Goal: Feedback & Contribution: Contribute content

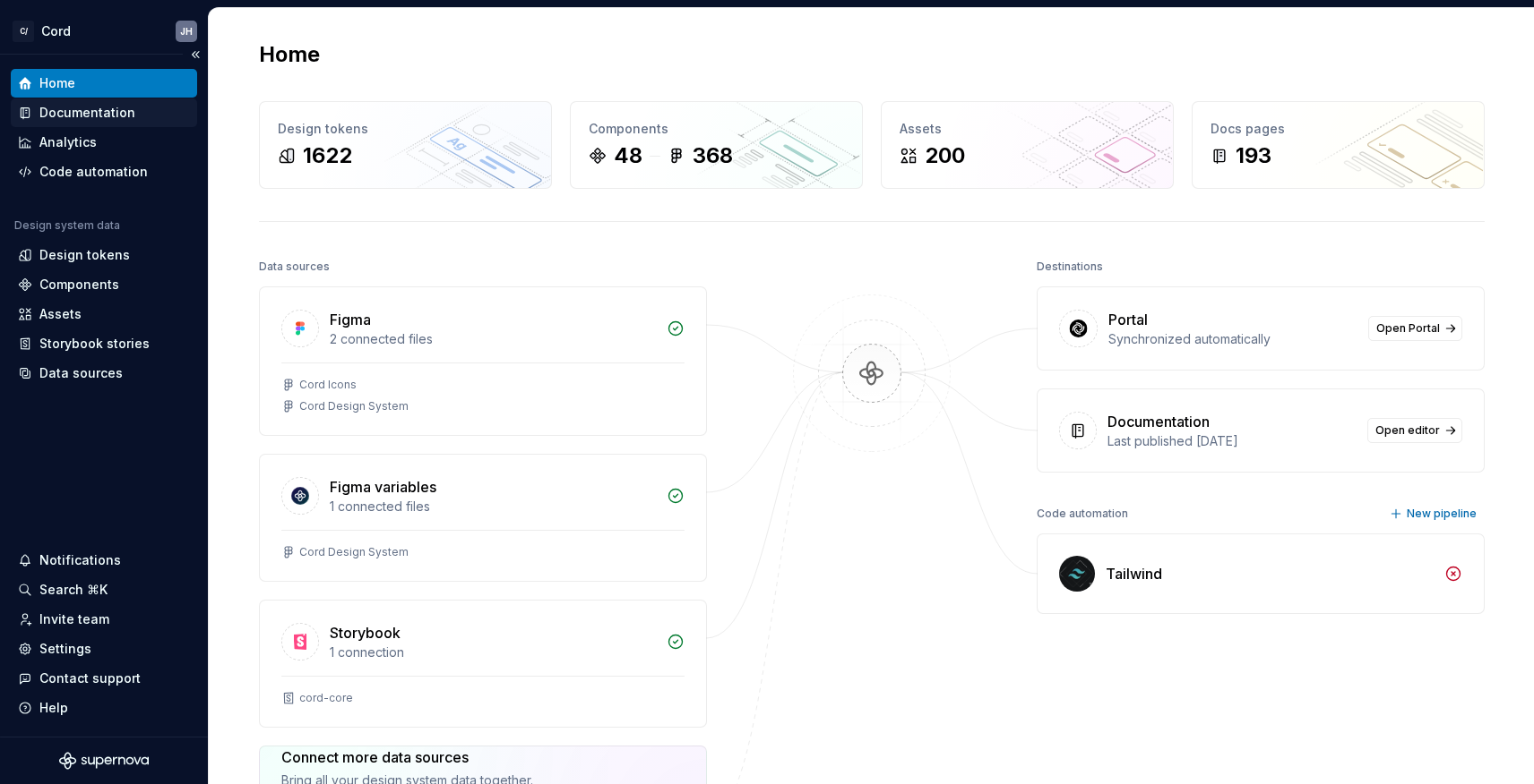
click at [112, 123] on div "Documentation" at bounding box center [103, 113] width 187 height 29
click at [112, 114] on div "Documentation" at bounding box center [87, 113] width 96 height 18
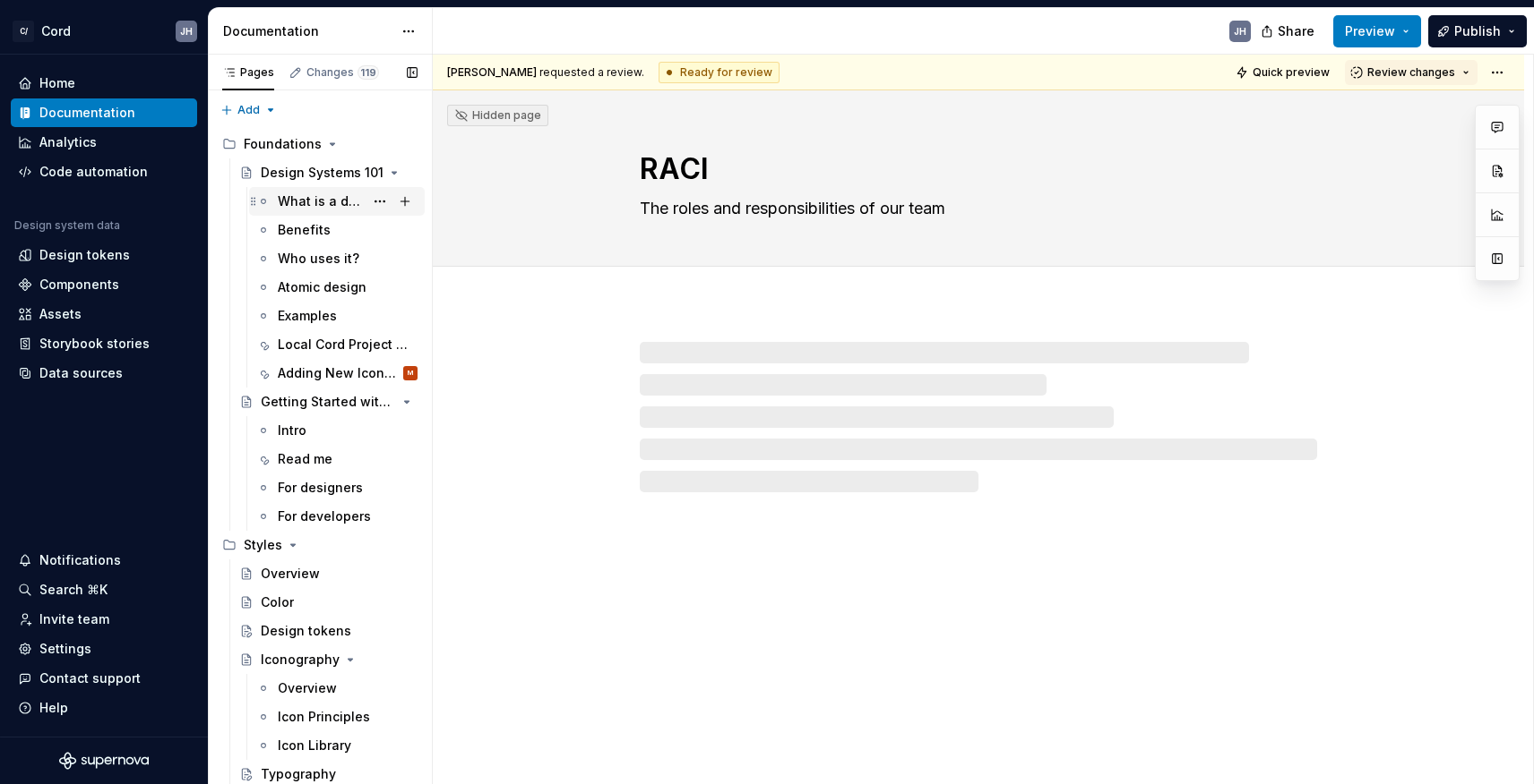
click at [361, 212] on div "What is a design system?" at bounding box center [348, 201] width 140 height 25
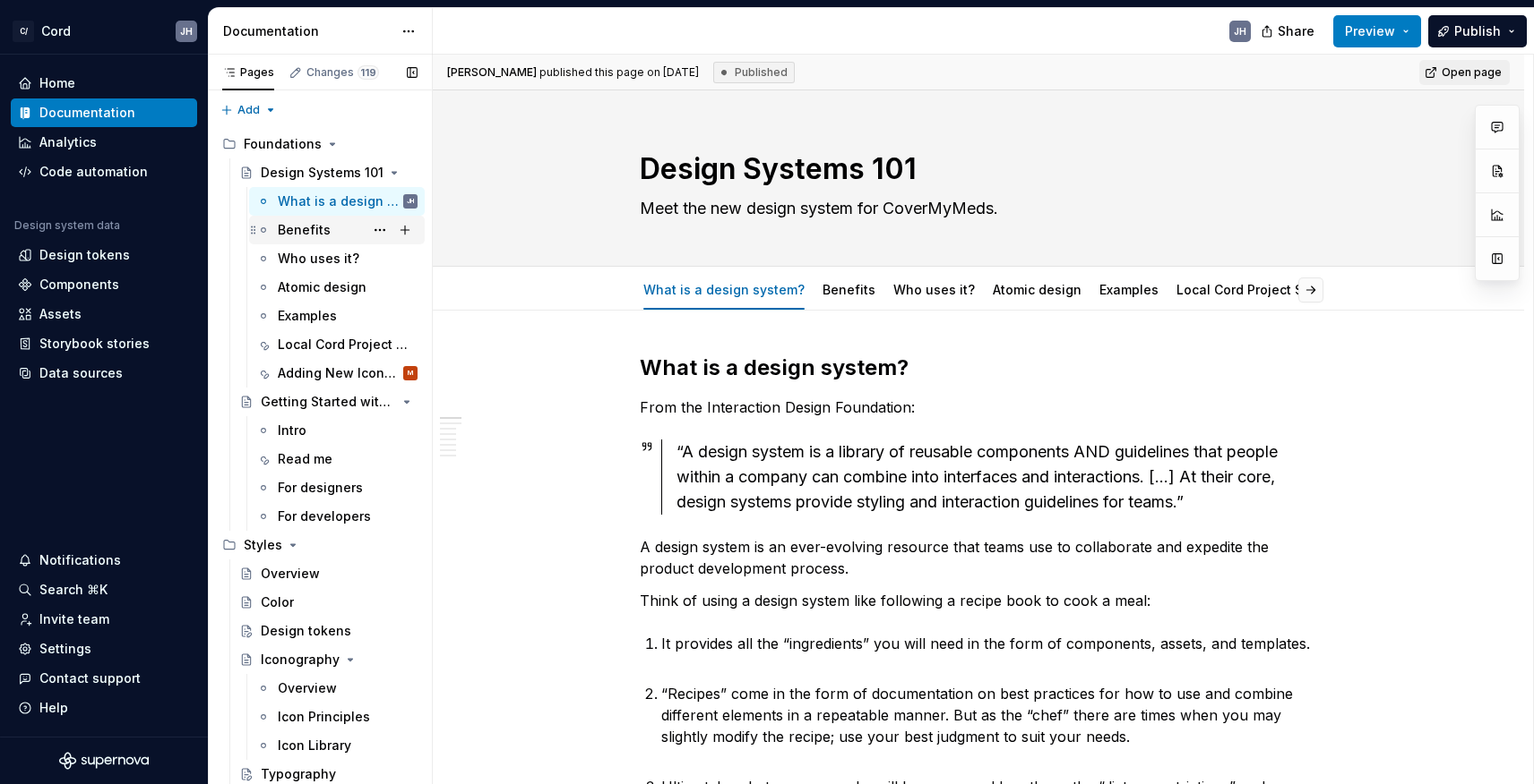
click at [301, 242] on div "Benefits" at bounding box center [348, 230] width 140 height 25
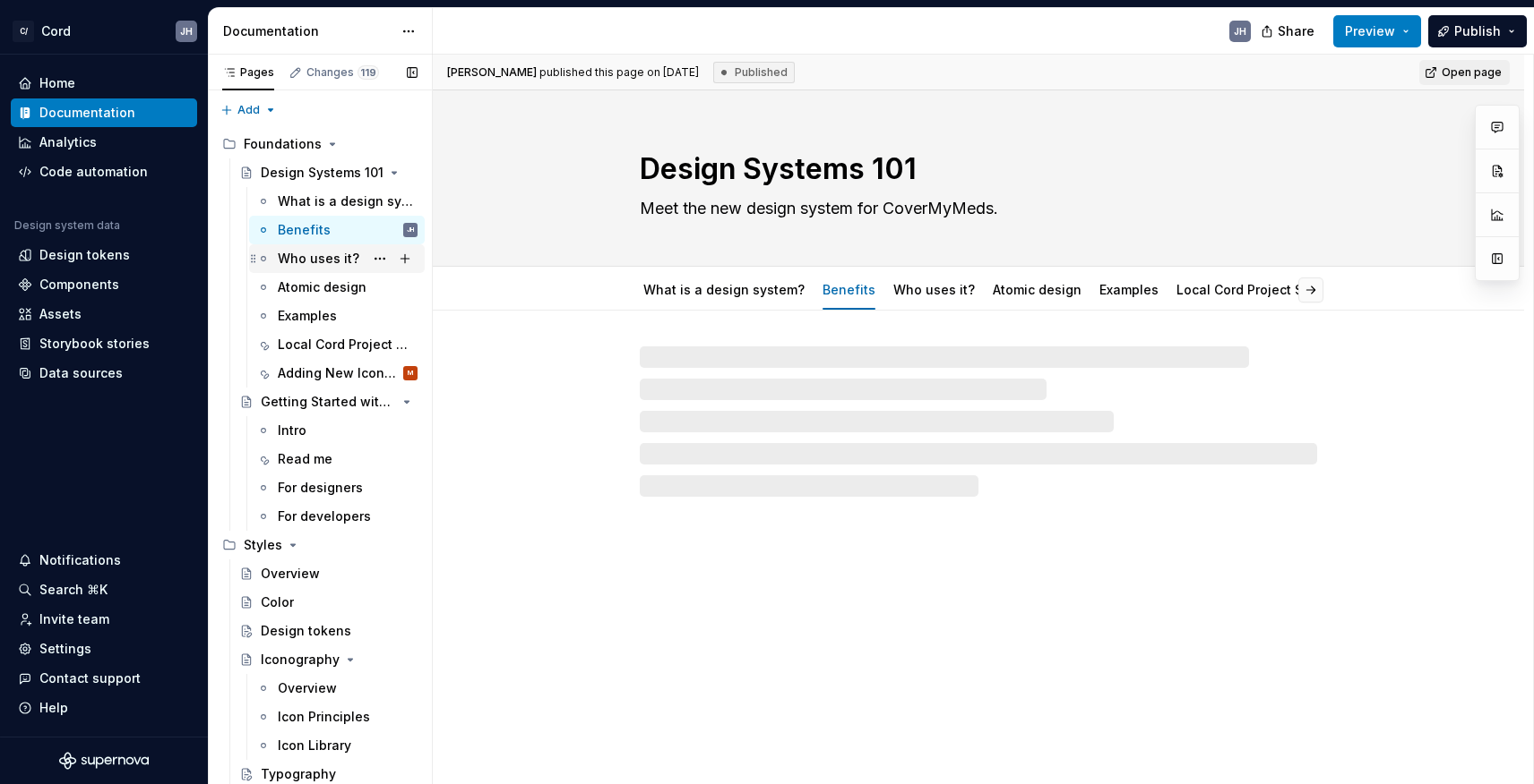
click at [305, 260] on div "Who uses it?" at bounding box center [318, 258] width 81 height 18
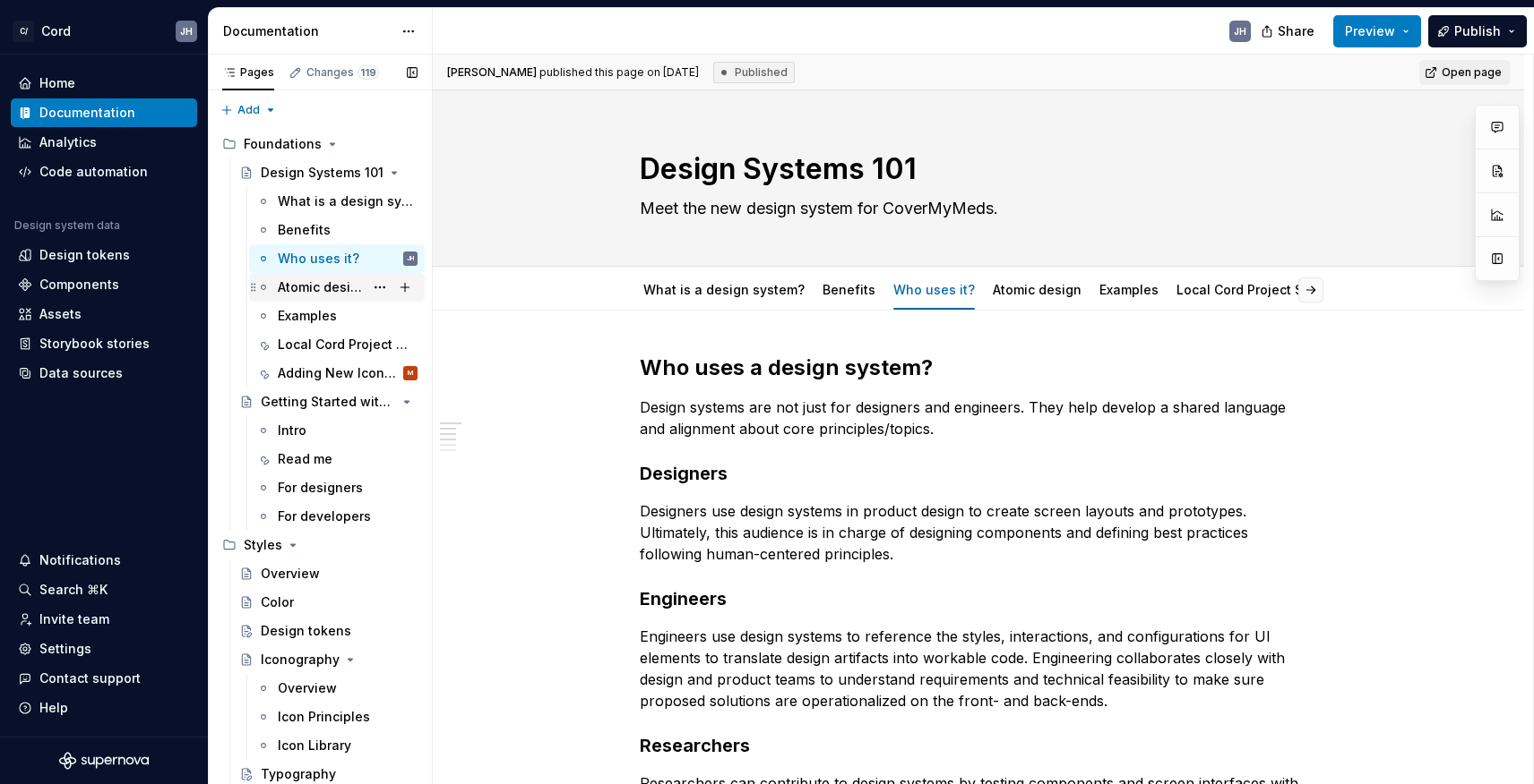
click at [307, 284] on div "Atomic design" at bounding box center [321, 287] width 86 height 18
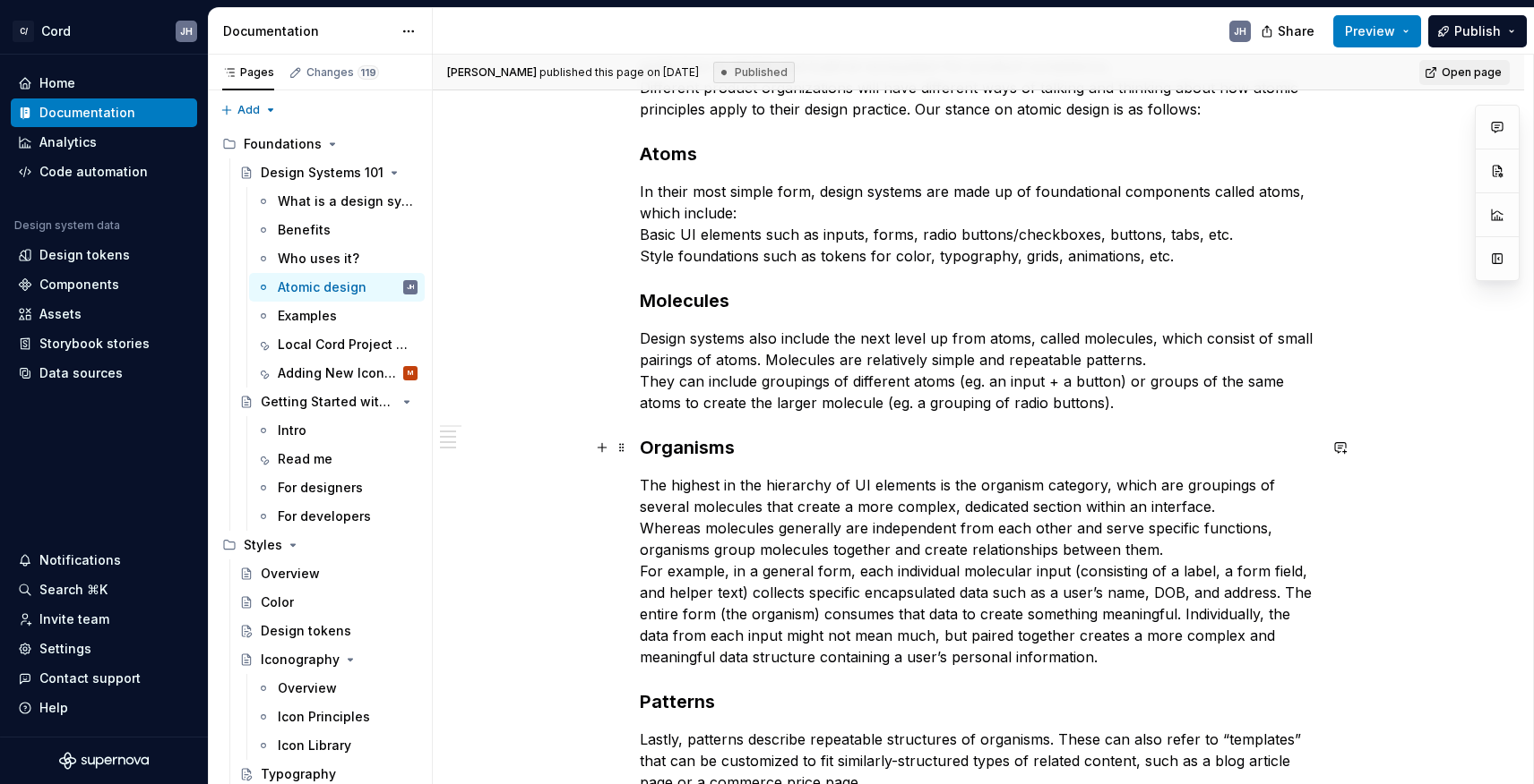
scroll to position [743, 0]
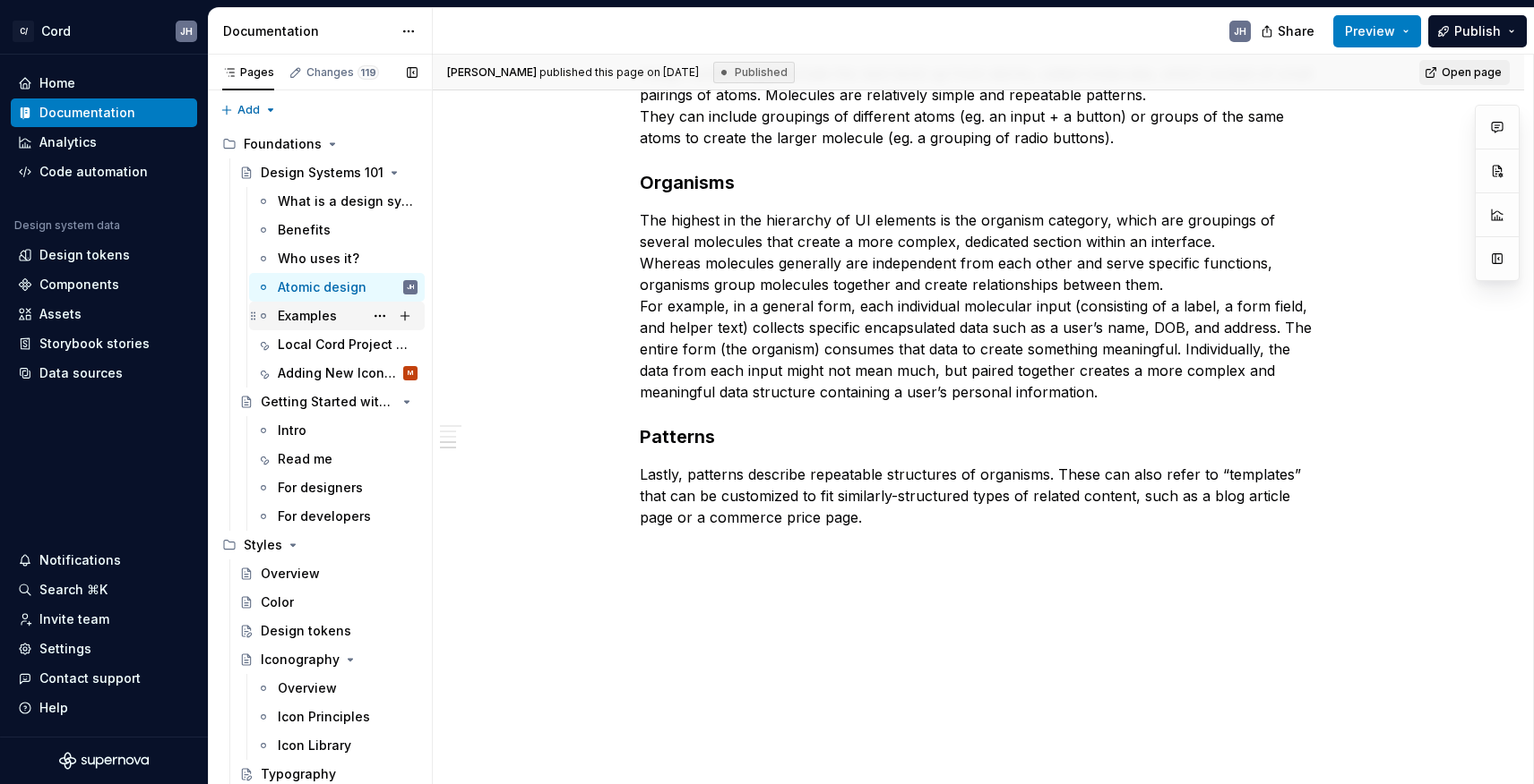
click at [325, 320] on div "Examples" at bounding box center [307, 316] width 59 height 18
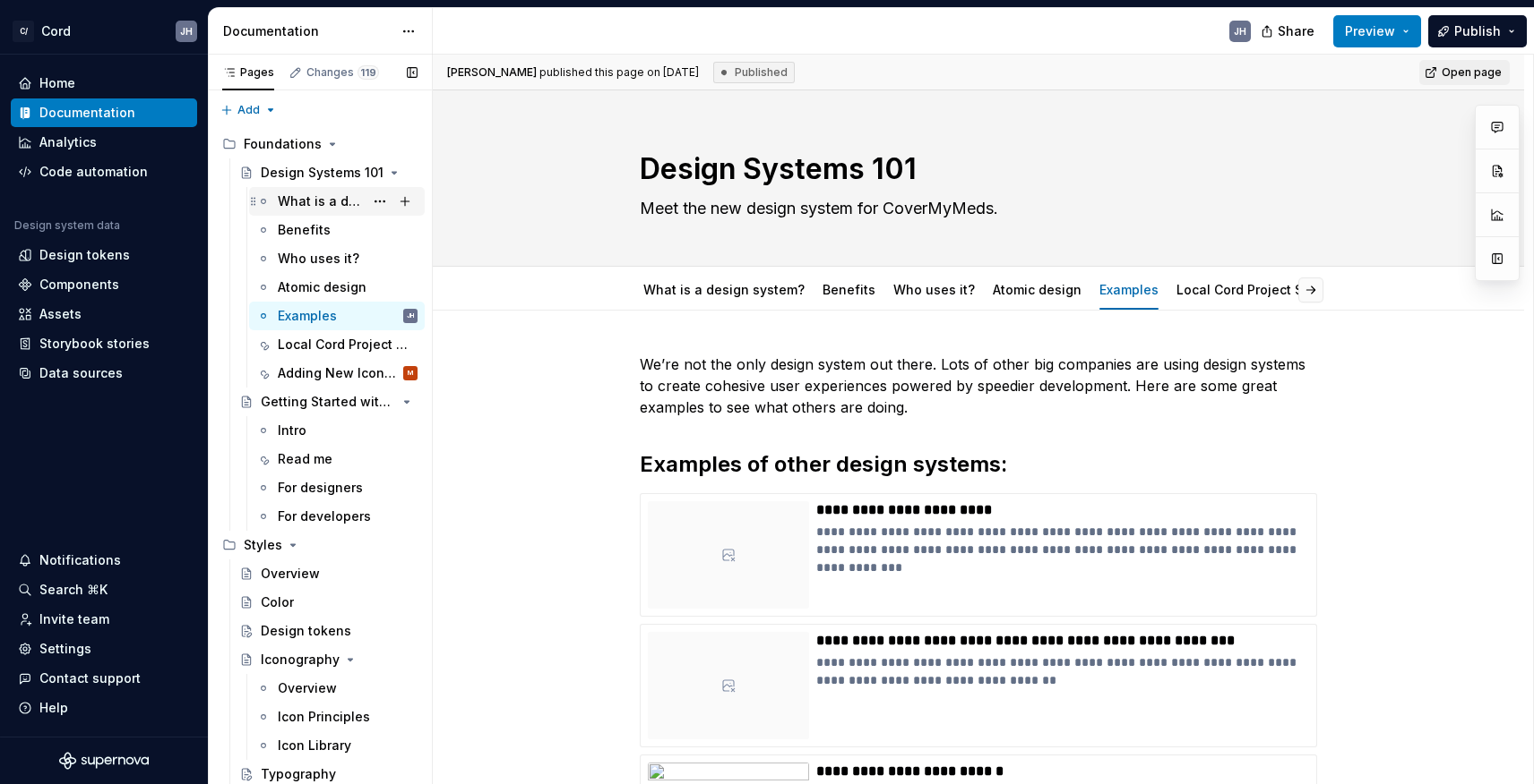
click at [322, 197] on div "What is a design system?" at bounding box center [321, 201] width 86 height 18
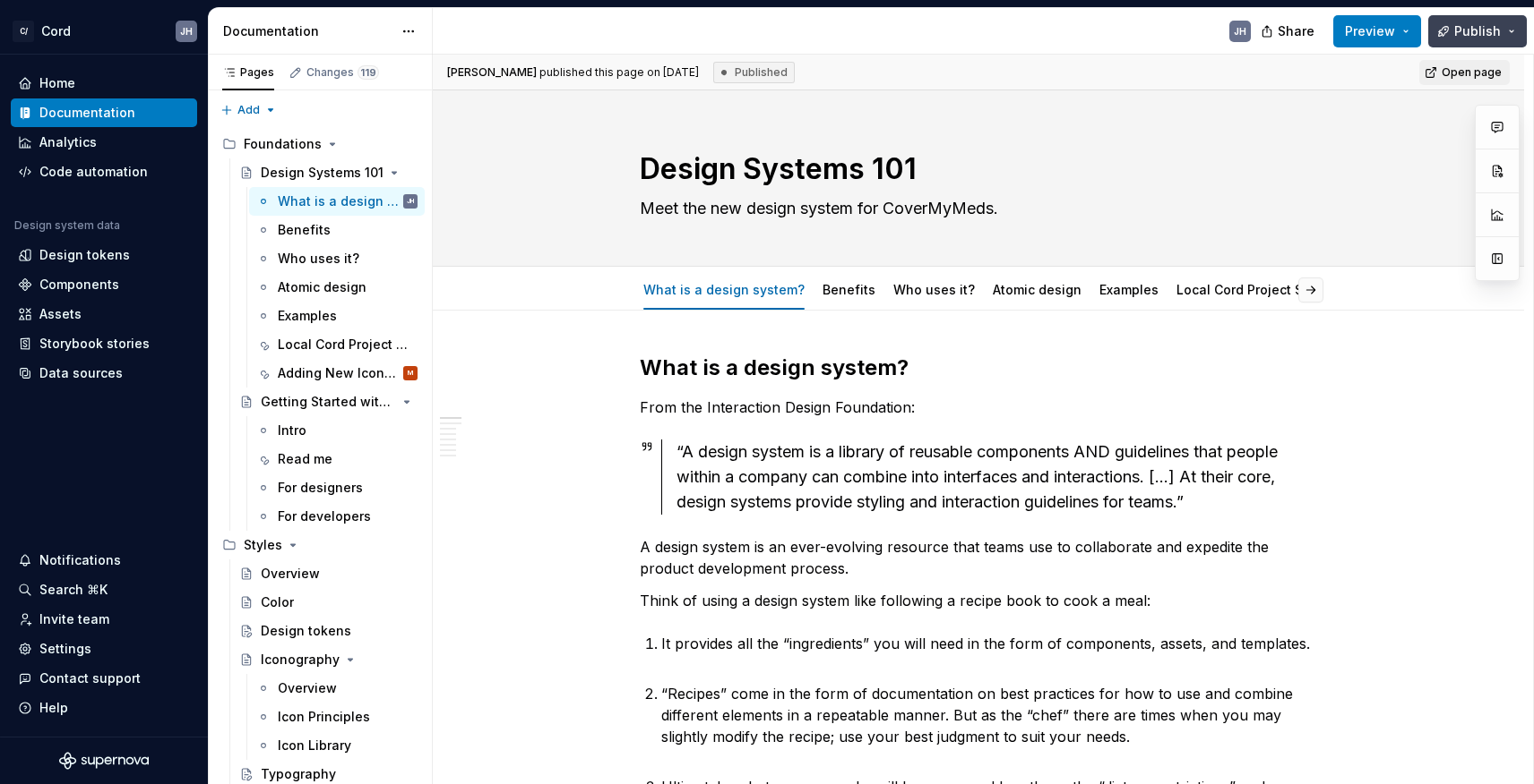
click at [1502, 30] on button "Publish" at bounding box center [1477, 32] width 99 height 33
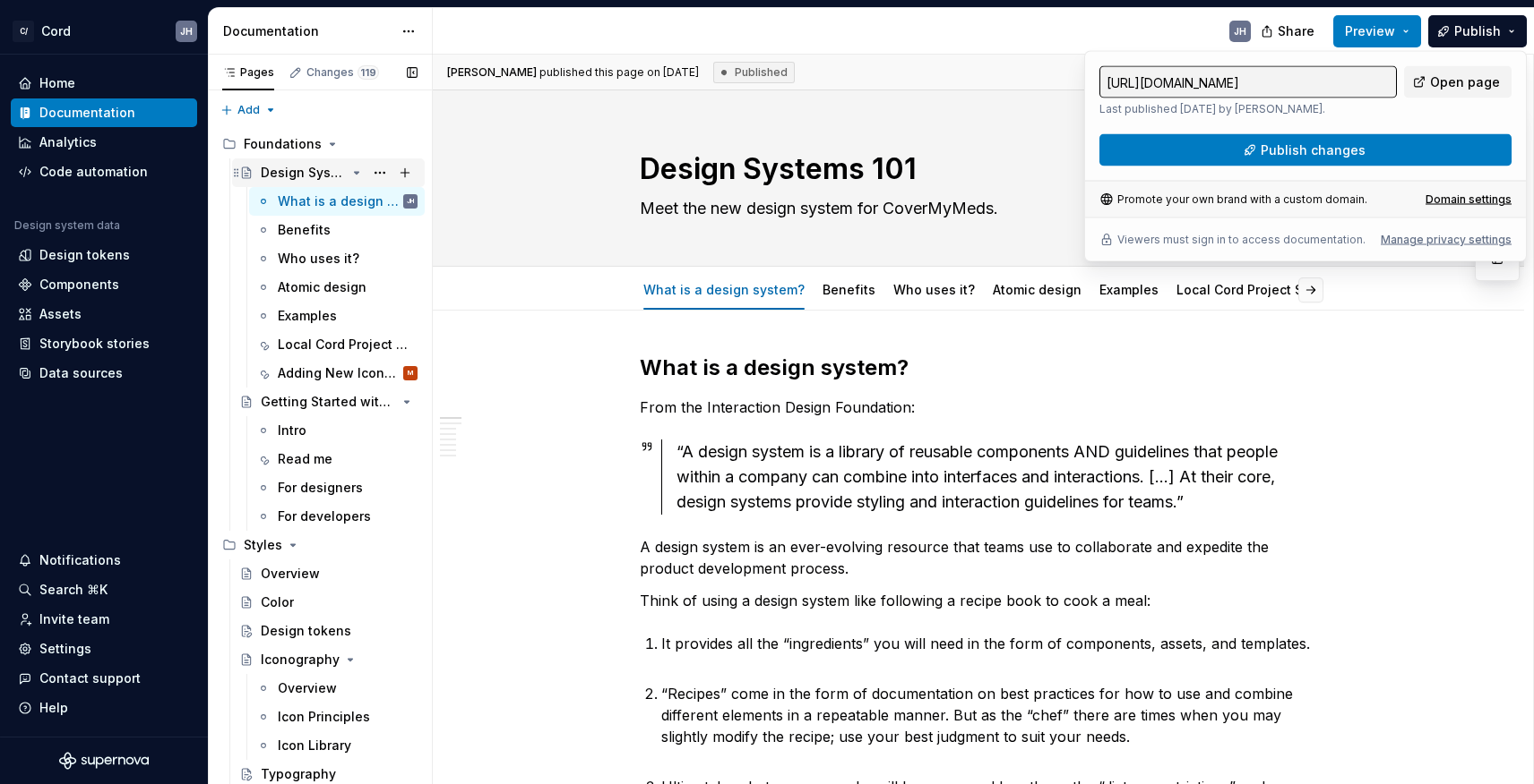
click at [284, 168] on div "Design Systems 101" at bounding box center [303, 172] width 85 height 18
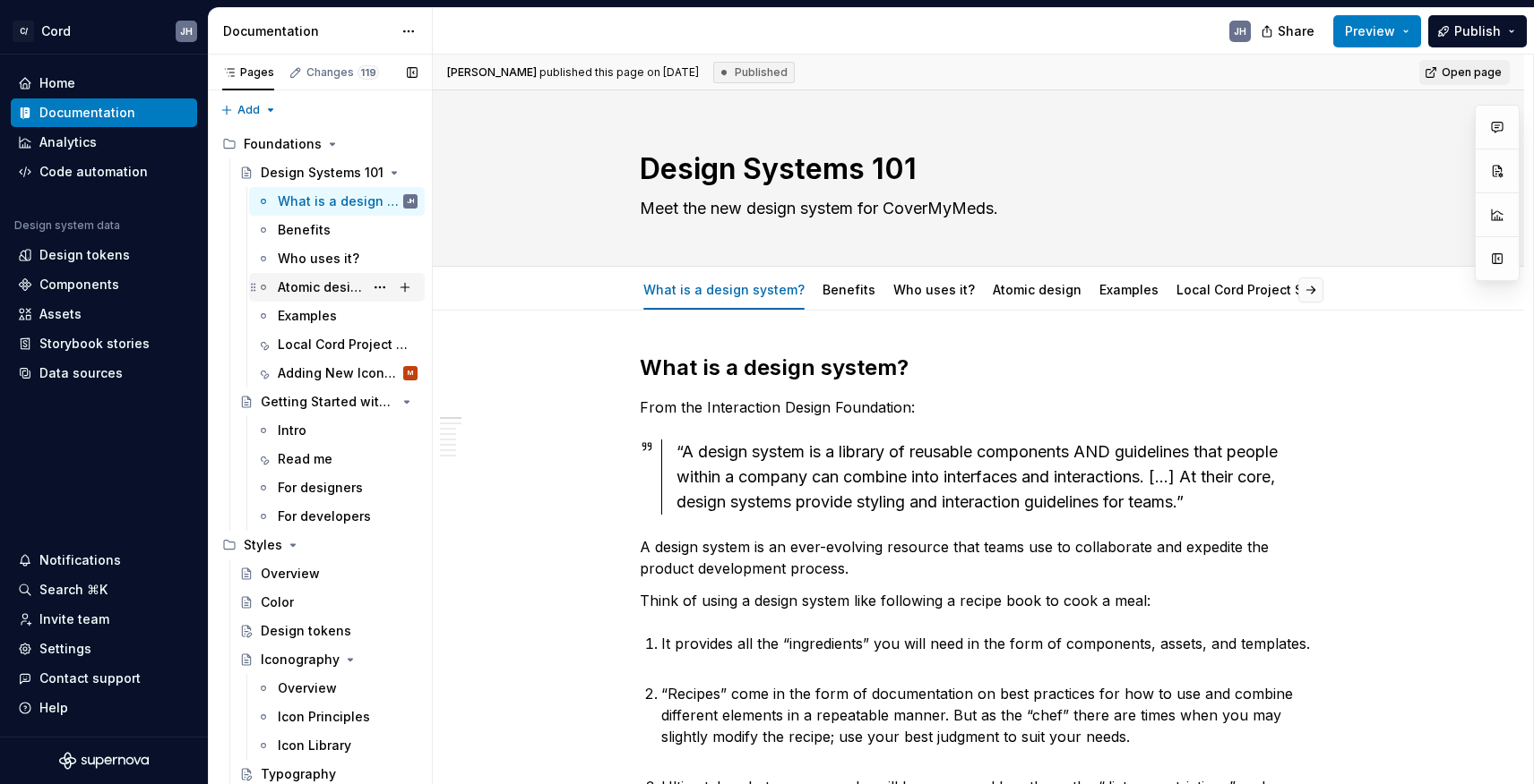
click at [310, 278] on div "Atomic design" at bounding box center [348, 287] width 140 height 25
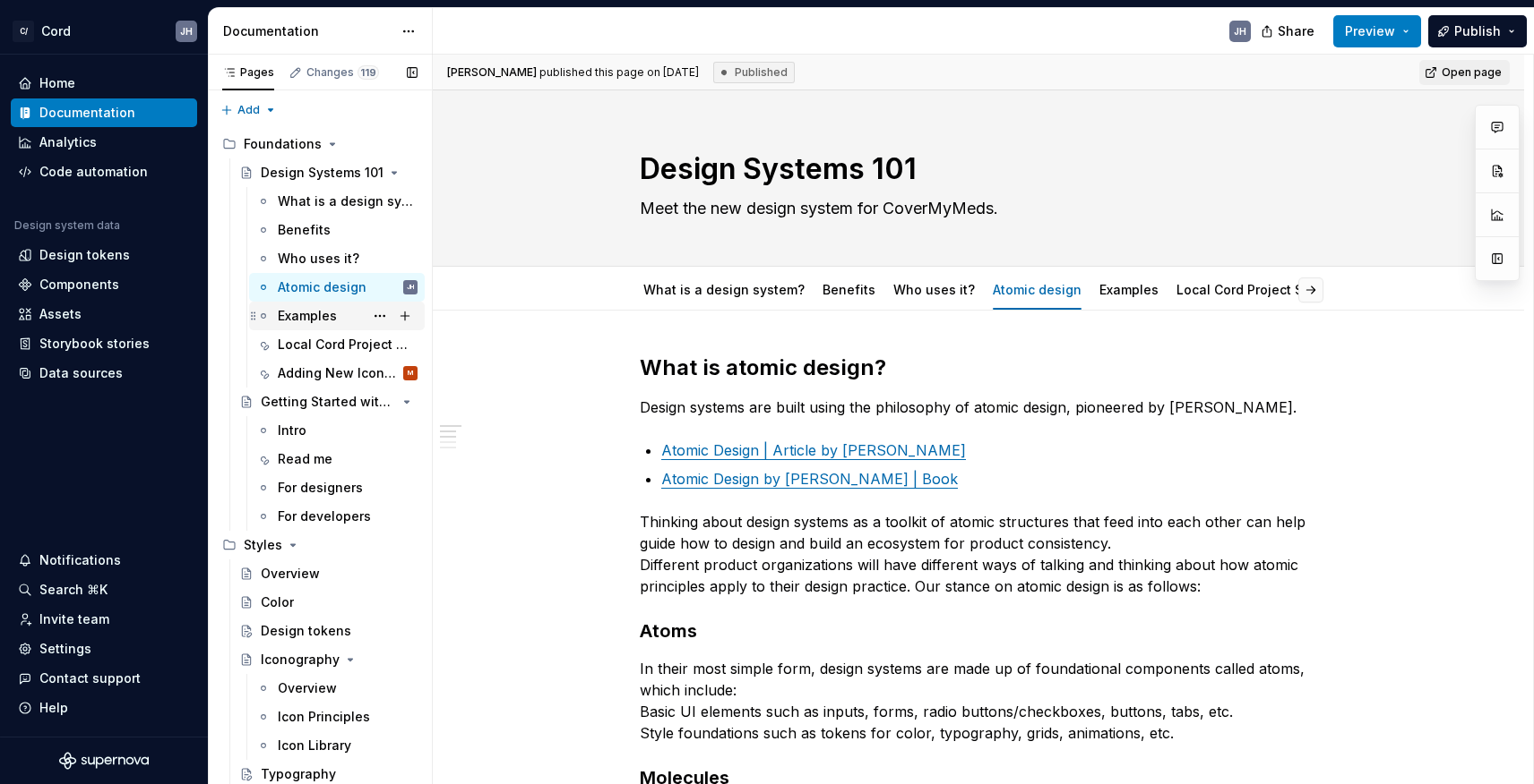
click at [309, 320] on div "Examples" at bounding box center [307, 316] width 59 height 18
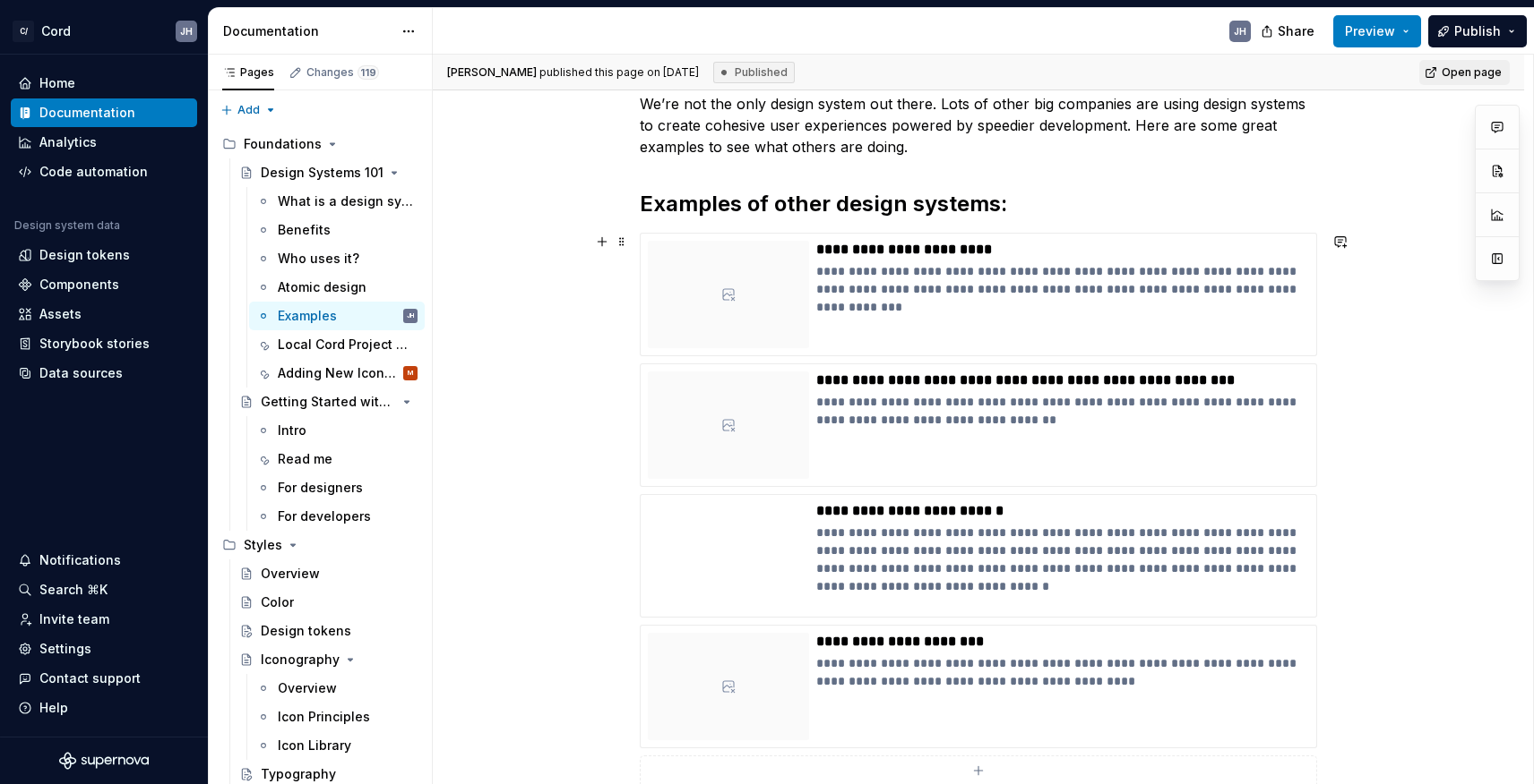
scroll to position [540, 0]
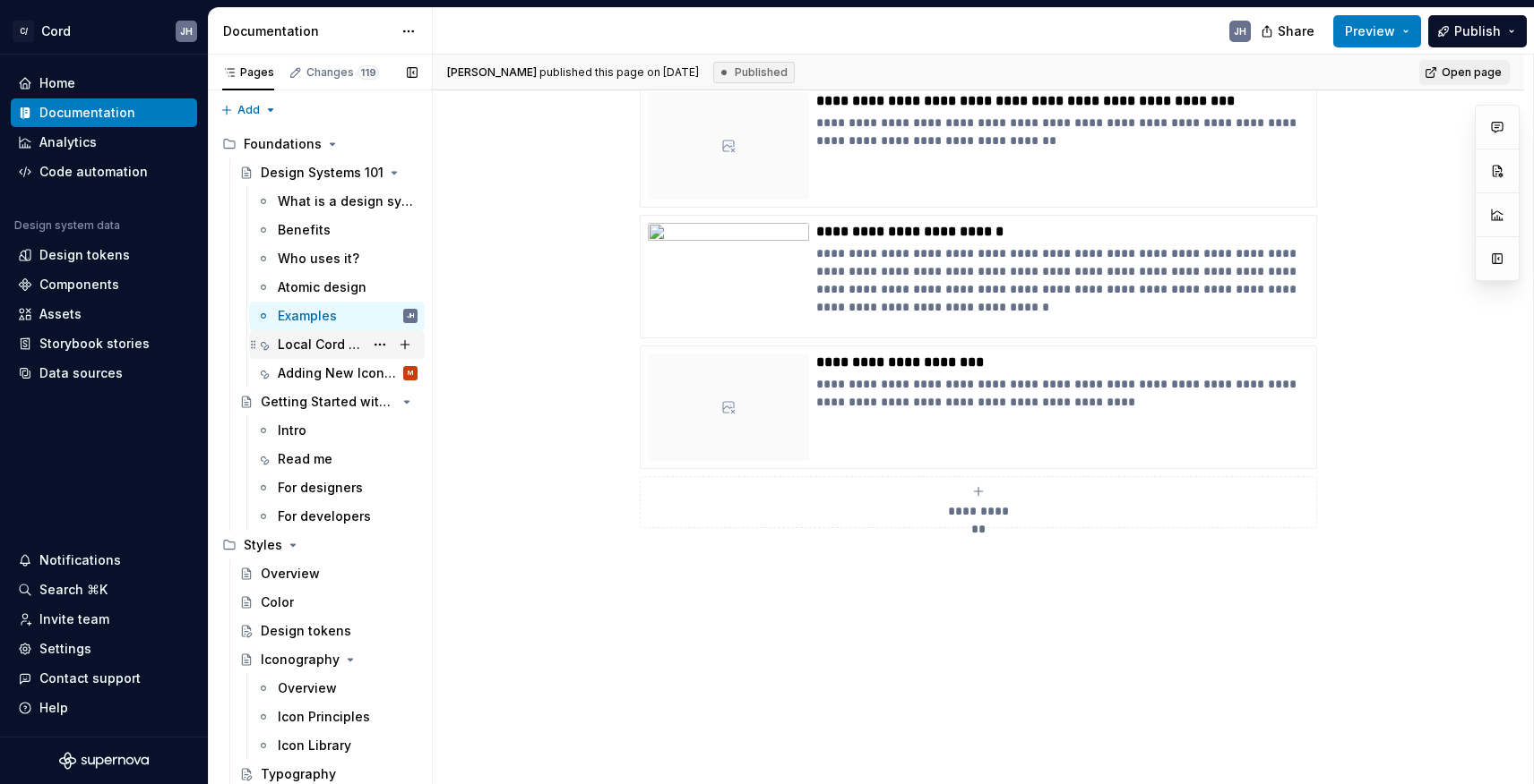
click at [299, 351] on div "Local Cord Project Setup" at bounding box center [321, 345] width 86 height 18
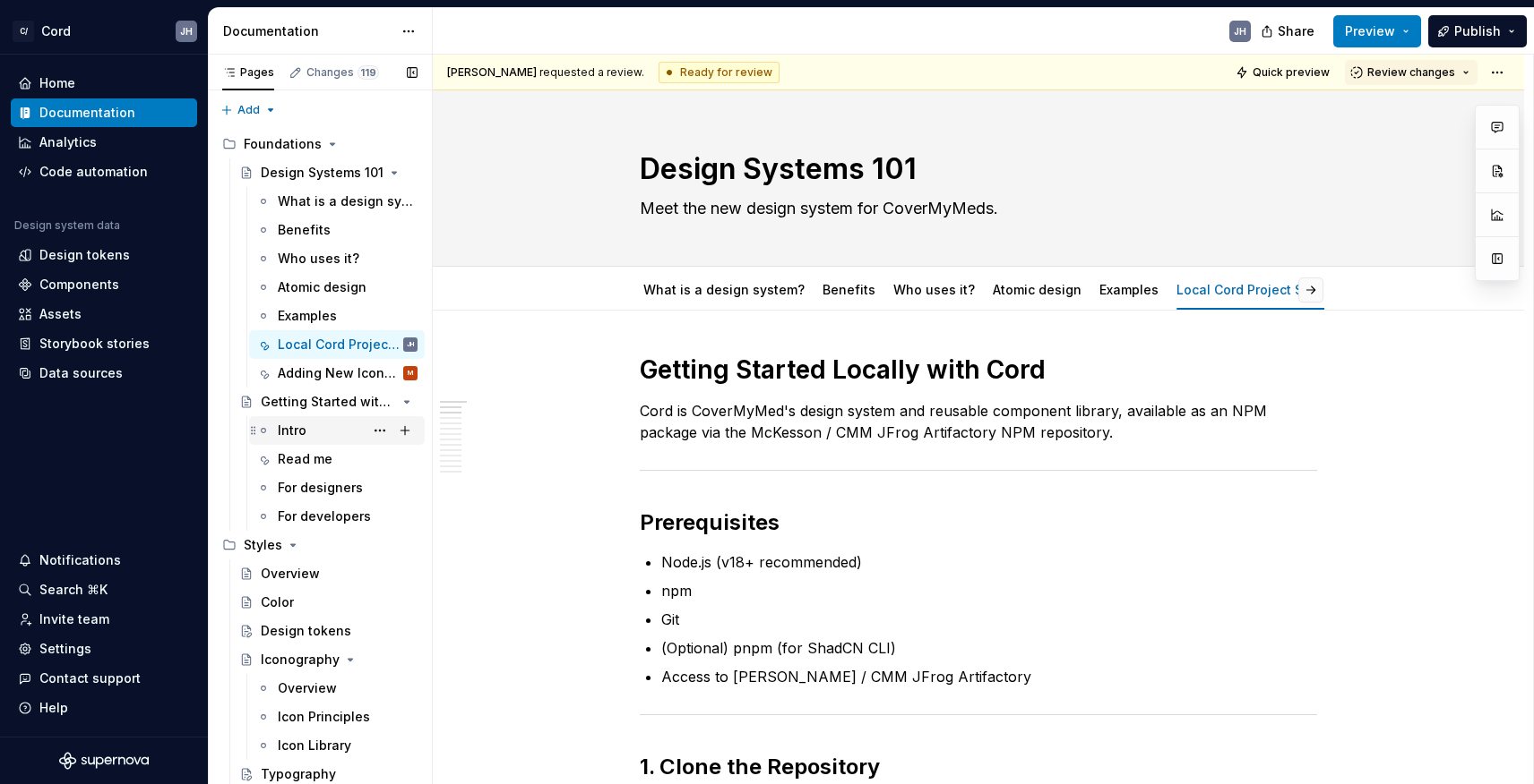
click at [305, 431] on div "Intro" at bounding box center [292, 431] width 29 height 18
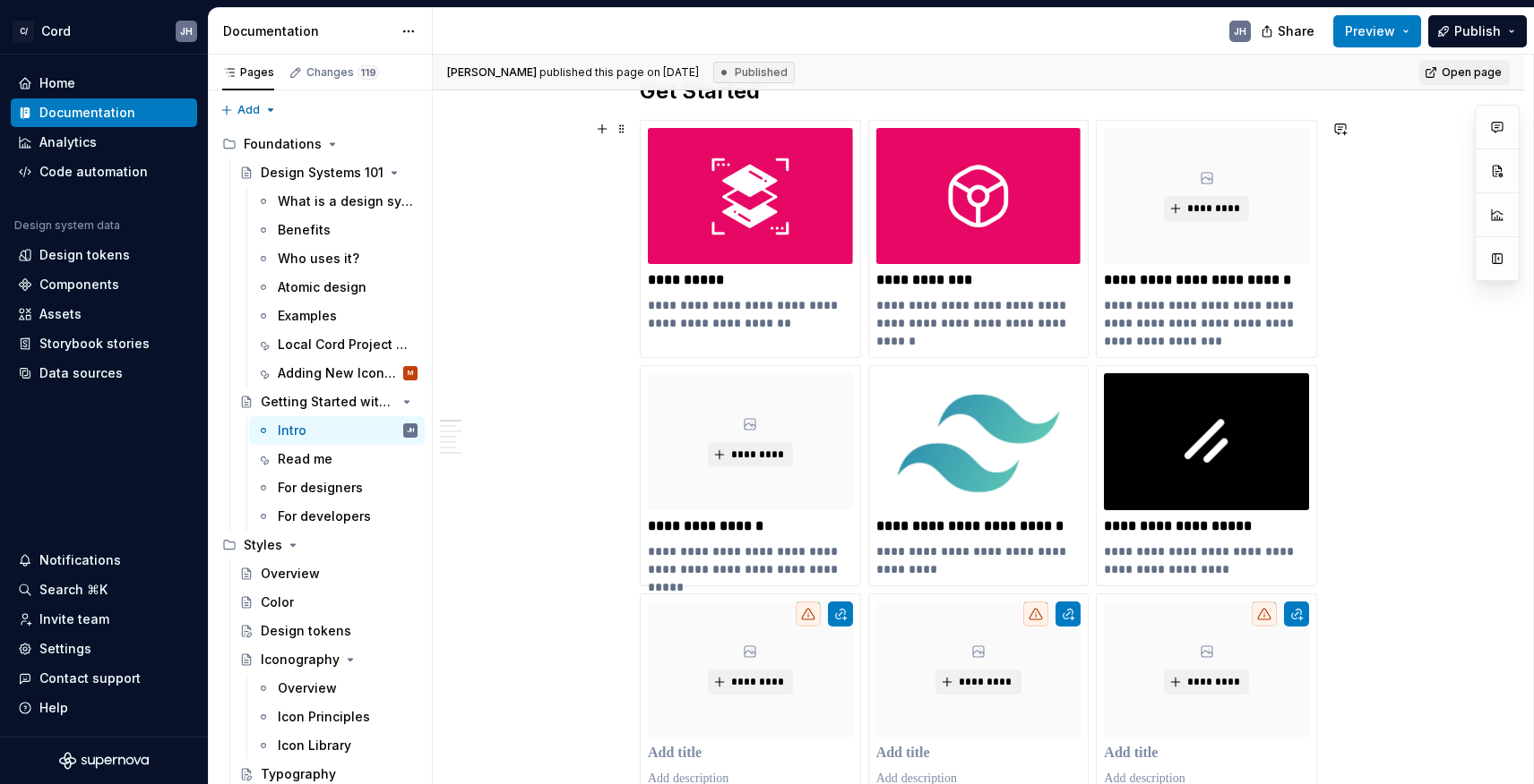
scroll to position [515, 0]
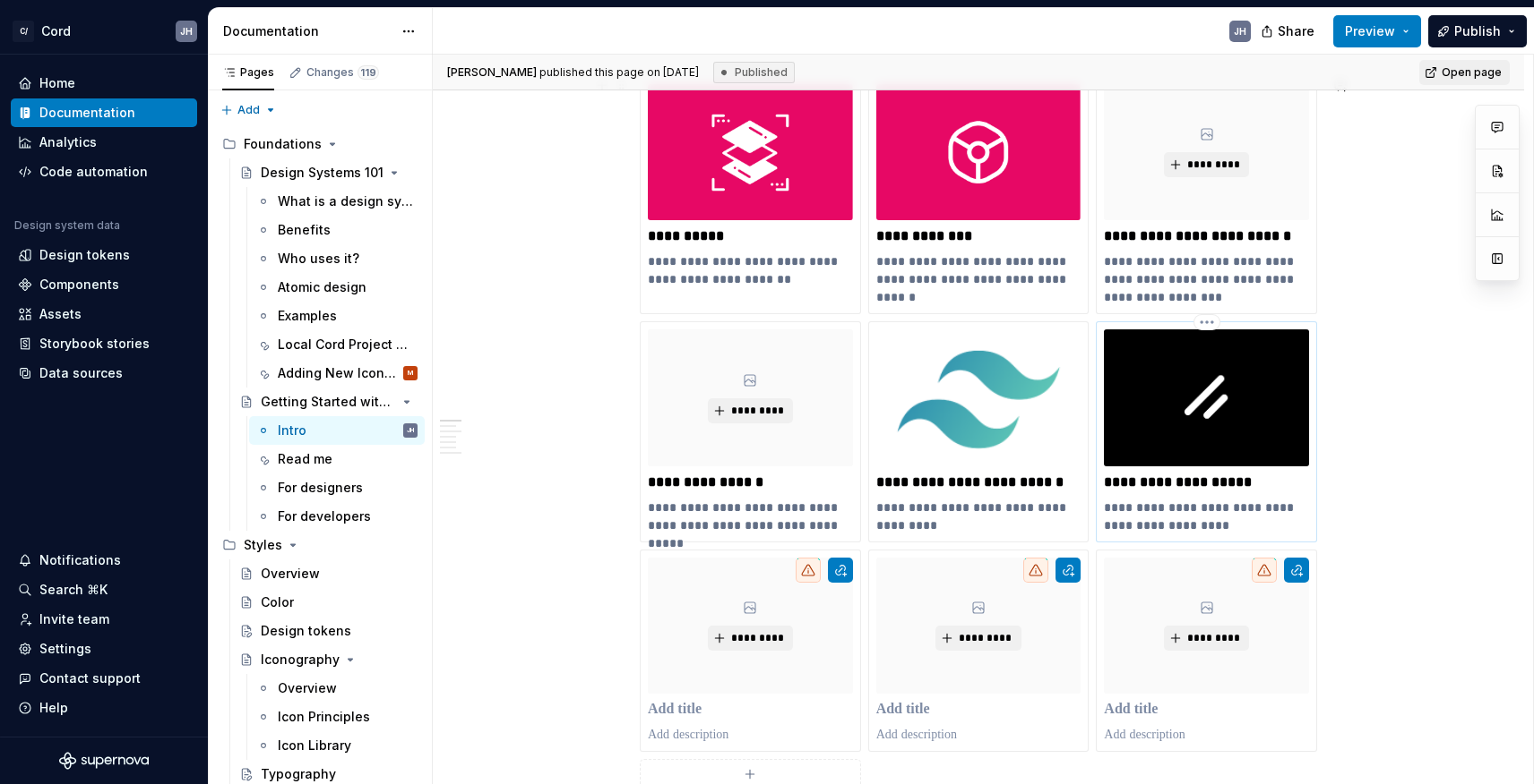
click at [1204, 410] on img at bounding box center [1207, 397] width 205 height 136
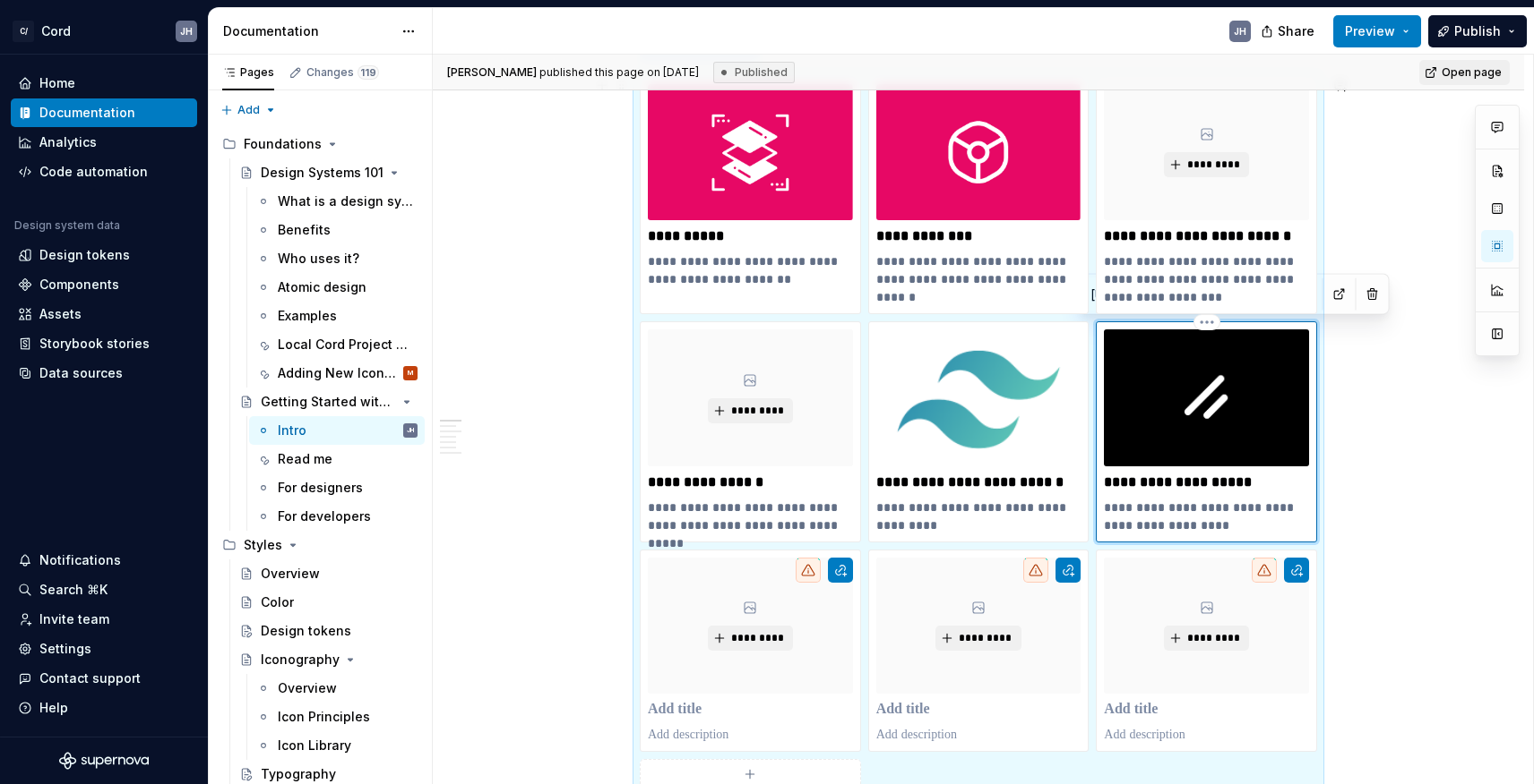
click at [1207, 495] on div "**********" at bounding box center [1207, 431] width 205 height 204
click at [1494, 329] on button "button" at bounding box center [1497, 334] width 33 height 33
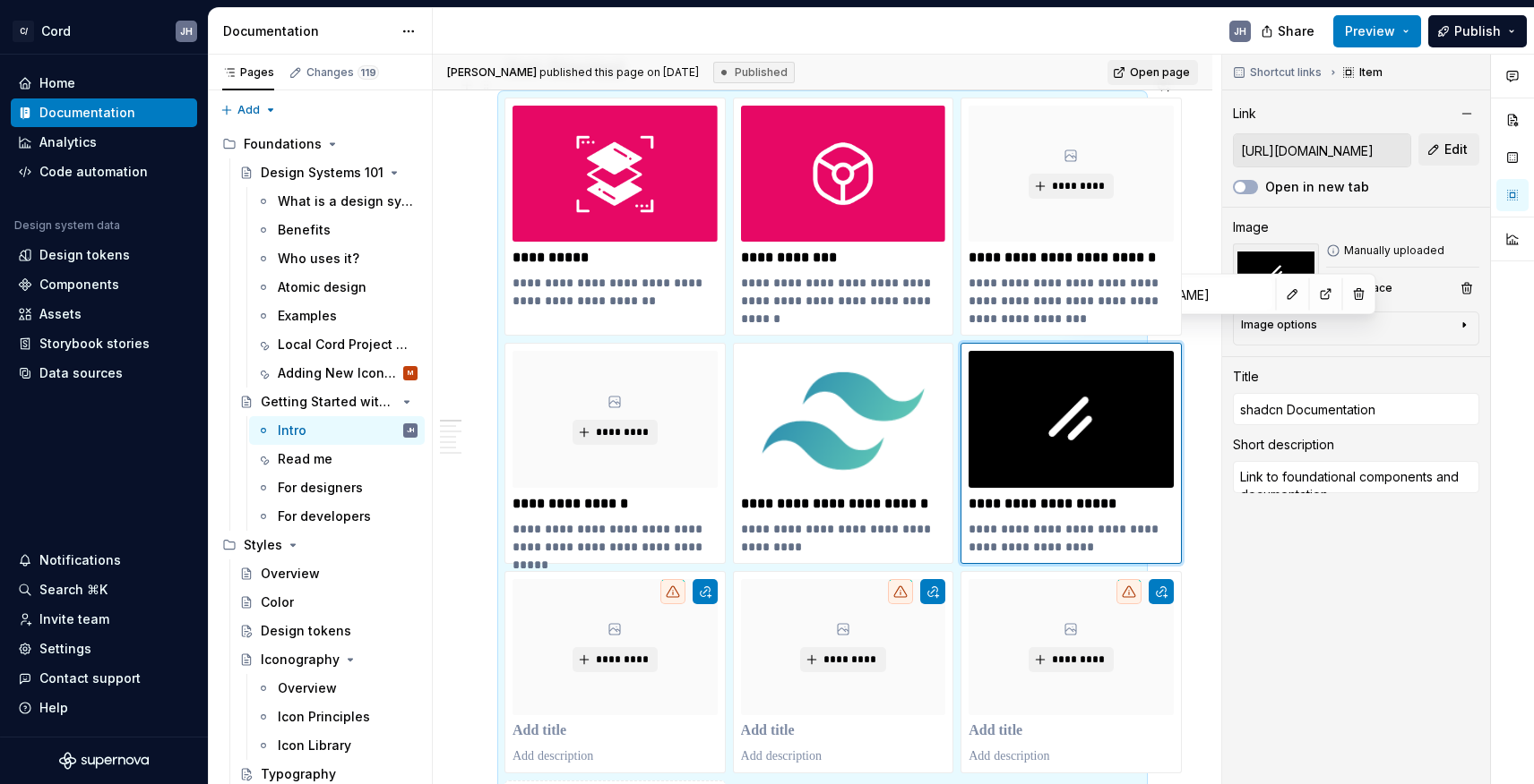
scroll to position [536, 0]
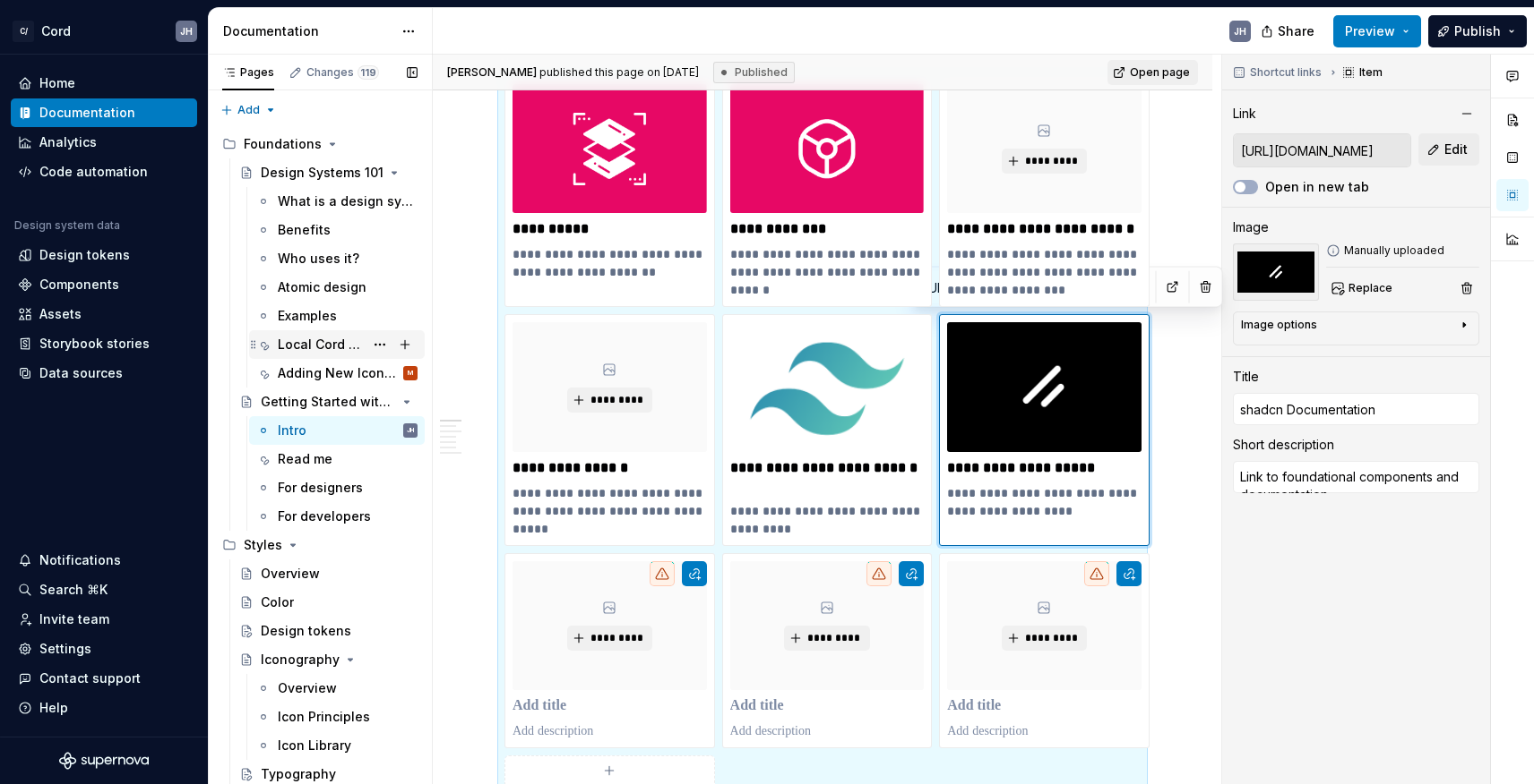
click at [348, 347] on div "Local Cord Project Setup" at bounding box center [321, 345] width 86 height 18
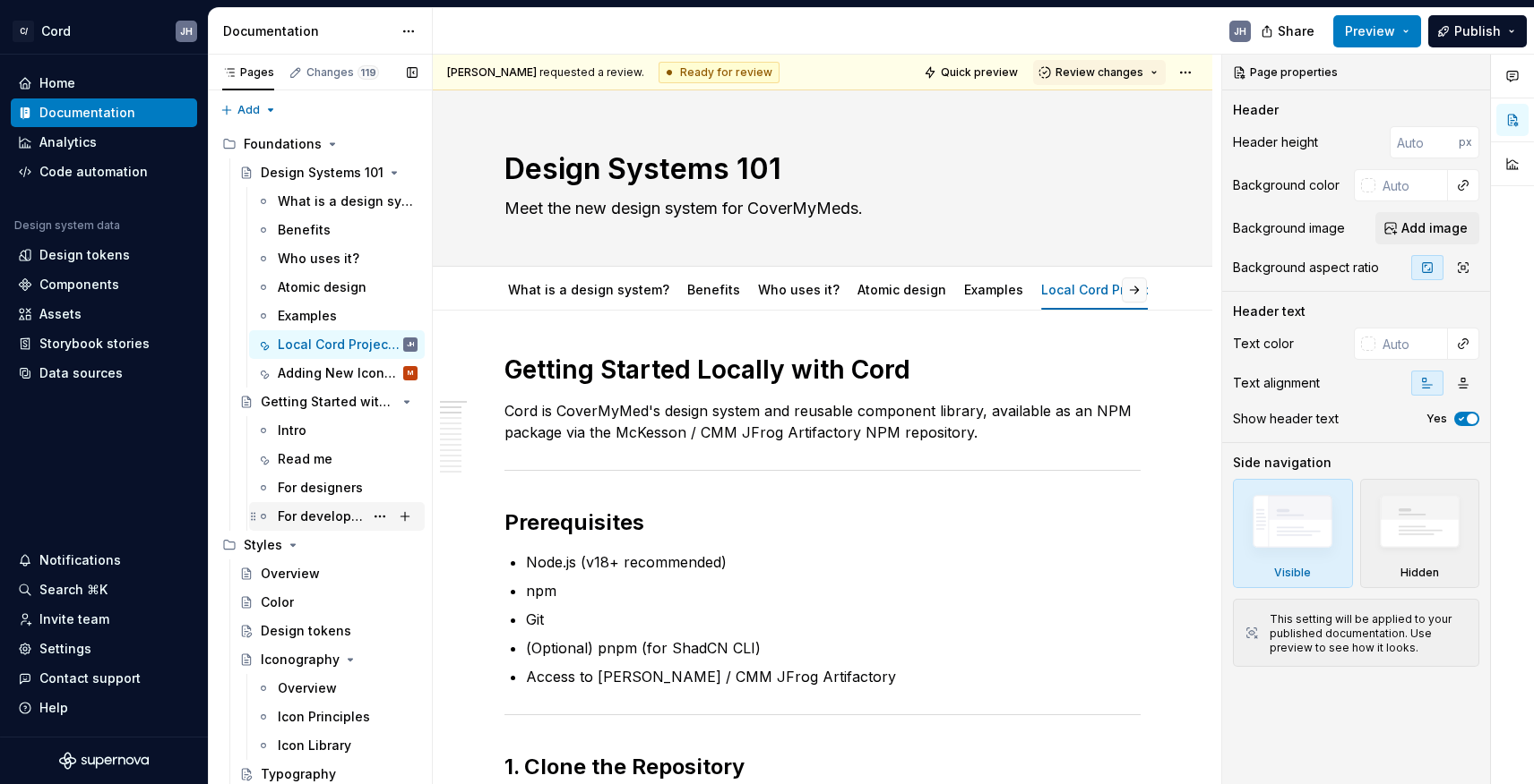
click at [325, 520] on div "For developers" at bounding box center [321, 516] width 86 height 18
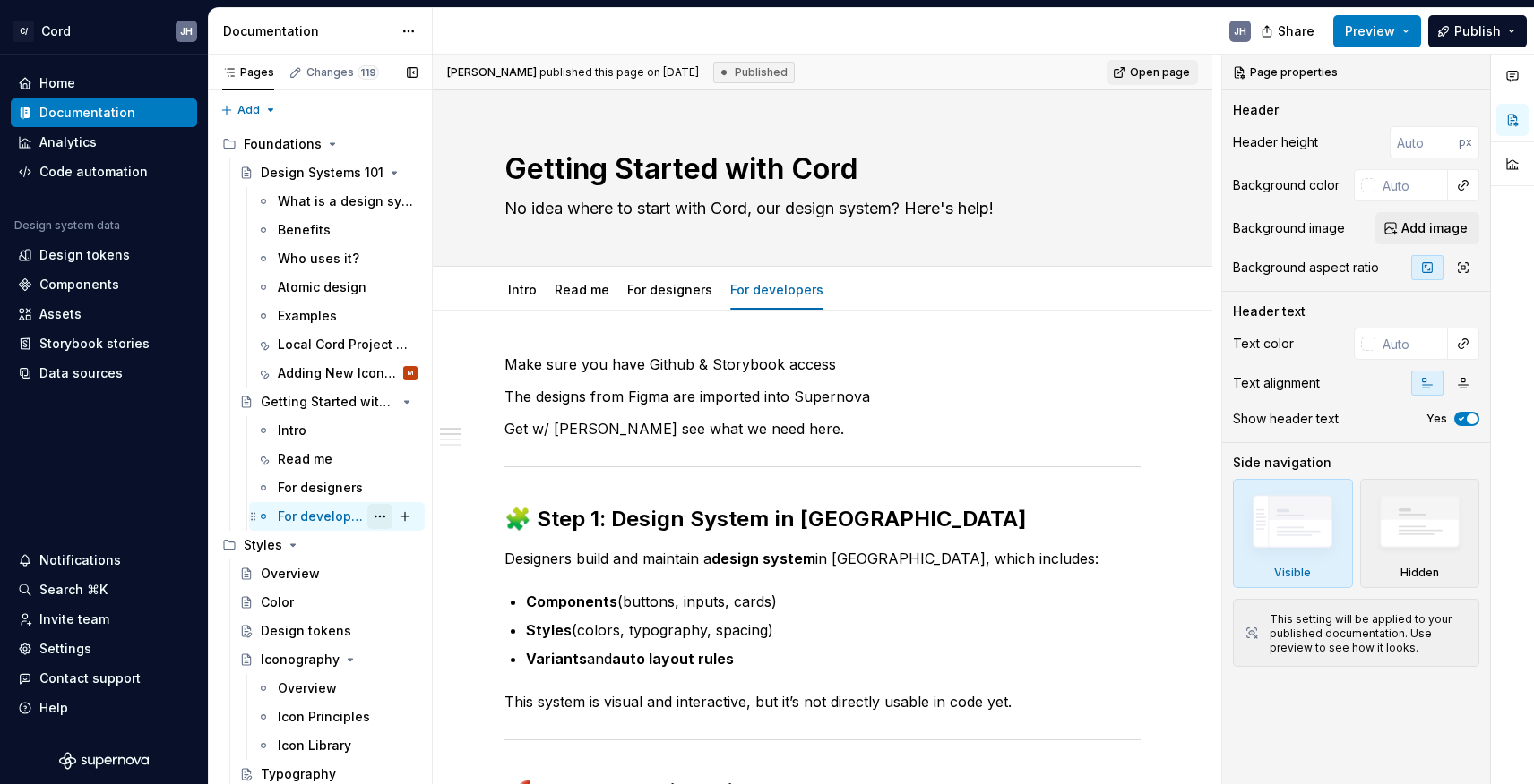
click at [382, 510] on button "Page tree" at bounding box center [380, 517] width 25 height 25
click at [327, 515] on div "Pages Changes 119 Add Accessibility guide for tree Page tree. Navigate the tree…" at bounding box center [320, 423] width 224 height 738
click at [312, 515] on div "For developers" at bounding box center [321, 516] width 86 height 18
click at [372, 515] on button "Page tree" at bounding box center [380, 517] width 25 height 25
click at [305, 512] on div "Pages Changes 119 Add Accessibility guide for tree Page tree. Navigate the tree…" at bounding box center [320, 423] width 224 height 738
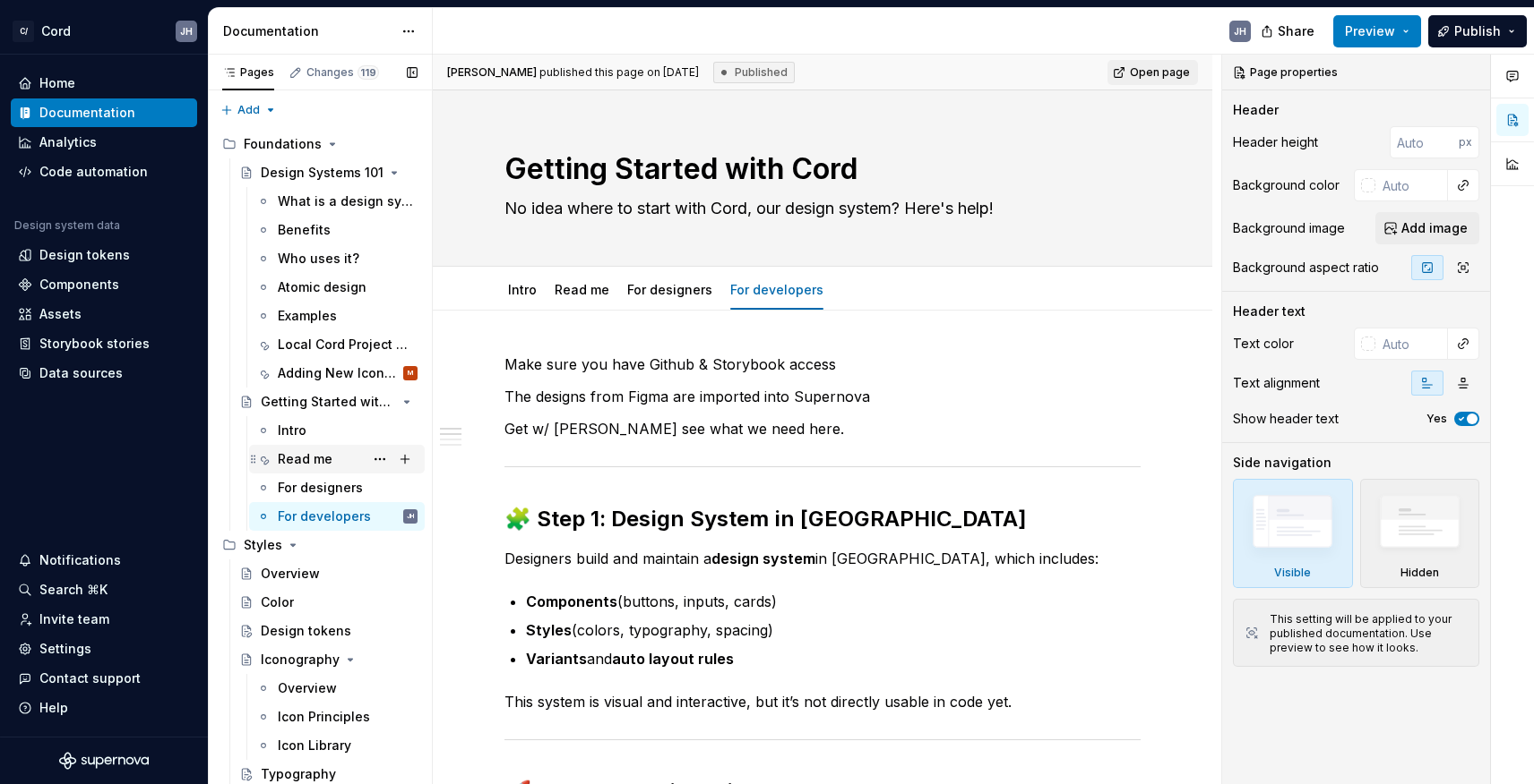
click at [323, 452] on div "Read me" at bounding box center [305, 459] width 55 height 18
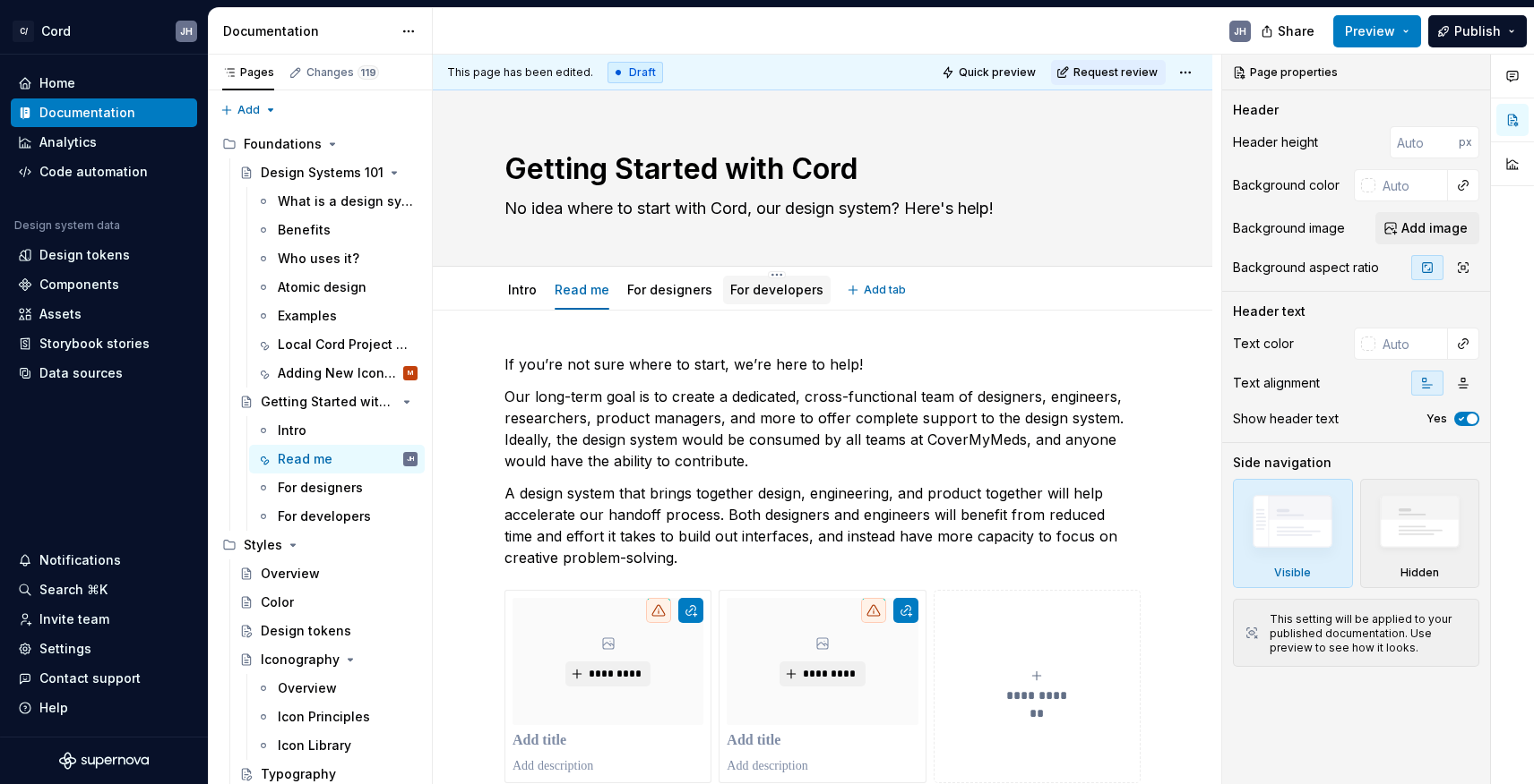
click at [764, 294] on link "For developers" at bounding box center [776, 290] width 93 height 15
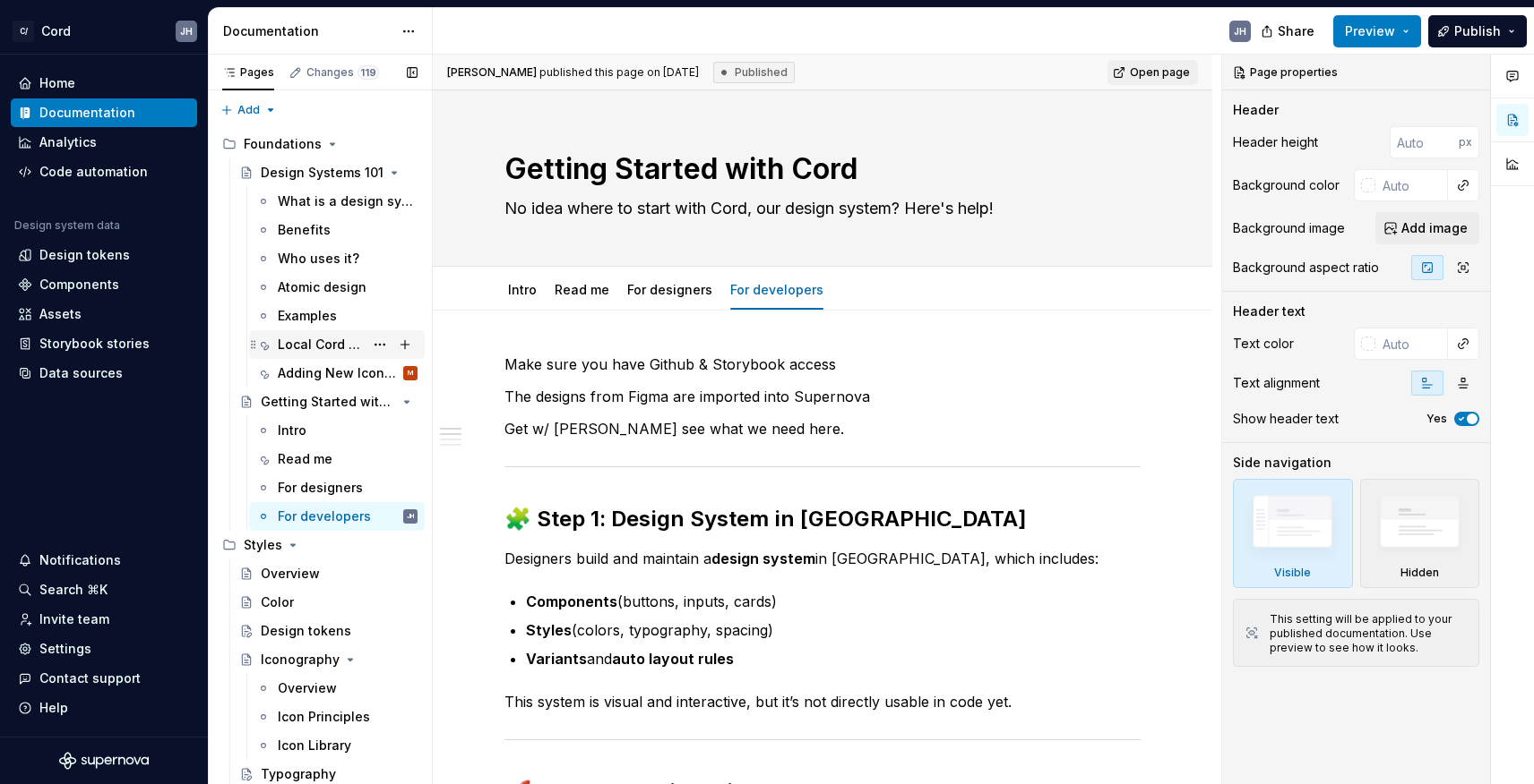
click at [342, 341] on div "Local Cord Project Setup" at bounding box center [321, 345] width 86 height 18
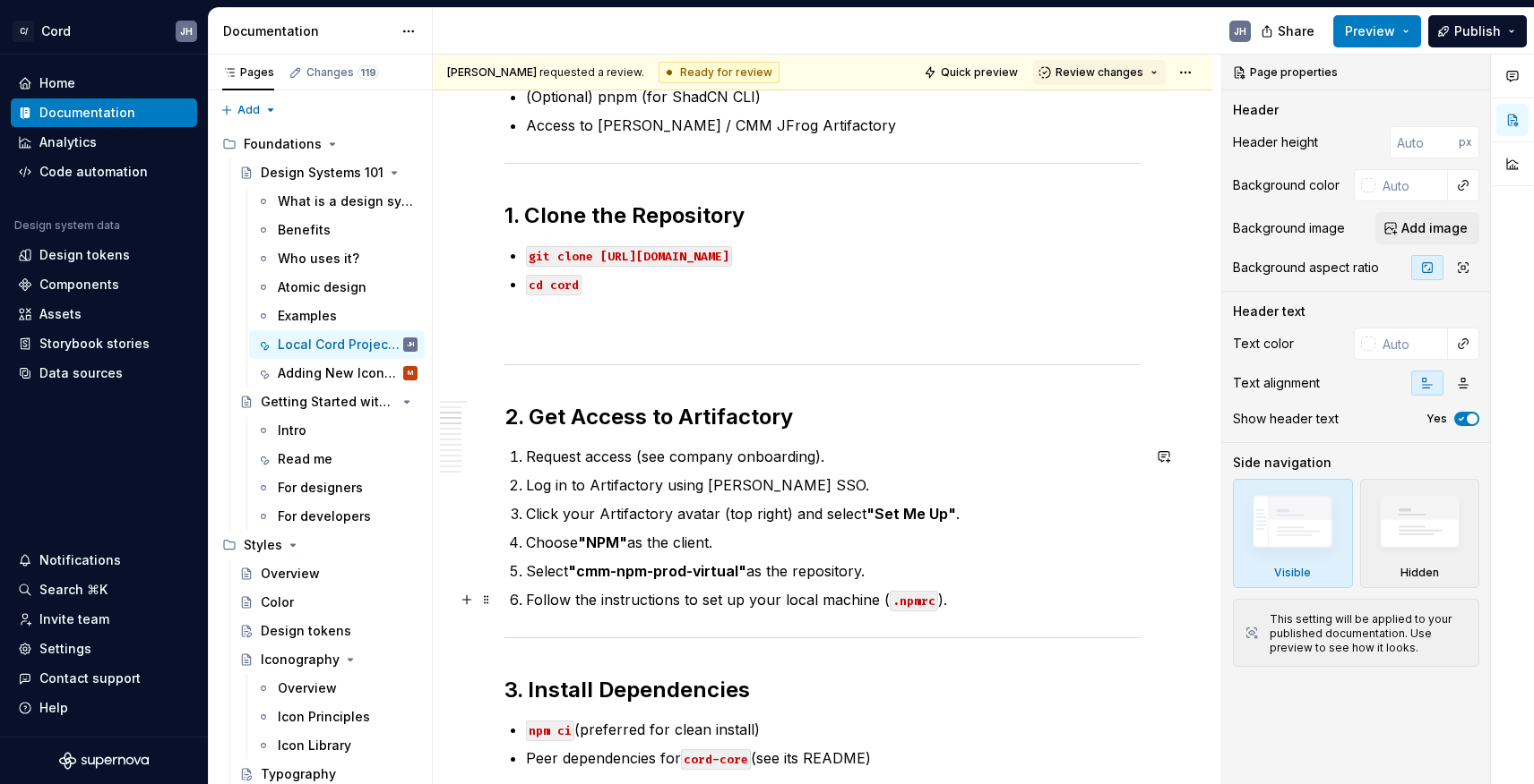
scroll to position [553, 0]
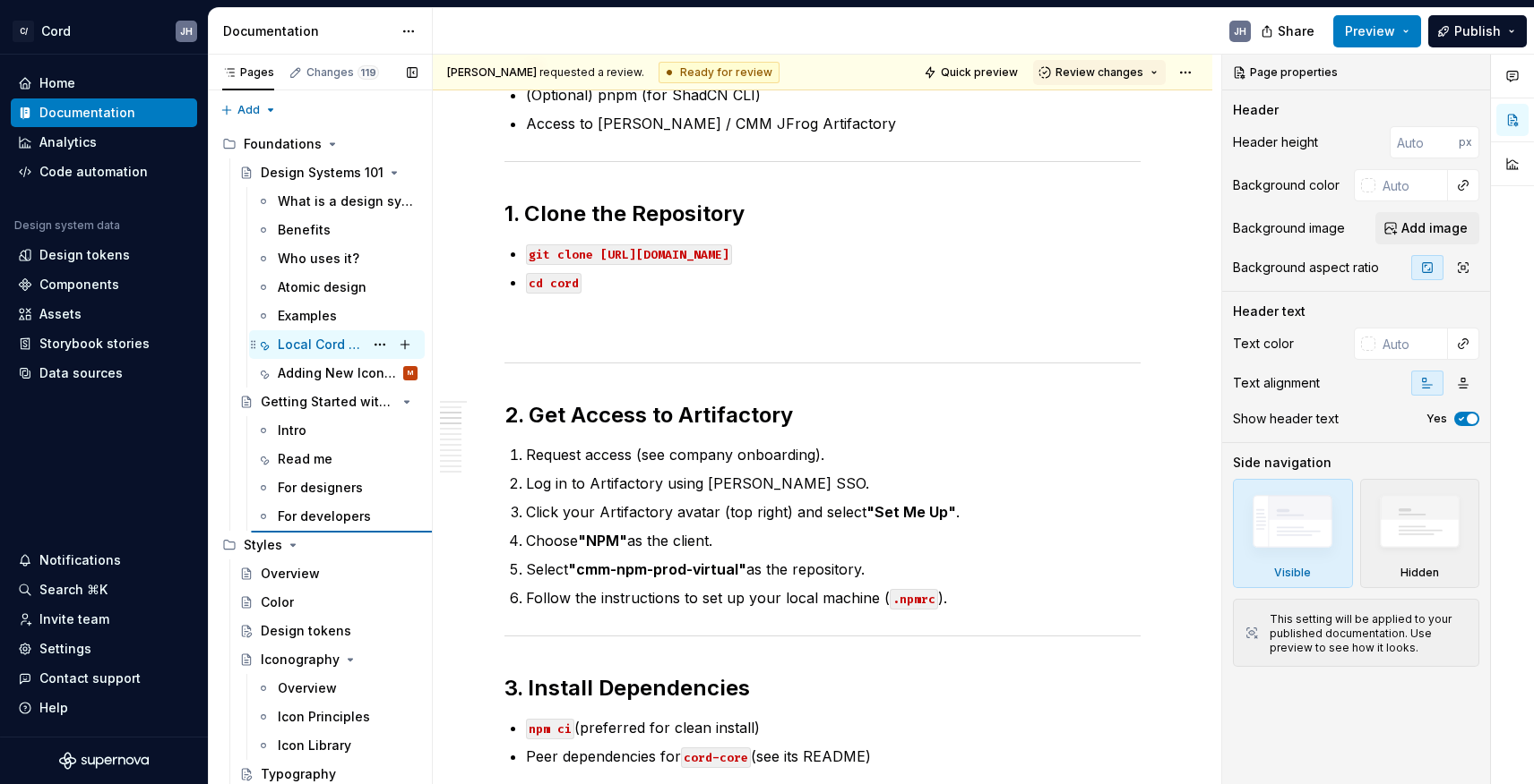
type textarea "*"
type textarea "Getting Started with Cord"
type textarea "No idea where to start with Cord, our design system? Here's help!"
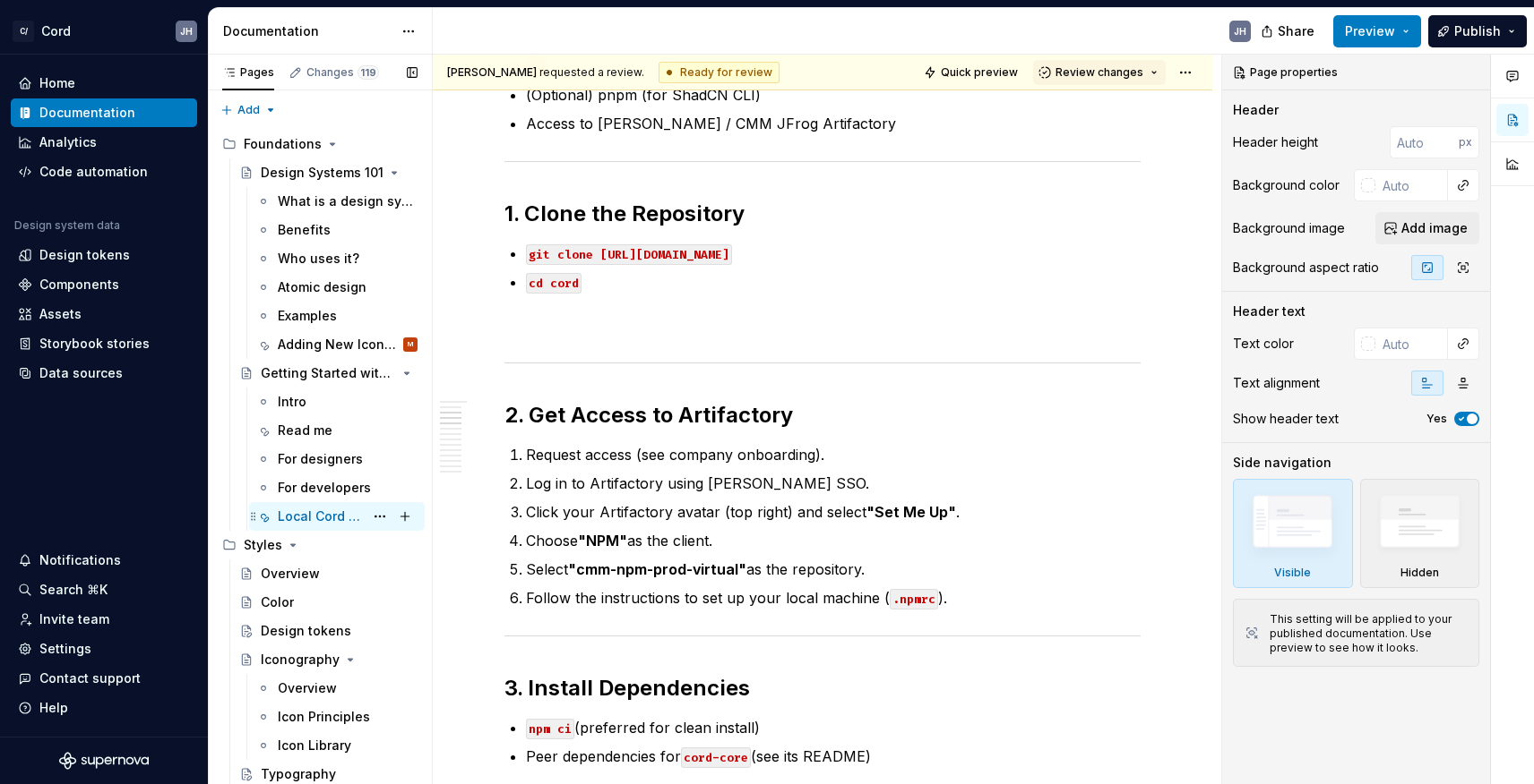
click at [316, 515] on div "Local Cord Project Setup" at bounding box center [321, 516] width 86 height 18
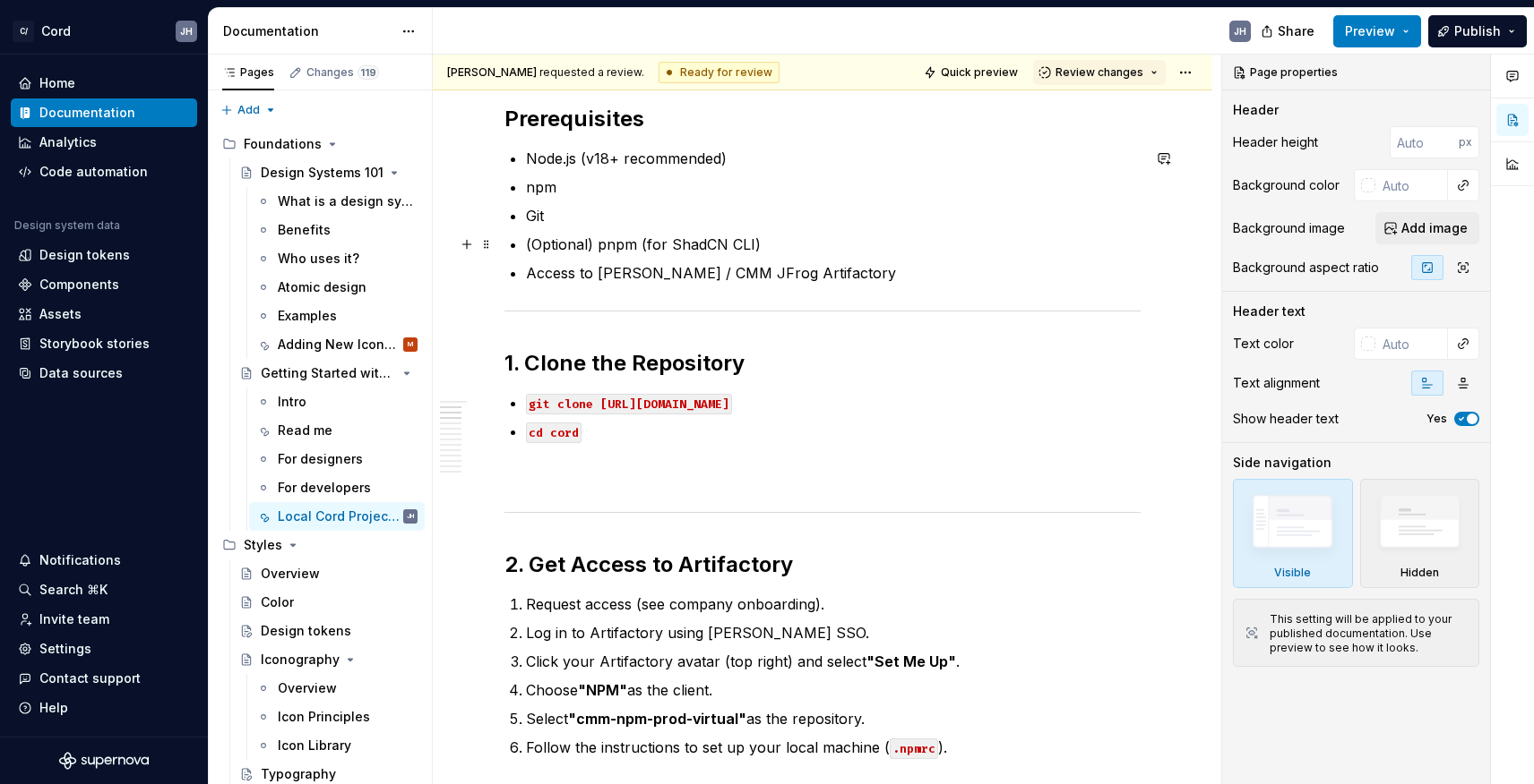
scroll to position [0, 0]
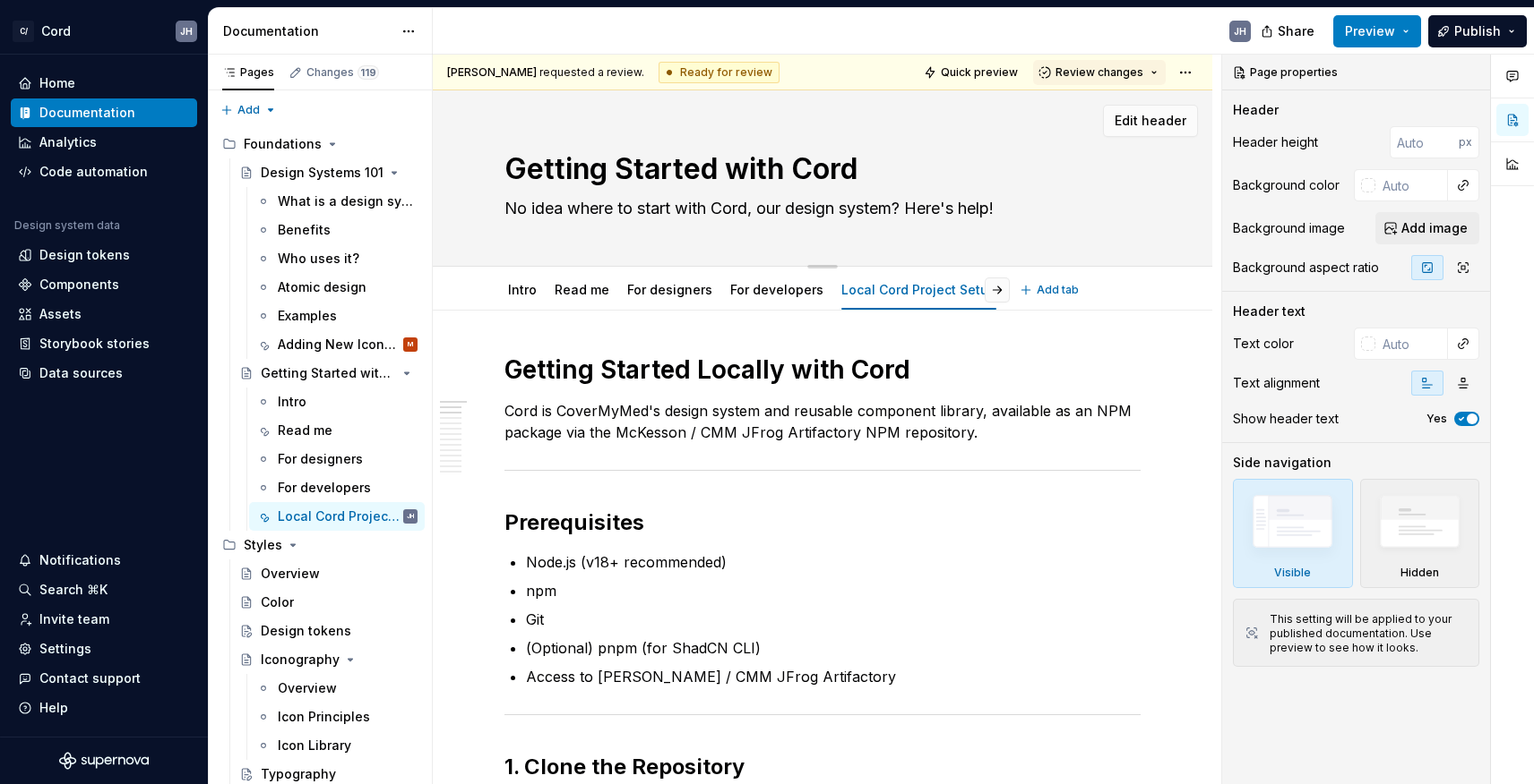
click at [779, 186] on textarea "Getting Started with Cord" at bounding box center [819, 168] width 636 height 43
click at [860, 168] on textarea "Getting Started with Cord" at bounding box center [819, 168] width 636 height 43
type textarea "*"
type textarea "Getting Started with Cord"
type textarea "*"
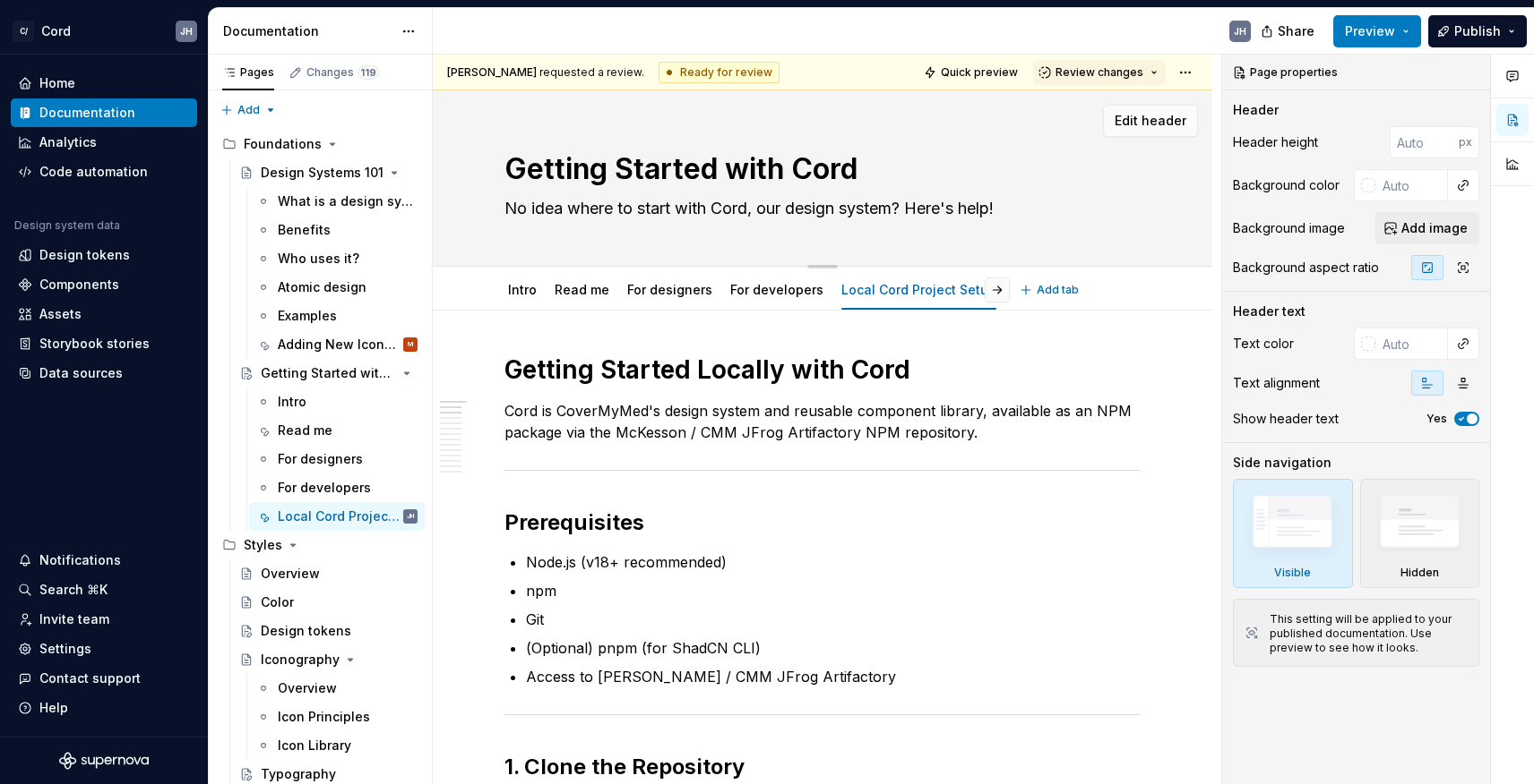
type textarea "Getting Started with Cord"
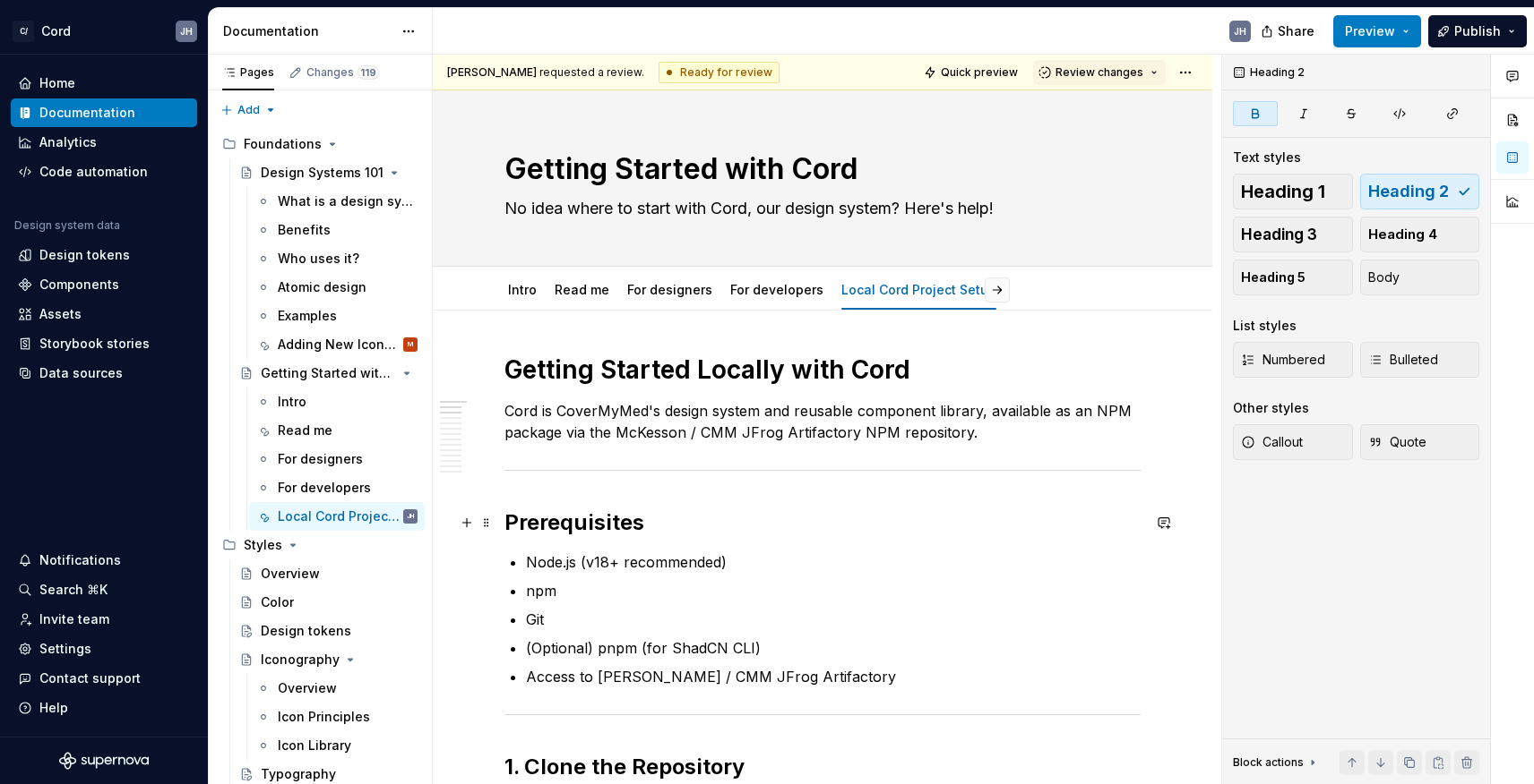
click at [587, 524] on strong "Prerequisites" at bounding box center [575, 522] width 140 height 26
click at [620, 378] on strong "Getting Started Locally with Cord" at bounding box center [708, 370] width 406 height 31
click at [768, 164] on textarea "Getting Started with Cord" at bounding box center [819, 168] width 636 height 43
click at [752, 368] on strong "Getting Started Locally with Cord" at bounding box center [708, 370] width 406 height 31
click at [1422, 190] on span "Heading 2" at bounding box center [1408, 191] width 80 height 18
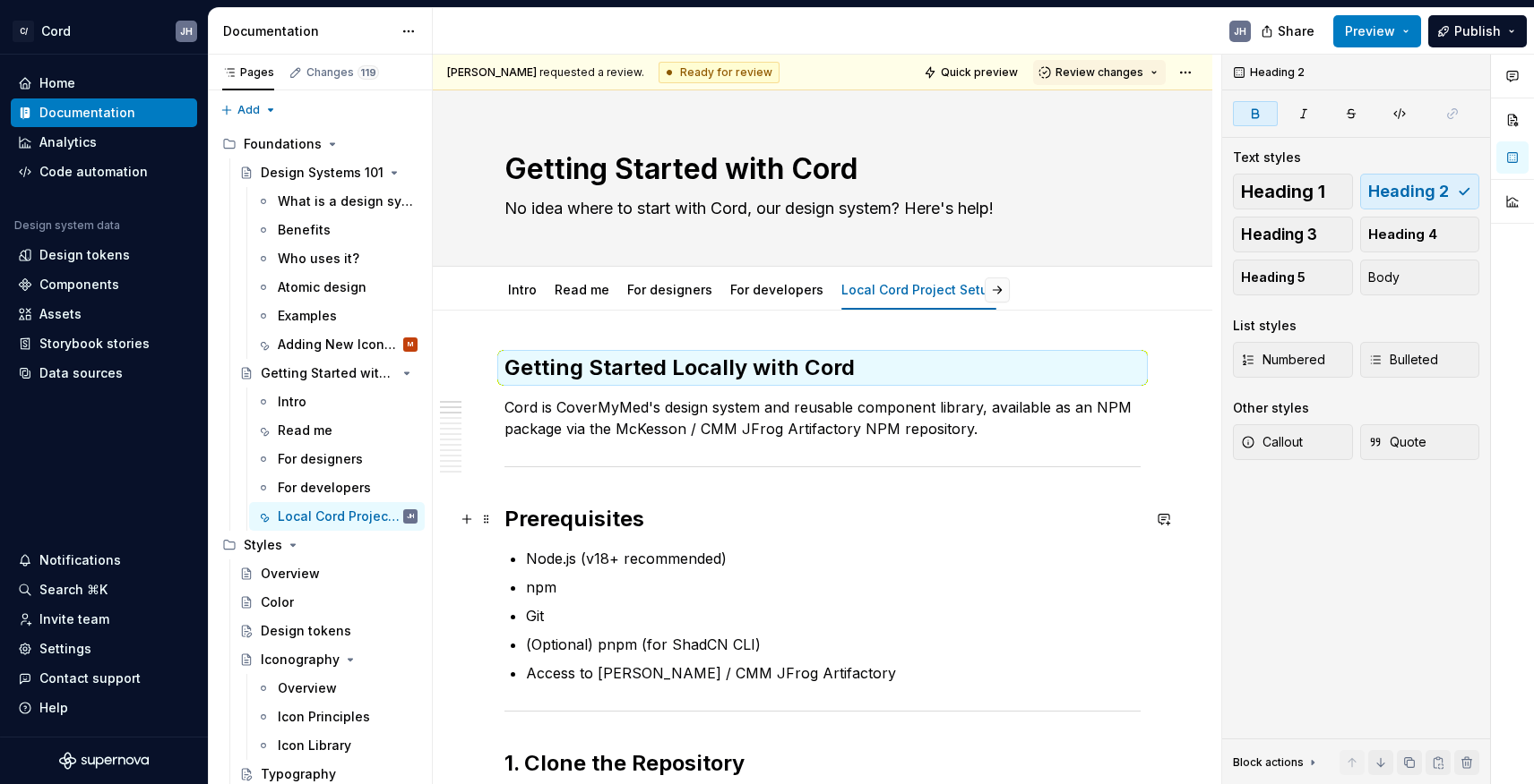
click at [575, 521] on strong "Prerequisites" at bounding box center [575, 519] width 140 height 26
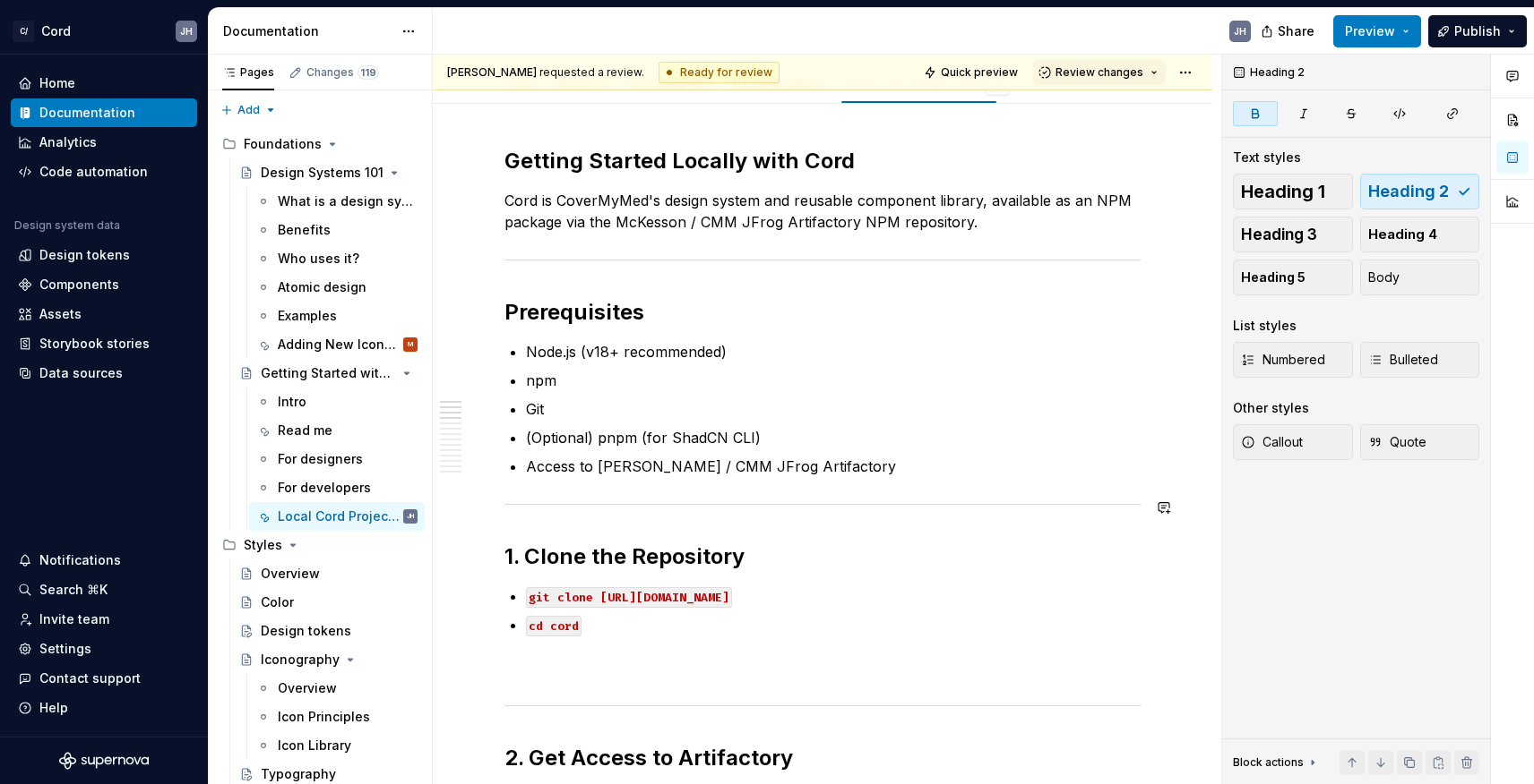
scroll to position [258, 0]
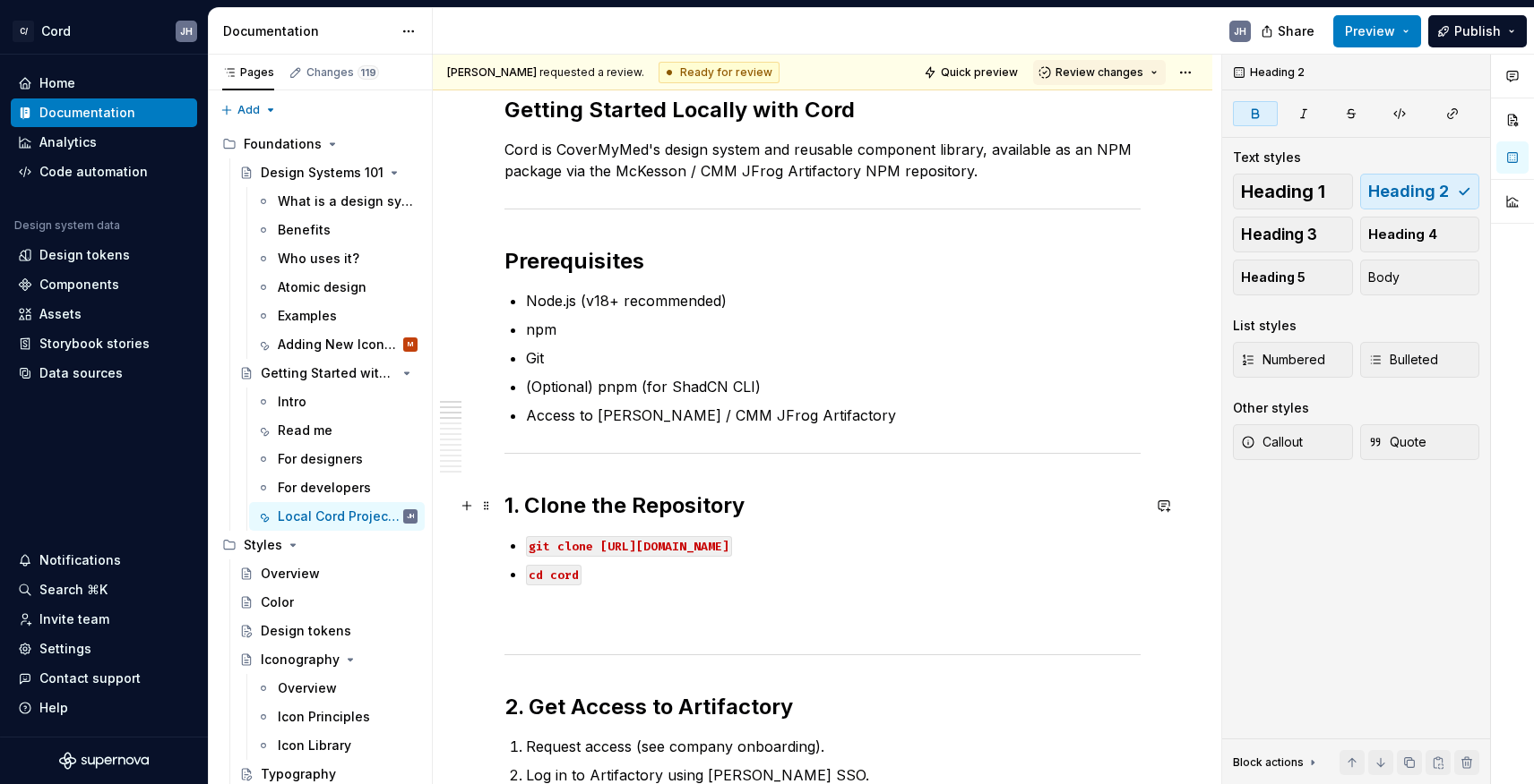
click at [573, 504] on strong "1. Clone the Repository" at bounding box center [624, 505] width 240 height 26
click at [1287, 227] on span "Heading 3" at bounding box center [1279, 235] width 77 height 18
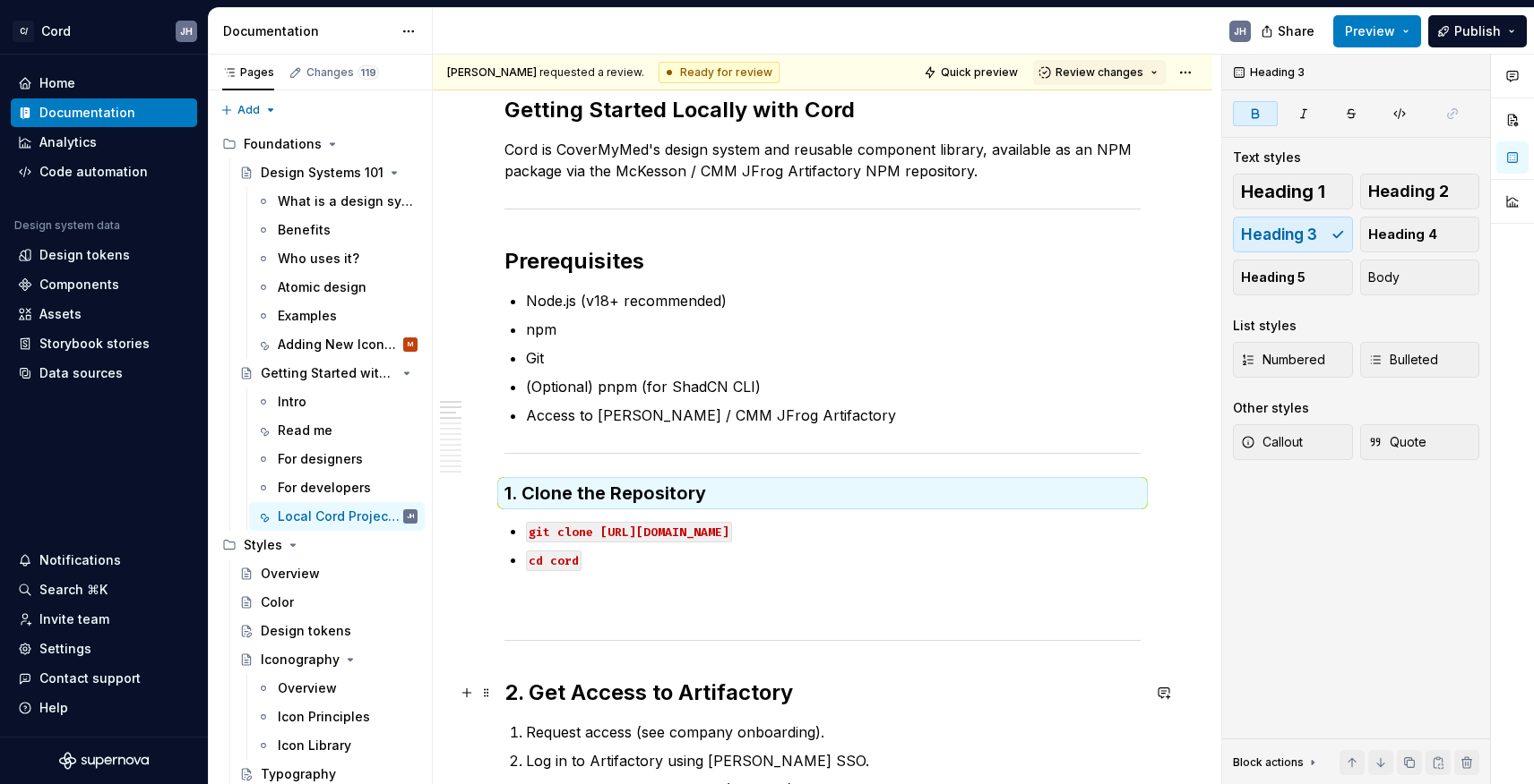
click at [629, 687] on strong "2. Get Access to Artifactory" at bounding box center [648, 692] width 288 height 26
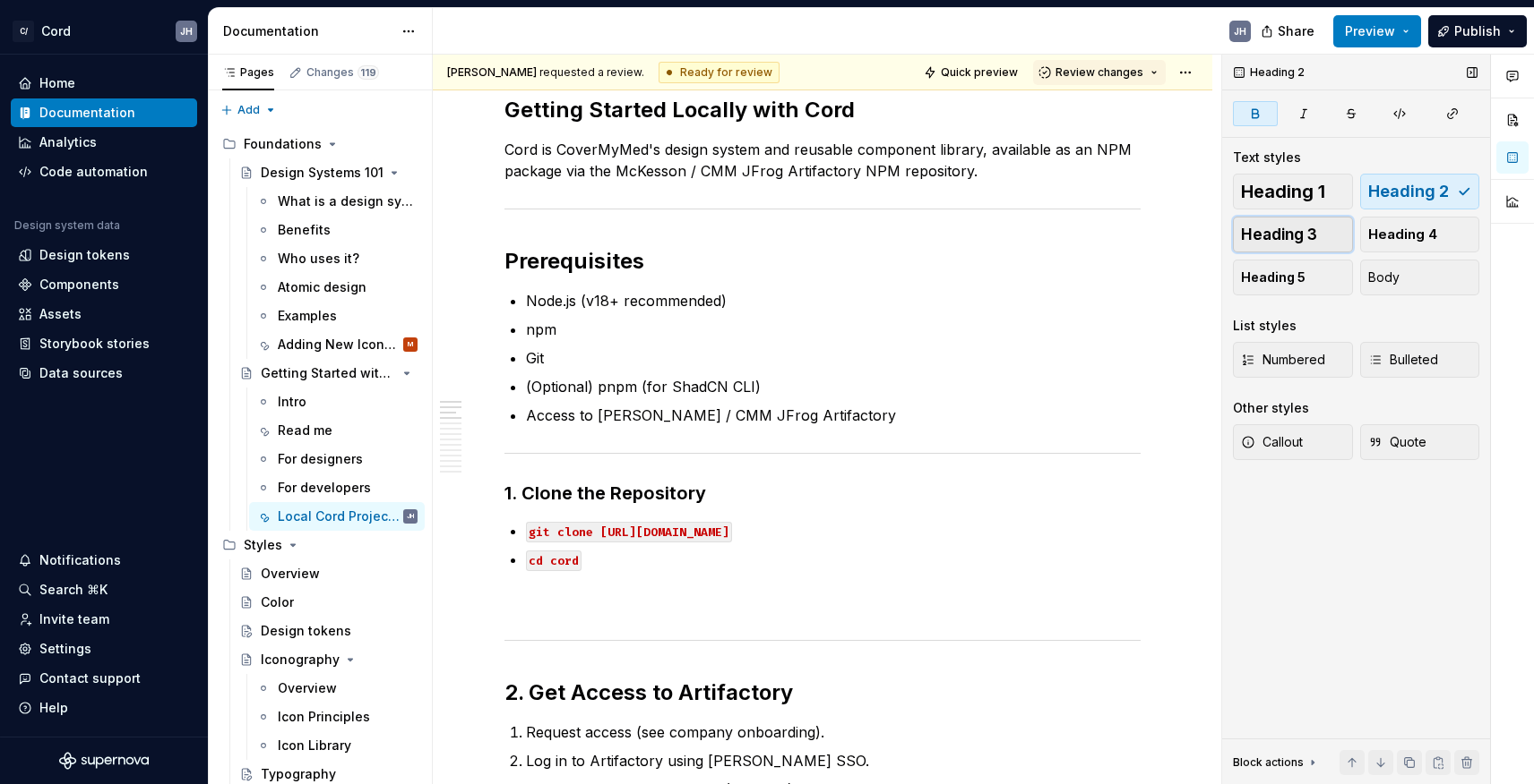
click at [1270, 235] on span "Heading 3" at bounding box center [1279, 235] width 77 height 18
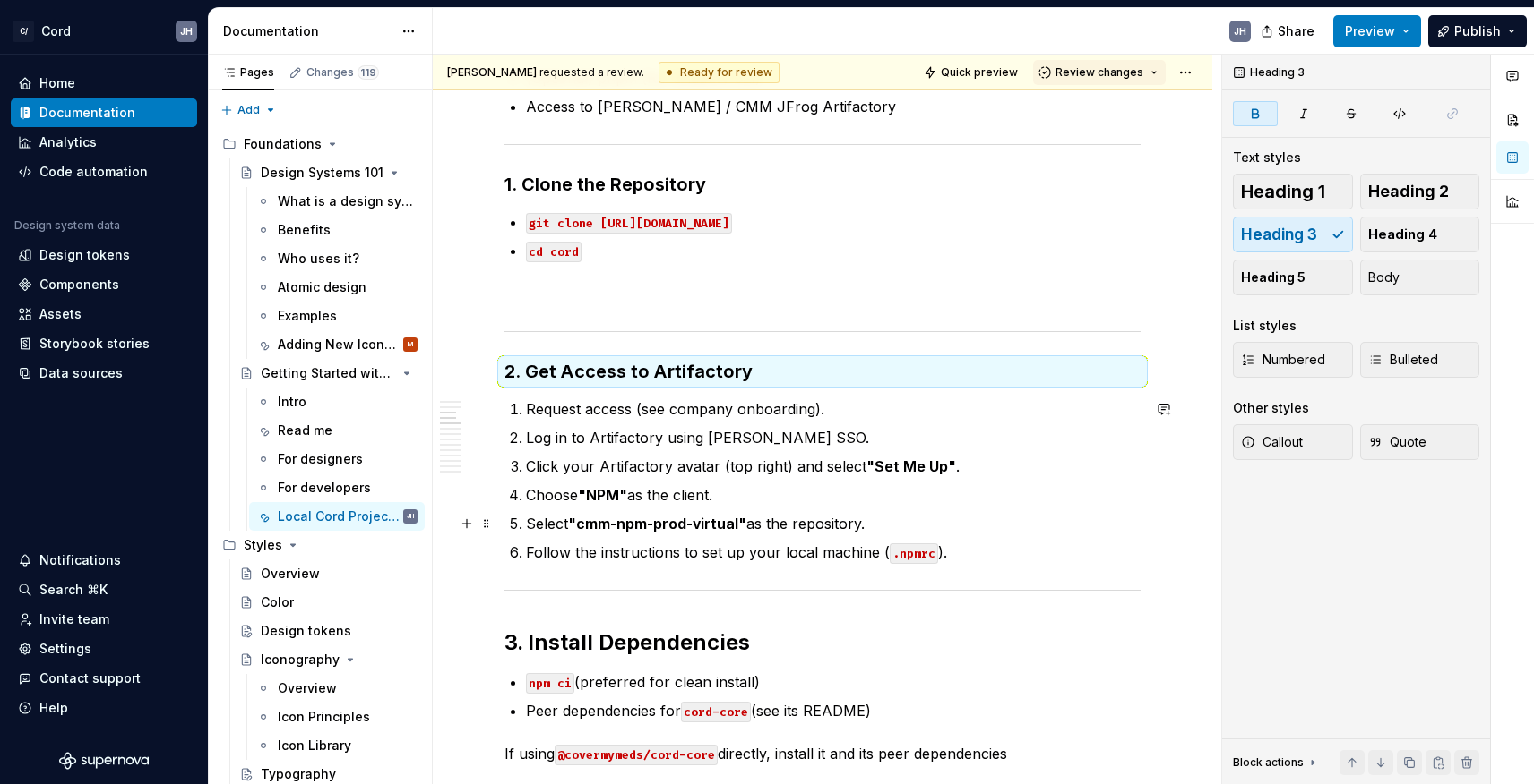
scroll to position [633, 0]
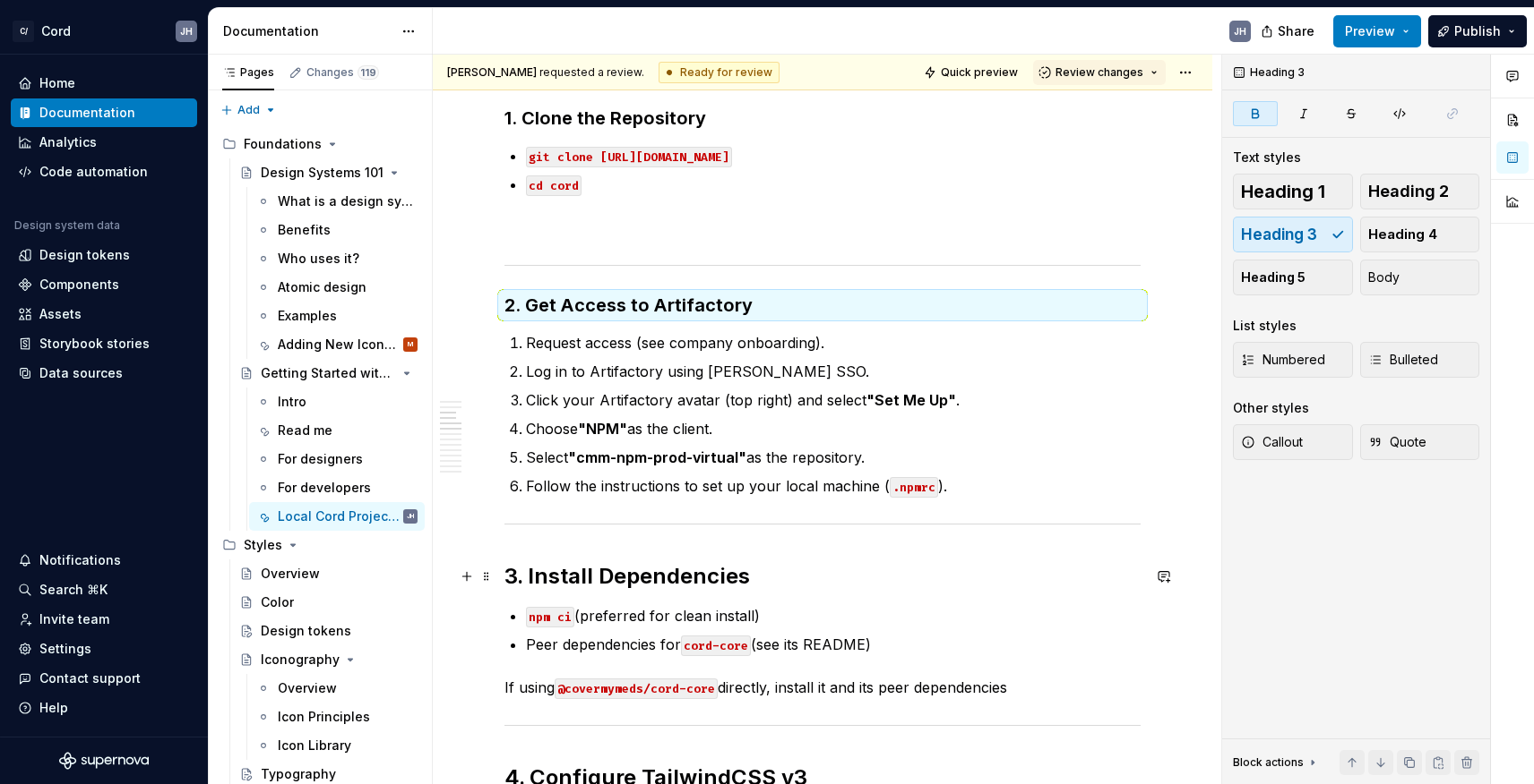
click at [604, 573] on strong "3. Install Dependencies" at bounding box center [627, 575] width 245 height 26
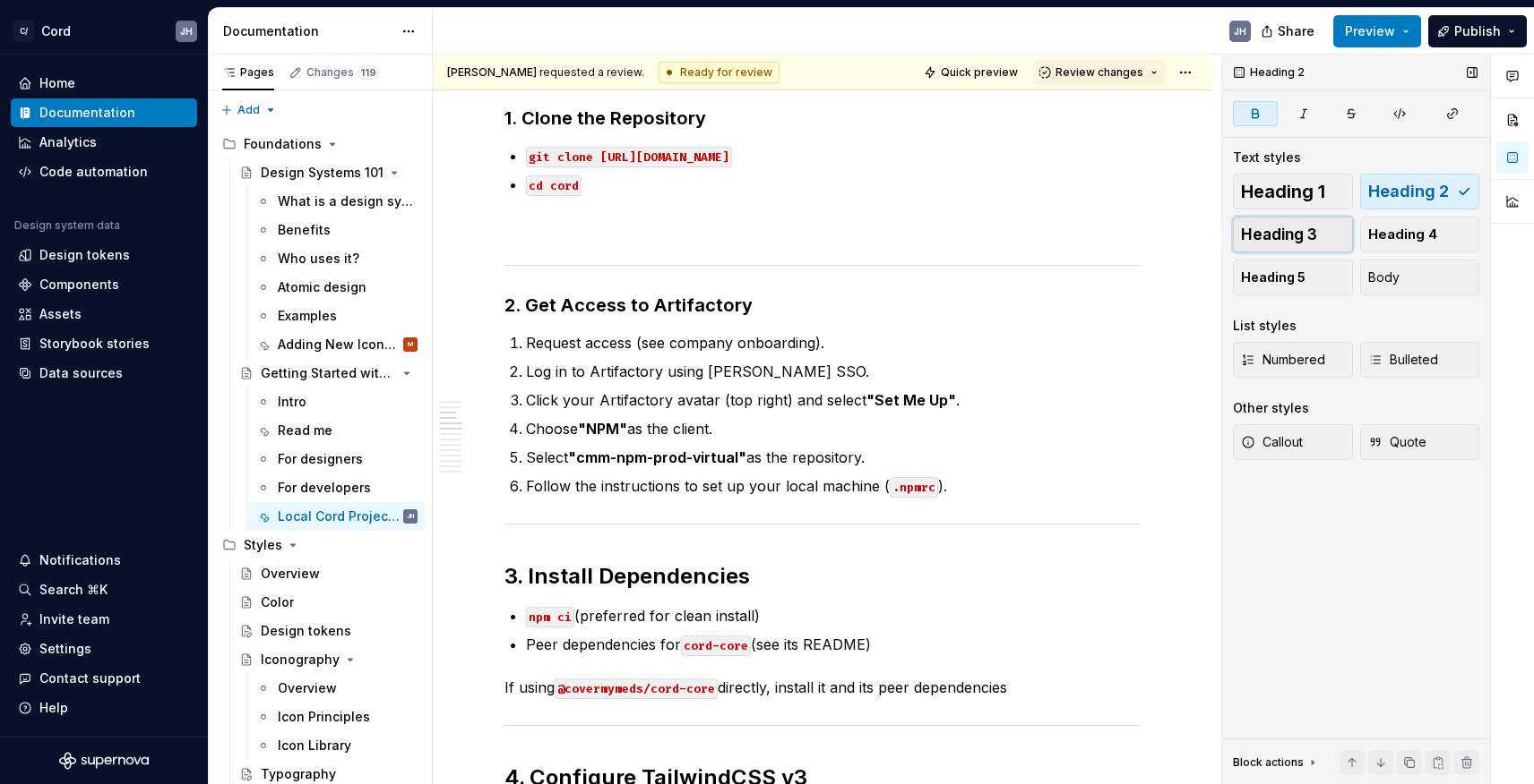
click at [1290, 231] on span "Heading 3" at bounding box center [1279, 235] width 77 height 18
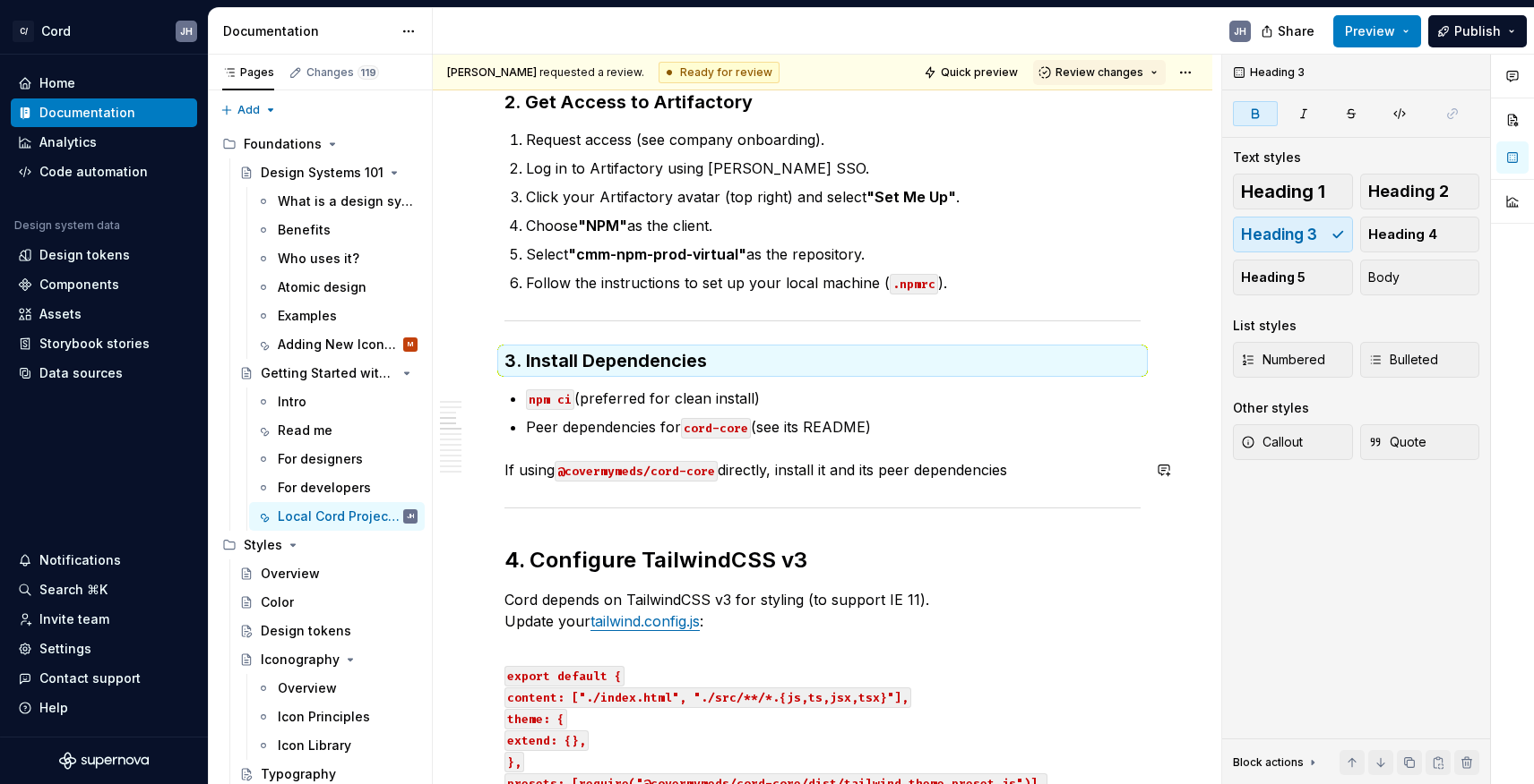
scroll to position [854, 0]
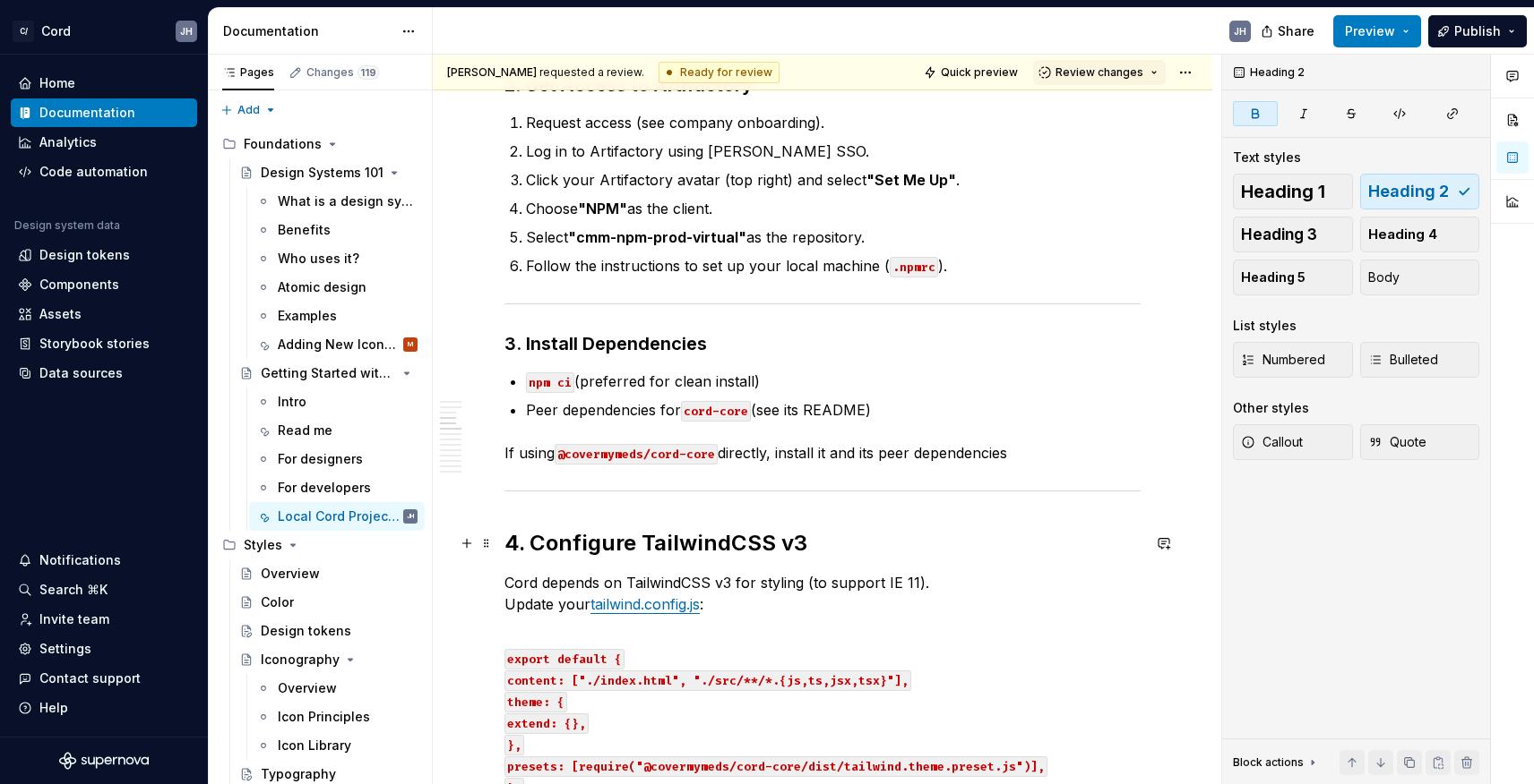
click at [665, 540] on strong "4. Configure TailwindCSS v3" at bounding box center [656, 543] width 303 height 26
click at [1283, 234] on span "Heading 3" at bounding box center [1279, 235] width 77 height 18
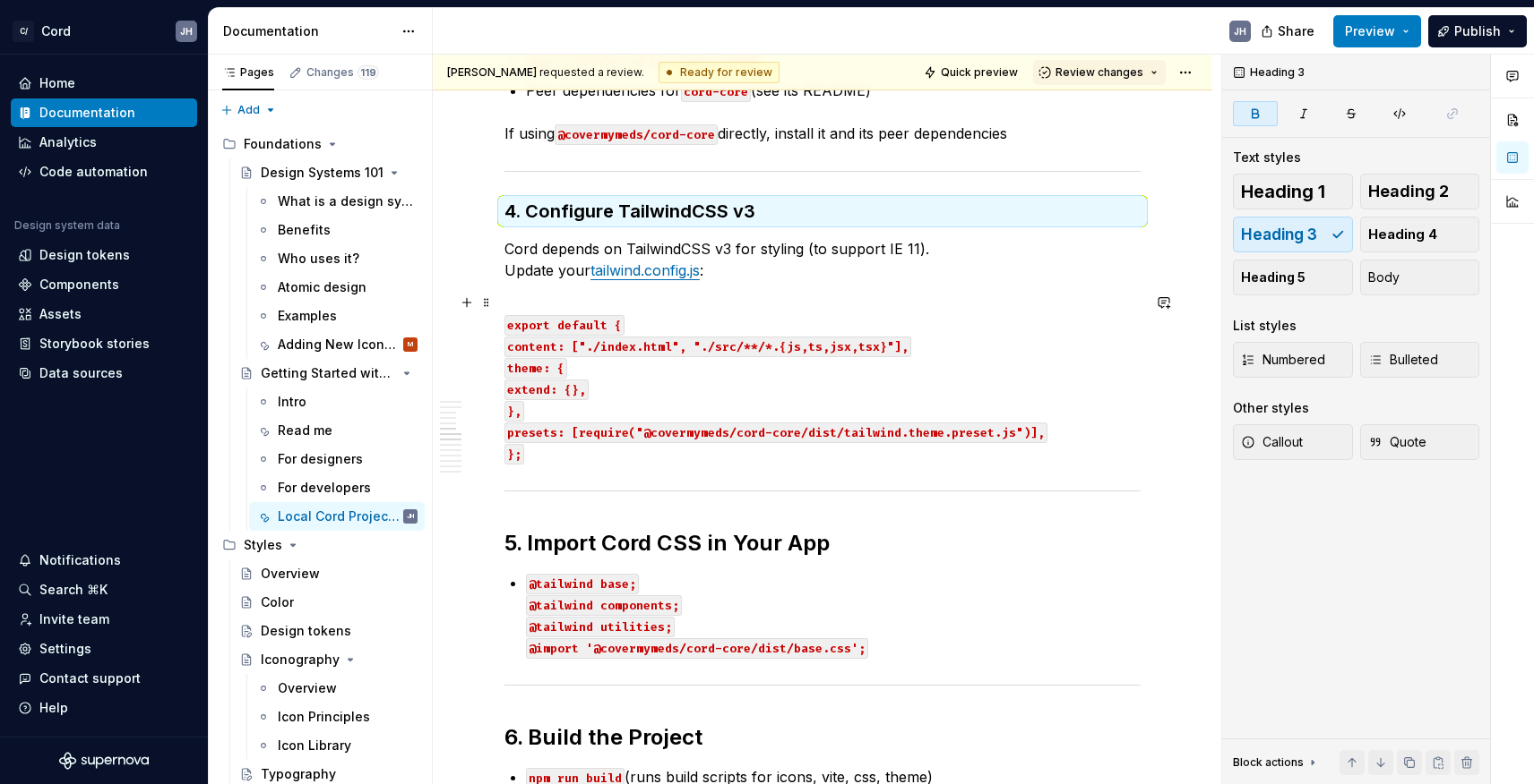
scroll to position [1179, 0]
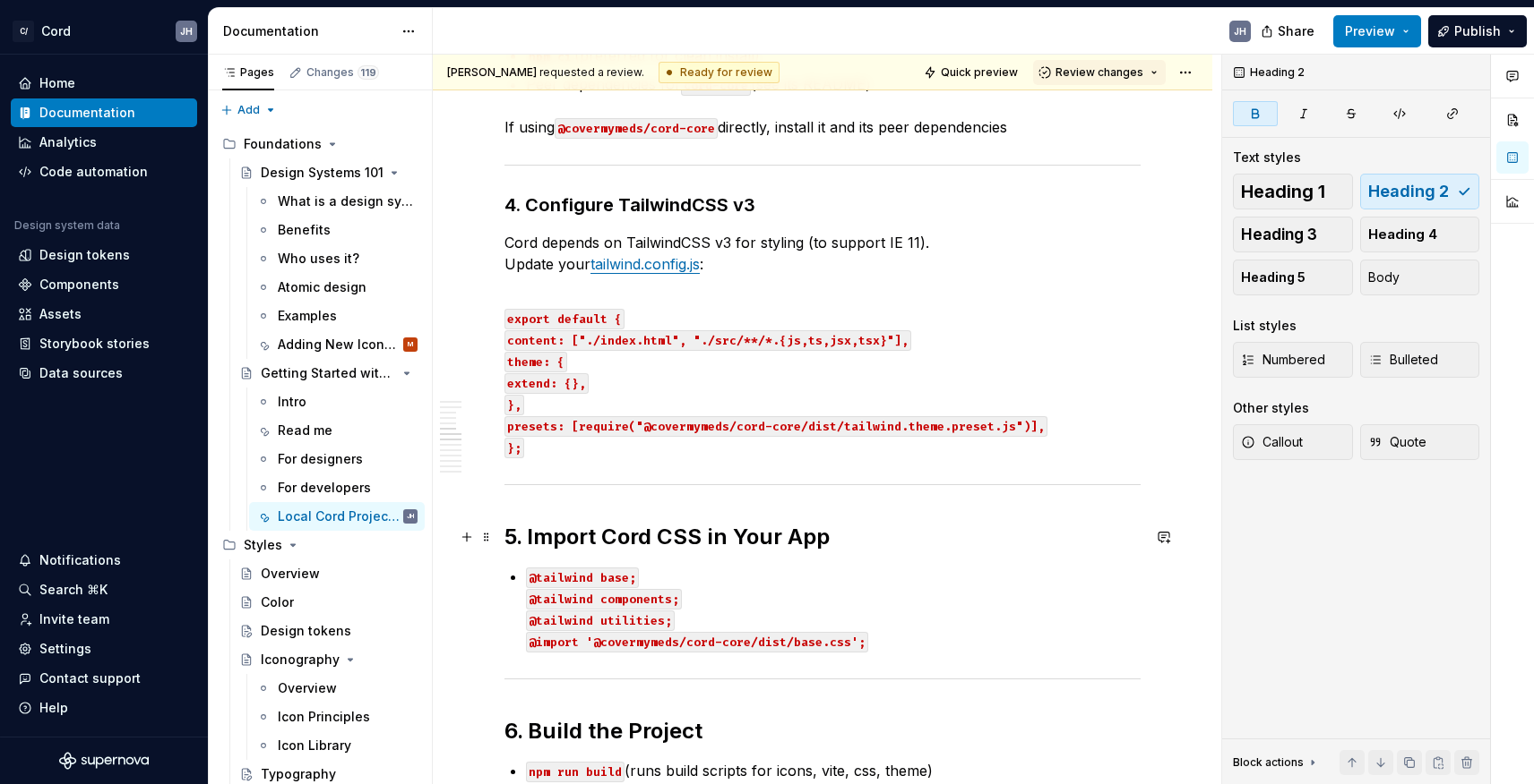
click at [696, 532] on strong "5. Import Cord CSS in Your App" at bounding box center [667, 536] width 326 height 26
click at [1271, 252] on button "Heading 3" at bounding box center [1292, 234] width 120 height 35
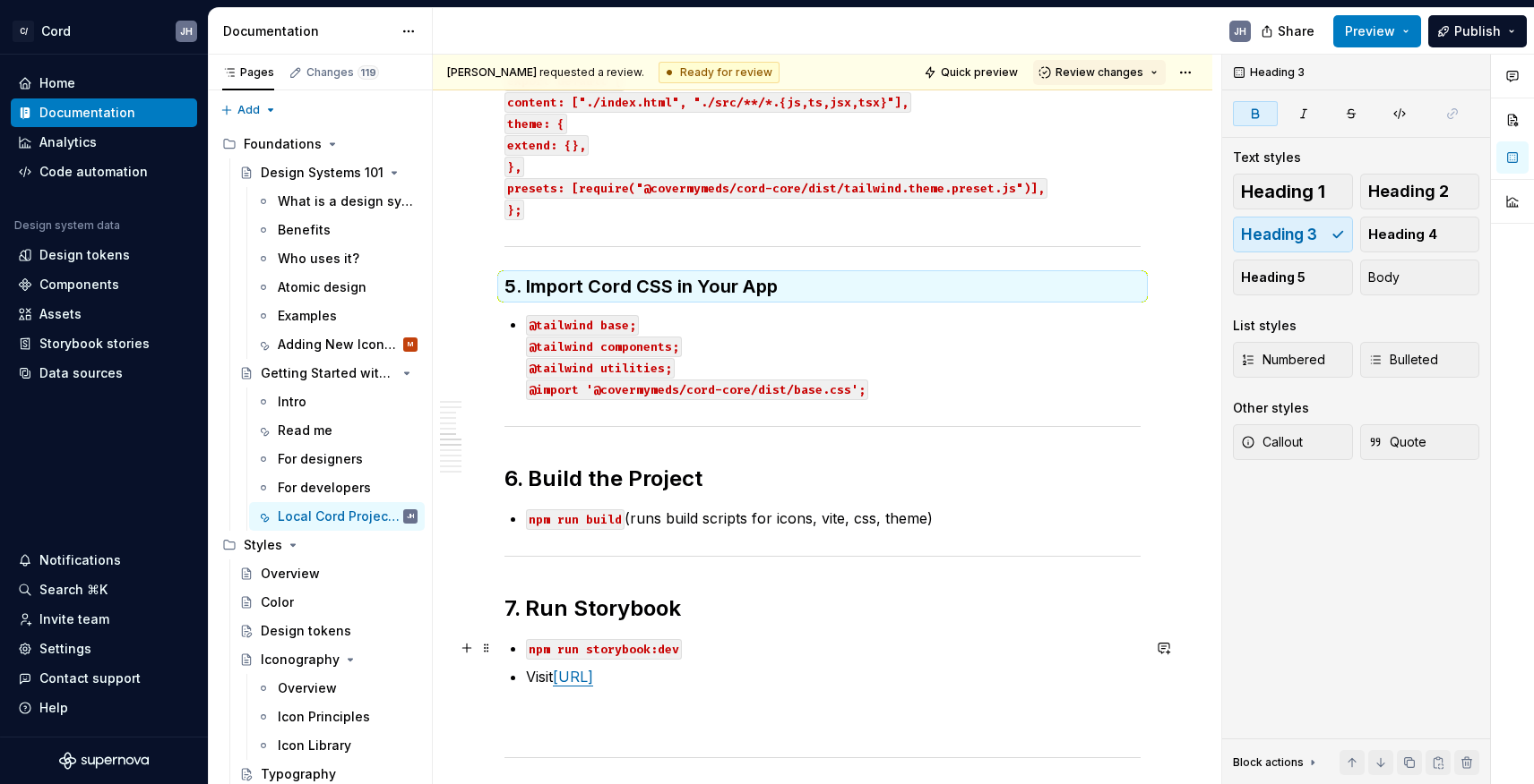
scroll to position [1424, 0]
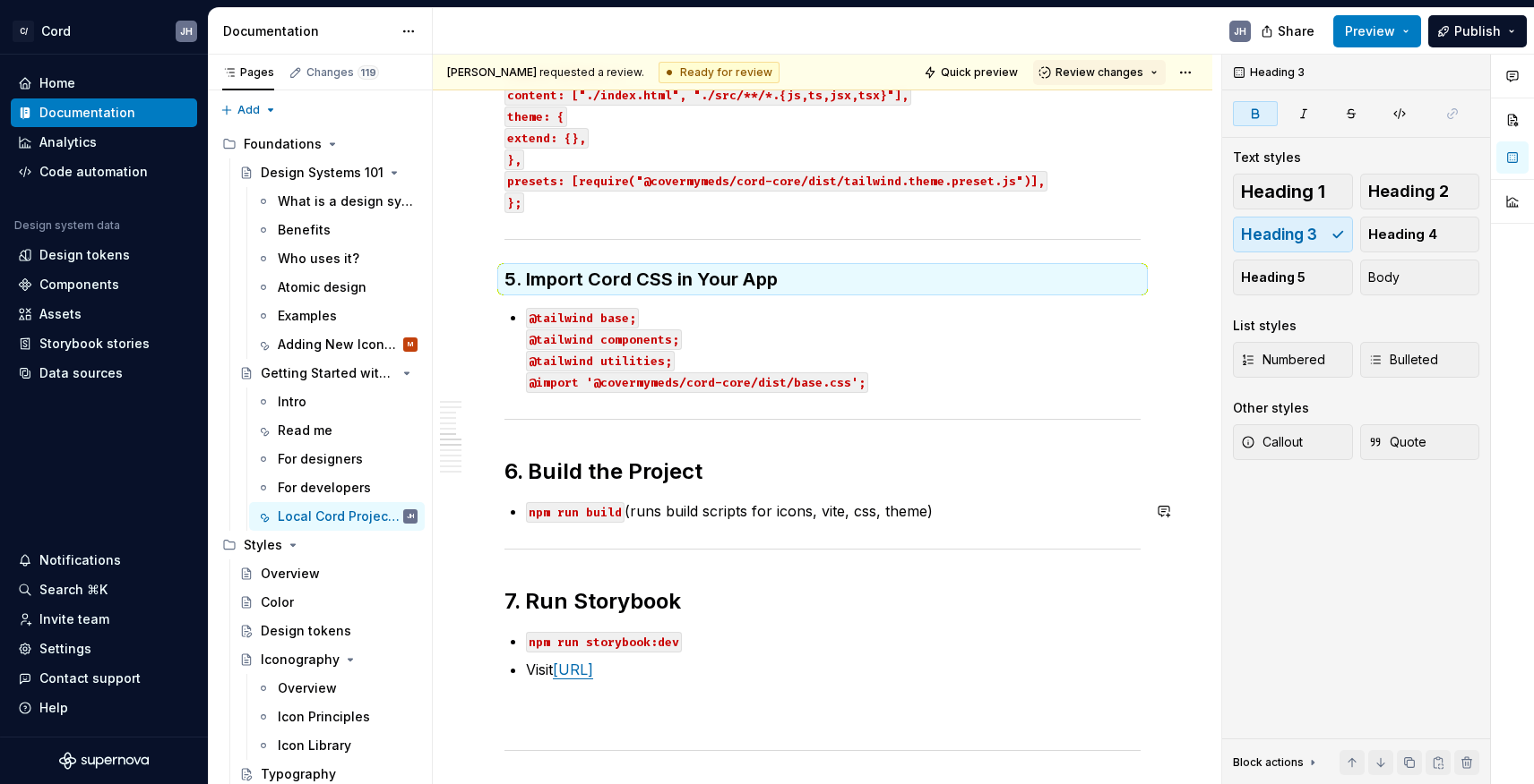
click at [665, 481] on strong "6. Build the Project" at bounding box center [603, 471] width 198 height 26
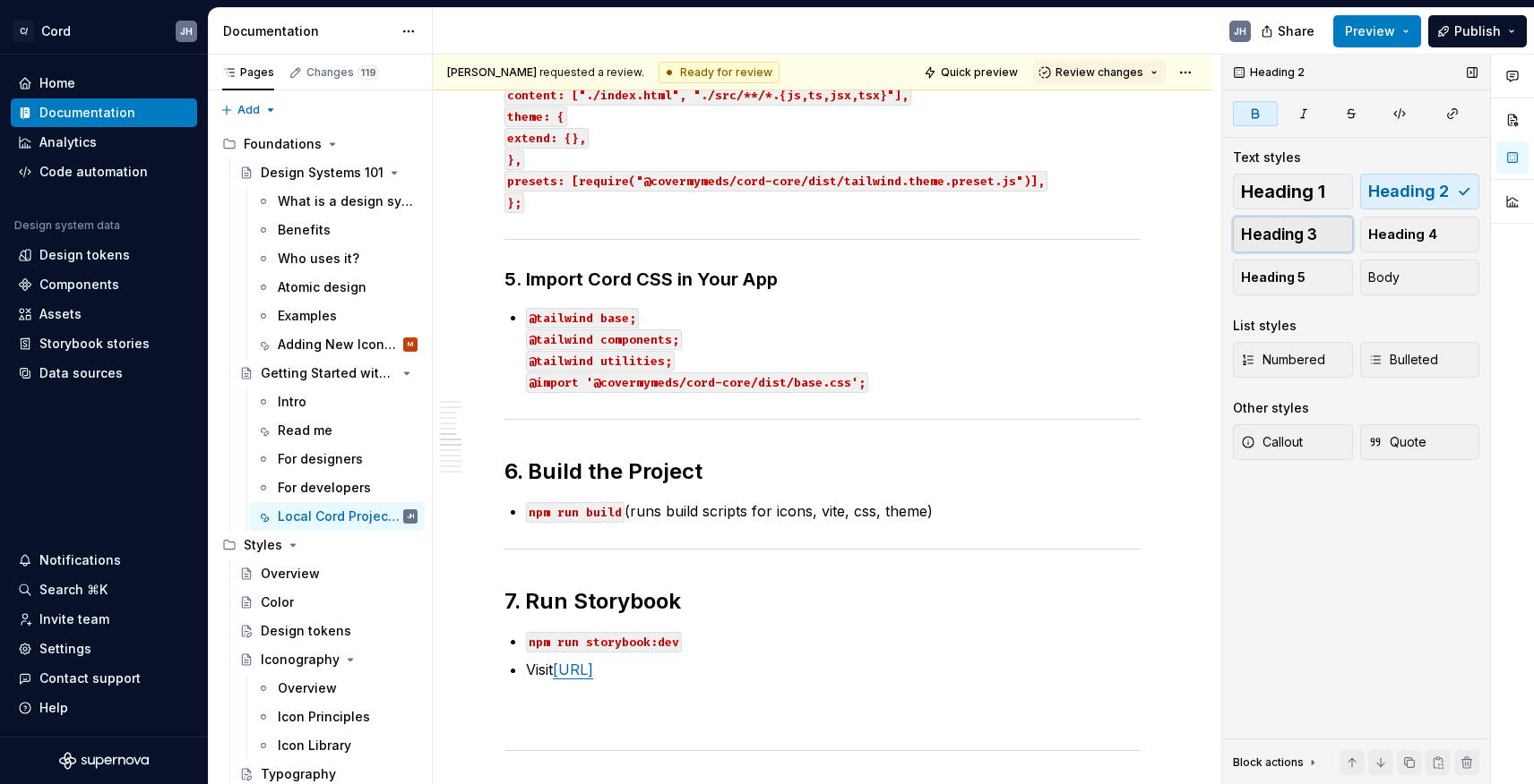
click at [1276, 238] on span "Heading 3" at bounding box center [1279, 235] width 77 height 18
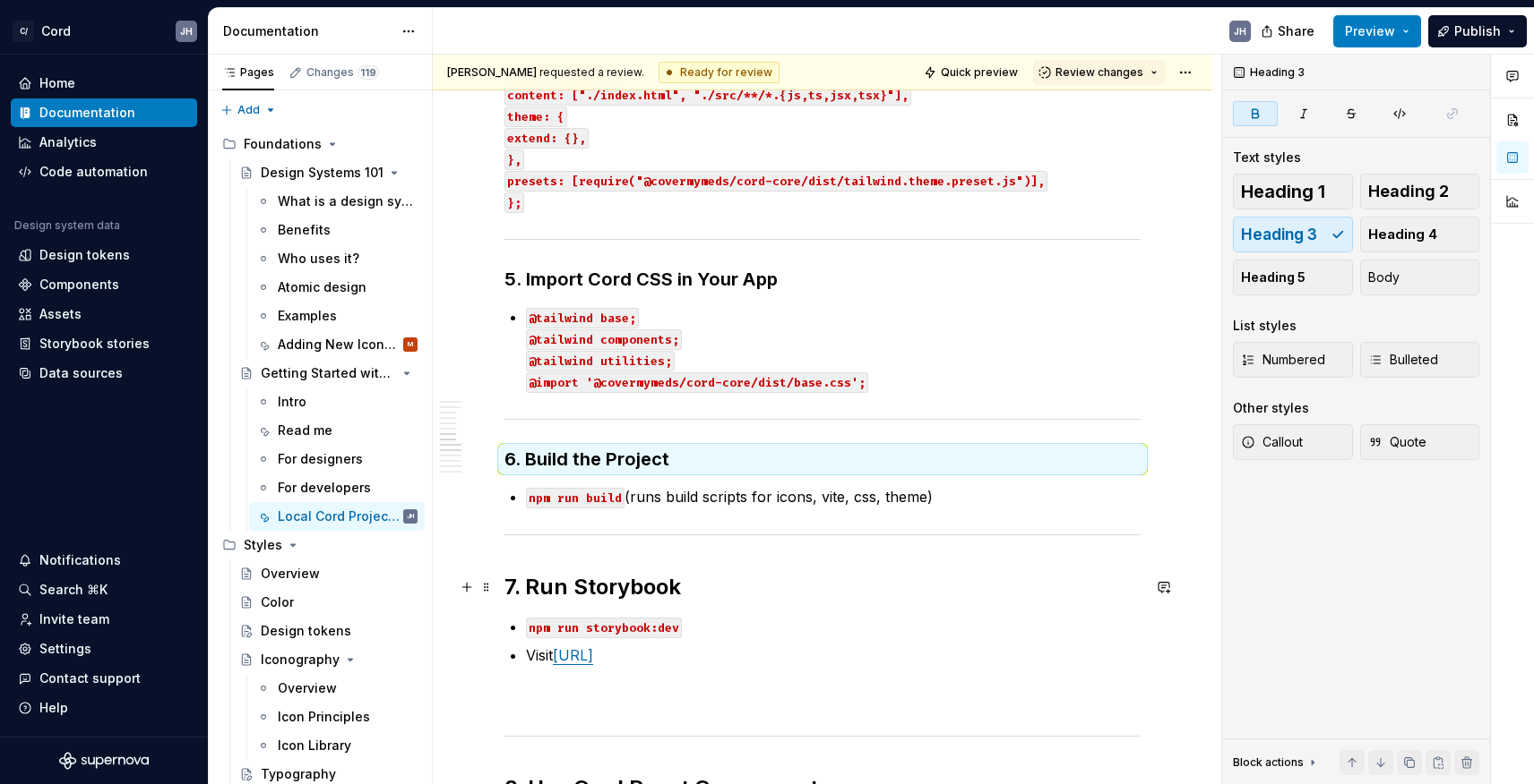
click at [582, 588] on strong "7. Run Storybook" at bounding box center [593, 587] width 176 height 26
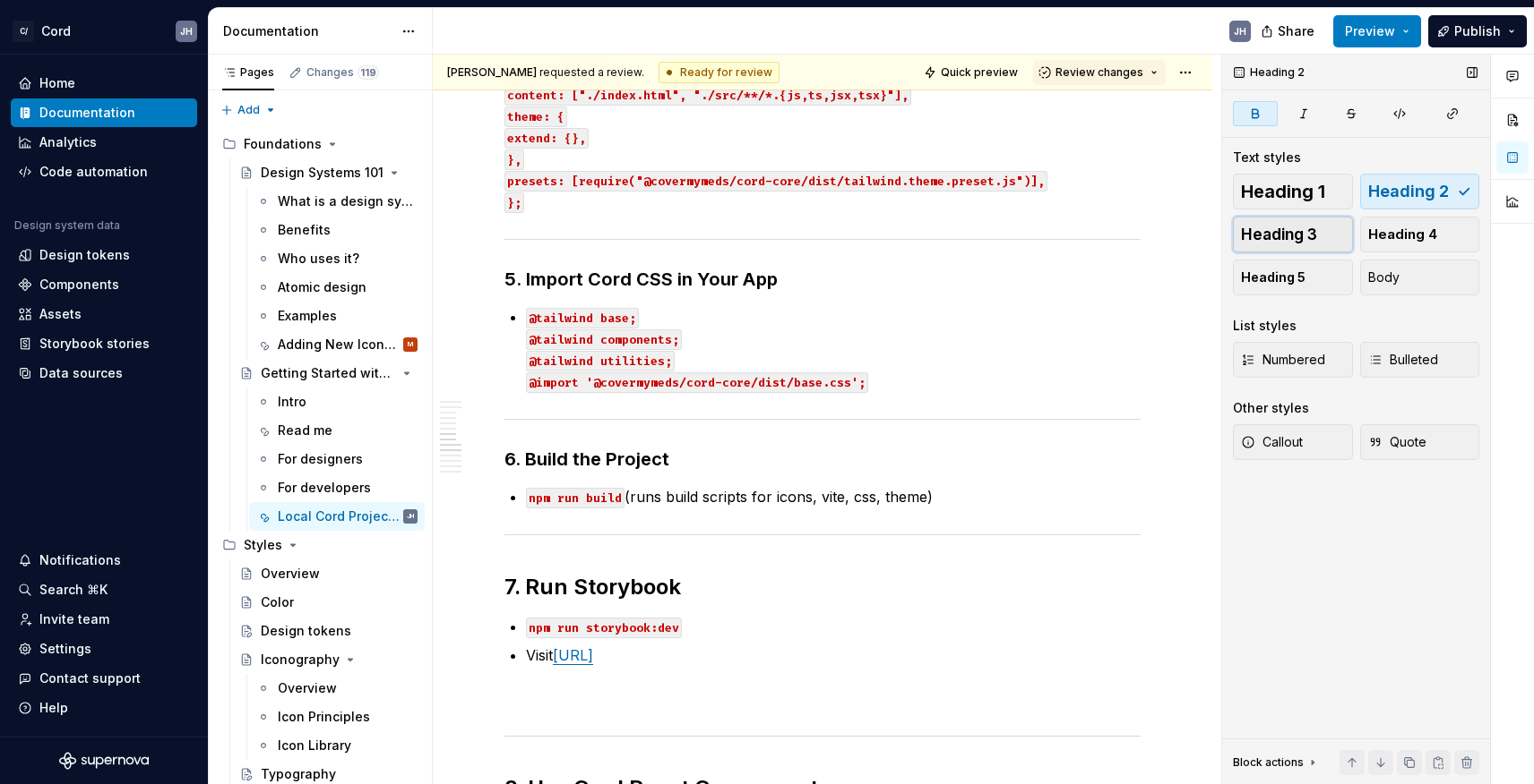
click at [1266, 232] on span "Heading 3" at bounding box center [1279, 235] width 77 height 18
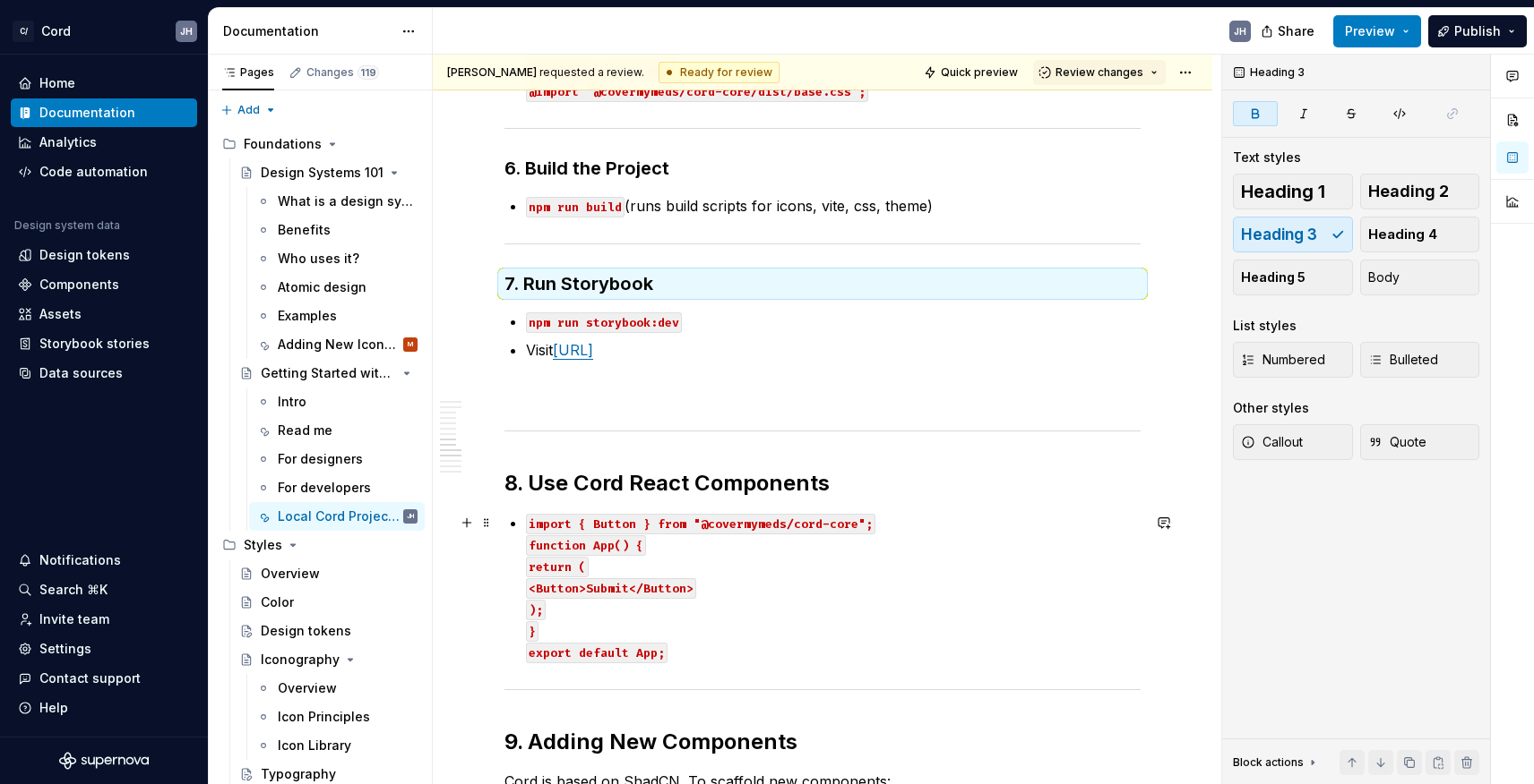
scroll to position [1758, 0]
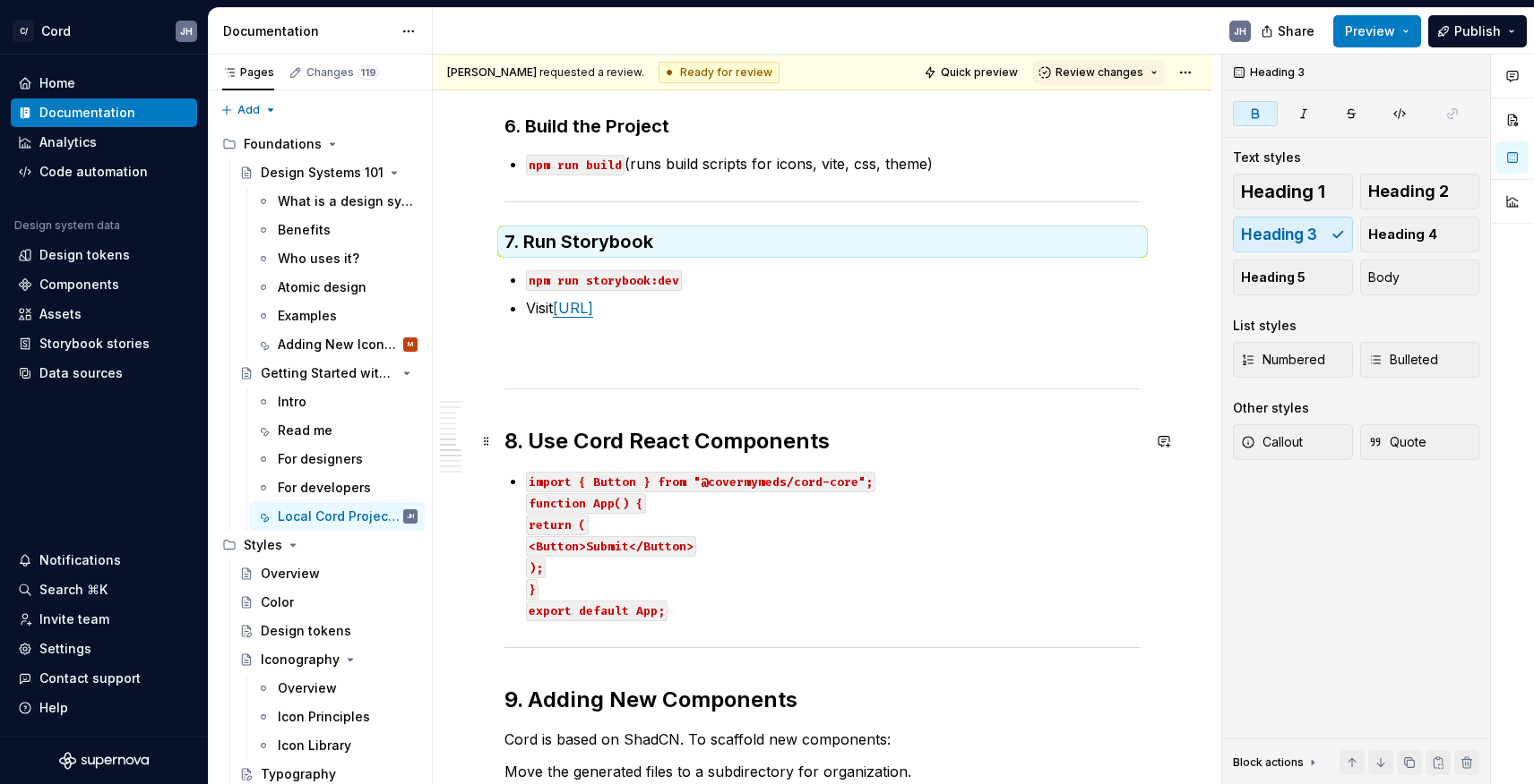
click at [684, 434] on strong "8. Use Cord React Components" at bounding box center [667, 440] width 326 height 26
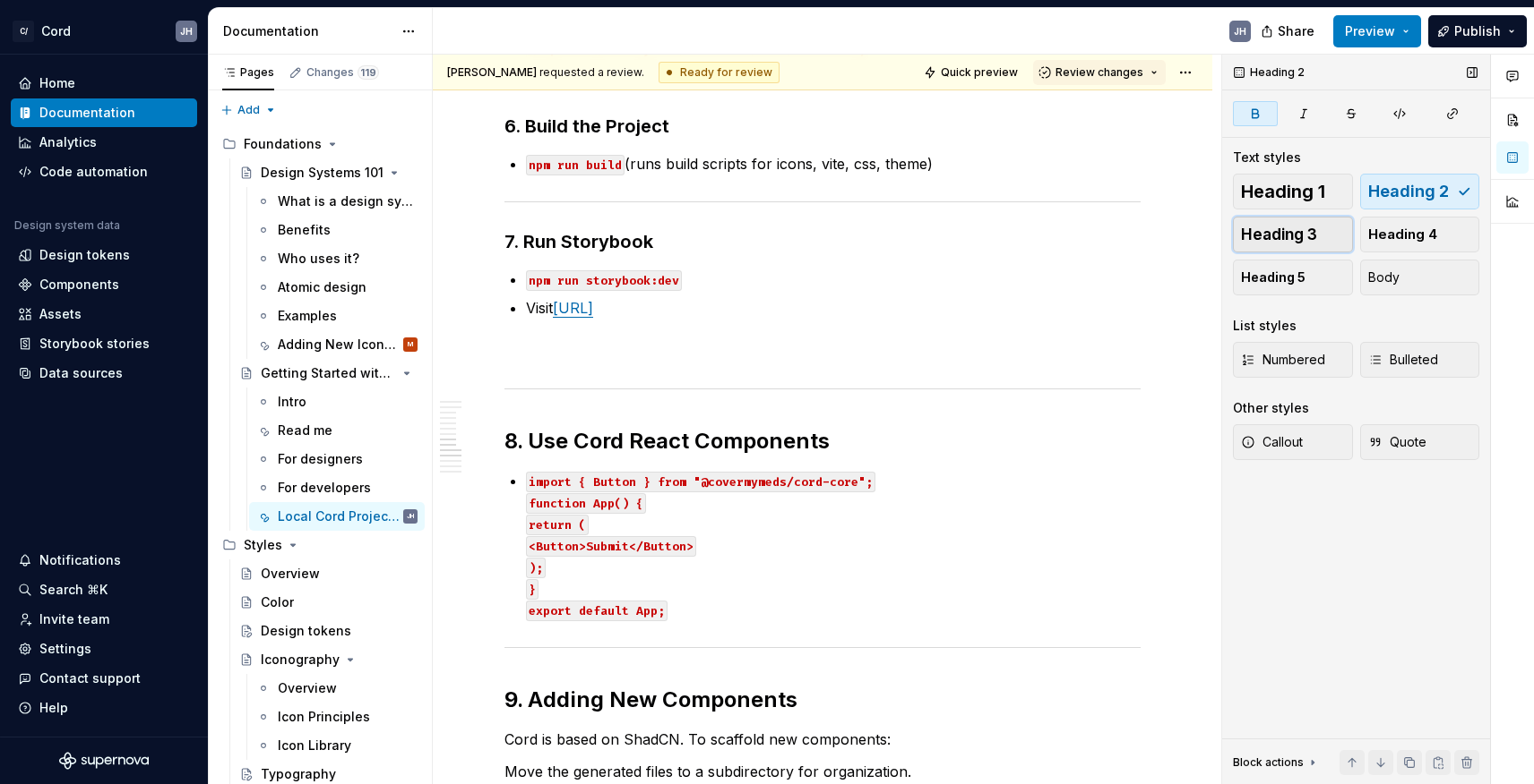
click at [1284, 236] on span "Heading 3" at bounding box center [1279, 235] width 77 height 18
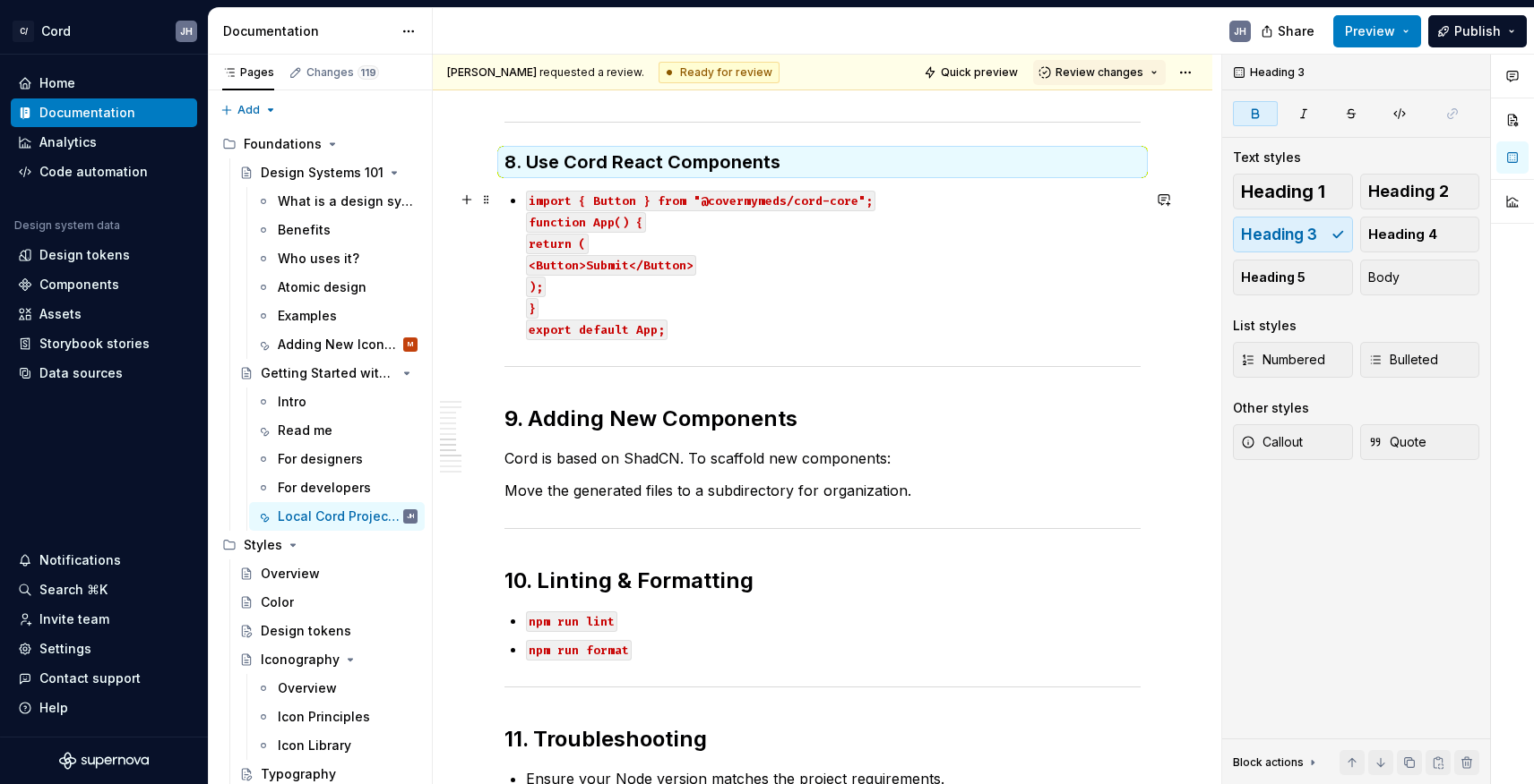
scroll to position [2041, 0]
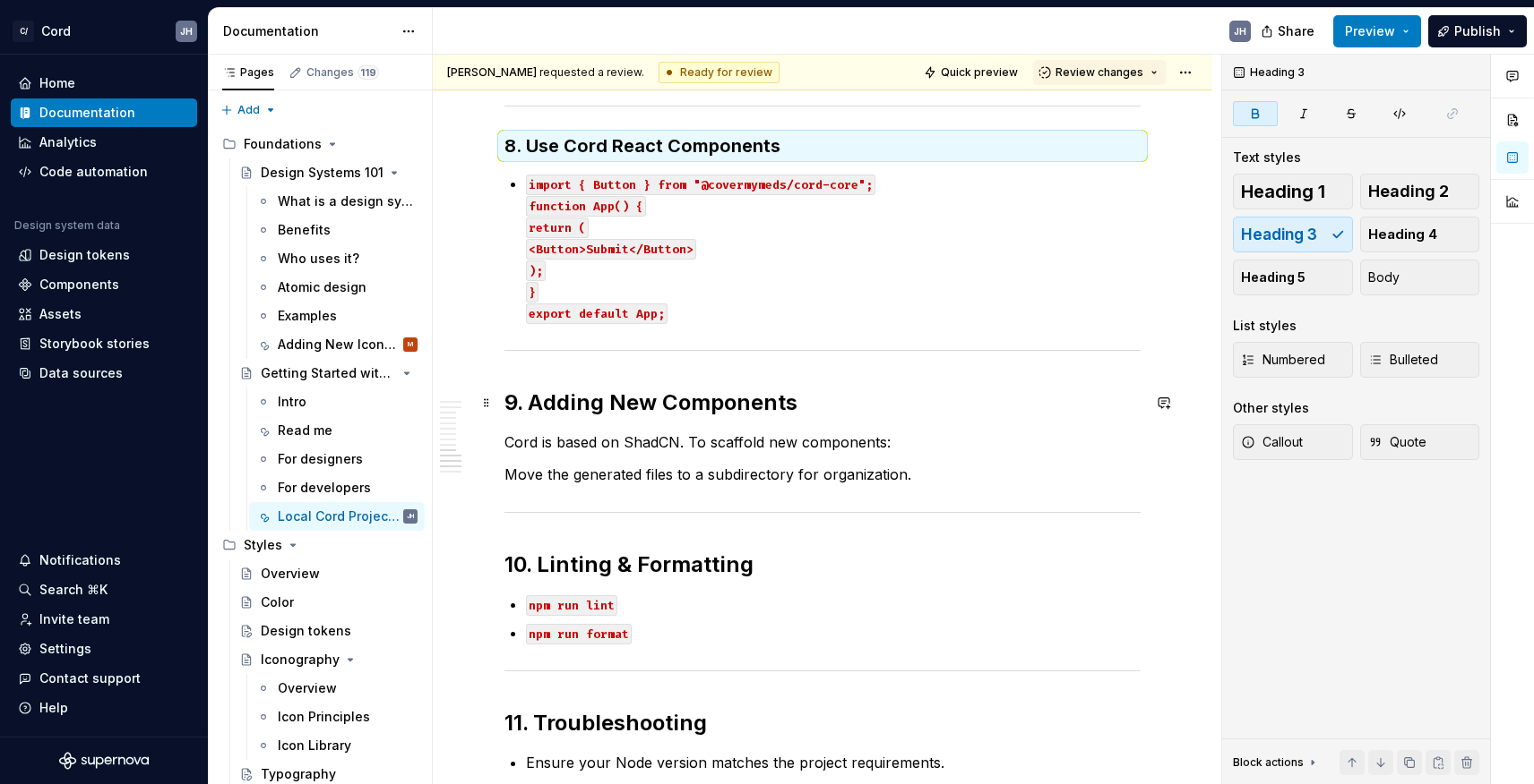
click at [729, 398] on strong "9. Adding New Components" at bounding box center [651, 402] width 293 height 26
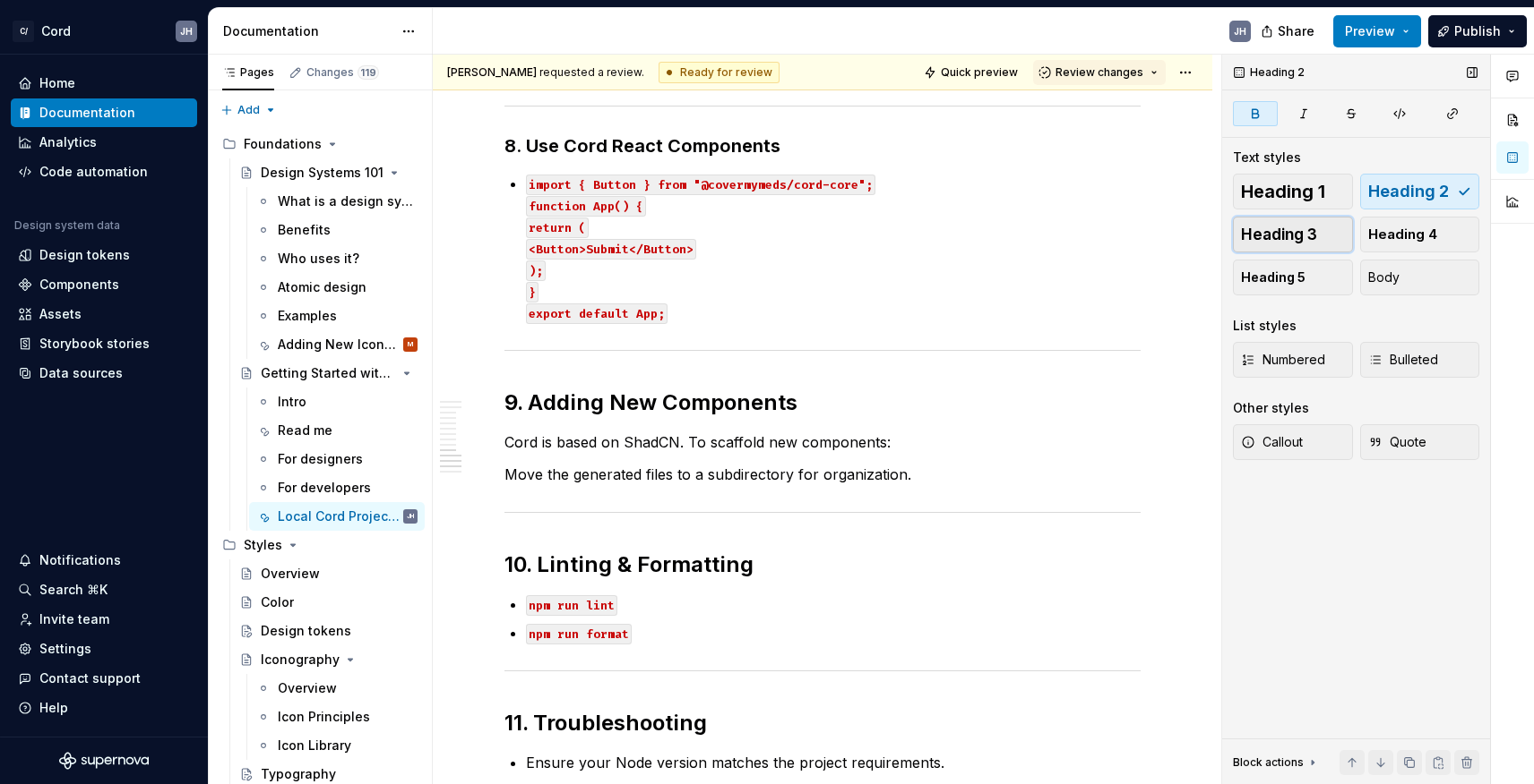
click at [1256, 245] on button "Heading 3" at bounding box center [1292, 234] width 120 height 35
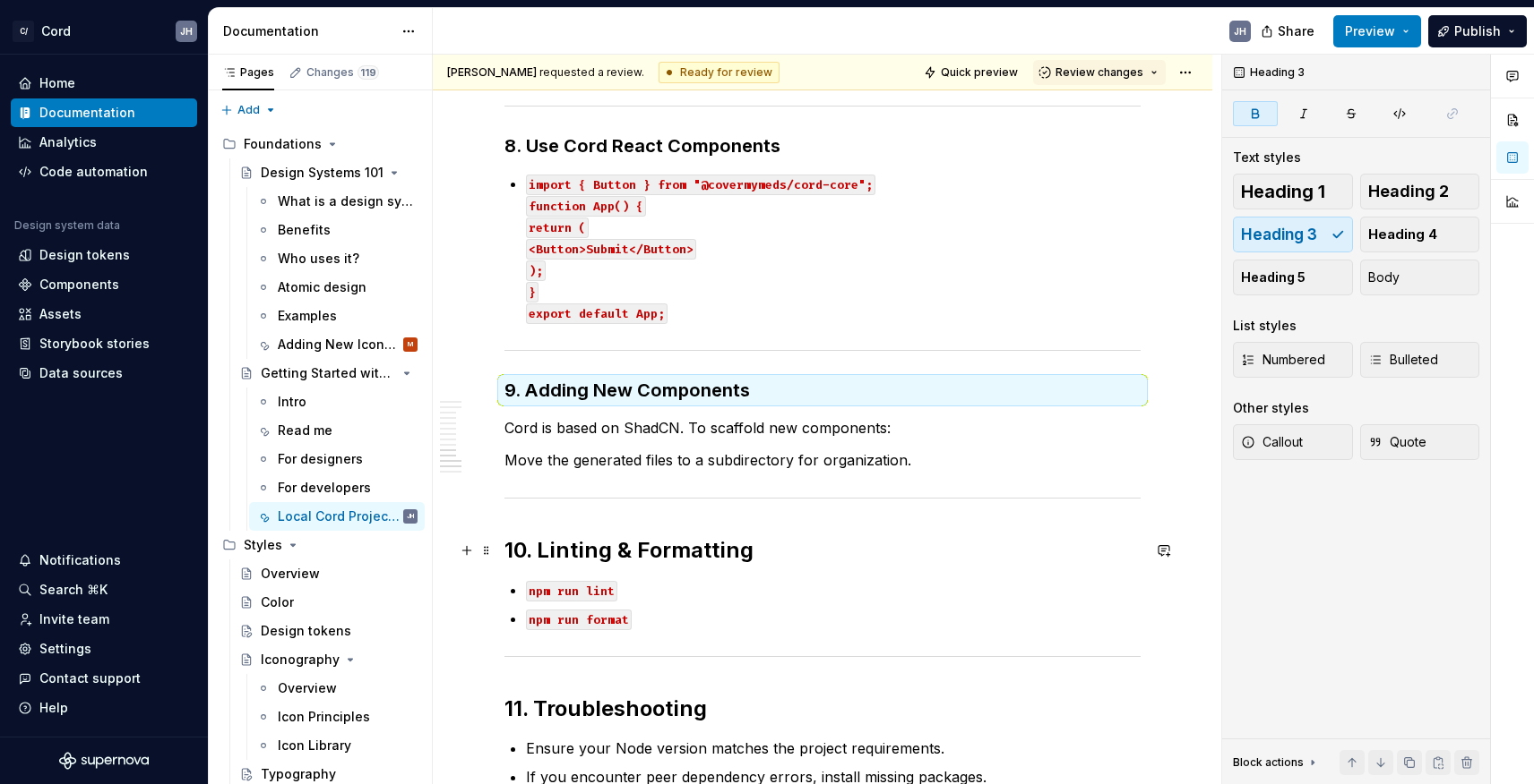
click at [698, 549] on strong "10. Linting & Formatting" at bounding box center [629, 549] width 249 height 26
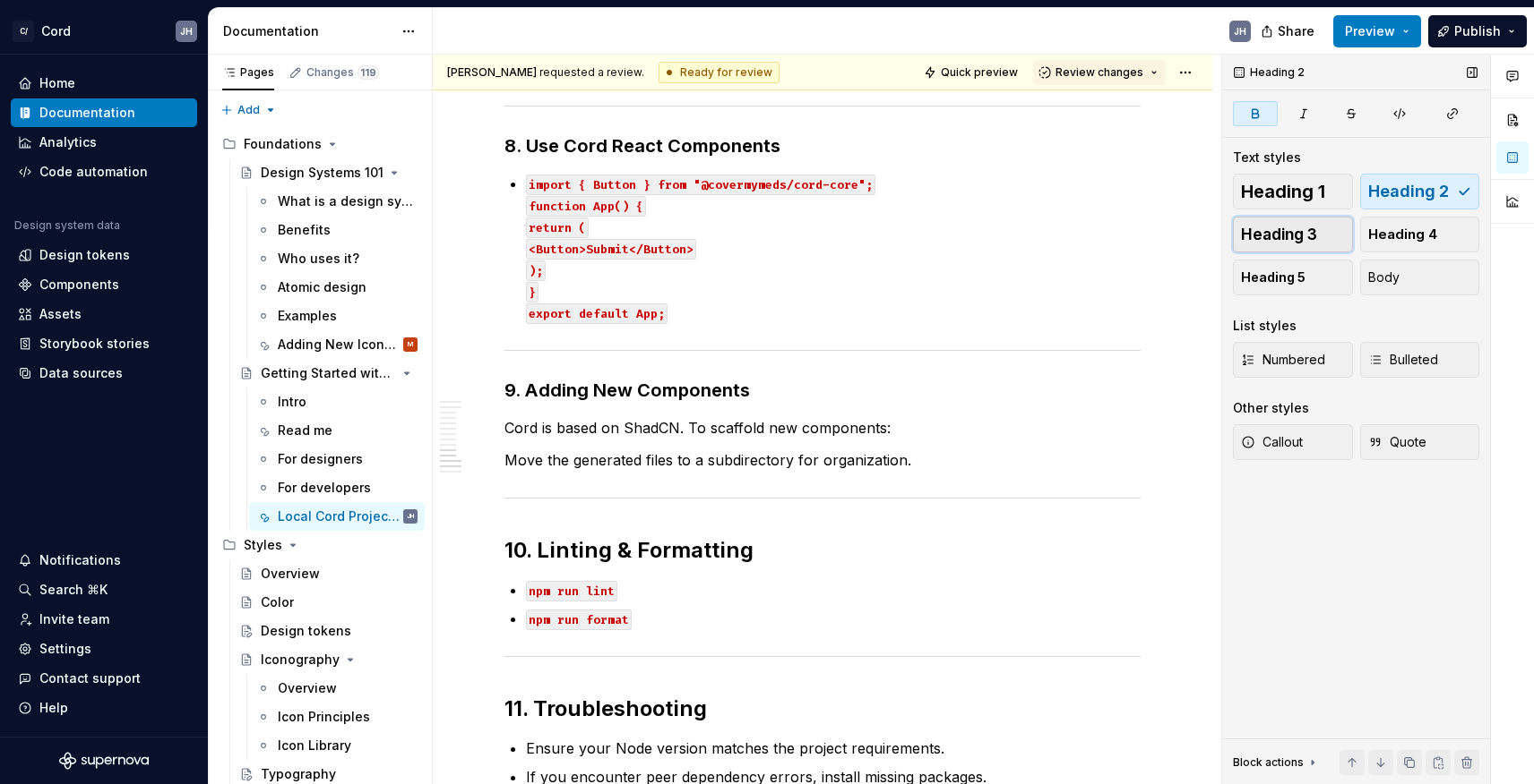
click at [1275, 234] on span "Heading 3" at bounding box center [1279, 235] width 77 height 18
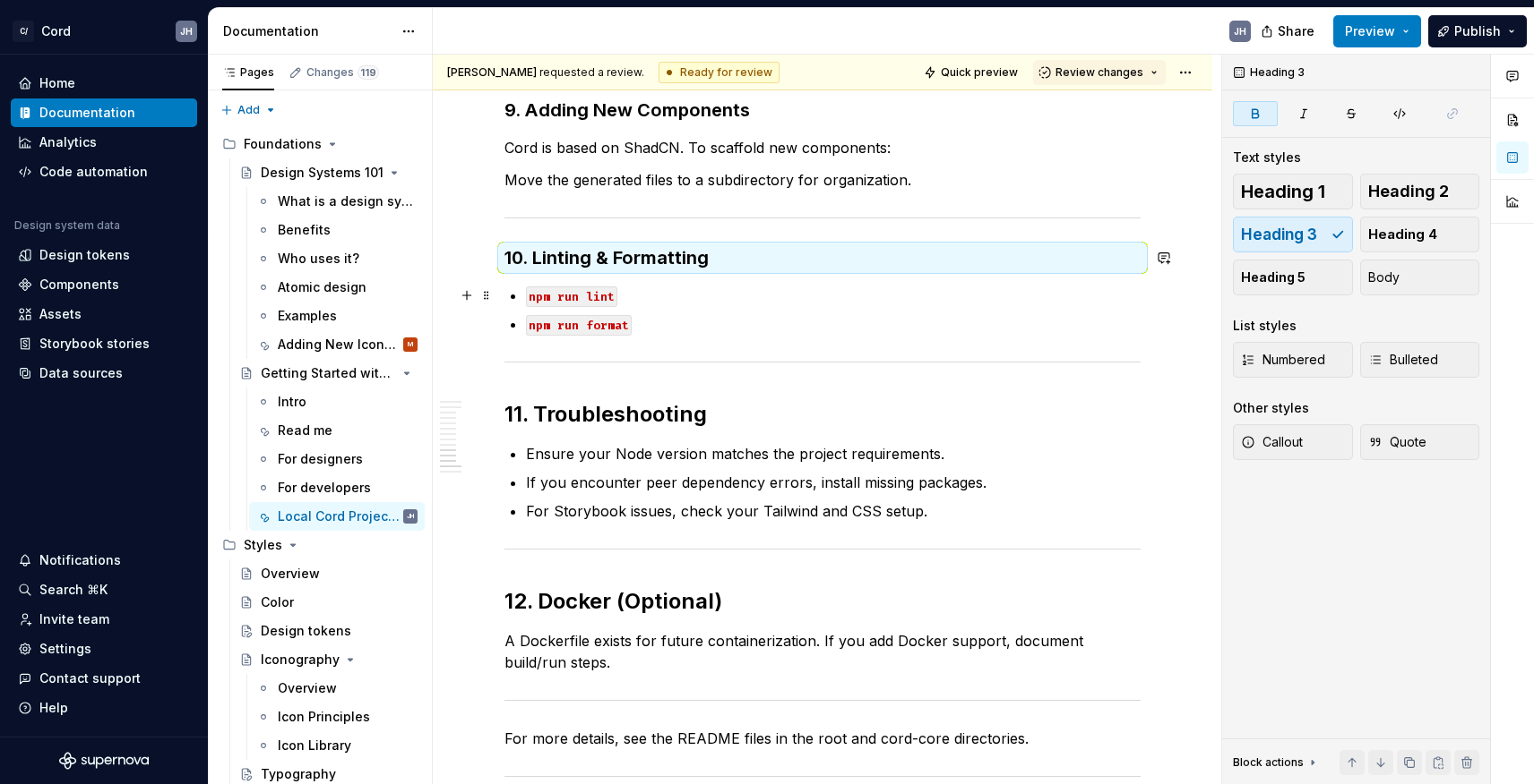
scroll to position [2331, 0]
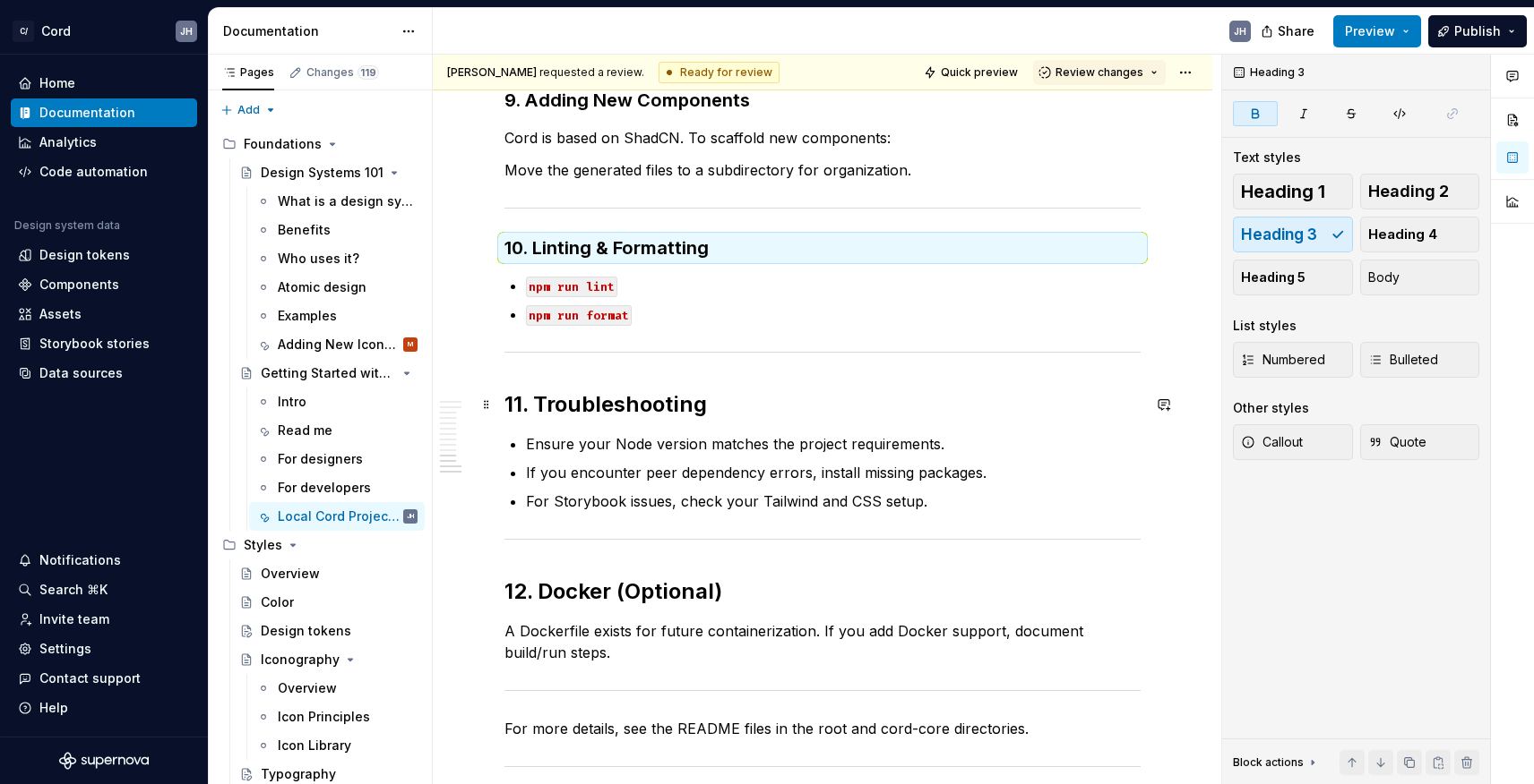
click at [654, 403] on strong "11. Troubleshooting" at bounding box center [605, 404] width 202 height 26
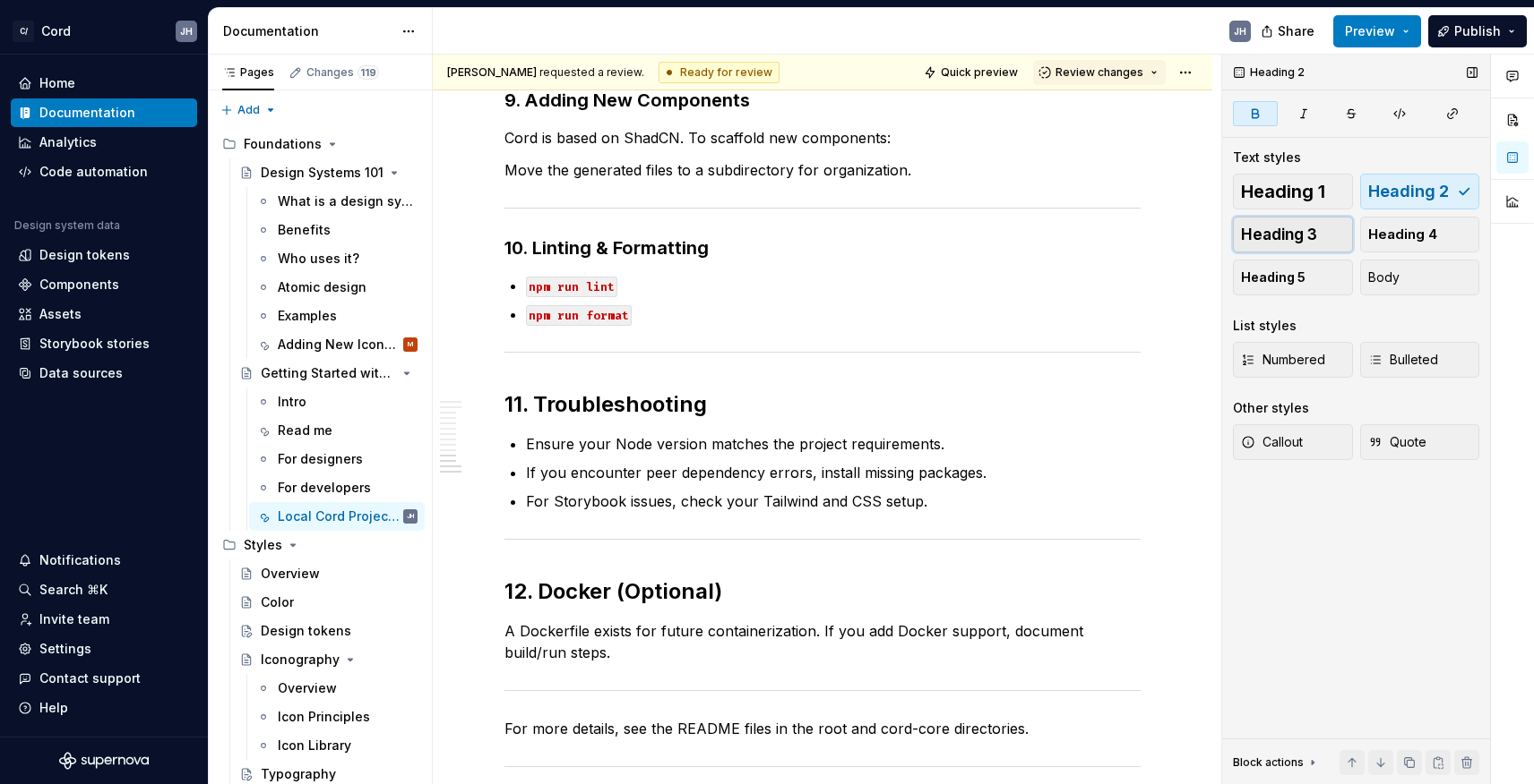
click at [1254, 234] on span "Heading 3" at bounding box center [1279, 235] width 77 height 18
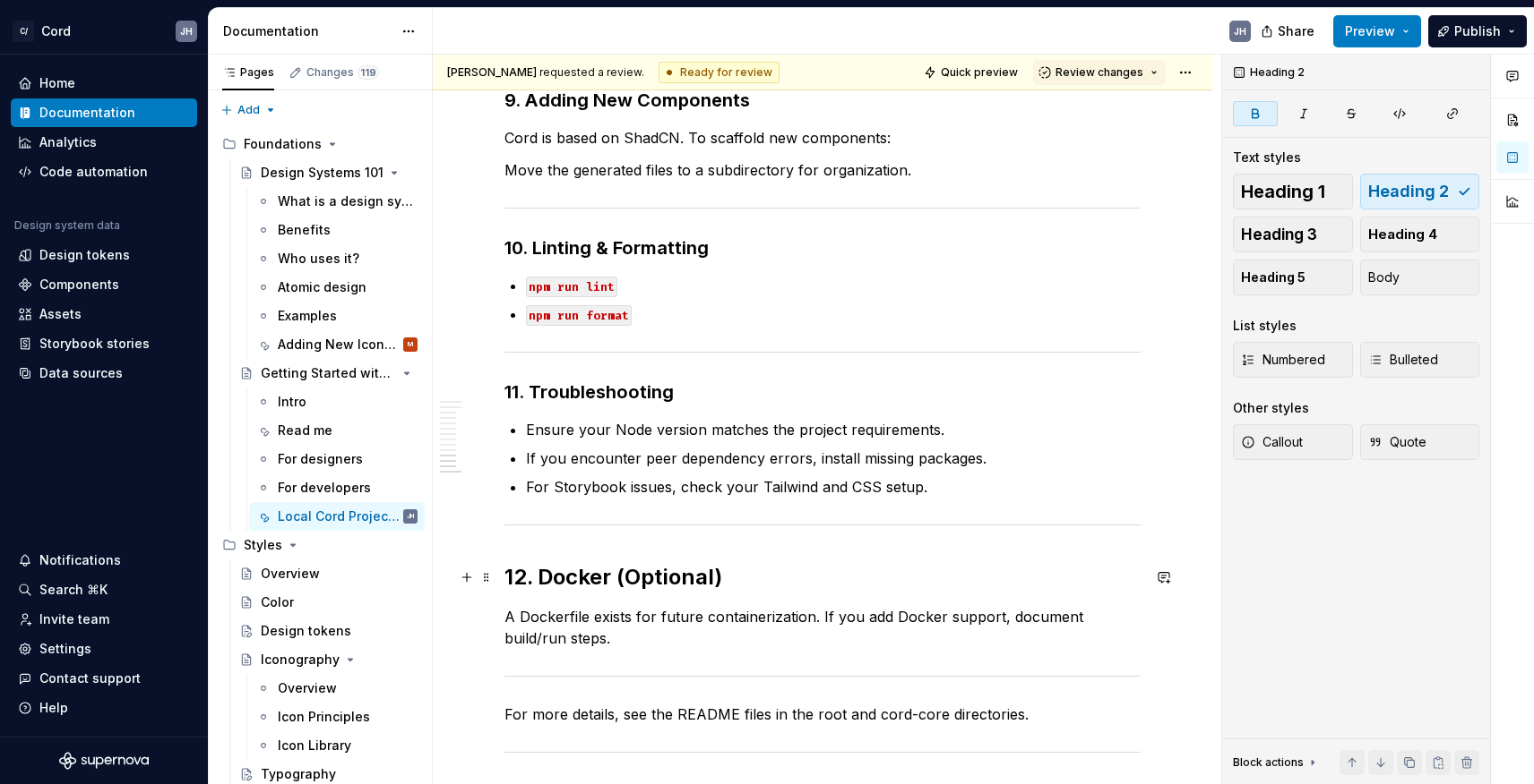
click at [618, 571] on strong "12. Docker (Optional)" at bounding box center [613, 576] width 217 height 26
click at [1298, 229] on span "Heading 3" at bounding box center [1279, 235] width 77 height 18
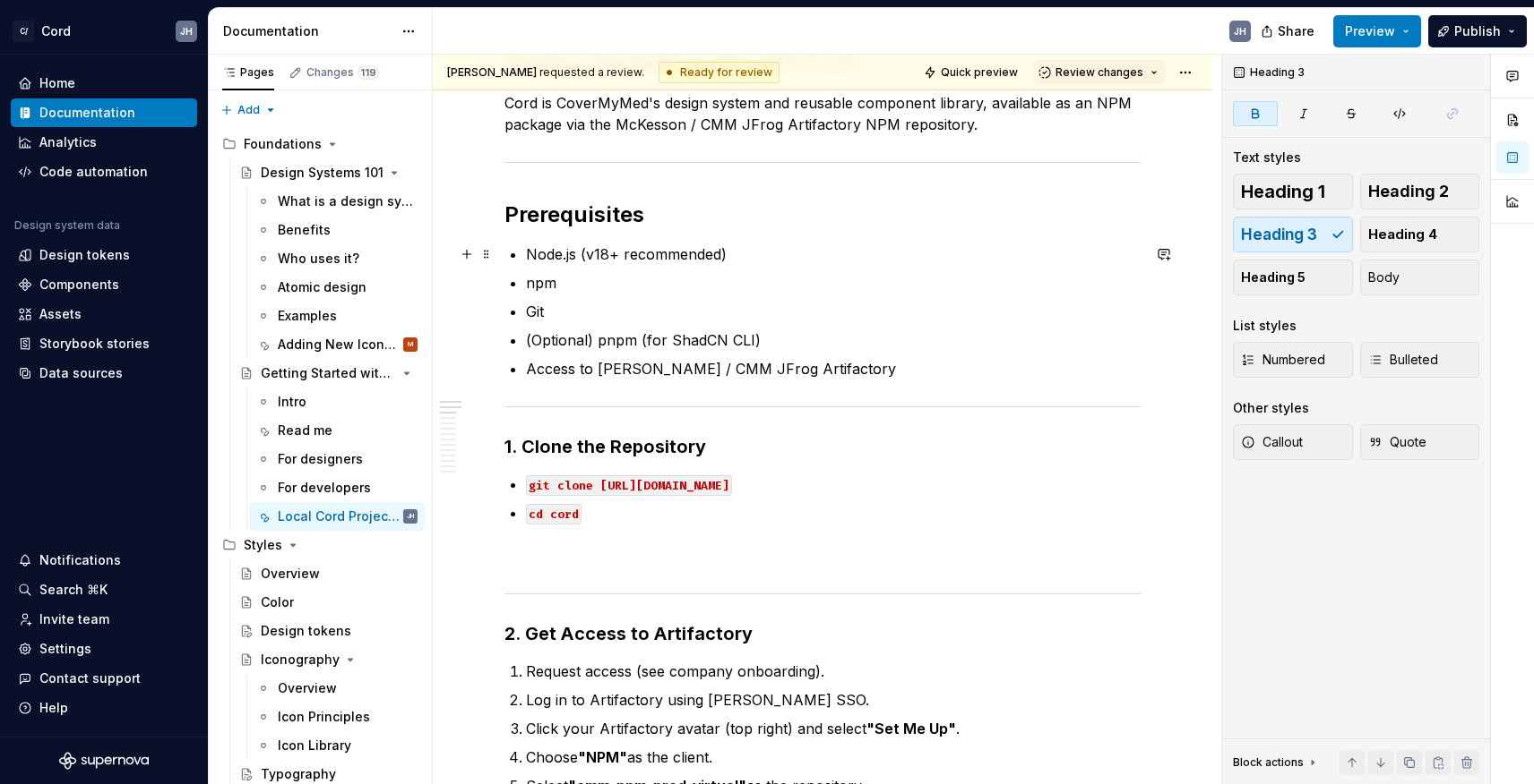
scroll to position [0, 0]
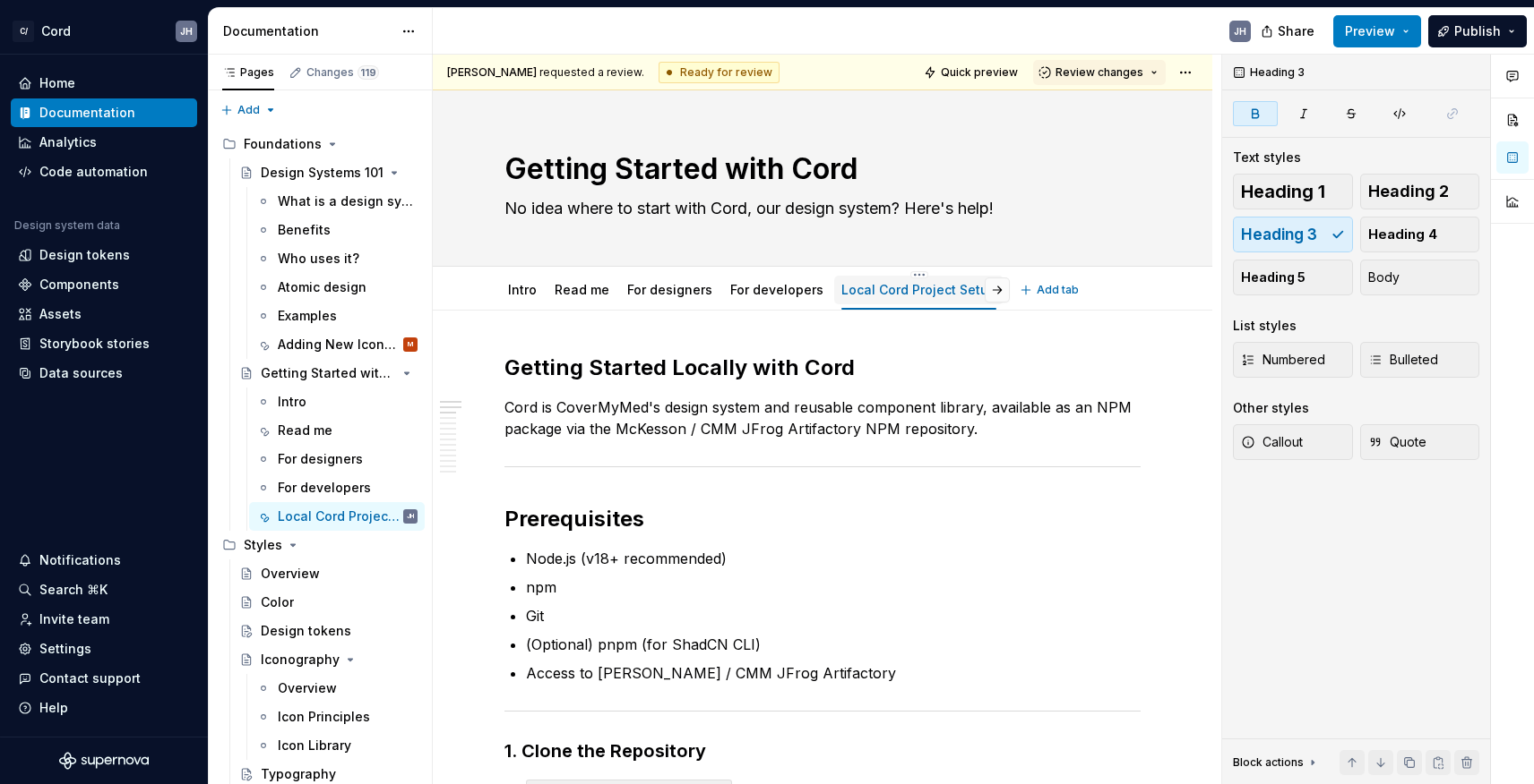
click at [921, 282] on link "Local Cord Project Setup" at bounding box center [918, 290] width 155 height 15
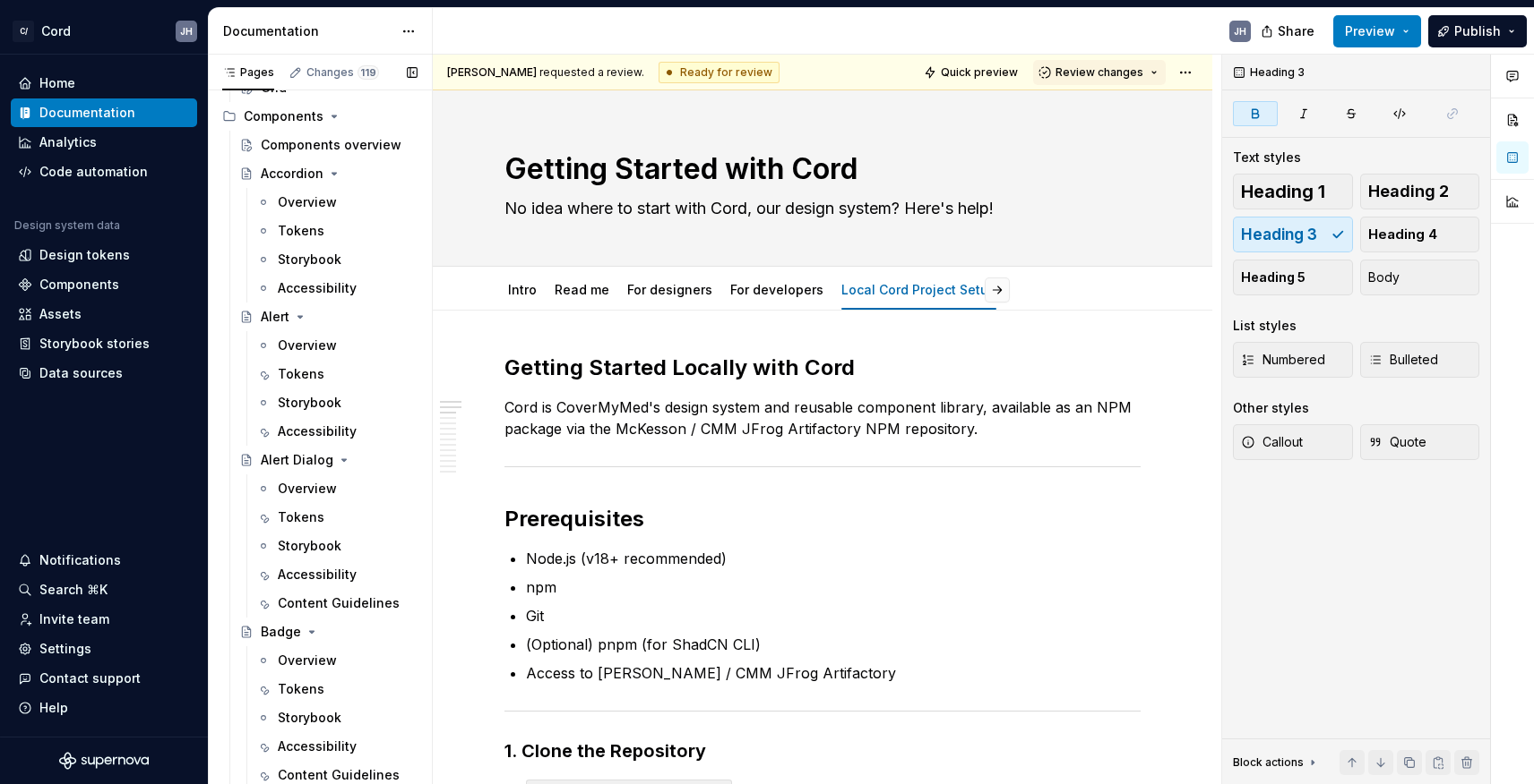
scroll to position [928, 0]
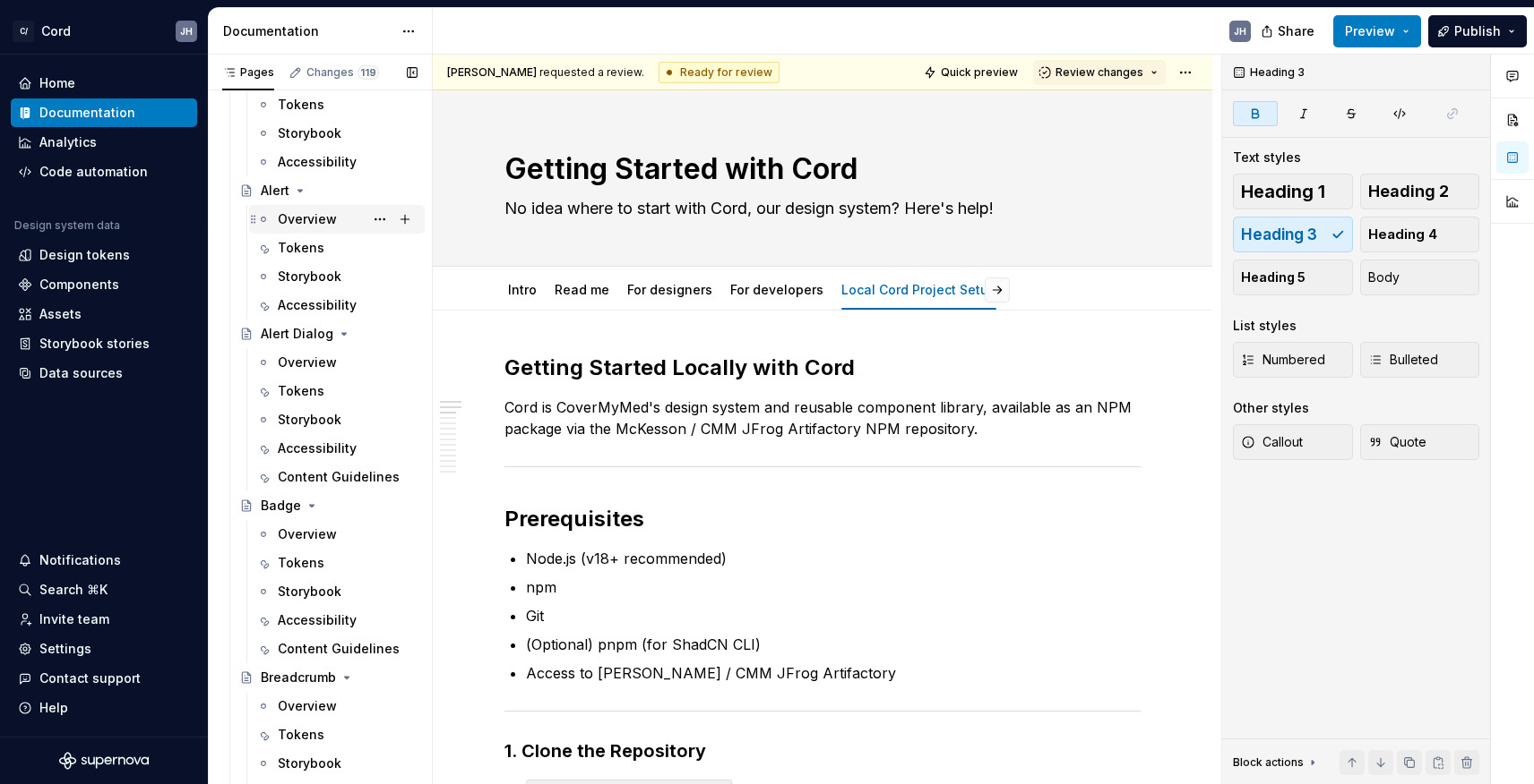
click at [318, 214] on div "Overview" at bounding box center [307, 219] width 59 height 18
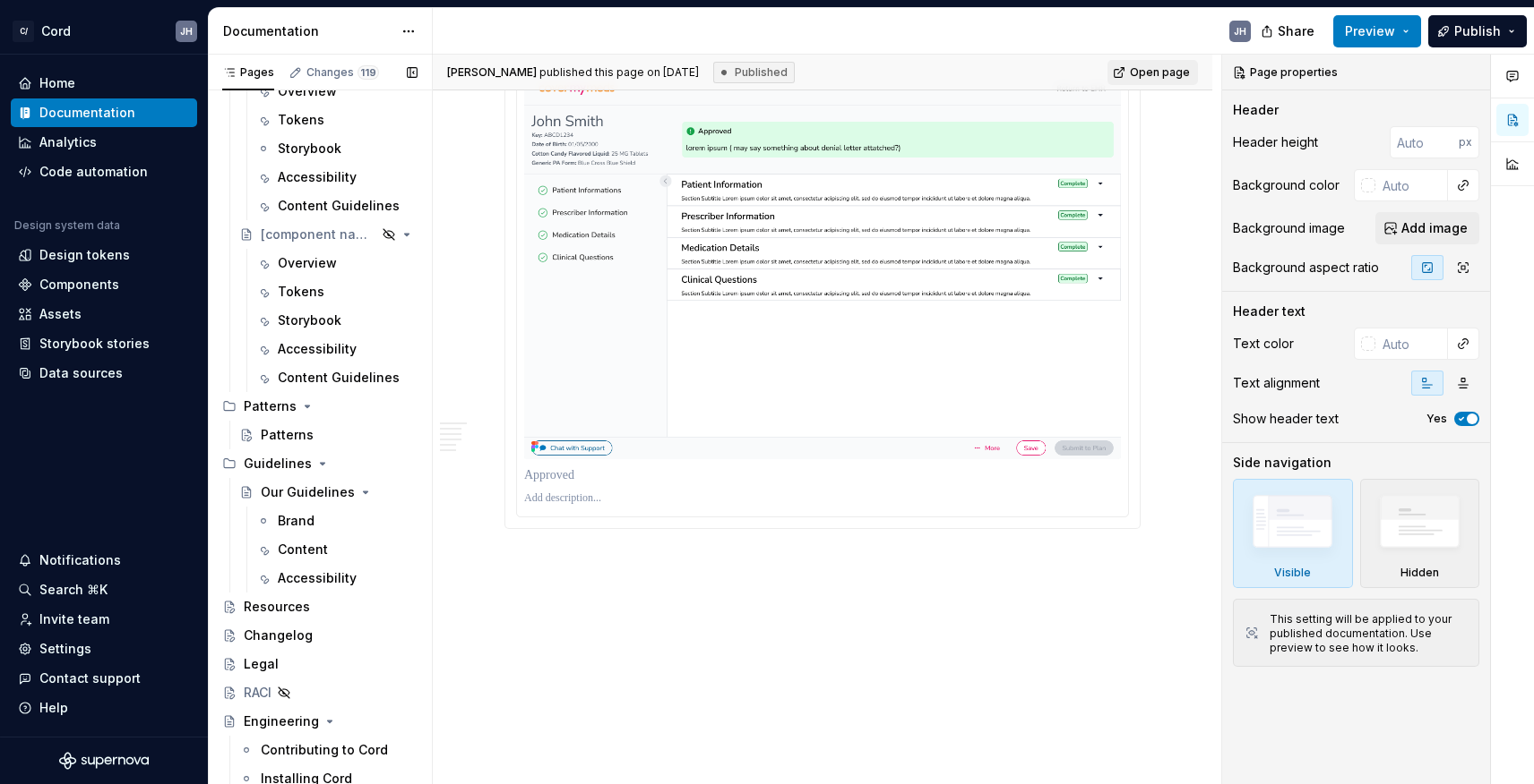
scroll to position [4785, 0]
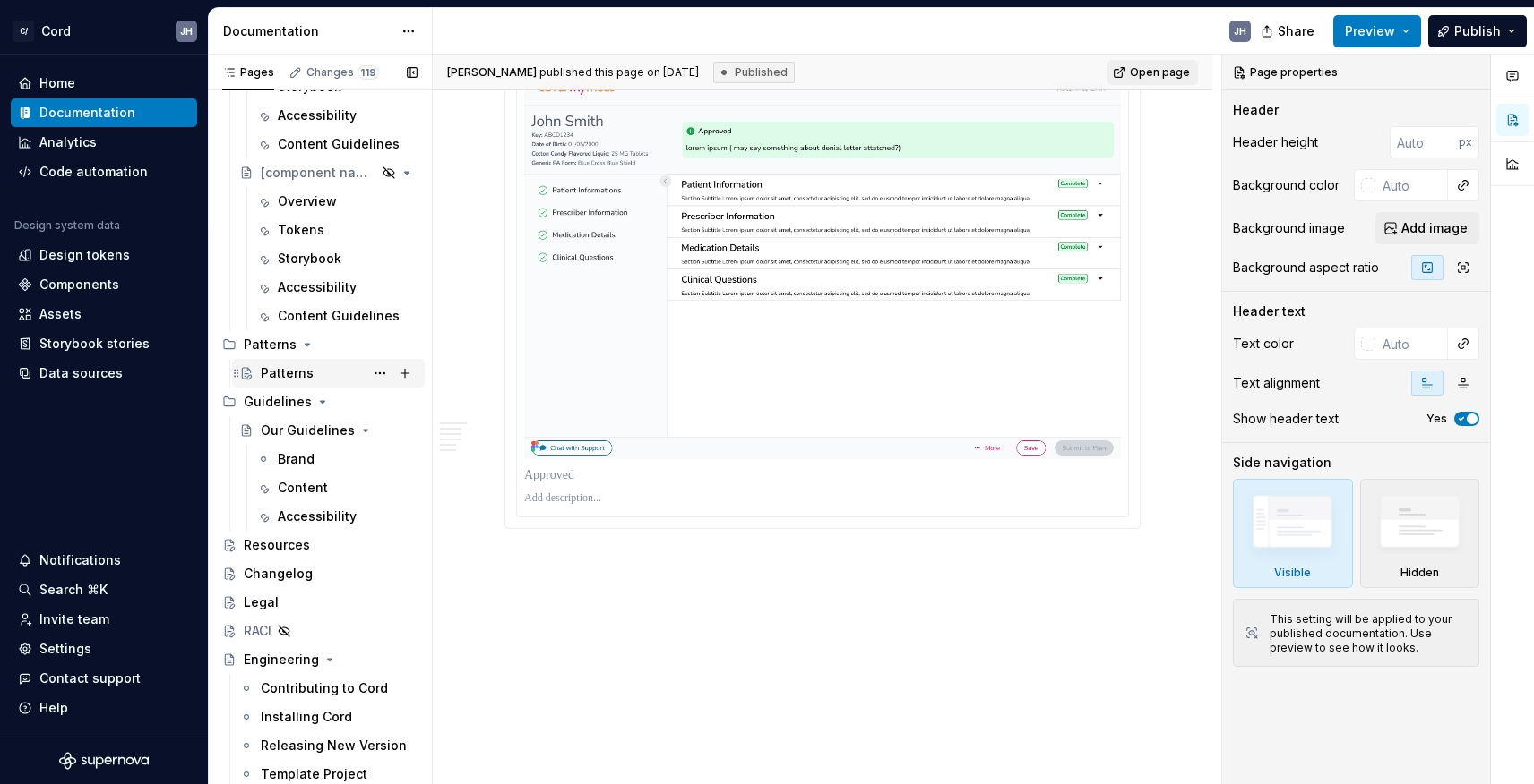
click at [306, 376] on div "Patterns" at bounding box center [286, 373] width 53 height 18
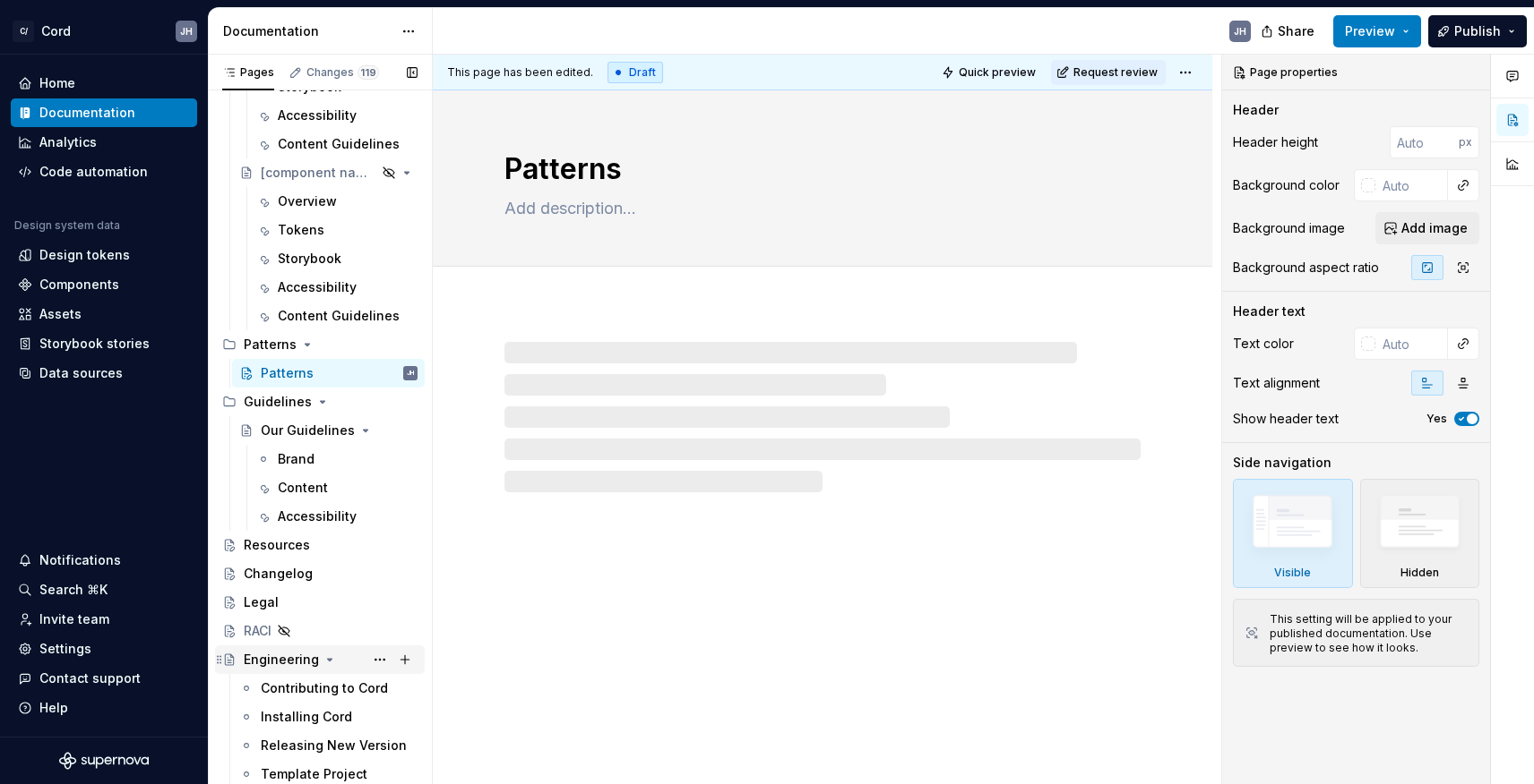
click at [273, 655] on div "Engineering" at bounding box center [281, 660] width 76 height 18
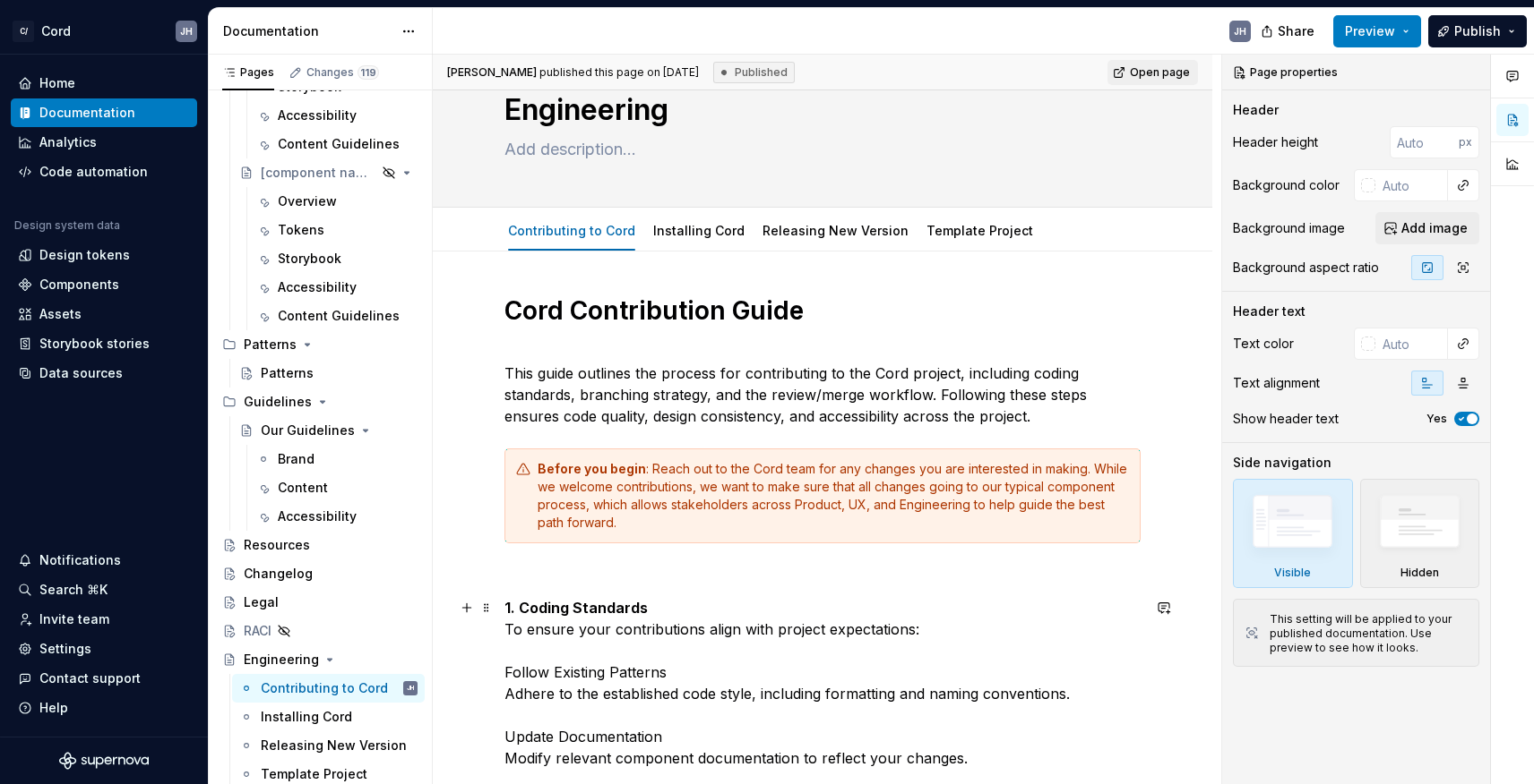
scroll to position [55, 0]
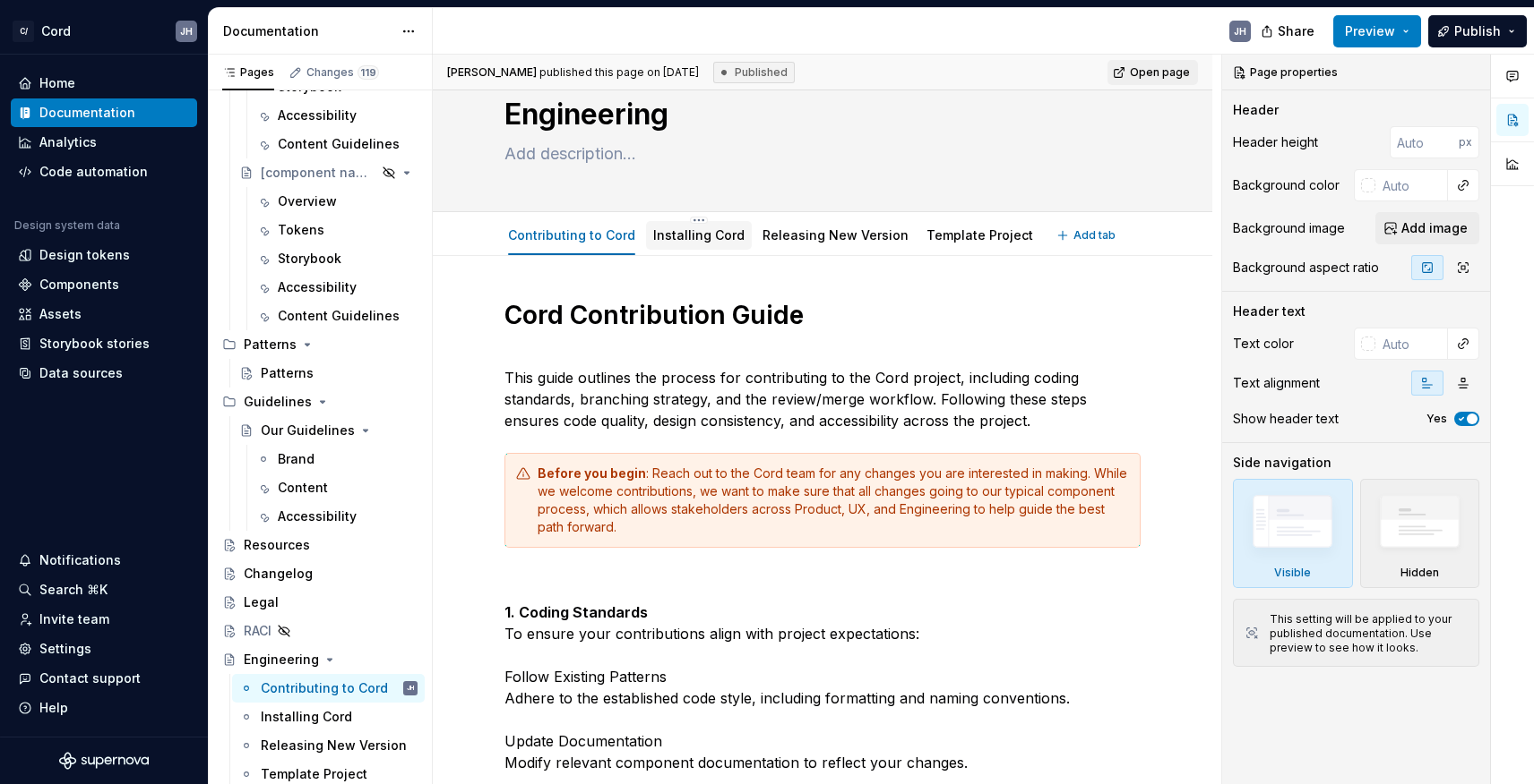
click at [667, 229] on link "Installing Cord" at bounding box center [698, 235] width 91 height 15
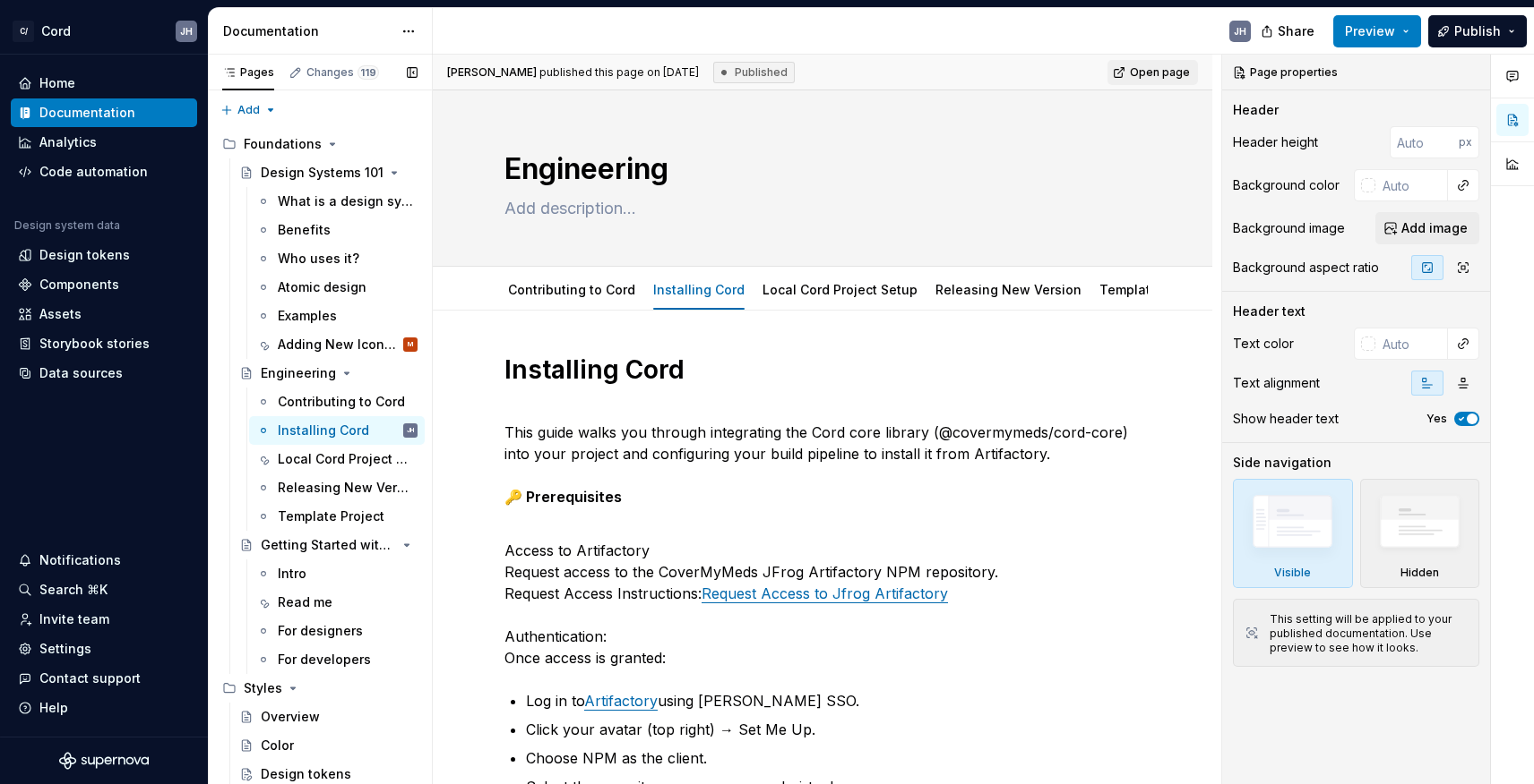
click at [0, 0] on button "Page tree" at bounding box center [0, 0] width 0 height 0
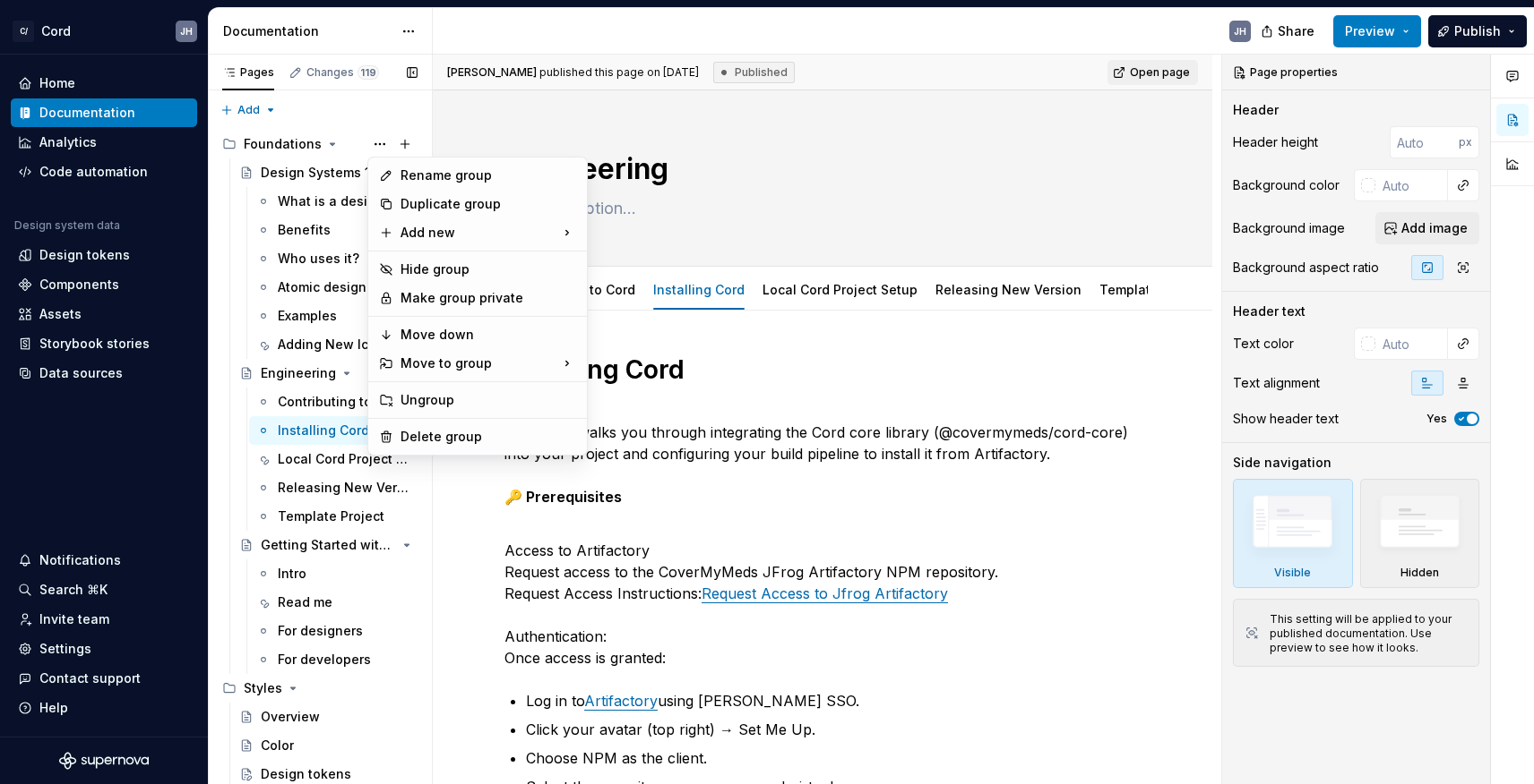
click at [280, 370] on div "Pages Changes 119 Add Accessibility guide for tree Page tree. Navigate the tree…" at bounding box center [320, 423] width 224 height 738
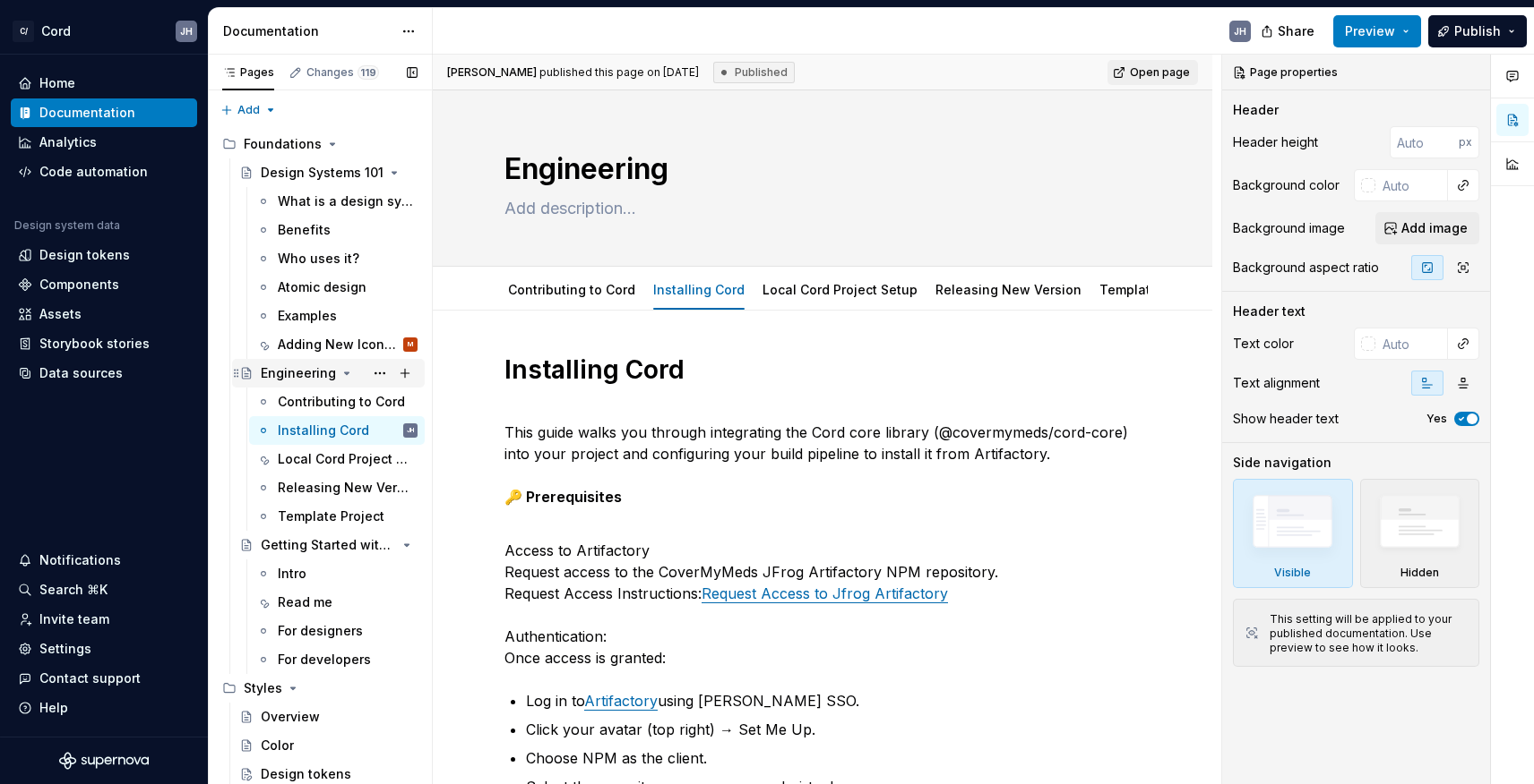
click at [272, 372] on div "Engineering" at bounding box center [298, 373] width 76 height 18
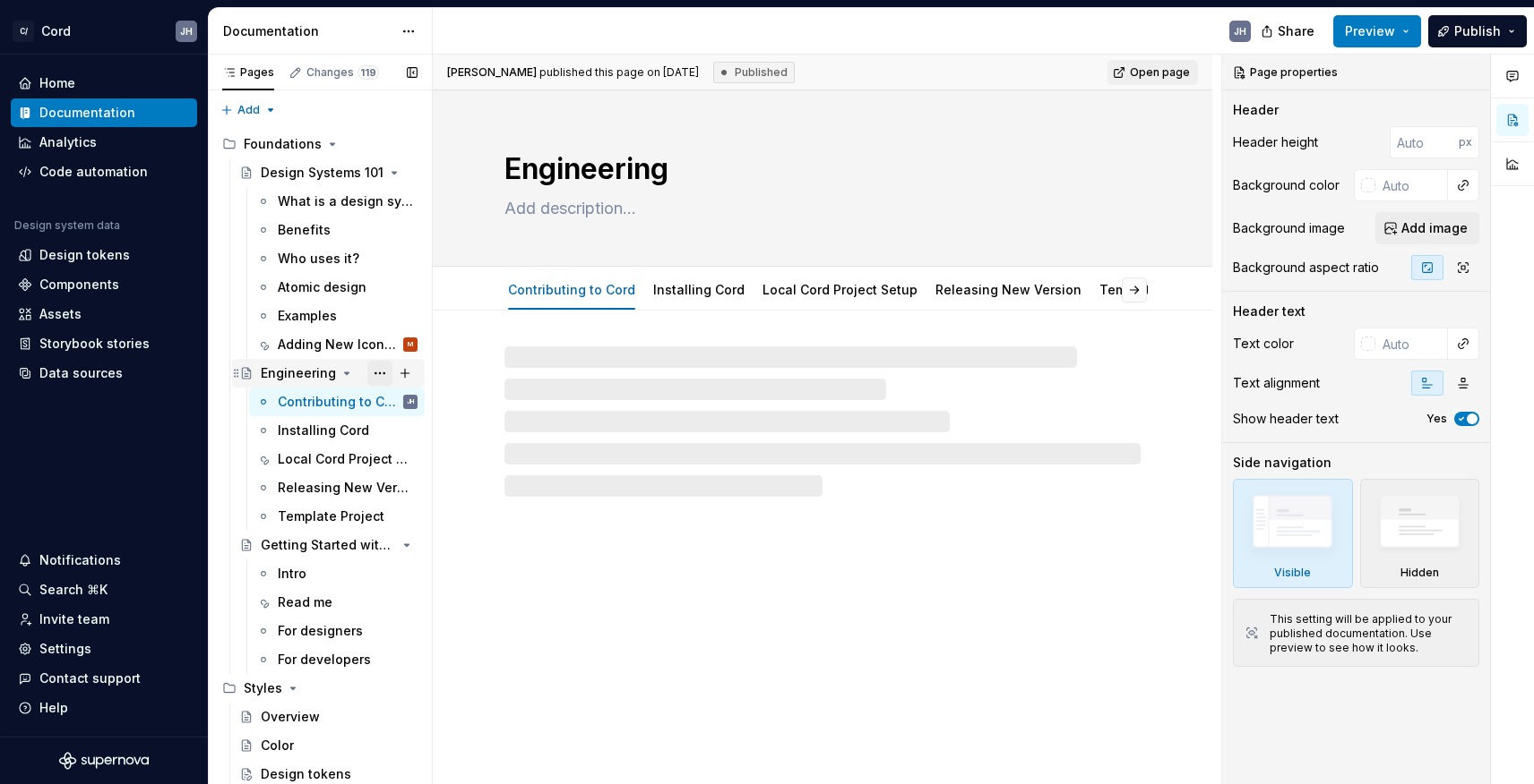
click at [372, 369] on button "Page tree" at bounding box center [380, 373] width 25 height 25
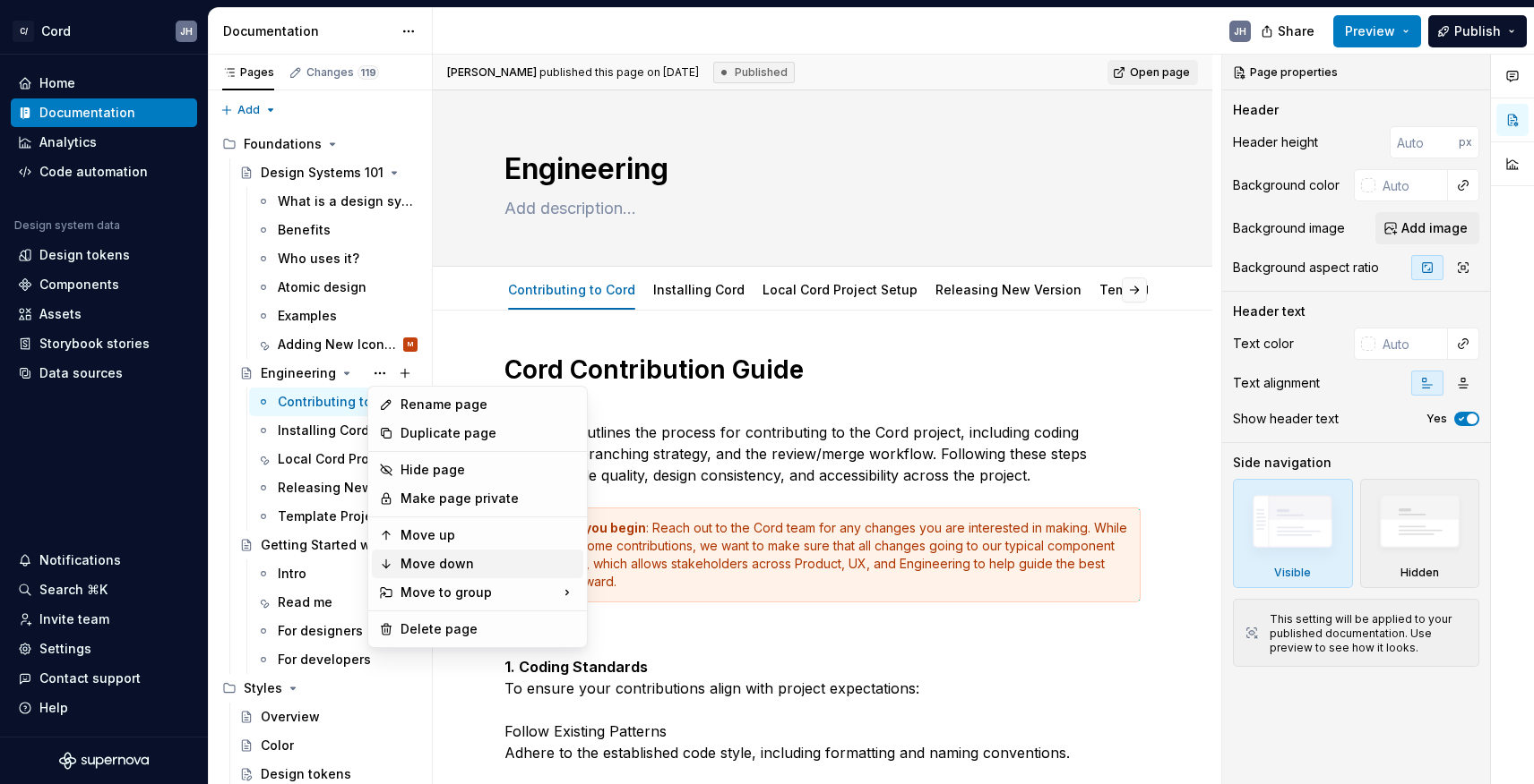
click at [414, 564] on div "Move down" at bounding box center [487, 564] width 175 height 18
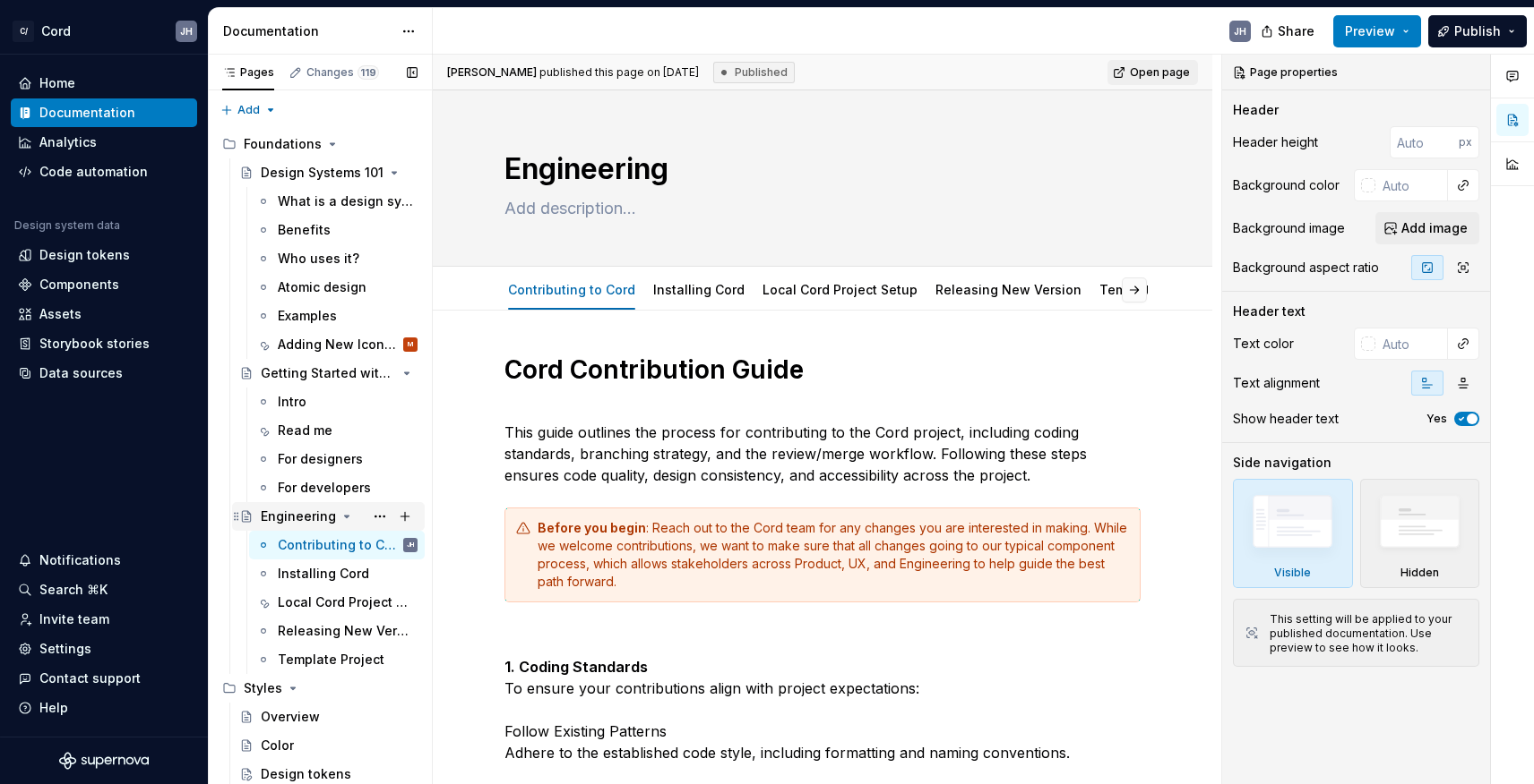
click at [299, 512] on div "Engineering" at bounding box center [298, 516] width 76 height 18
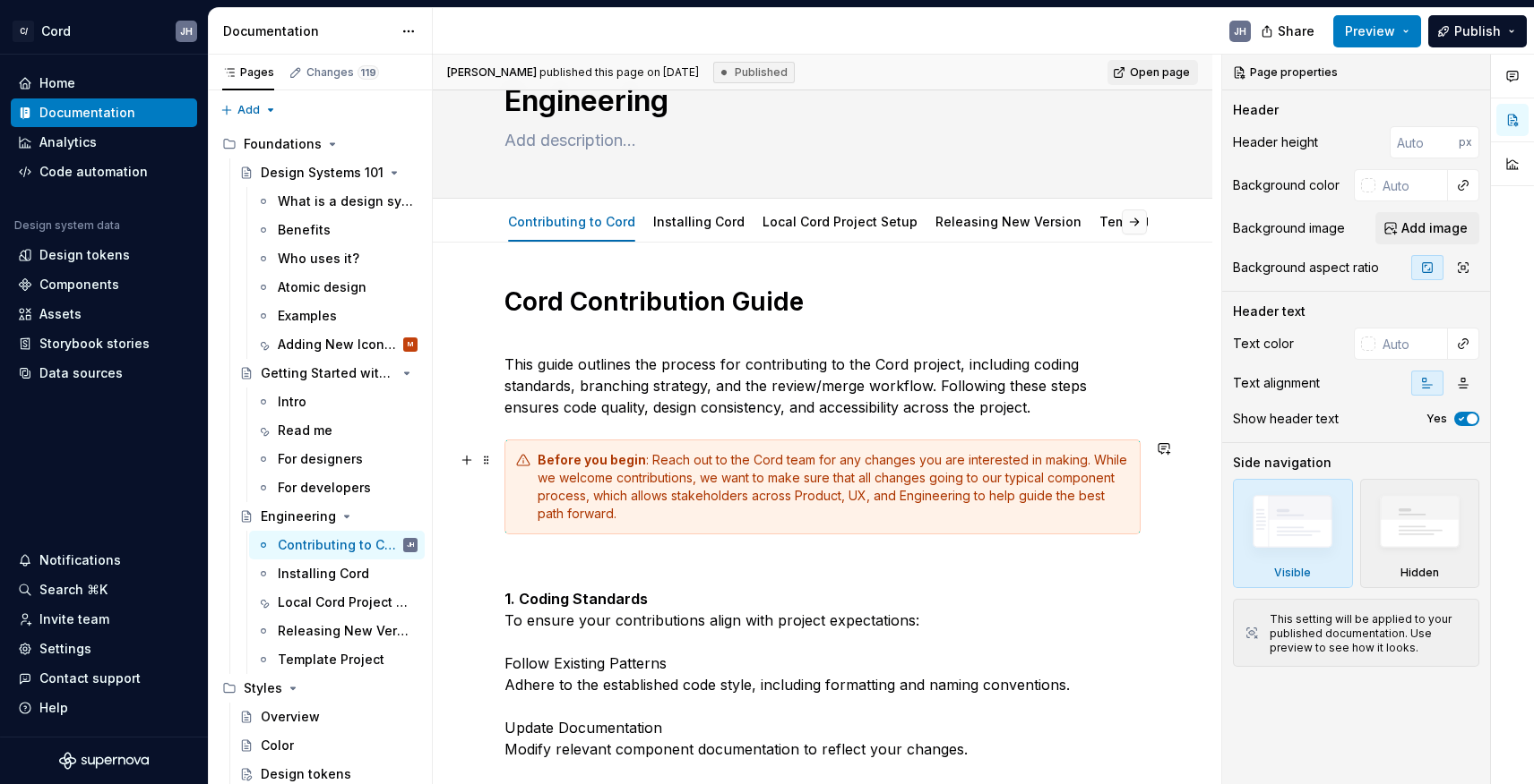
scroll to position [87, 0]
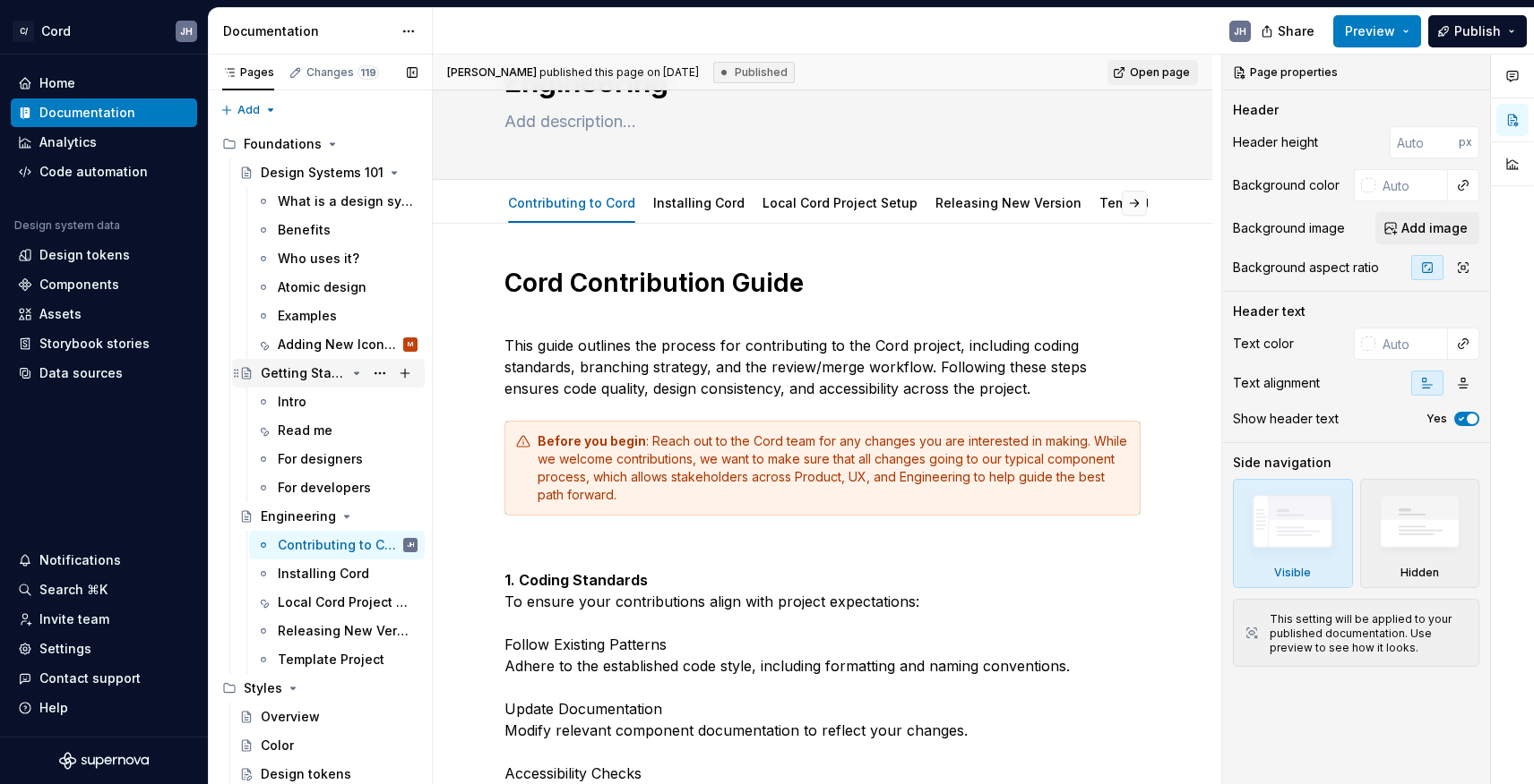
click at [337, 363] on div "Getting Started with Cord" at bounding box center [339, 373] width 157 height 25
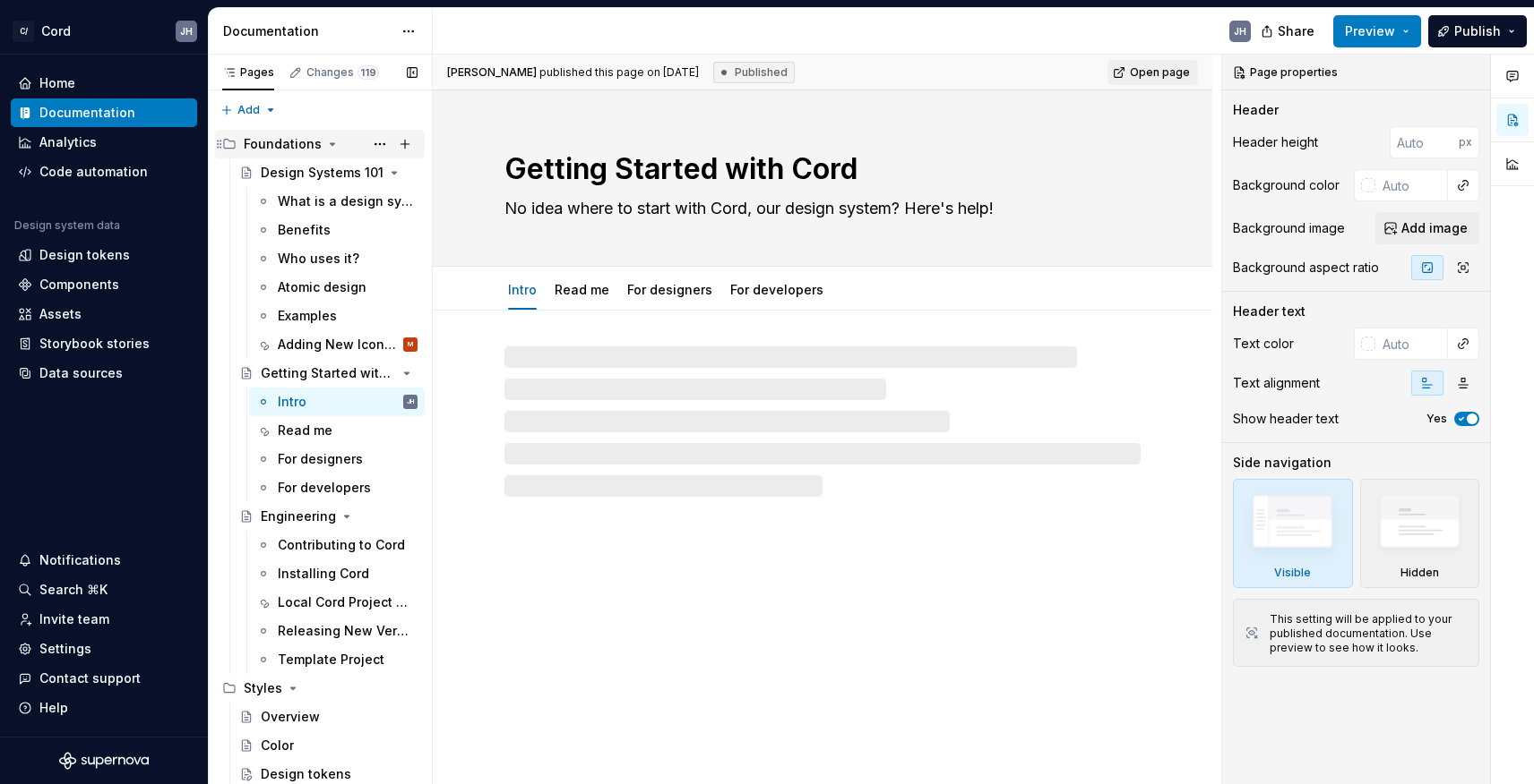
click at [326, 140] on icon "Page tree" at bounding box center [332, 144] width 14 height 14
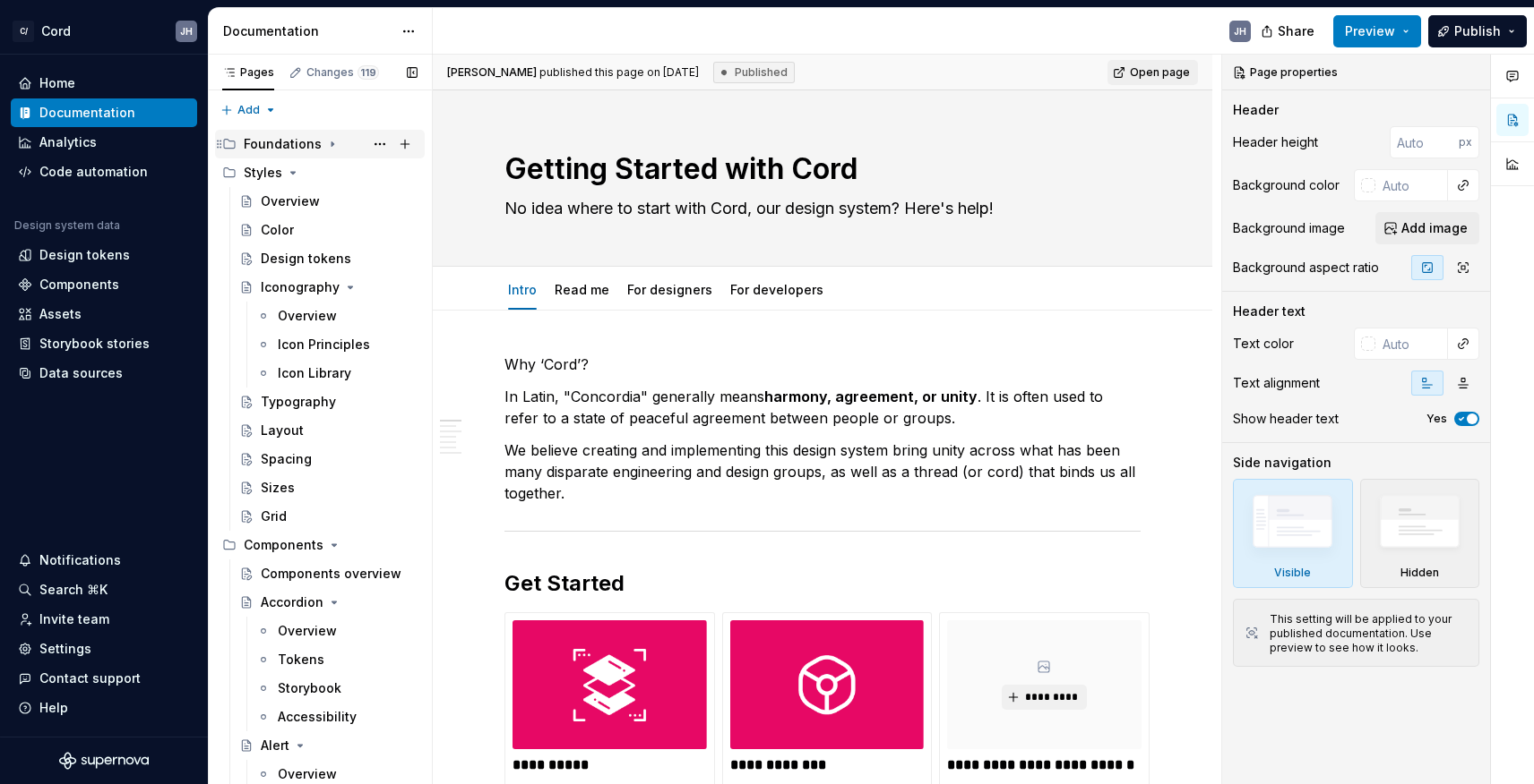
click at [338, 138] on div "Foundations" at bounding box center [329, 145] width 173 height 25
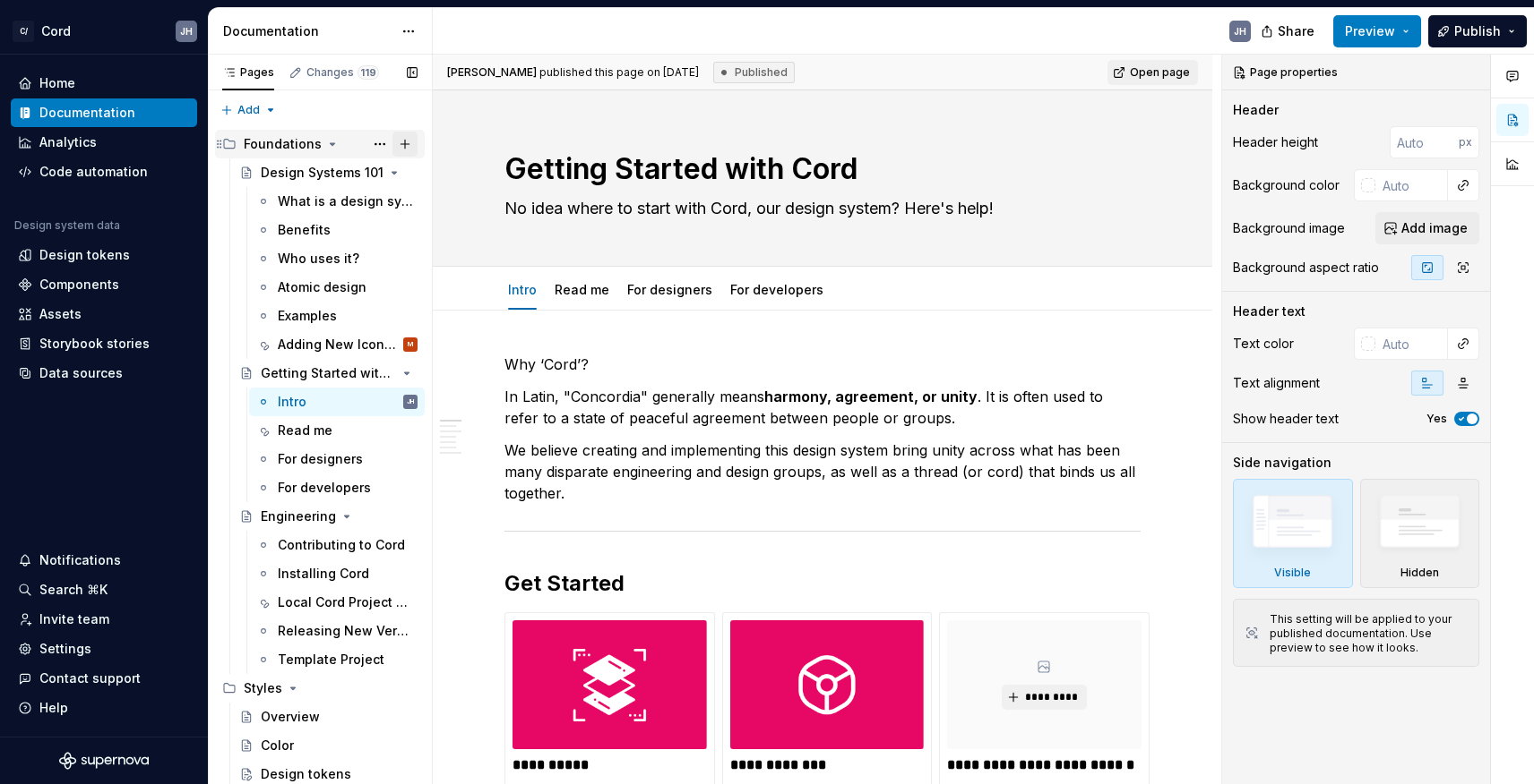
click at [409, 140] on button "Page tree" at bounding box center [405, 145] width 25 height 25
type textarea "*"
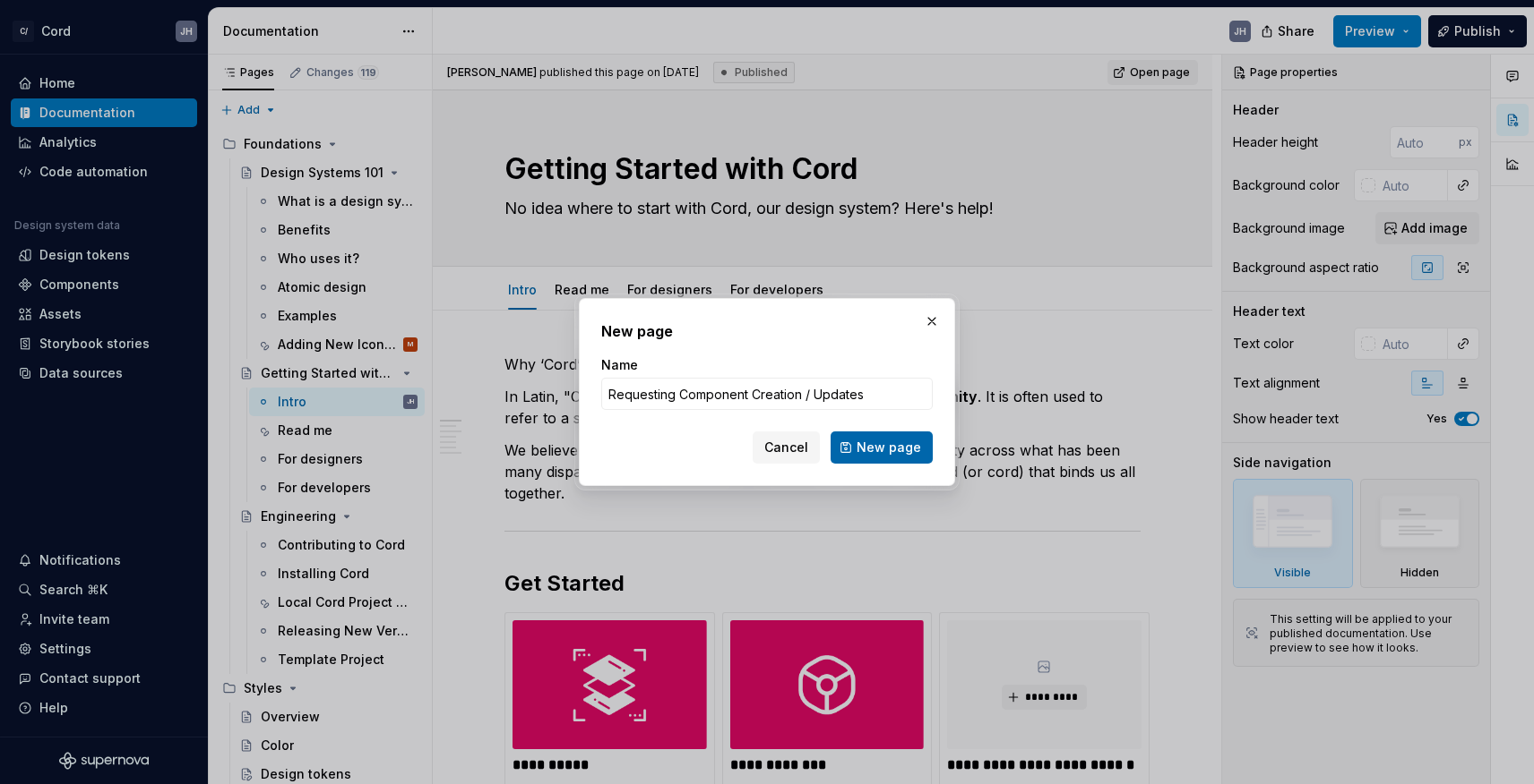
type input "Requesting Component Creation / Updates"
click at [858, 451] on button "New page" at bounding box center [881, 448] width 102 height 33
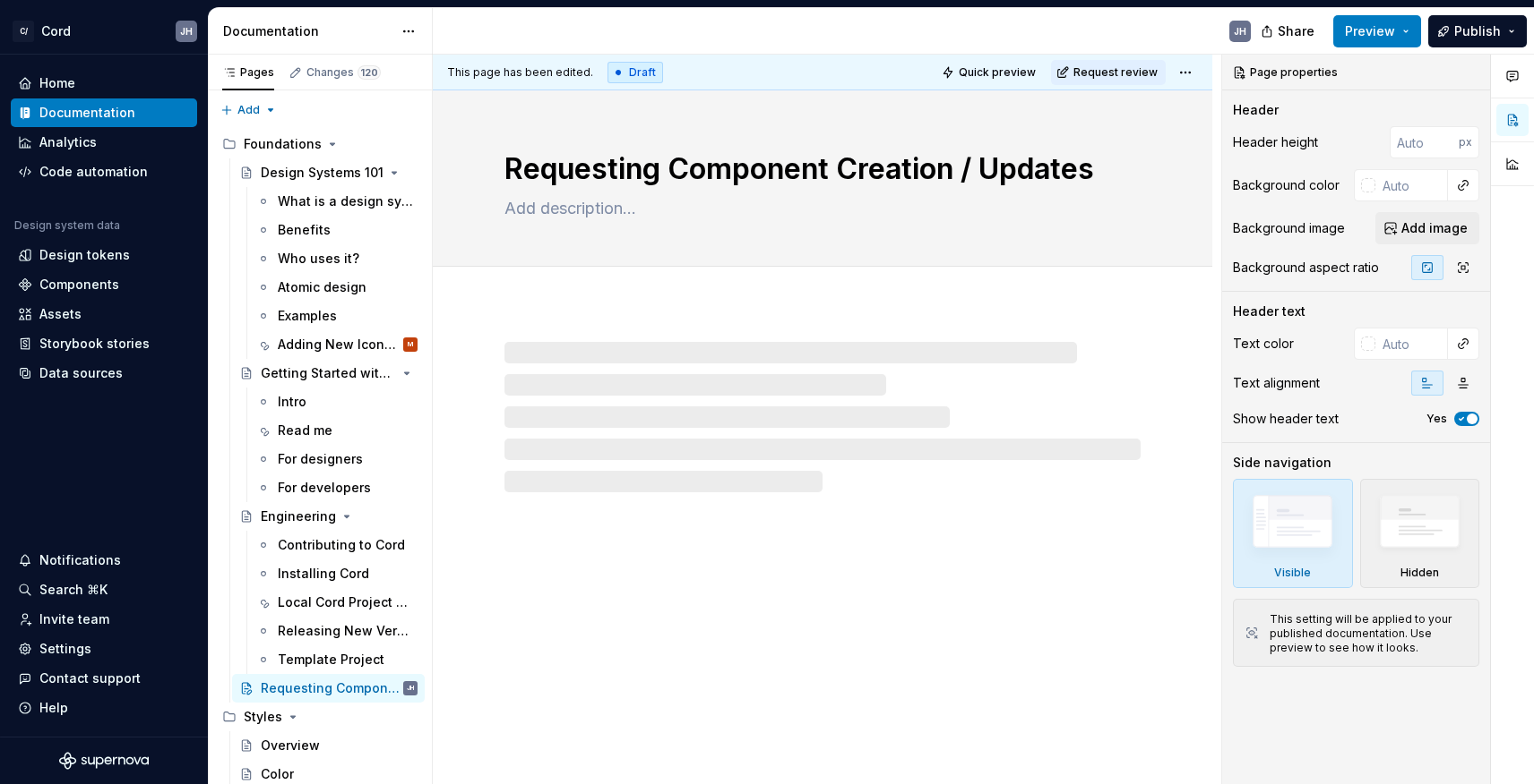
click at [689, 362] on div at bounding box center [823, 416] width 636 height 150
type textarea "*"
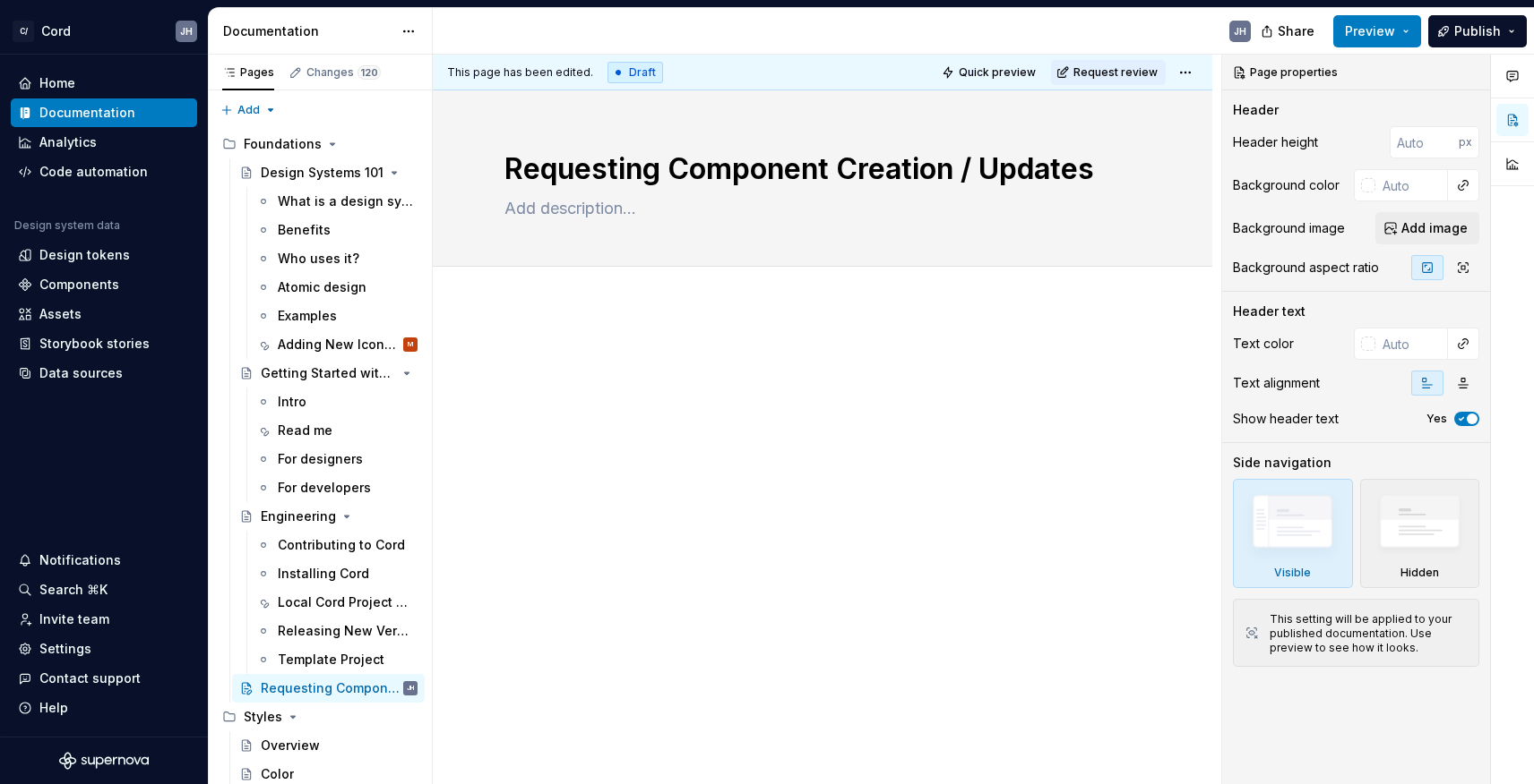
click at [679, 354] on p at bounding box center [823, 360] width 636 height 21
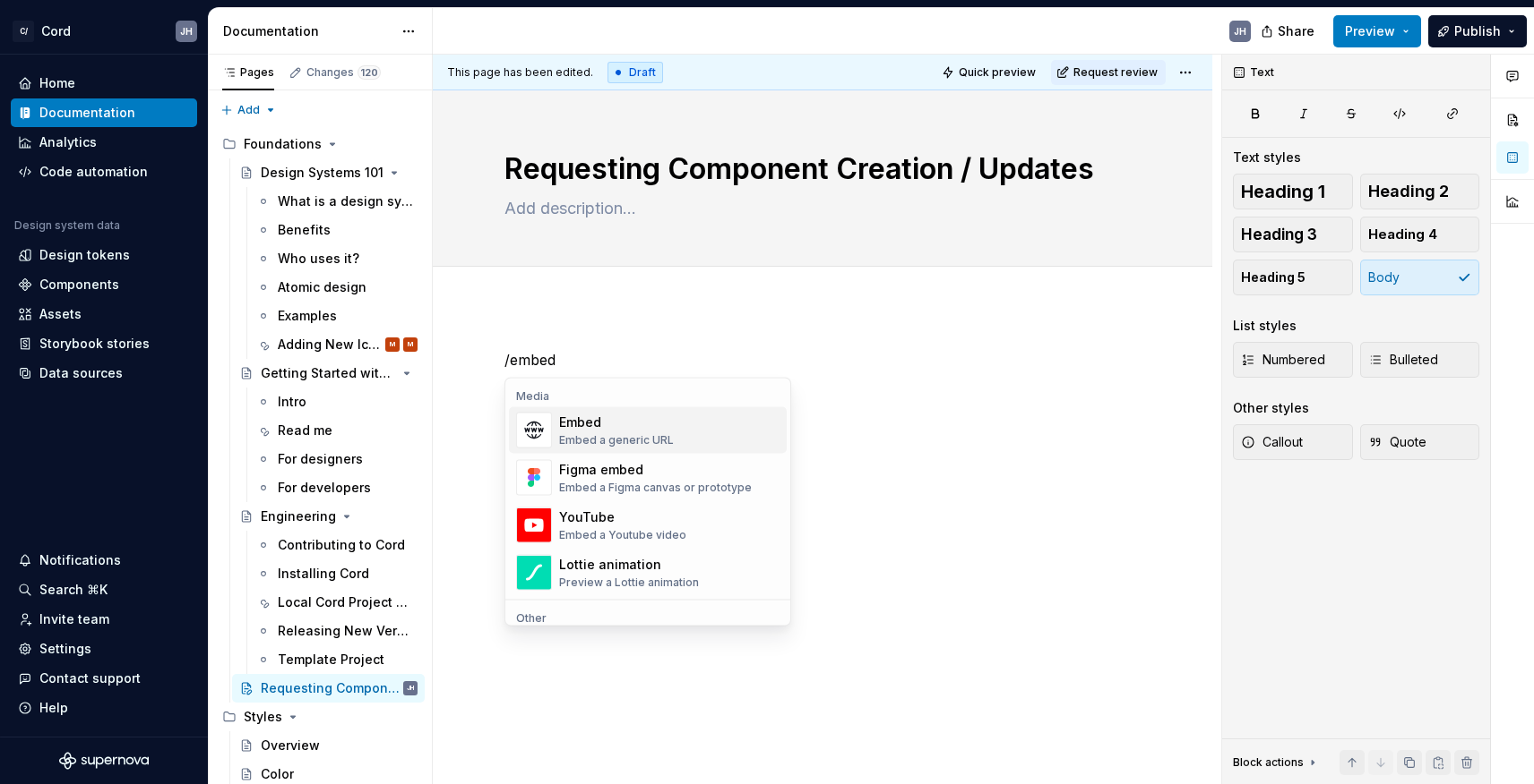
click at [658, 430] on div "Embed" at bounding box center [617, 422] width 115 height 18
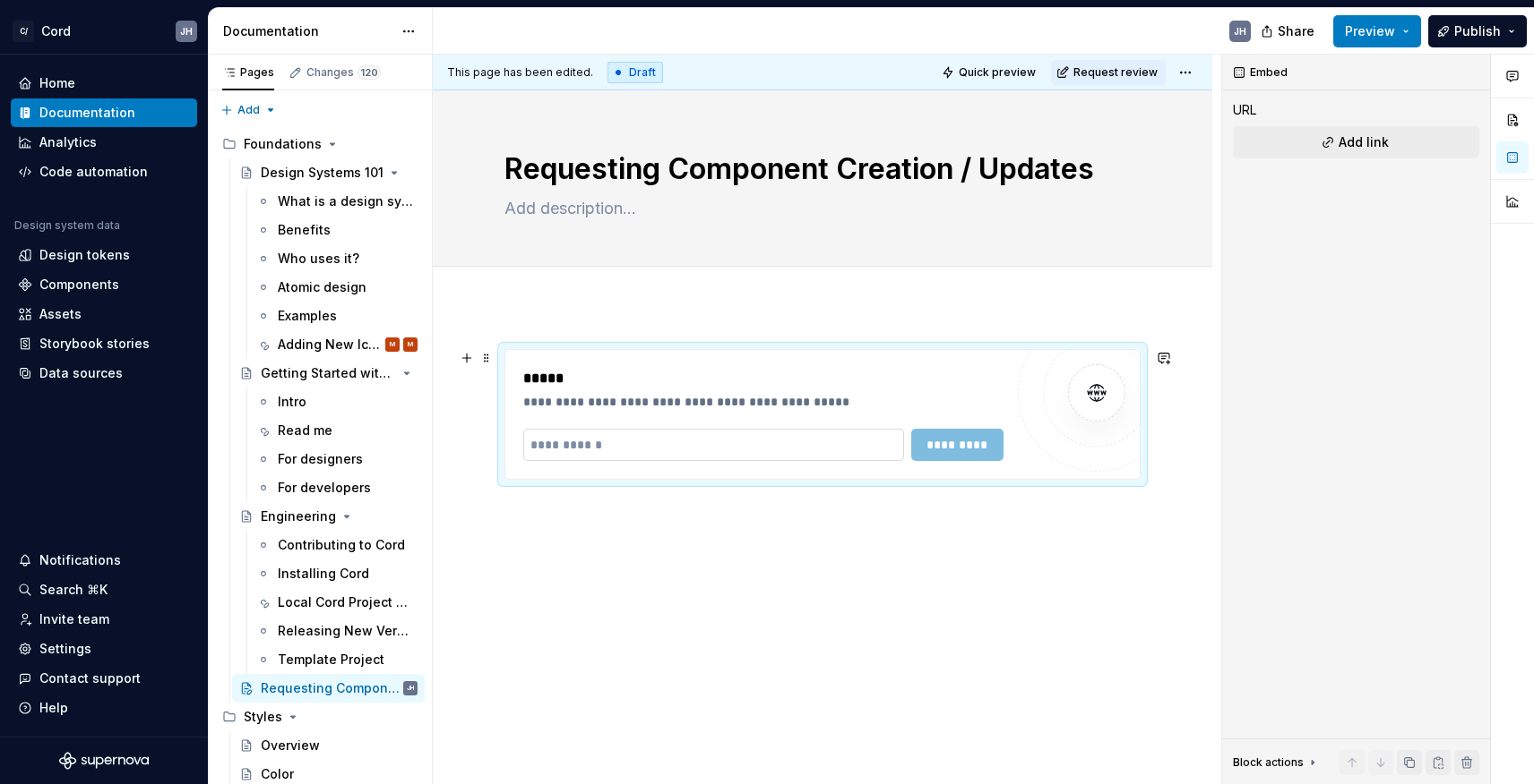
click at [656, 445] on input "text" at bounding box center [713, 445] width 381 height 33
paste input "**********"
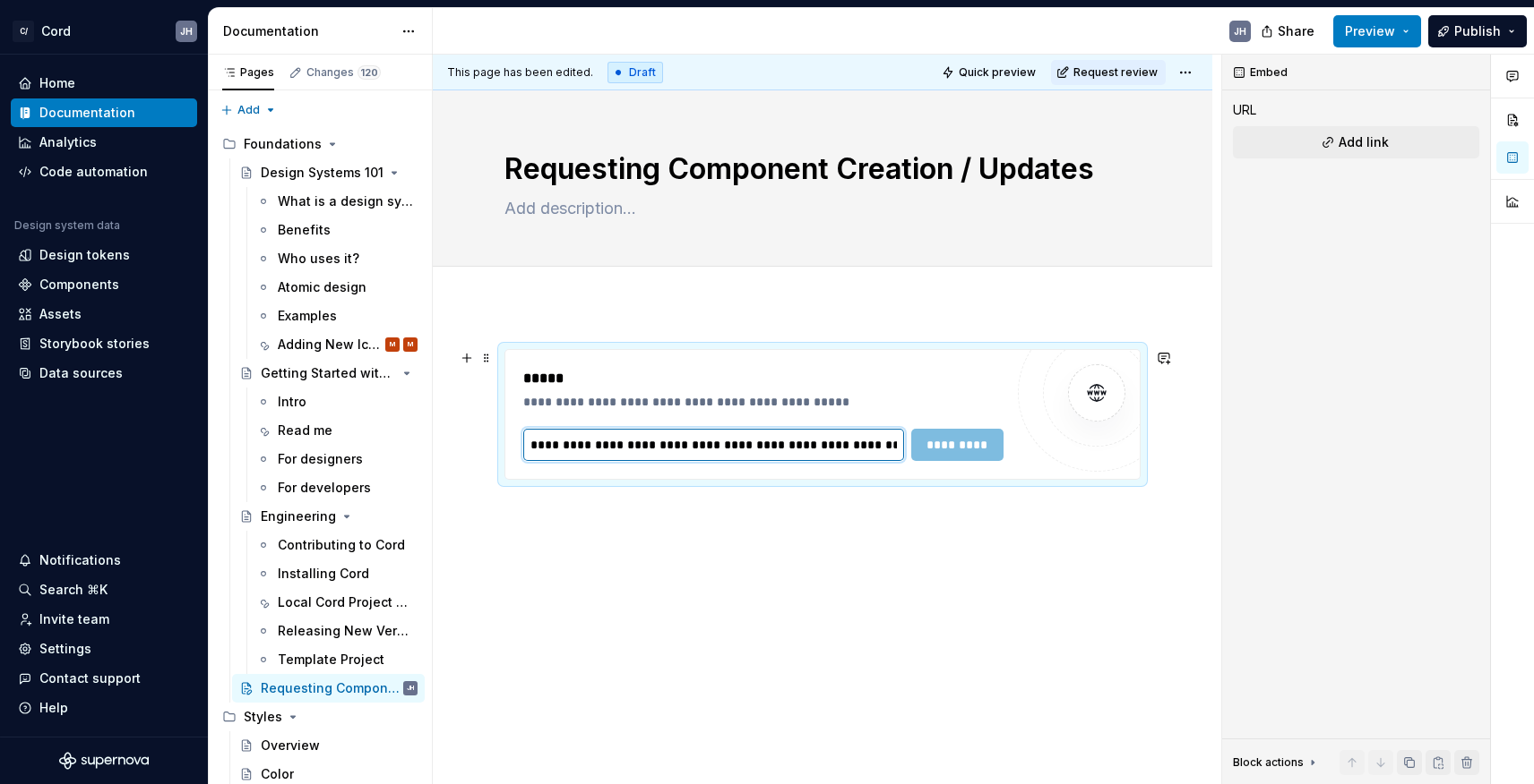
scroll to position [0, 59]
type input "**********"
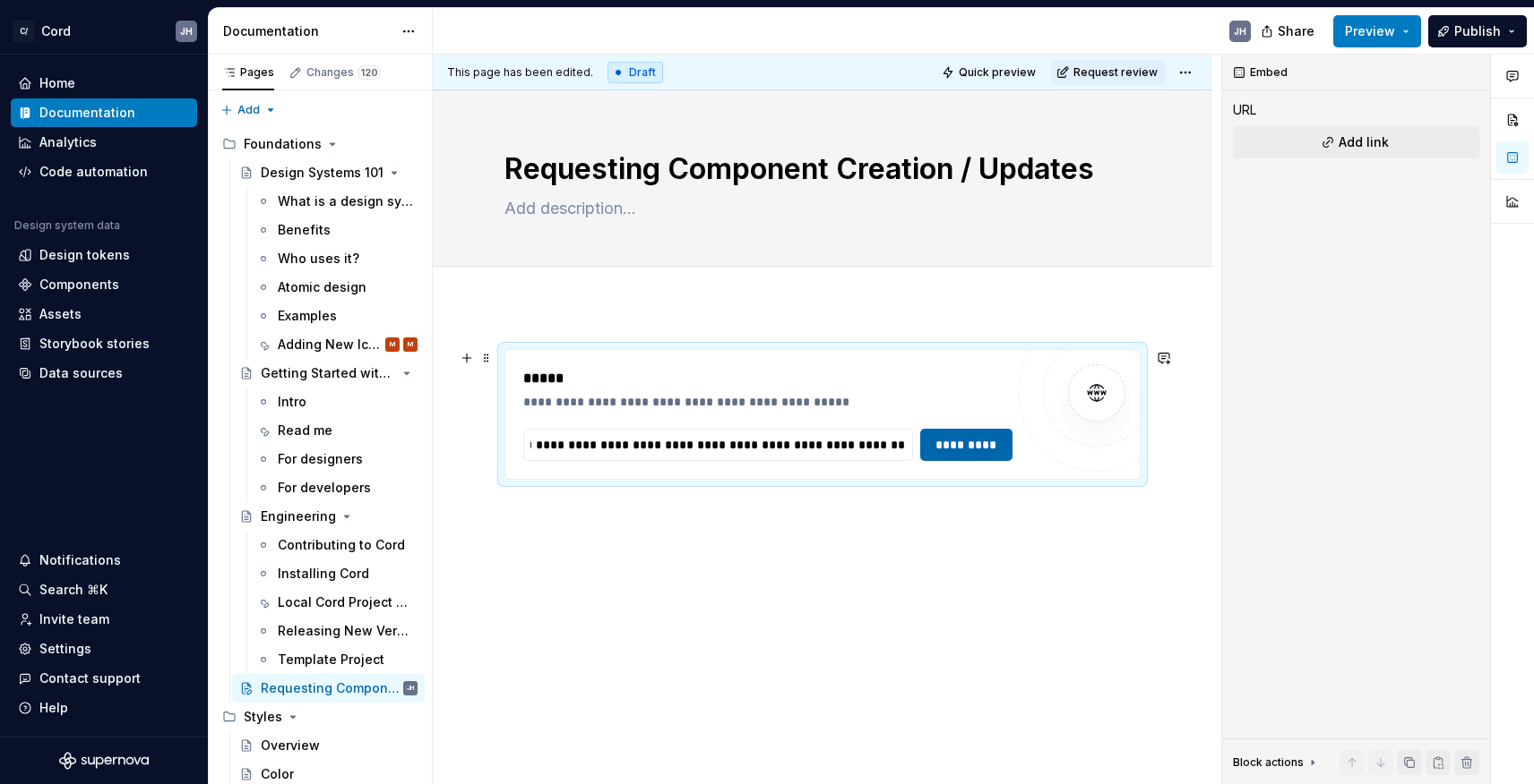
scroll to position [0, 0]
click at [970, 437] on span "*********" at bounding box center [966, 445] width 69 height 18
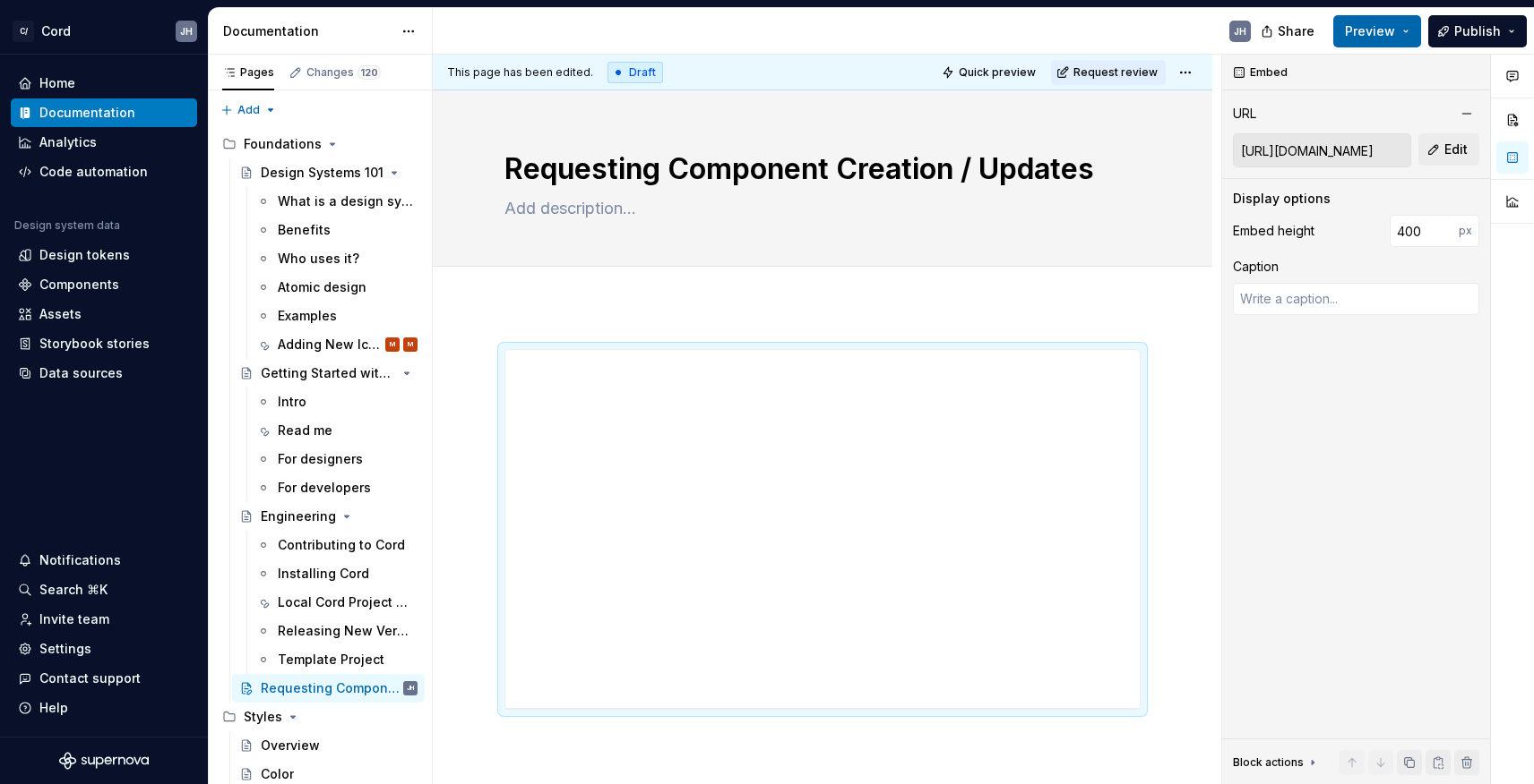
click at [1356, 24] on span "Preview" at bounding box center [1369, 31] width 50 height 18
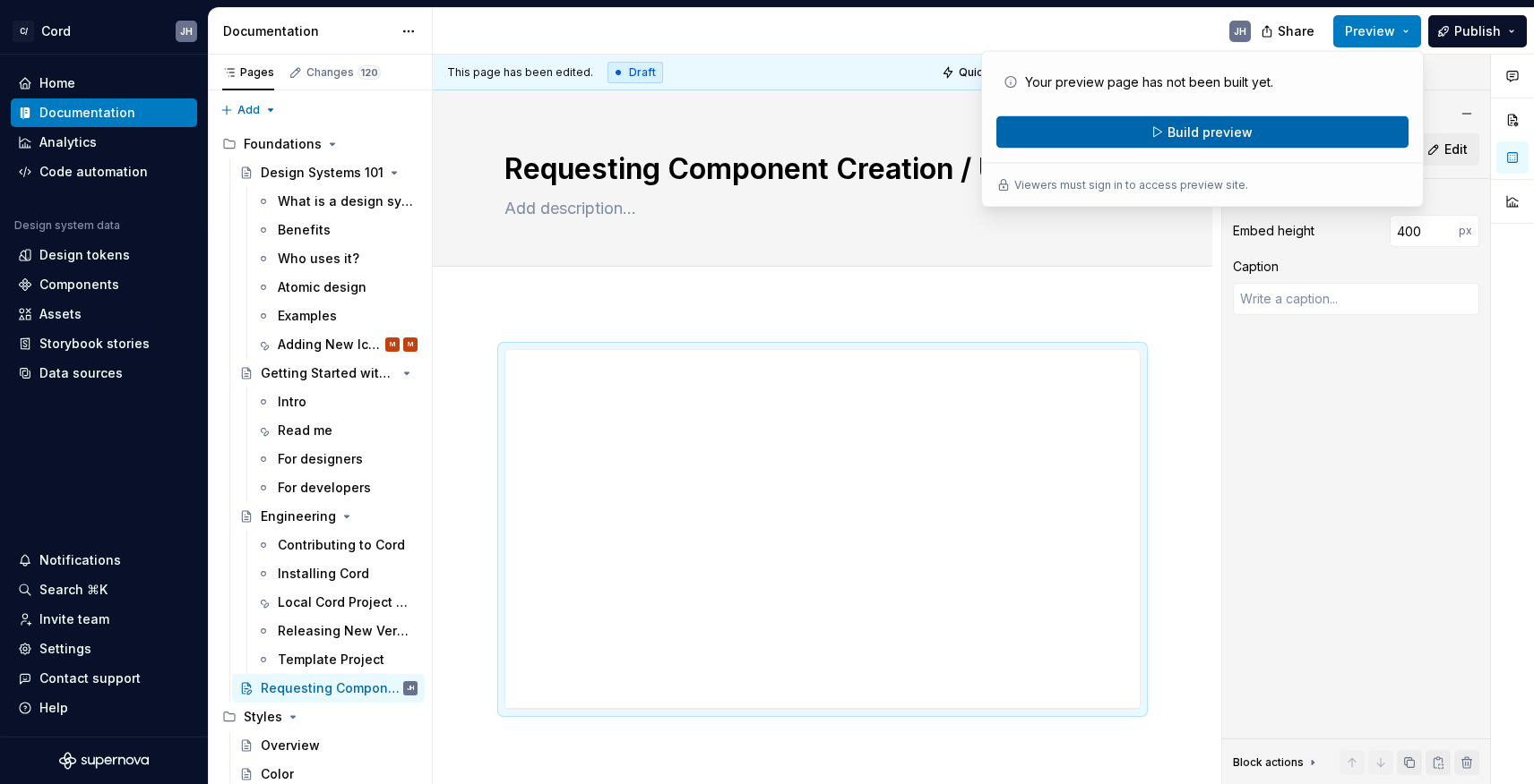
click at [1252, 134] on button "Build preview" at bounding box center [1202, 133] width 412 height 33
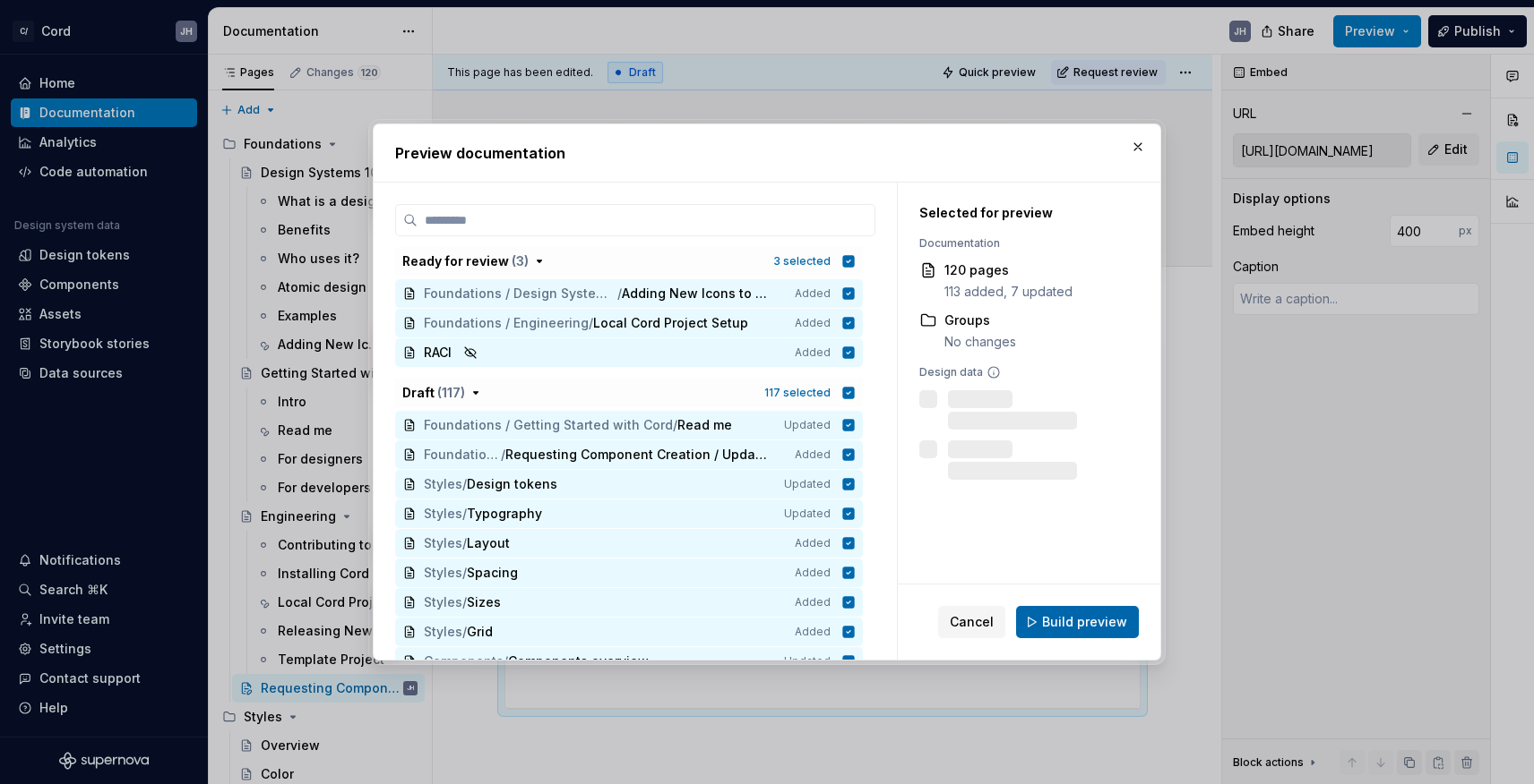
click at [1055, 630] on span "Build preview" at bounding box center [1084, 622] width 85 height 18
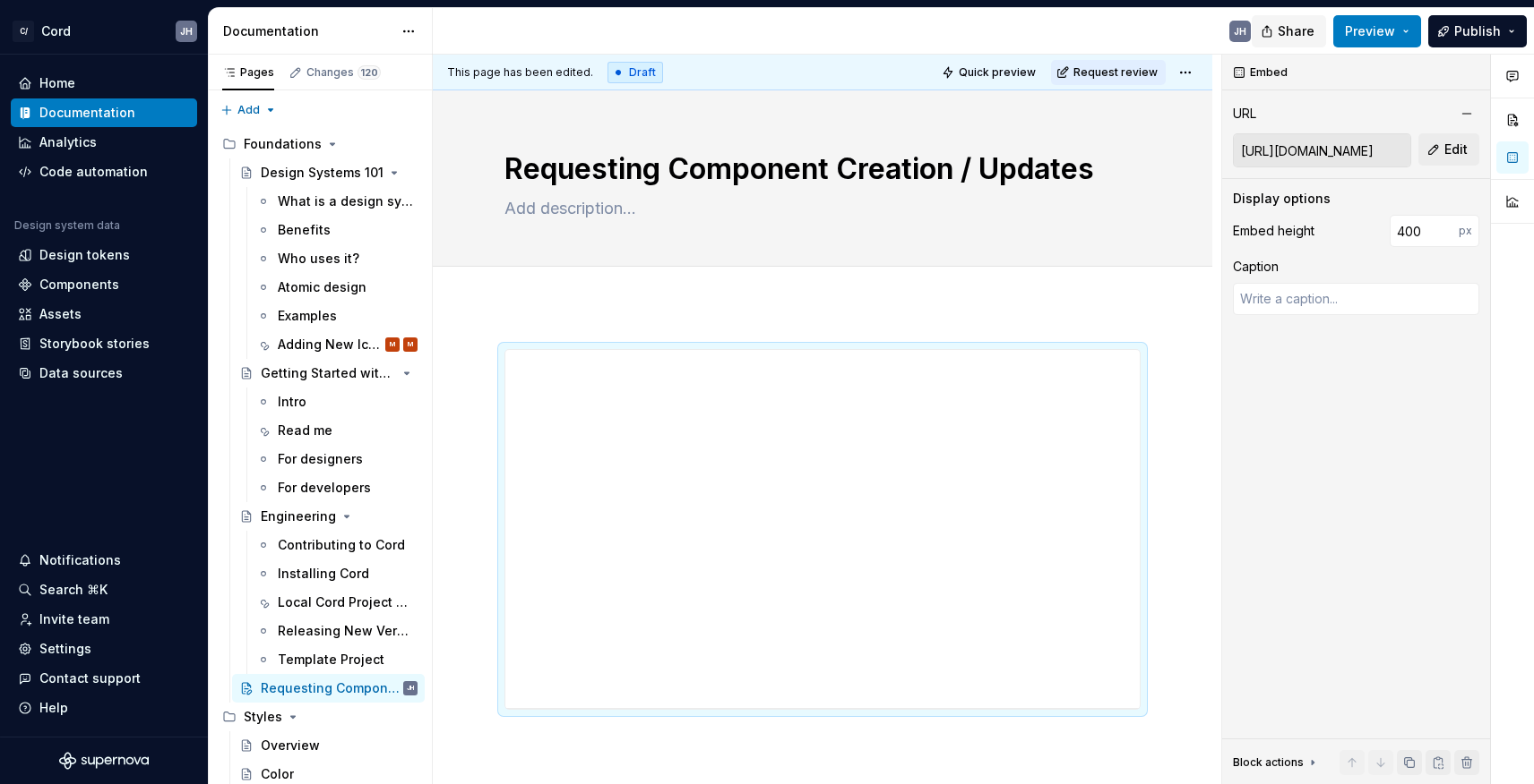
type textarea "*"
drag, startPoint x: 1423, startPoint y: 229, endPoint x: 1365, endPoint y: 228, distance: 58.0
click at [1365, 228] on div "Embed height 400 px" at bounding box center [1355, 232] width 246 height 33
type input "600"
click at [1512, 32] on button "Publish" at bounding box center [1477, 32] width 99 height 33
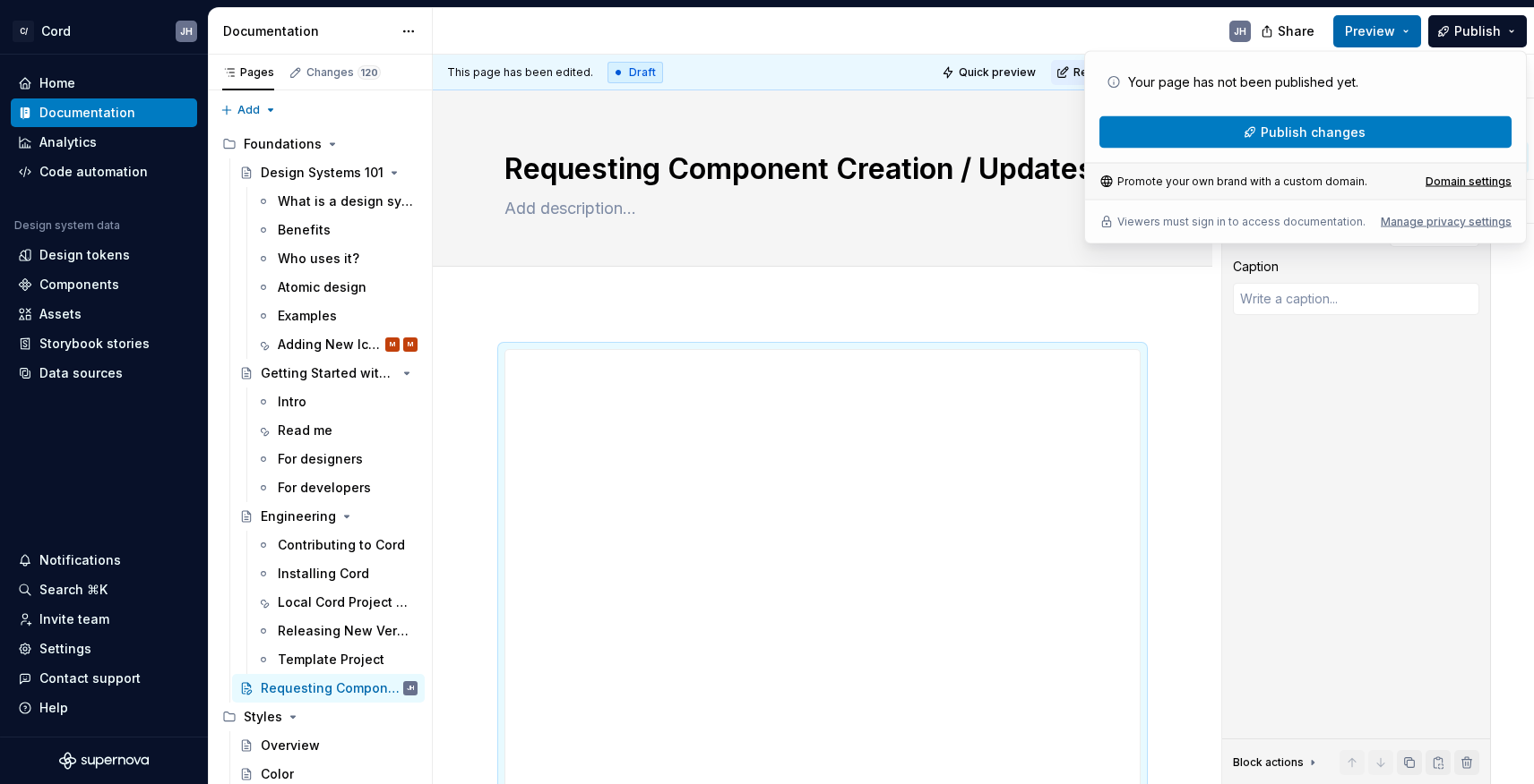
click at [1375, 38] on span "Preview" at bounding box center [1369, 31] width 50 height 18
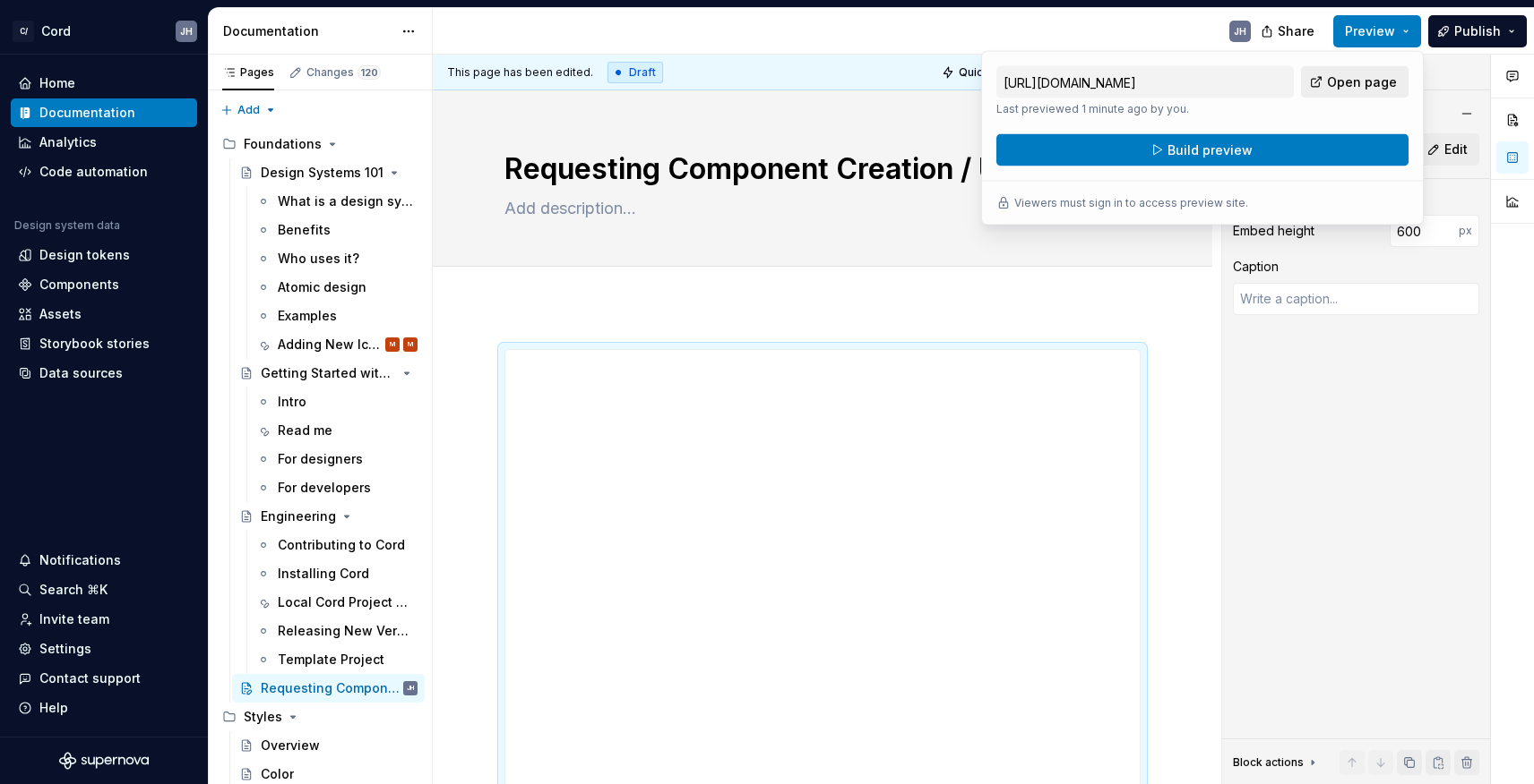
click at [1363, 80] on span "Open page" at bounding box center [1361, 82] width 70 height 18
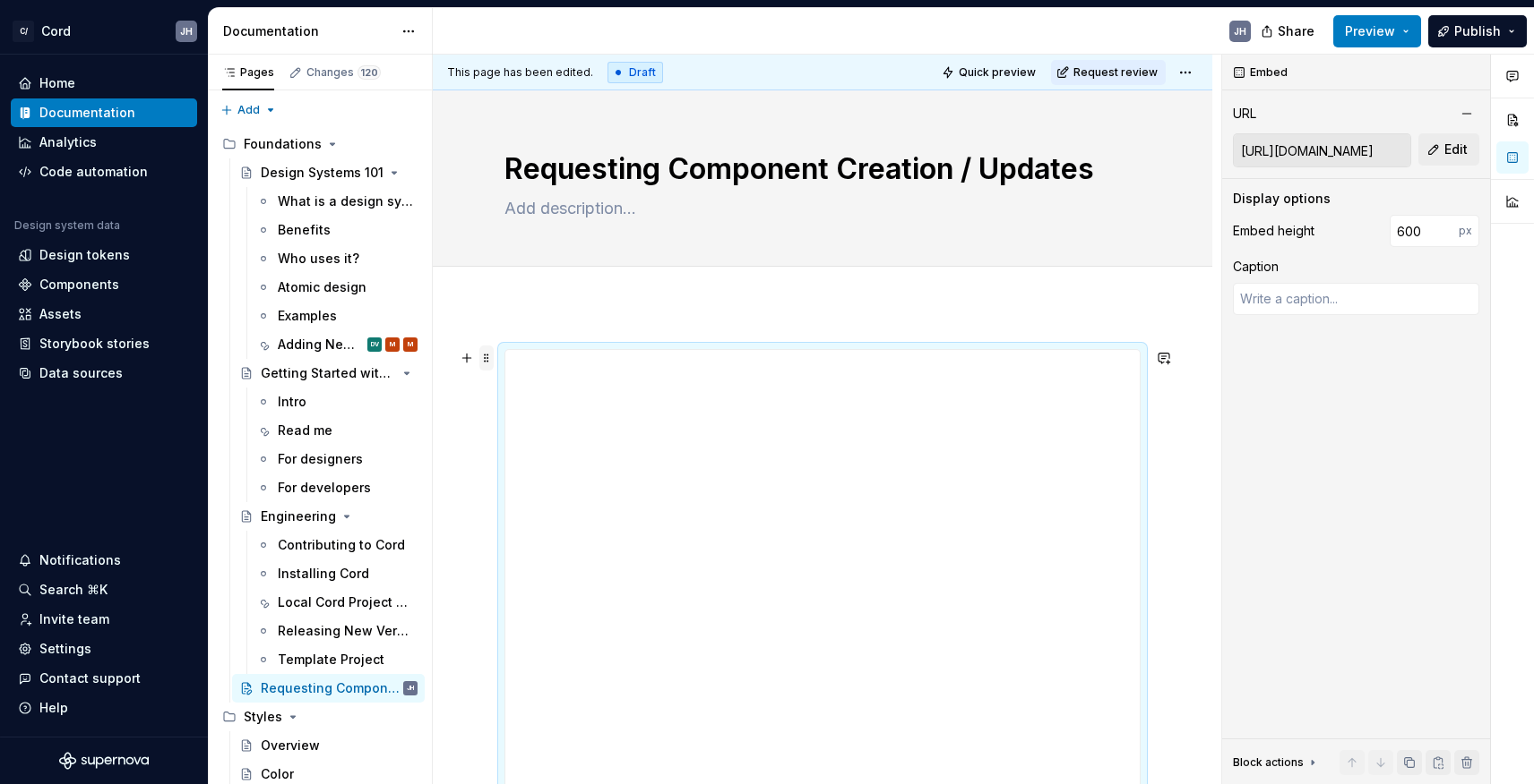
click at [489, 357] on span at bounding box center [485, 358] width 14 height 25
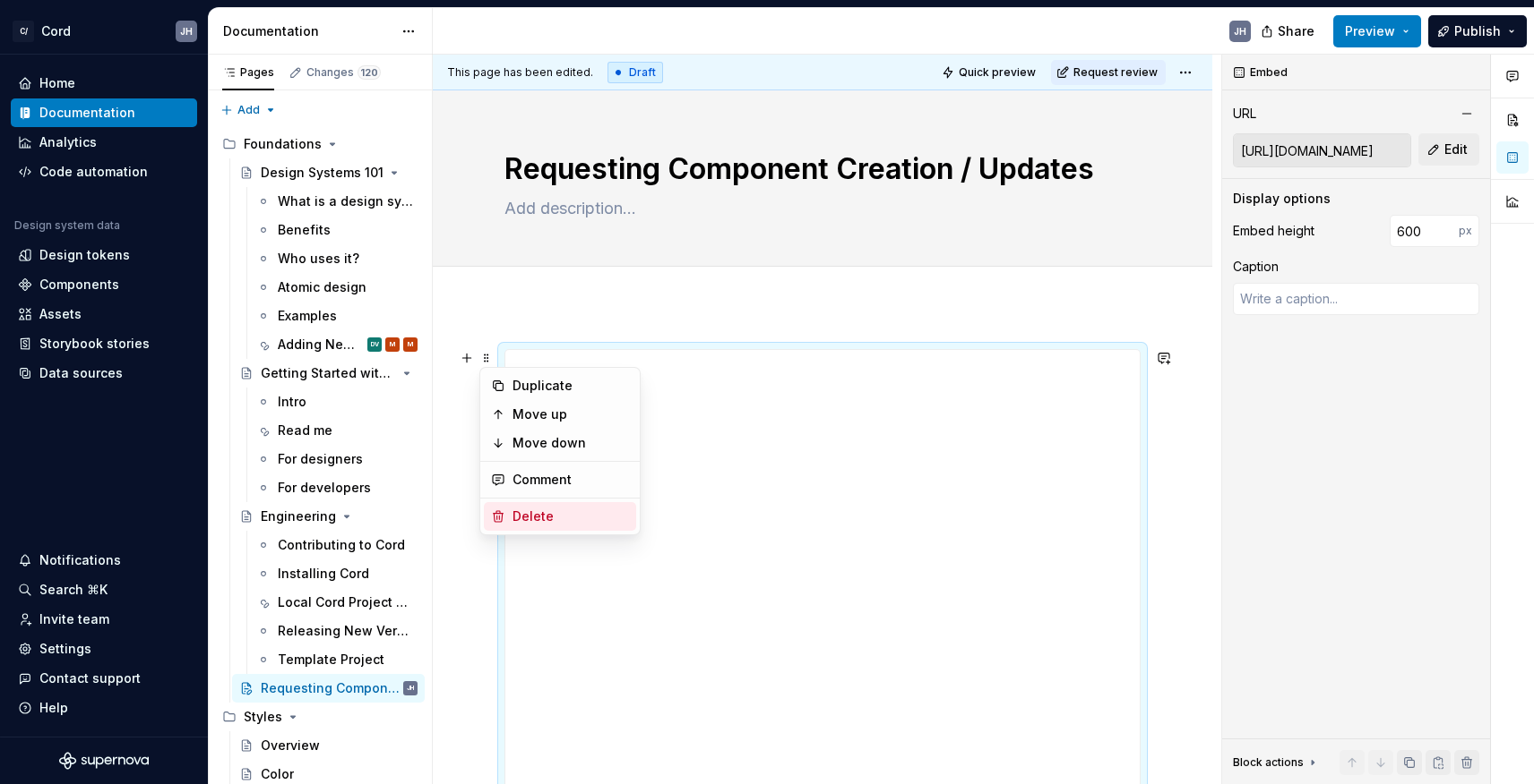
click at [545, 506] on div "Delete" at bounding box center [559, 517] width 152 height 29
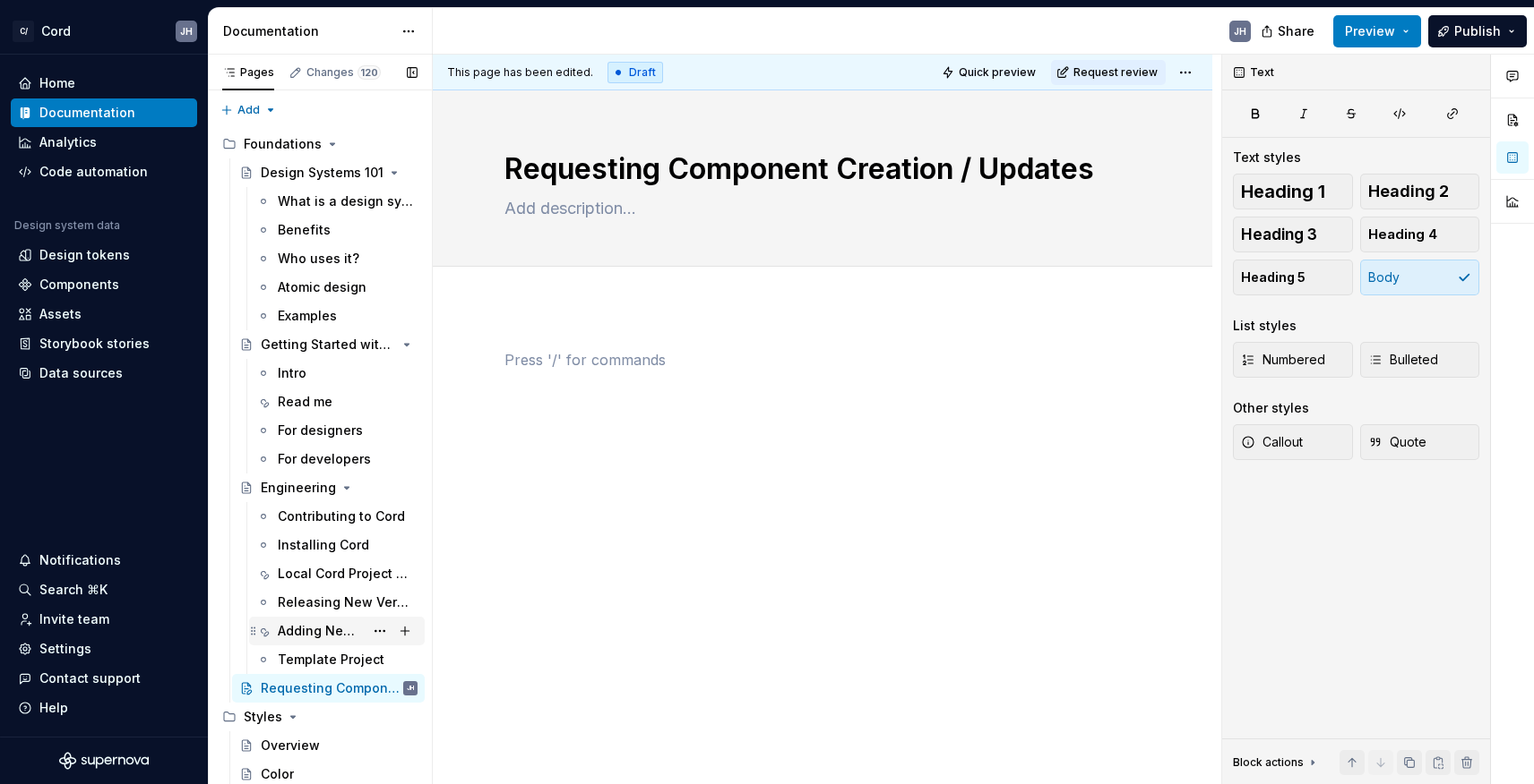
click at [305, 631] on div "Adding New Icons to Cord" at bounding box center [321, 631] width 86 height 18
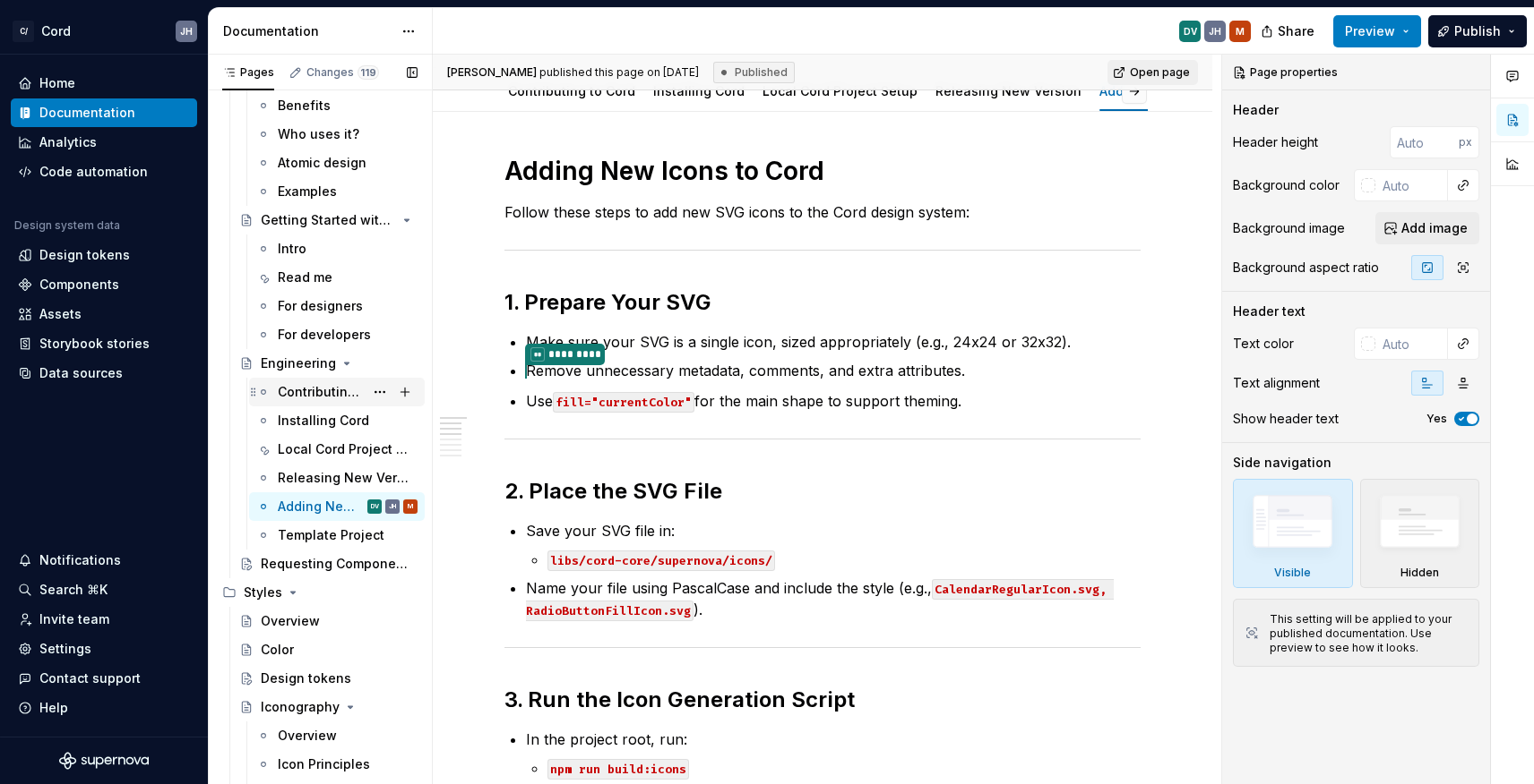
scroll to position [136, 0]
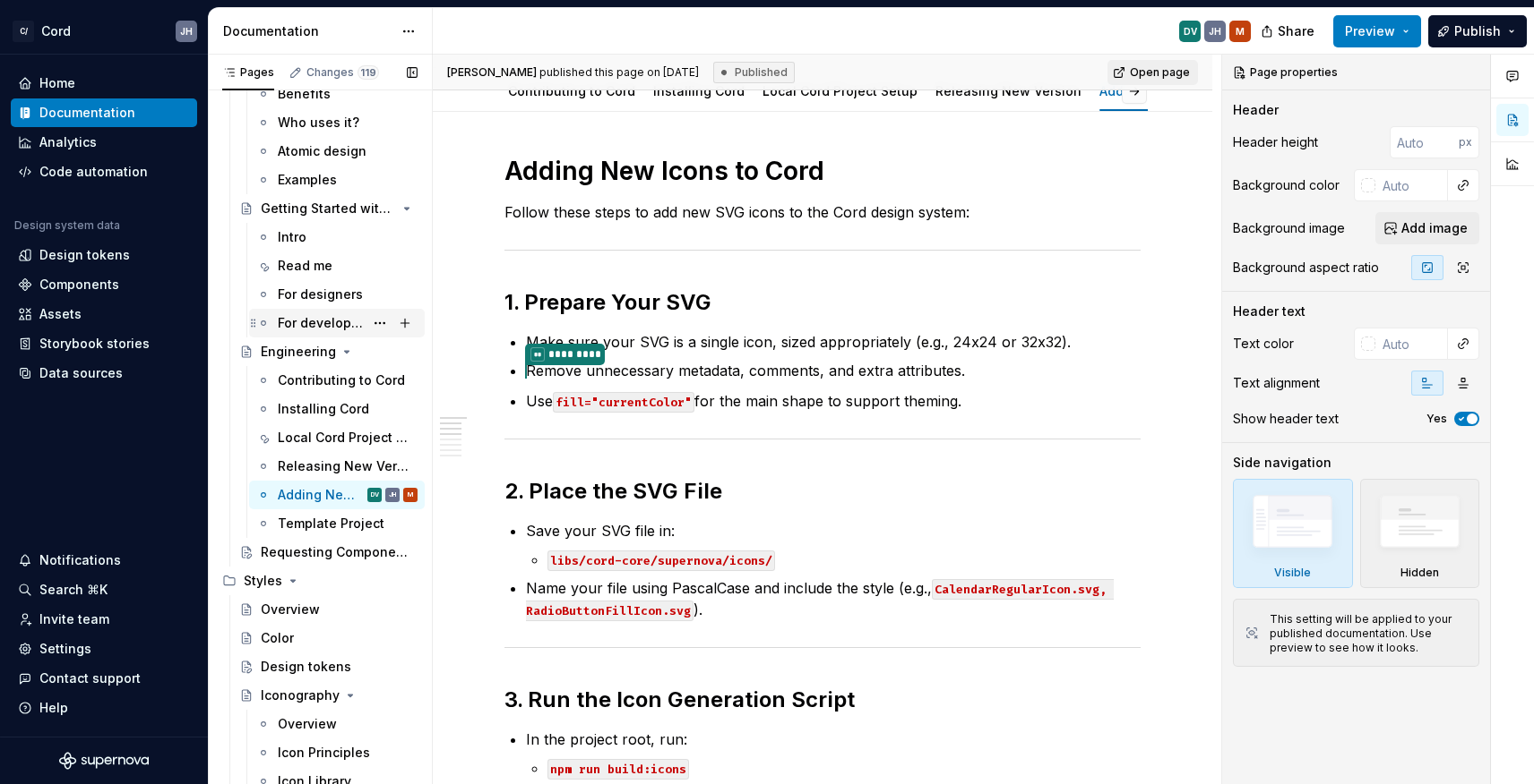
click at [309, 324] on div "For developers" at bounding box center [321, 323] width 86 height 18
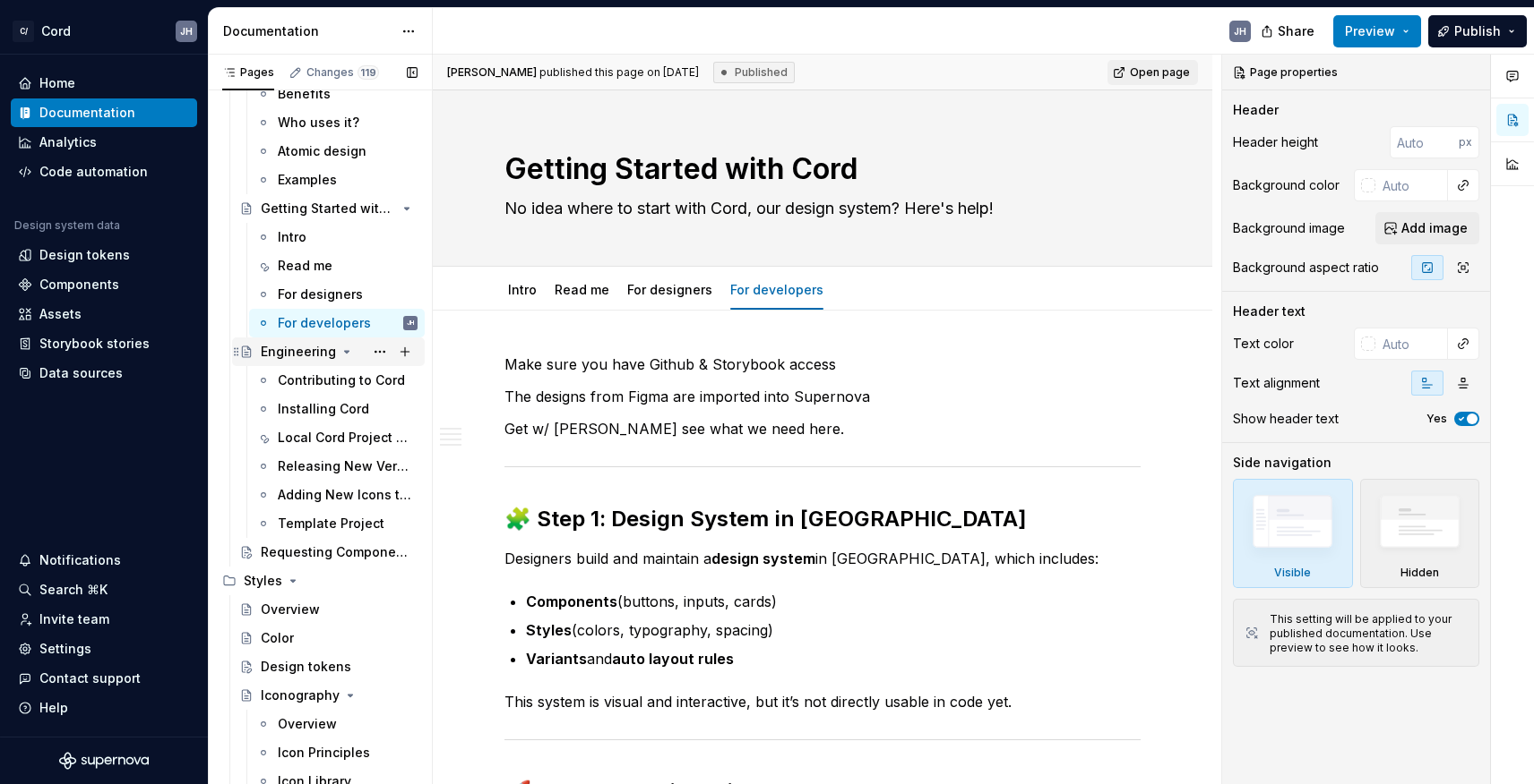
click at [304, 357] on div "Engineering" at bounding box center [298, 351] width 76 height 18
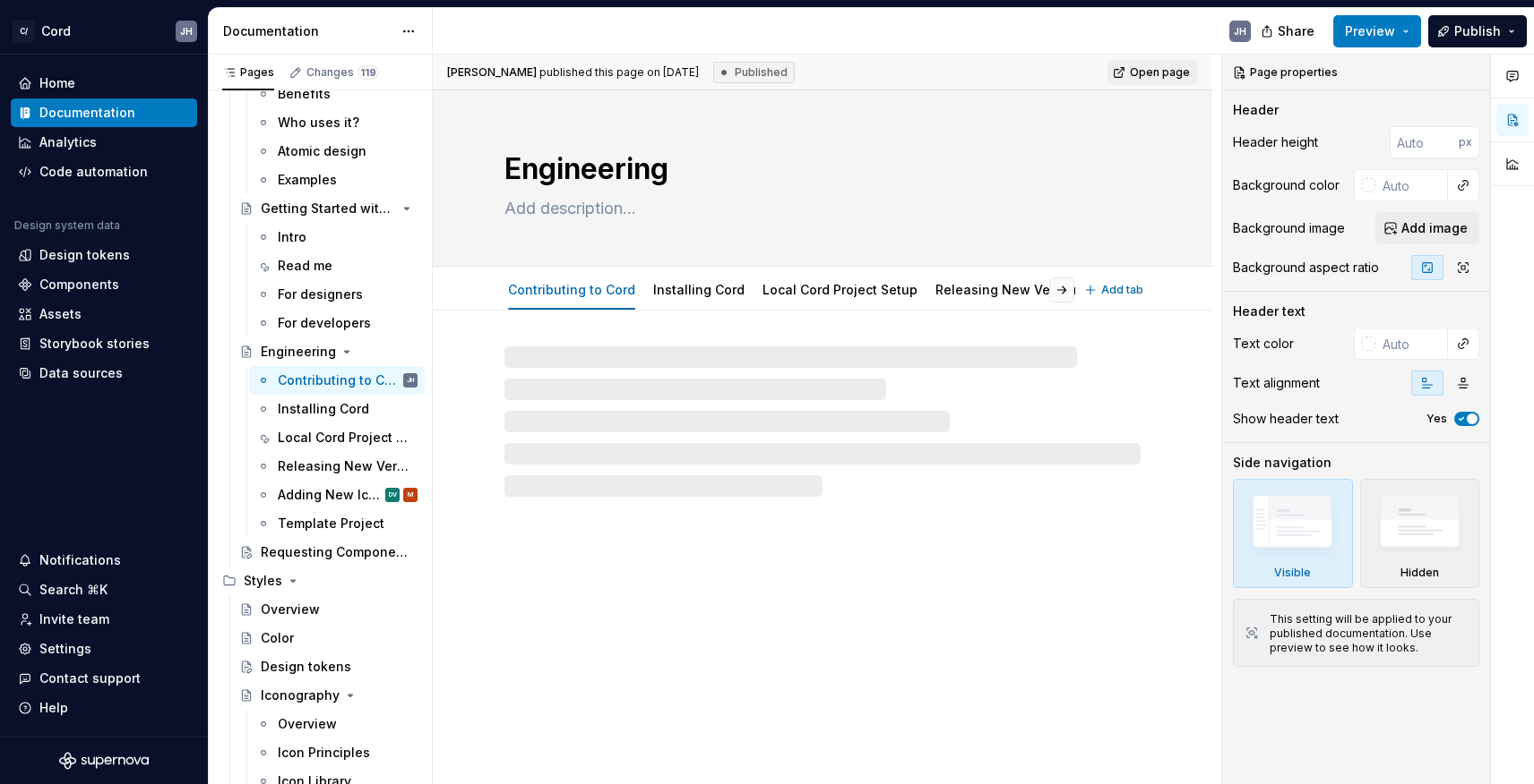
click at [629, 166] on textarea "Engineering" at bounding box center [819, 168] width 636 height 43
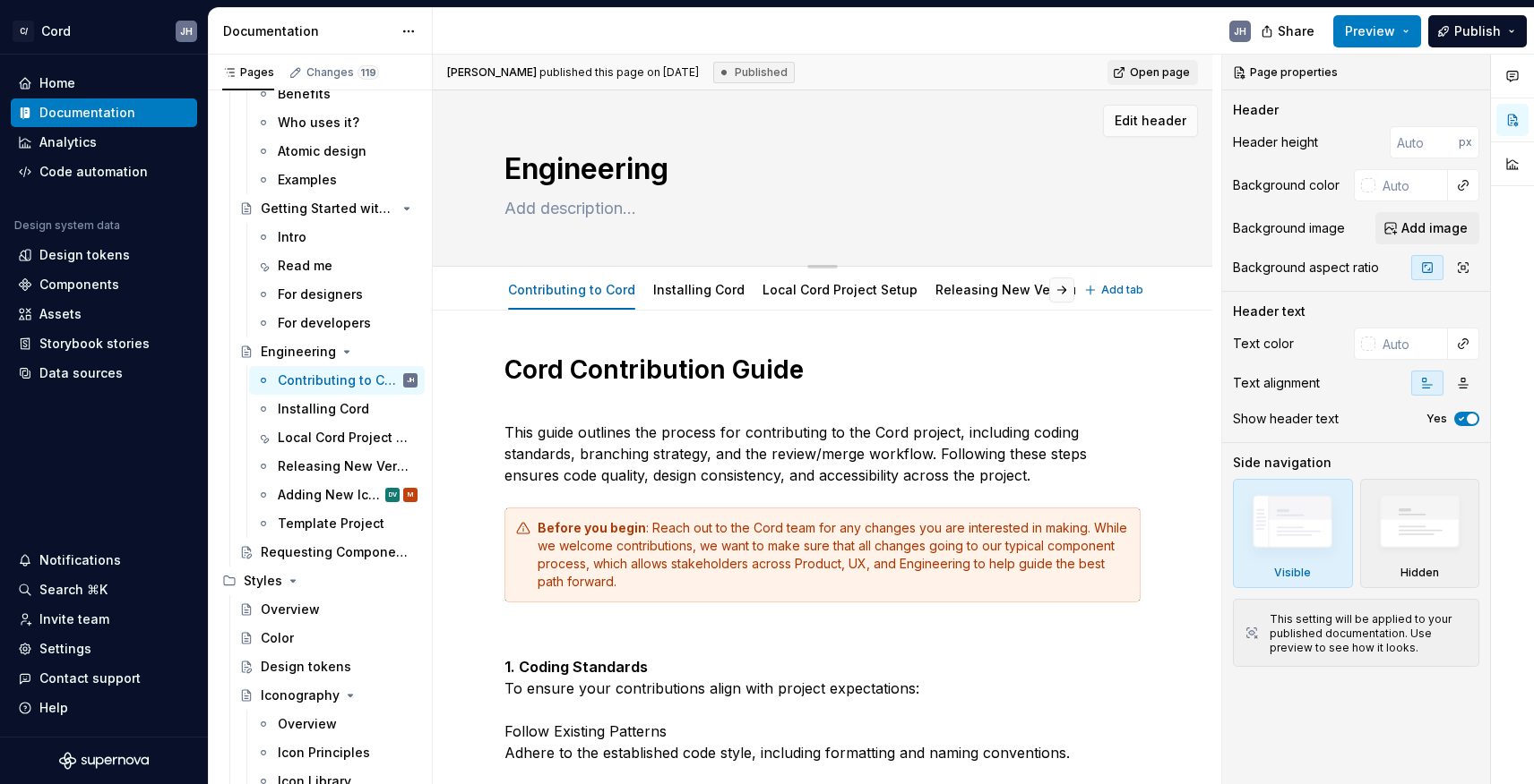
click at [709, 174] on textarea "Engineering" at bounding box center [819, 168] width 636 height 43
type textarea "*"
type textarea "Engineering"
type textarea "*"
type textarea "Engineering S"
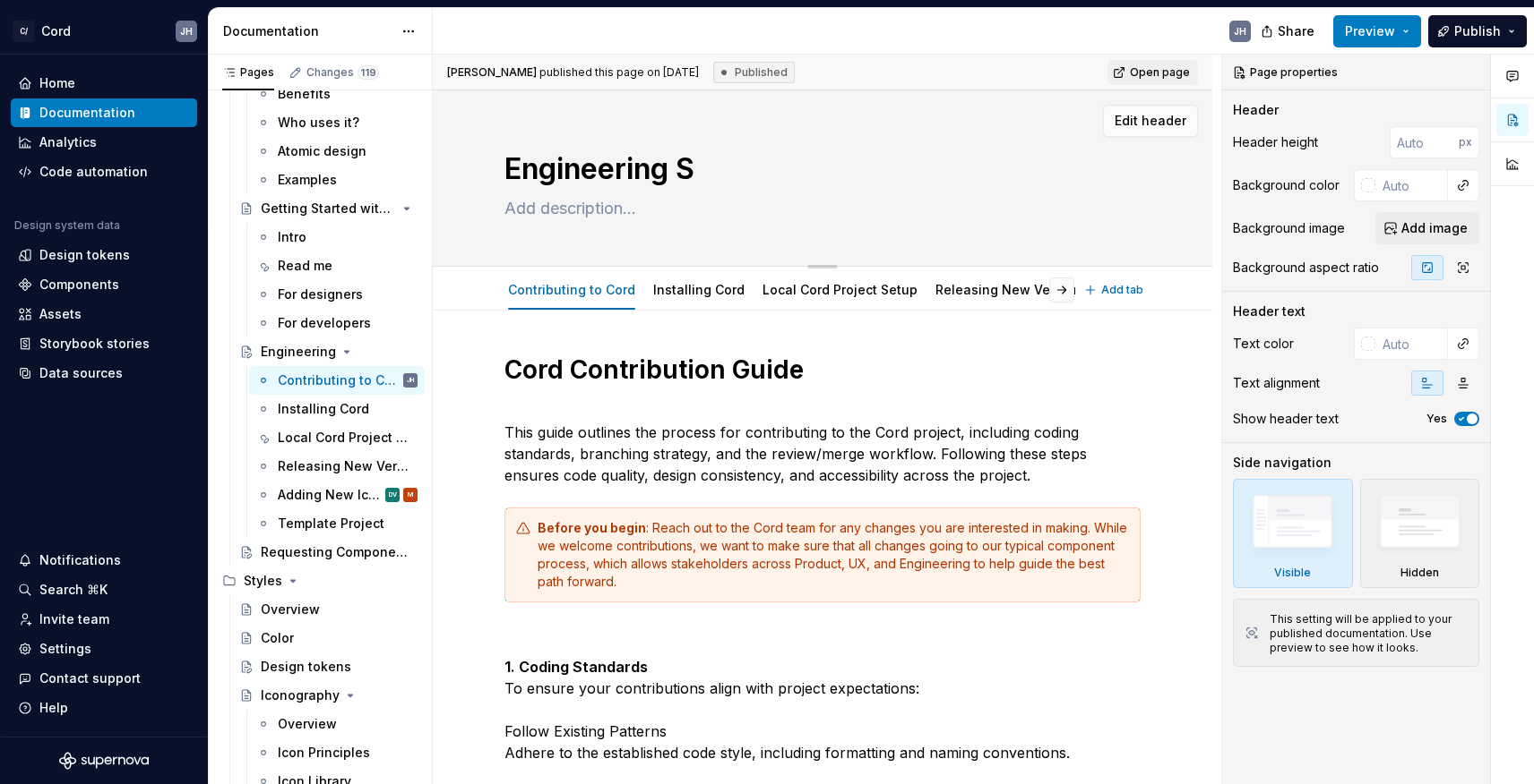
type textarea "*"
type textarea "Engineering Set"
type textarea "*"
type textarea "Engineering Setu"
type textarea "*"
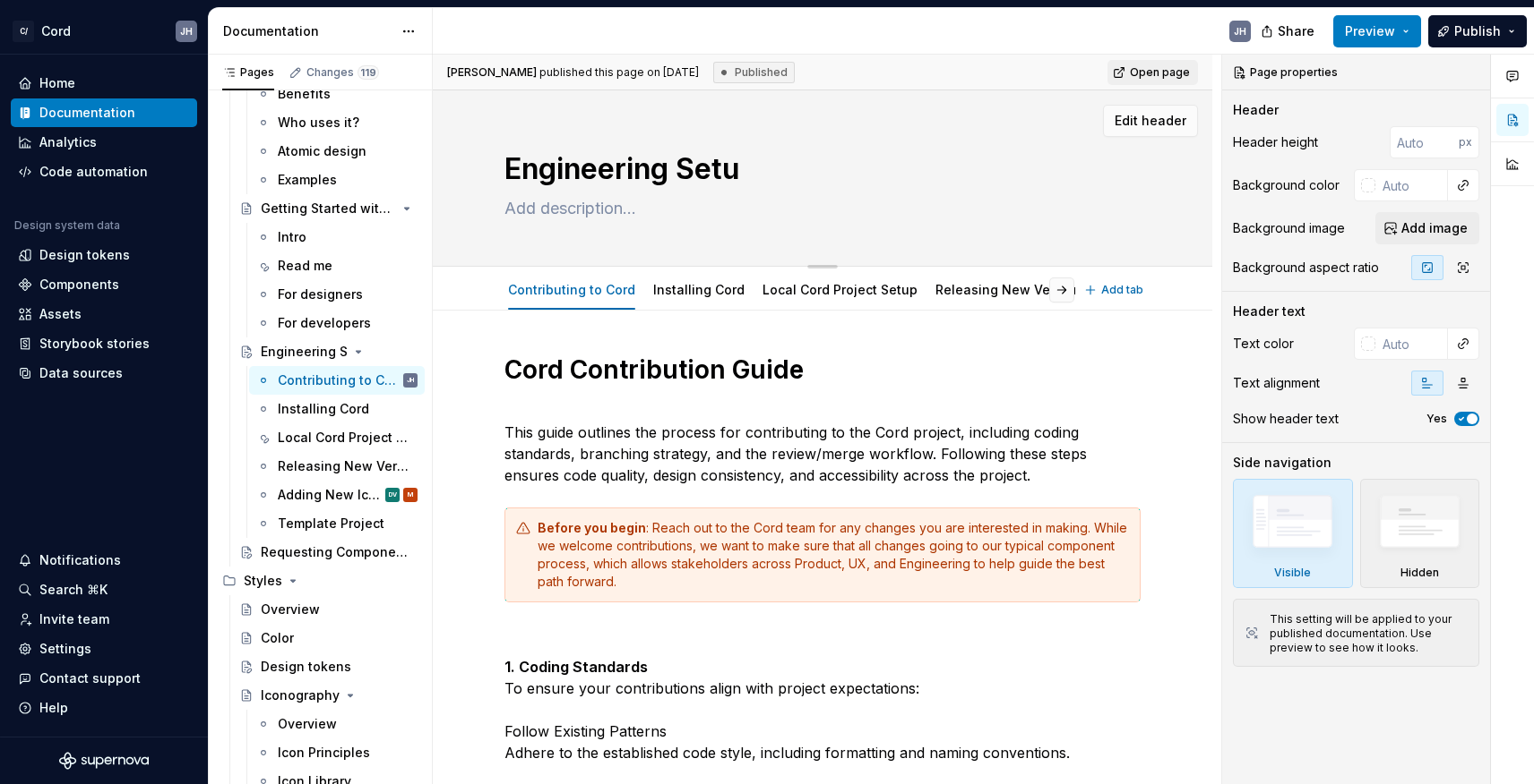
type textarea "Engineering Setup"
type textarea "*"
type textarea "Engineering Setup"
click at [335, 318] on div "For developers" at bounding box center [321, 323] width 86 height 18
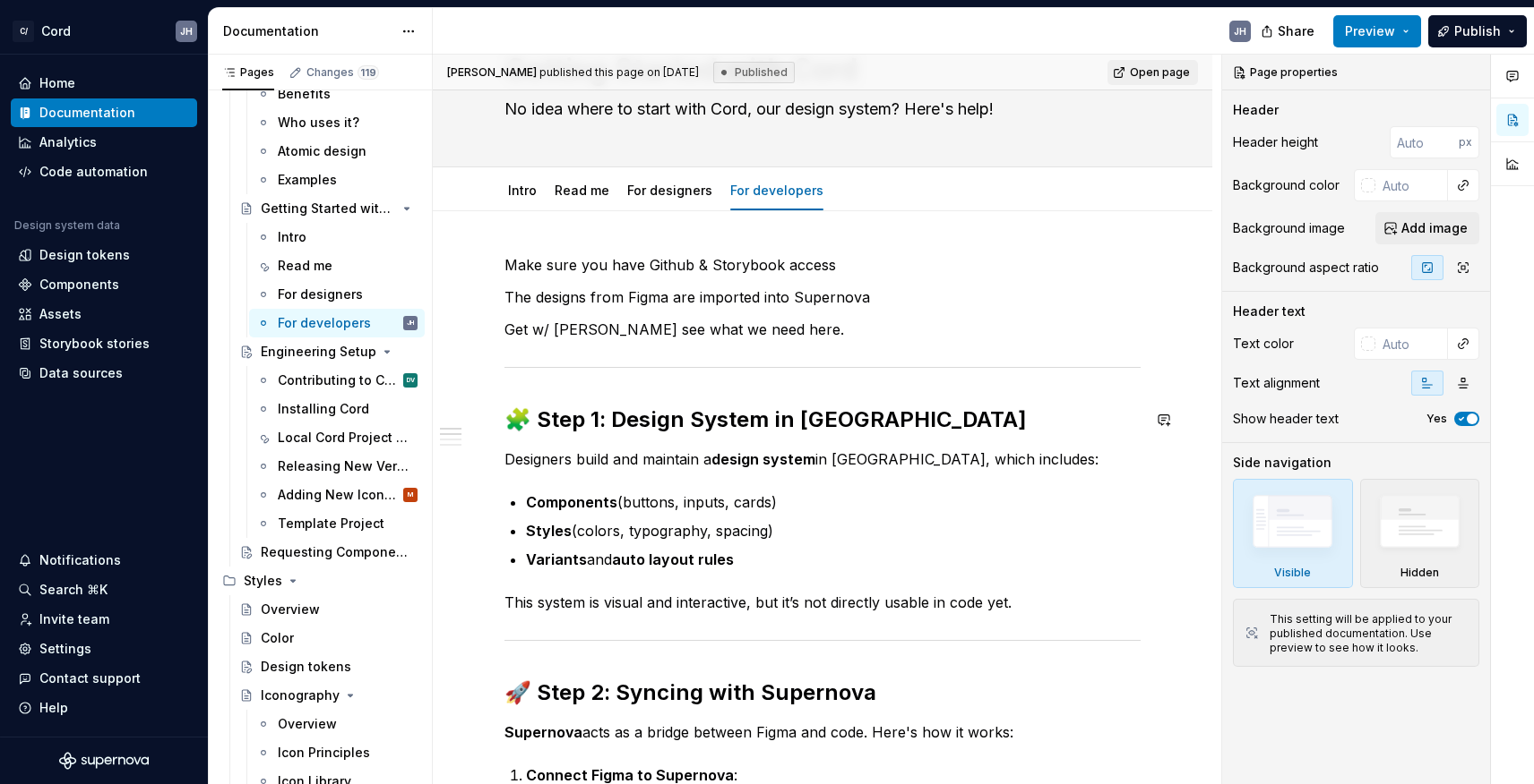
scroll to position [104, 0]
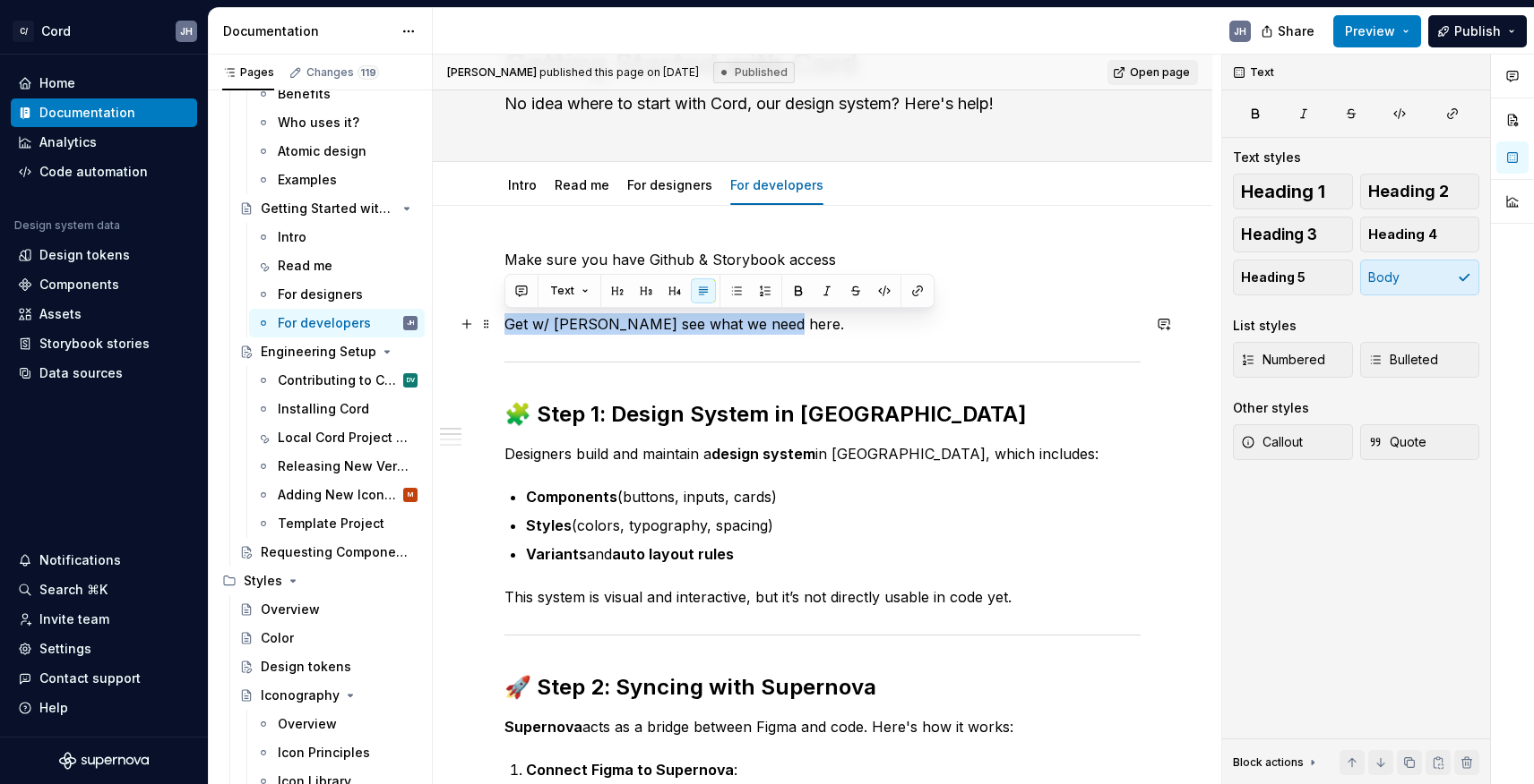
drag, startPoint x: 738, startPoint y: 331, endPoint x: 506, endPoint y: 325, distance: 232.1
click at [506, 325] on p "Get w/ [PERSON_NAME] see what we need here." at bounding box center [823, 324] width 636 height 21
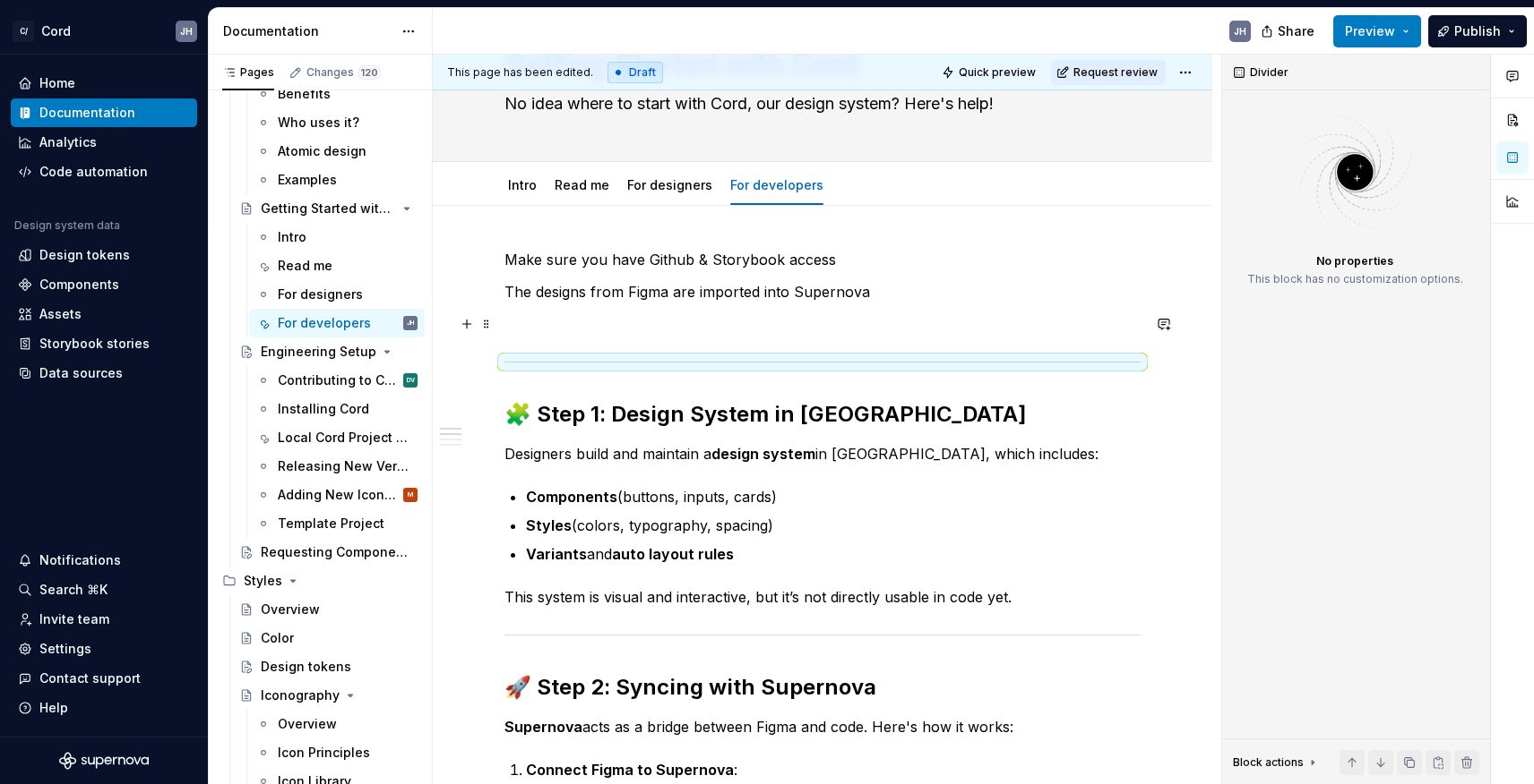
click at [665, 322] on p at bounding box center [823, 324] width 636 height 21
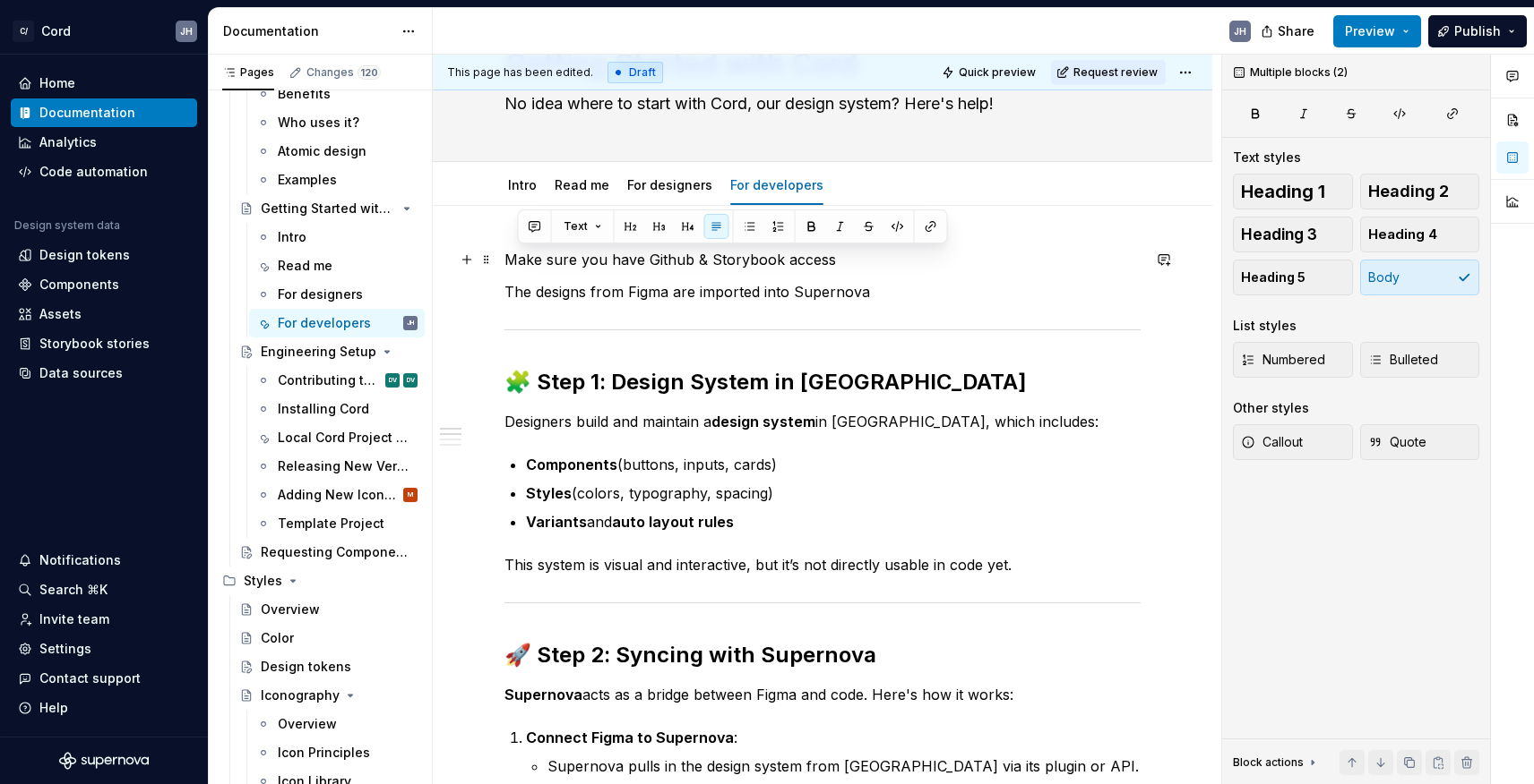
drag, startPoint x: 877, startPoint y: 284, endPoint x: 500, endPoint y: 251, distance: 378.4
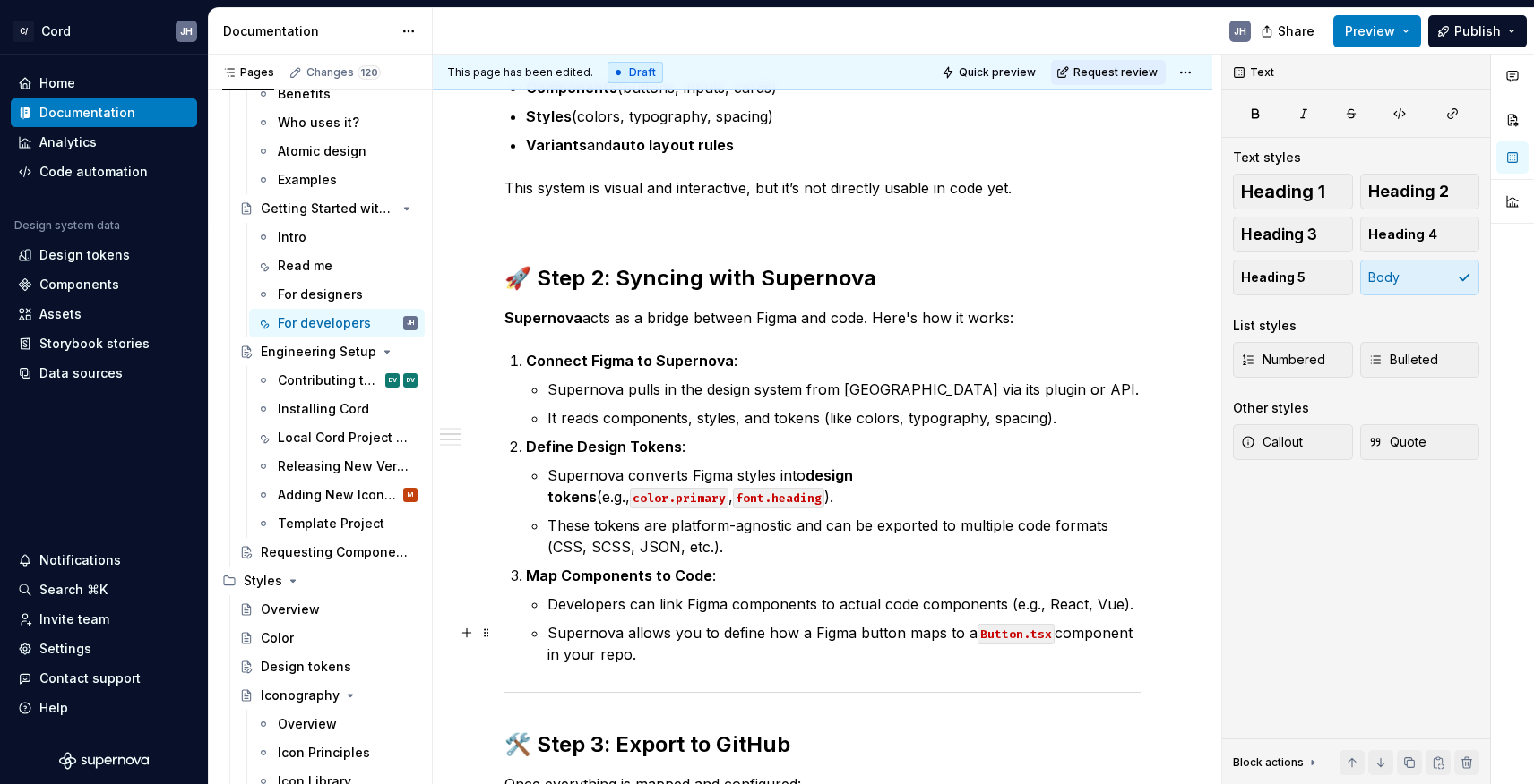
scroll to position [0, 0]
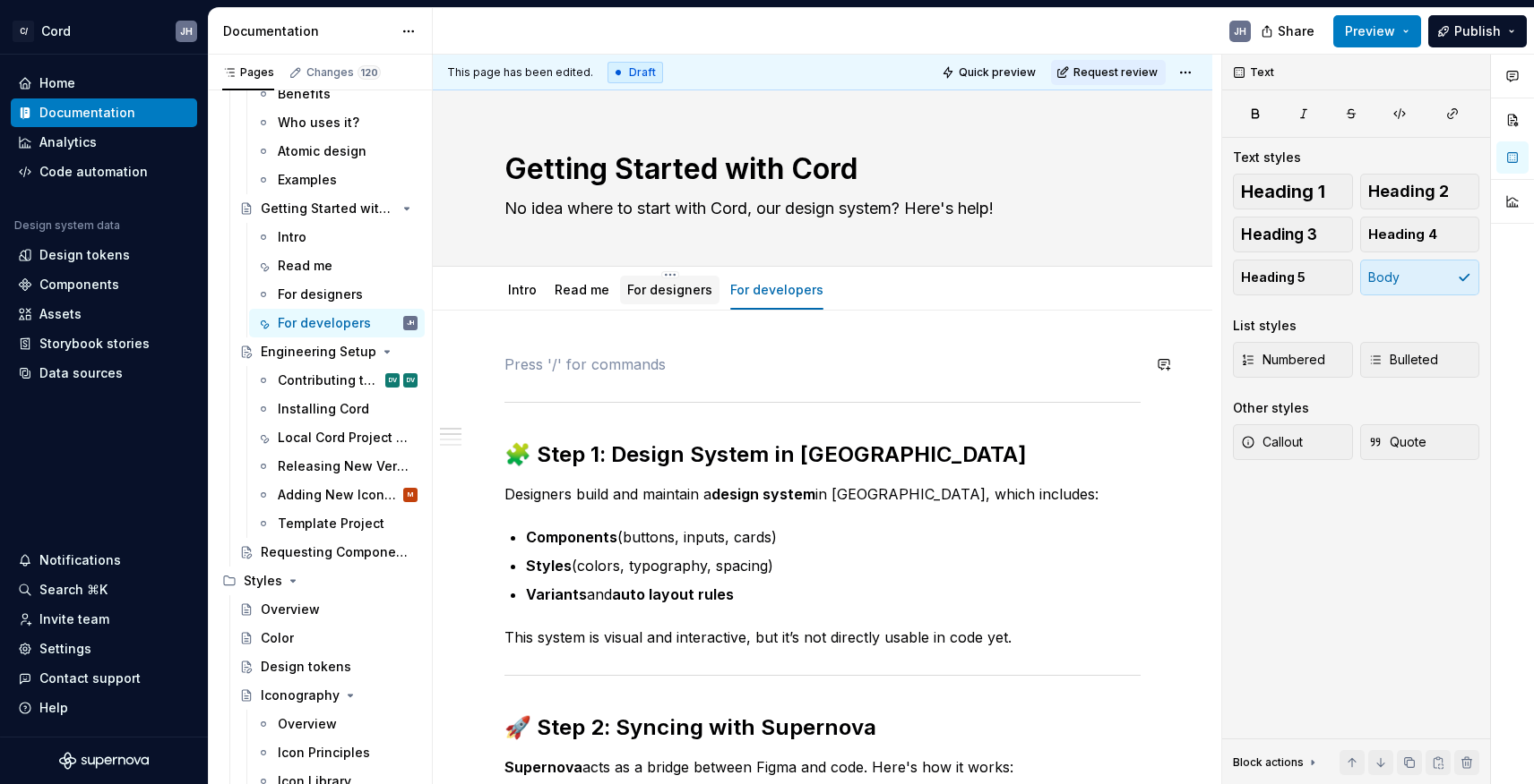
type textarea "*"
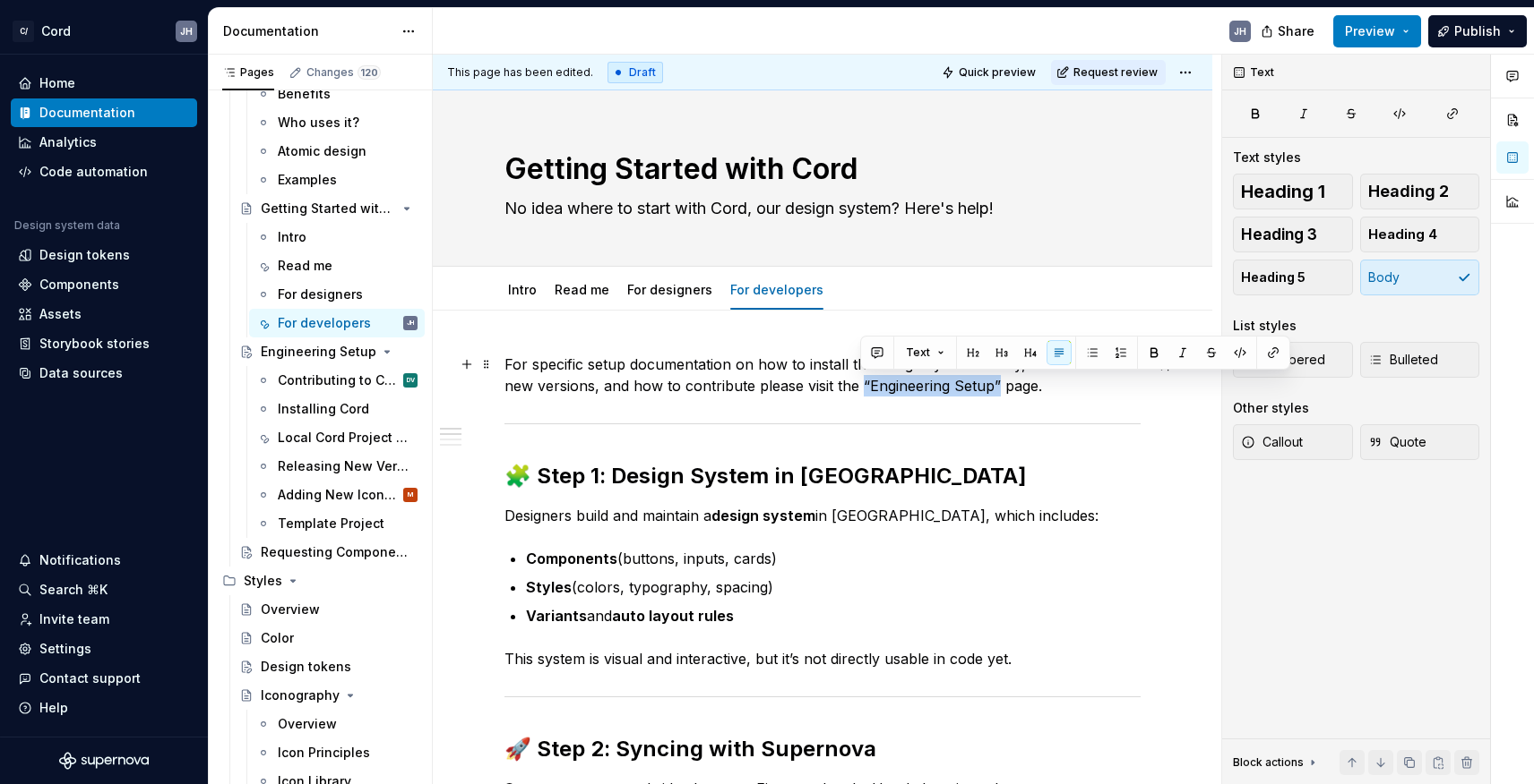
drag, startPoint x: 860, startPoint y: 383, endPoint x: 996, endPoint y: 382, distance: 136.0
click at [996, 382] on p "For specific setup documentation on how to install the design system locally, h…" at bounding box center [823, 375] width 636 height 43
click at [1272, 344] on button "button" at bounding box center [1273, 352] width 25 height 25
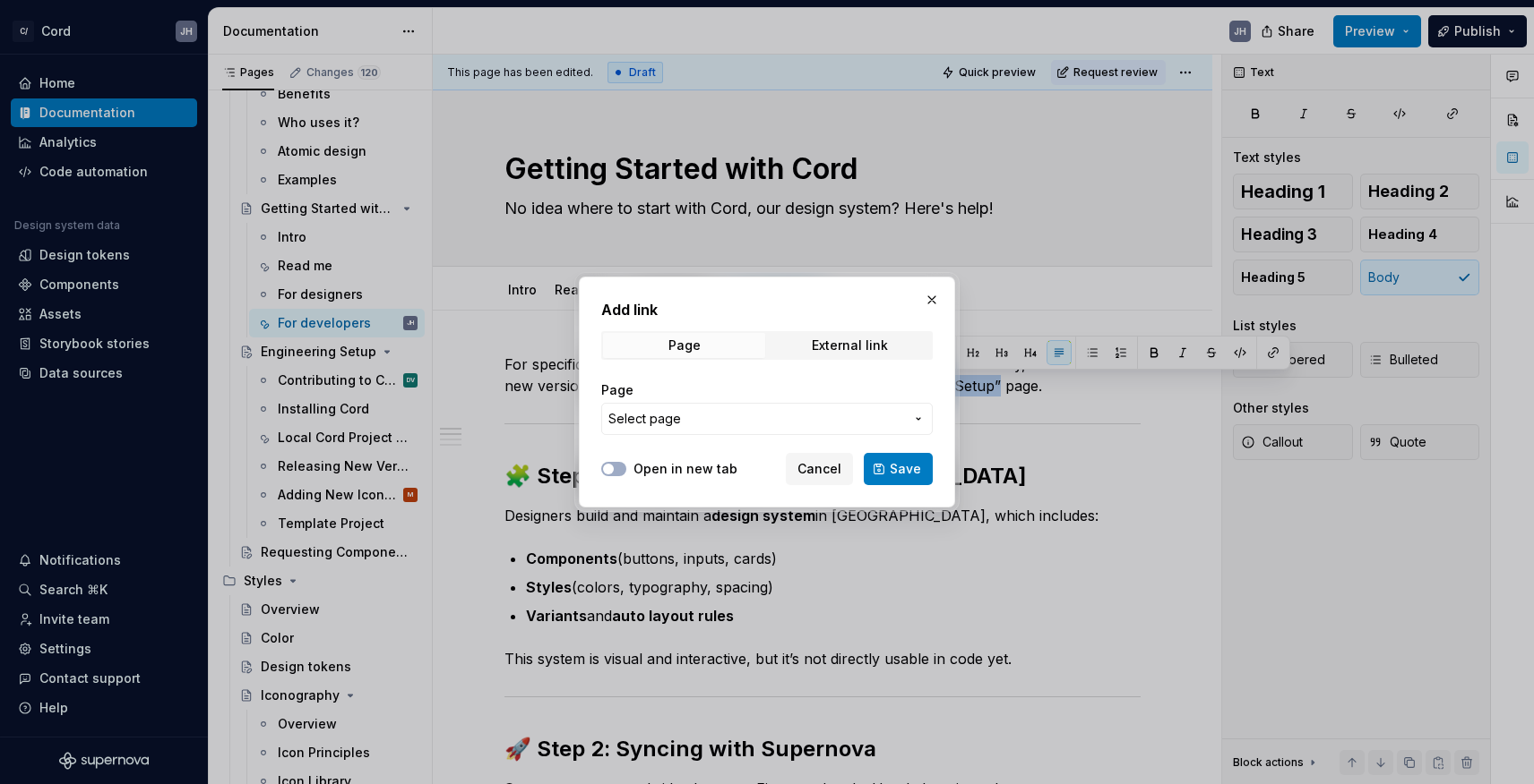
click at [709, 408] on button "Select page" at bounding box center [767, 419] width 331 height 33
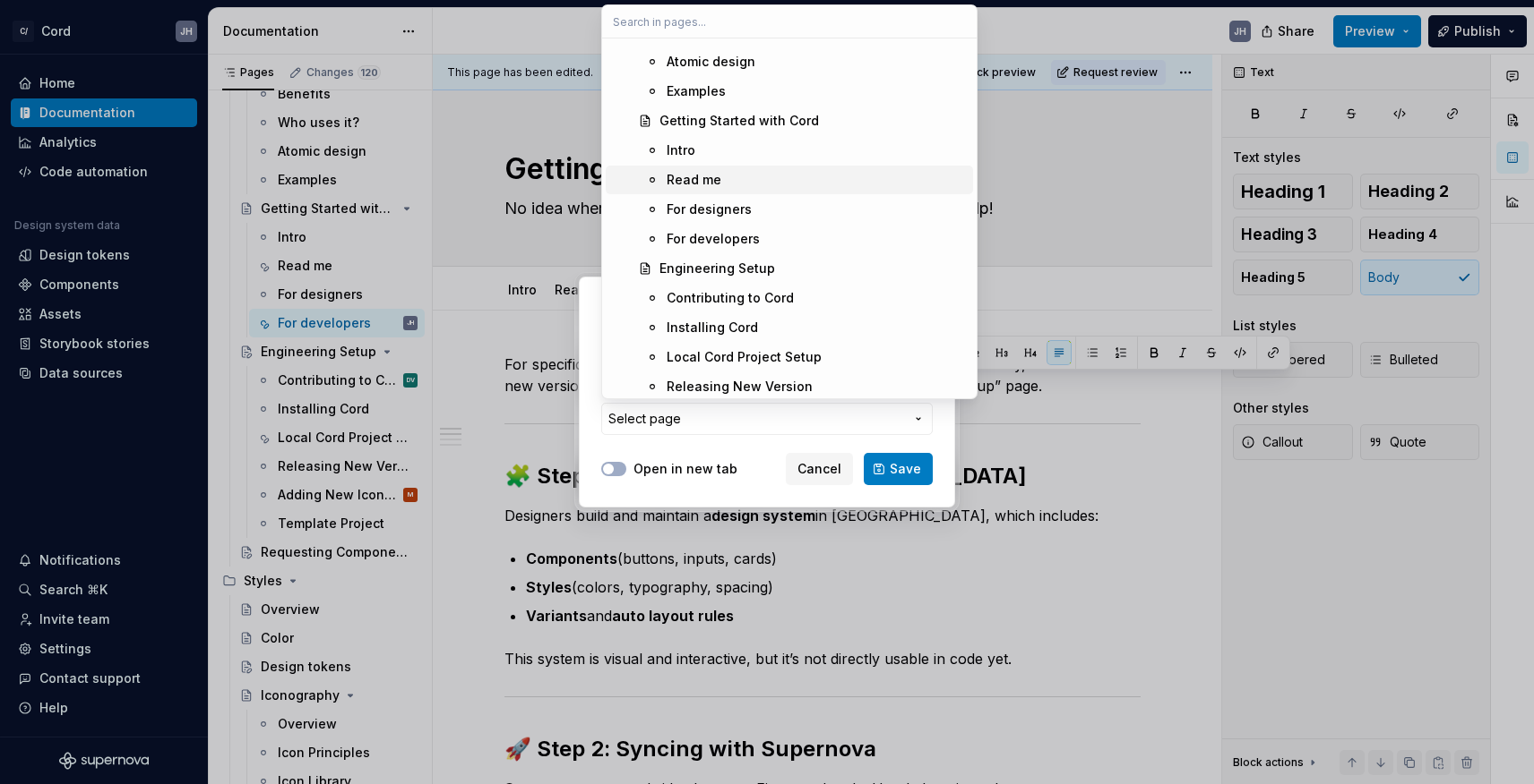
scroll to position [178, 0]
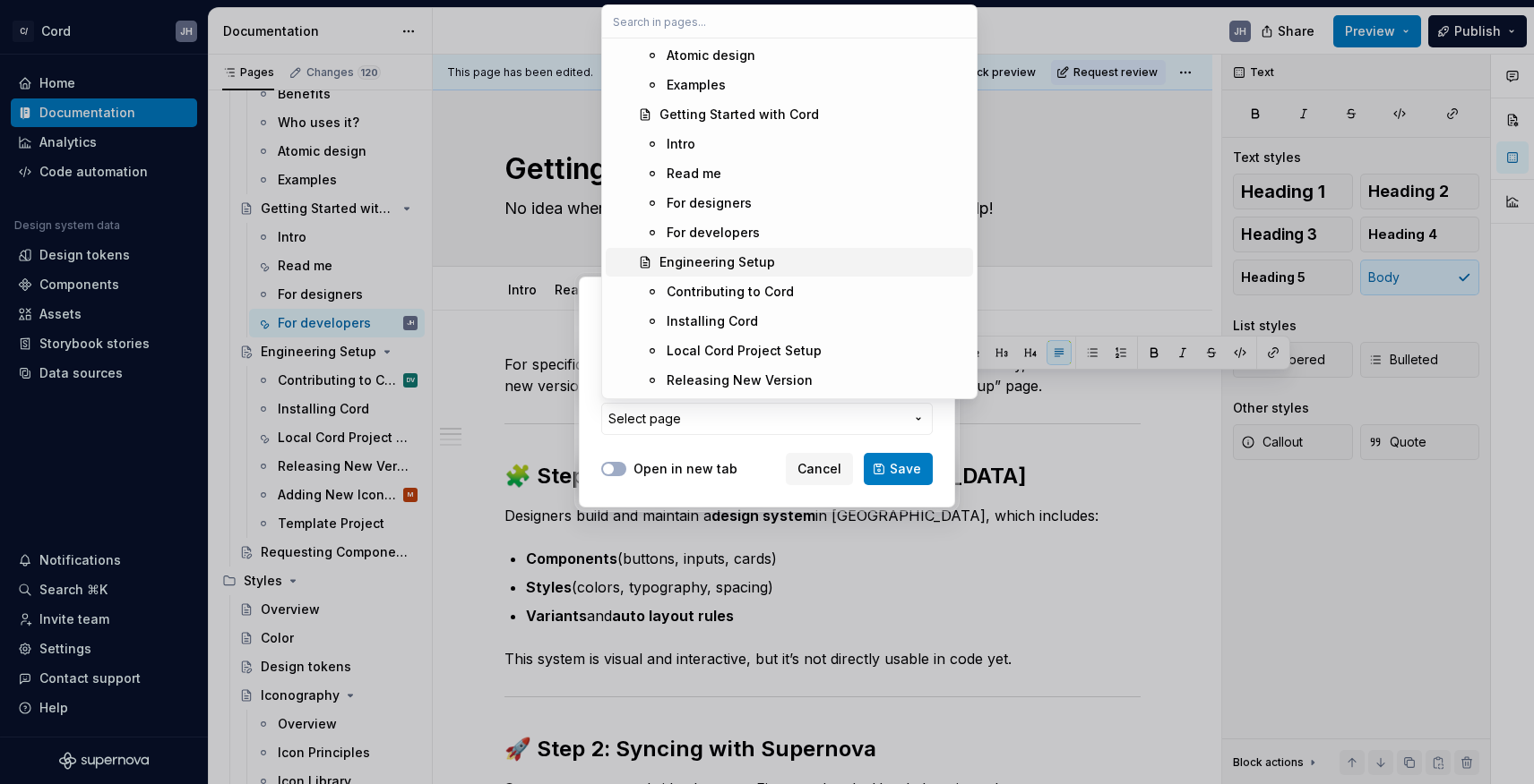
click at [723, 260] on div "Engineering Setup" at bounding box center [717, 262] width 116 height 18
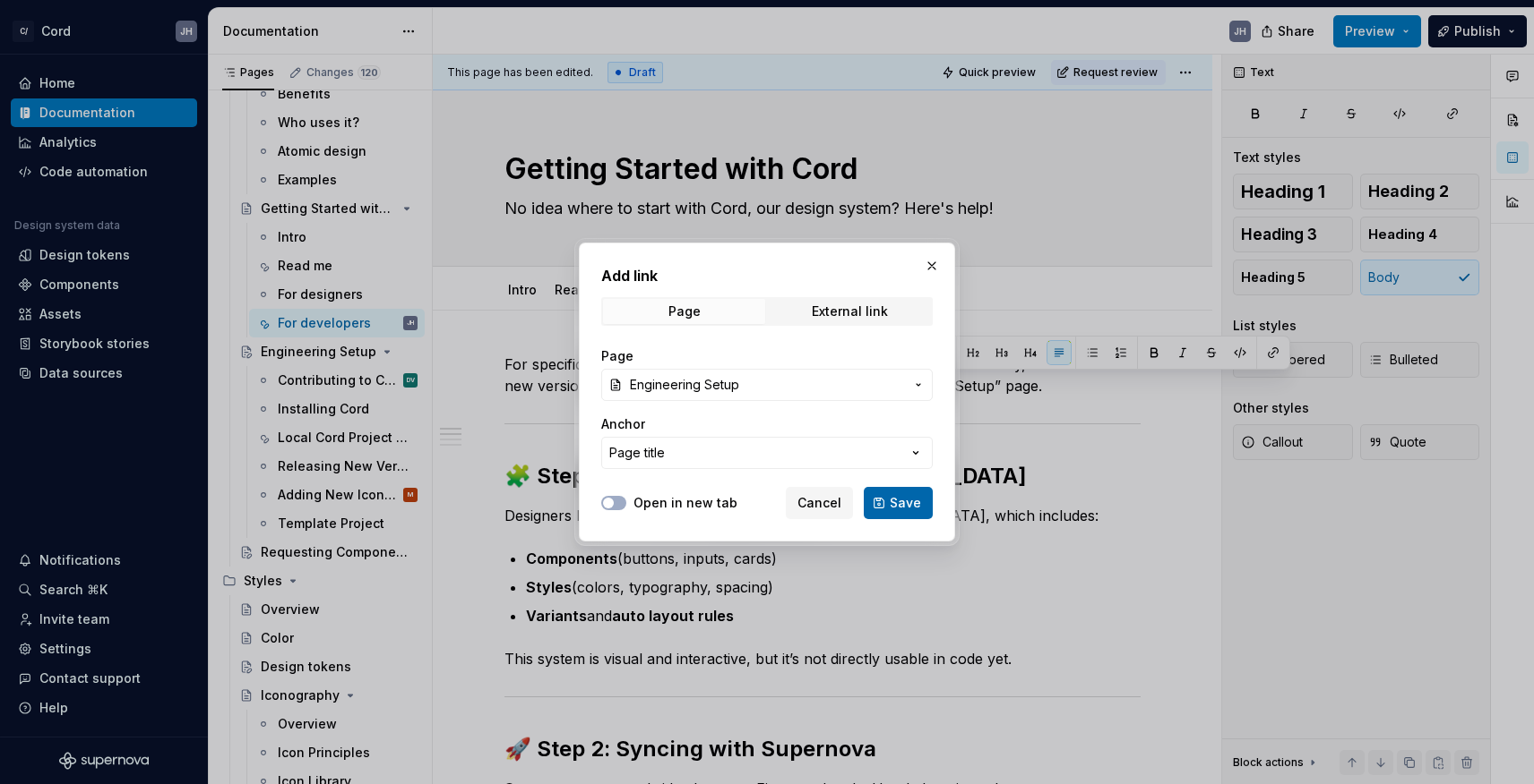
click at [897, 501] on span "Save" at bounding box center [905, 503] width 32 height 18
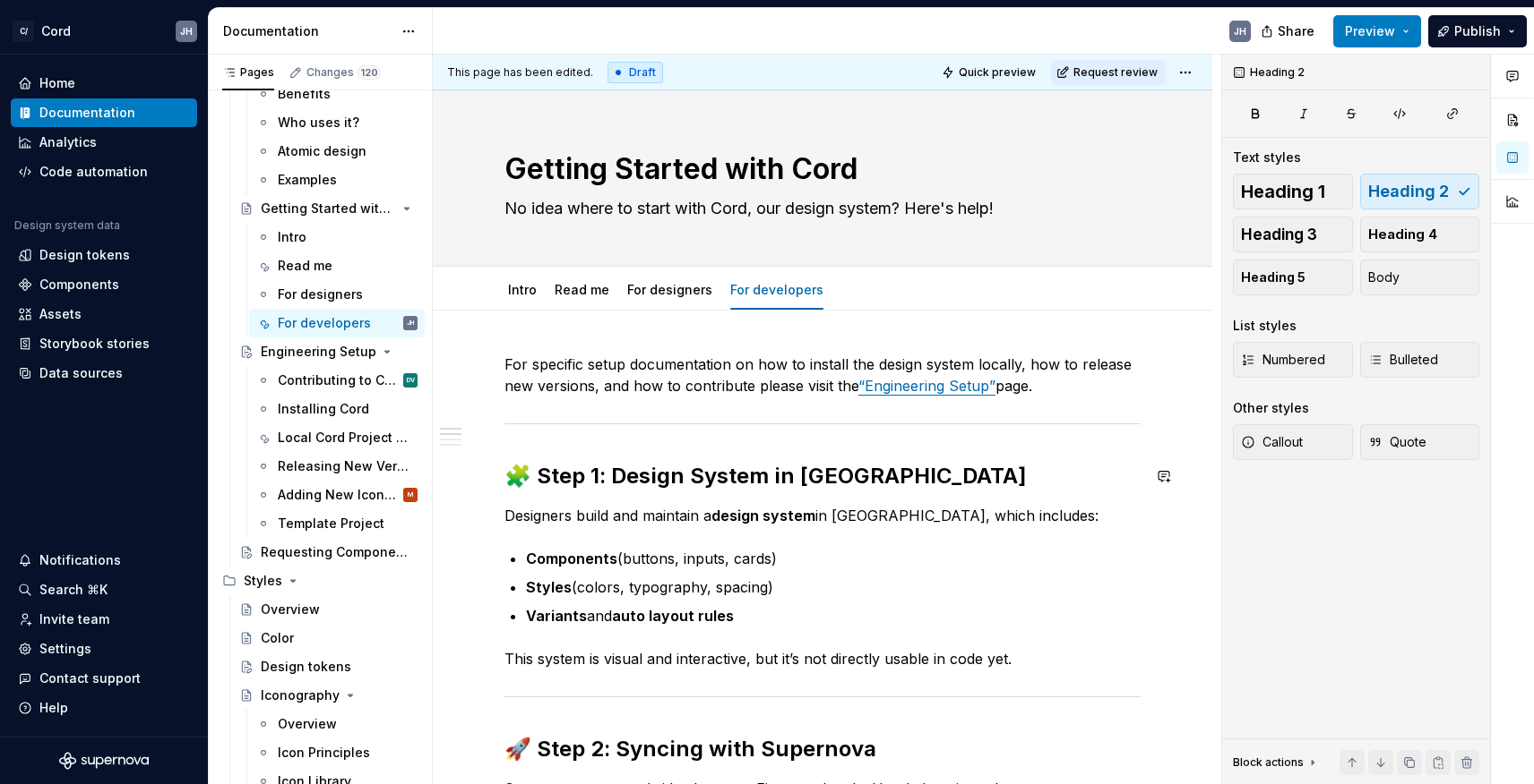
click at [1517, 34] on button "Publish" at bounding box center [1477, 32] width 99 height 33
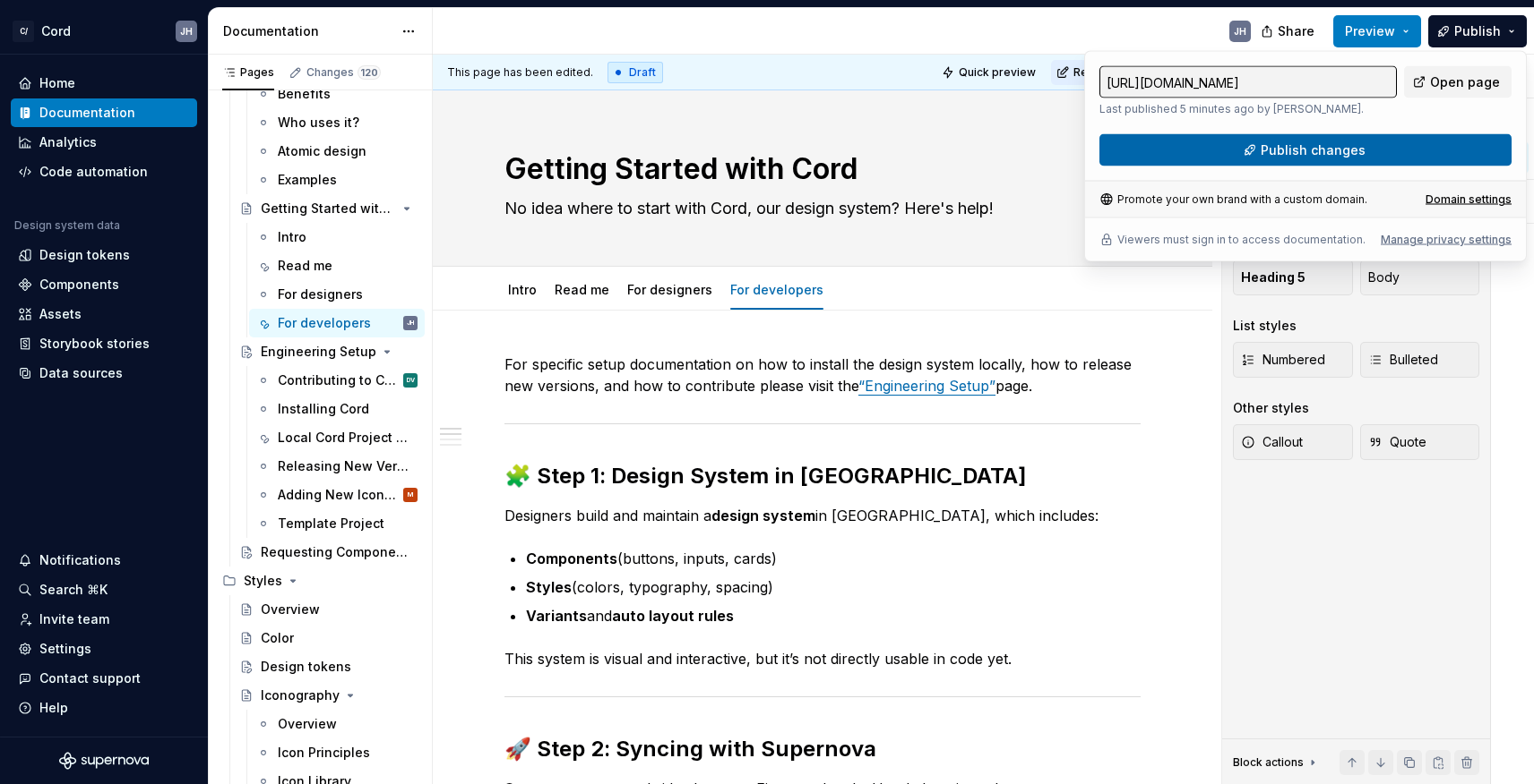
click at [1367, 152] on button "Publish changes" at bounding box center [1305, 150] width 412 height 33
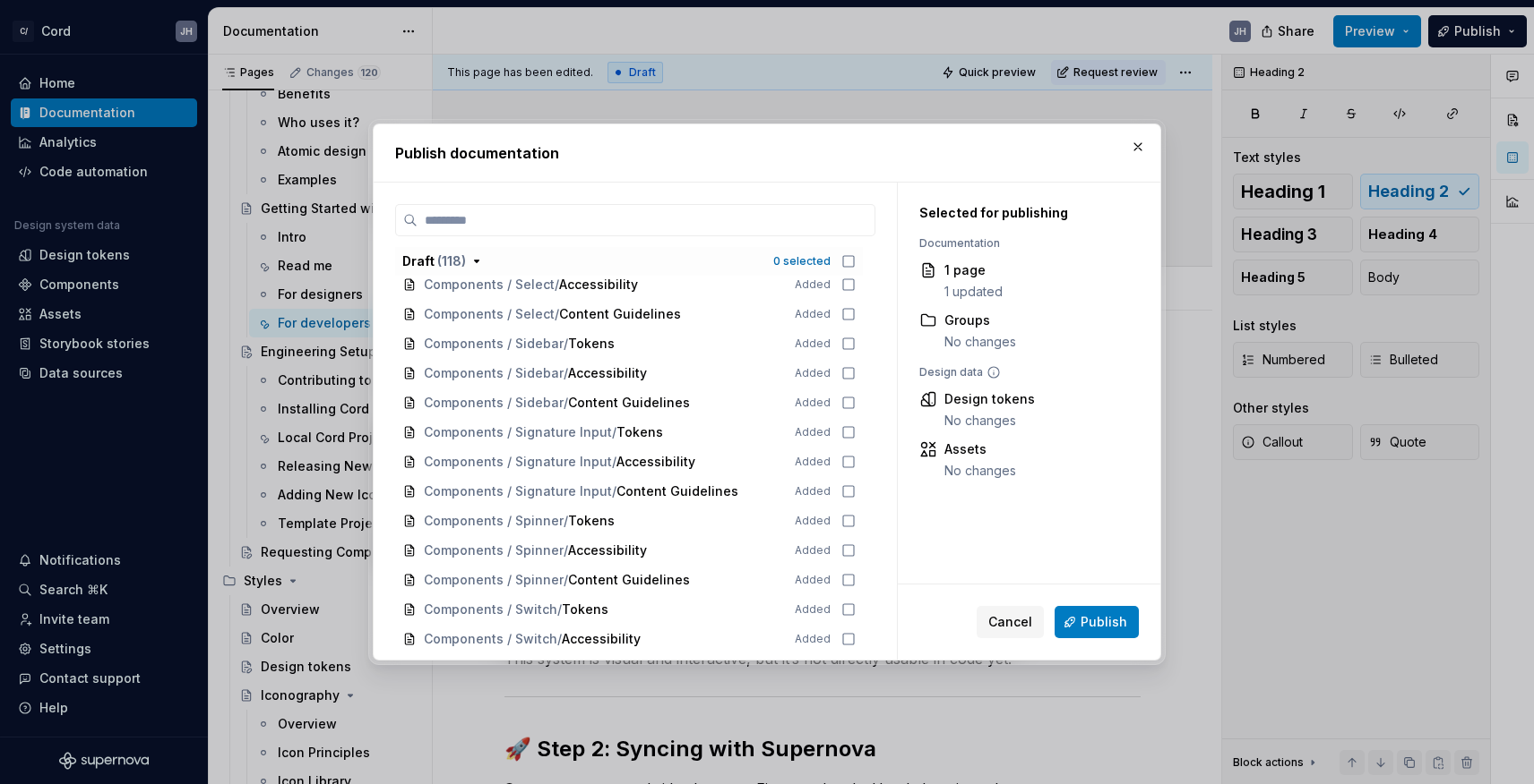
scroll to position [2322, 0]
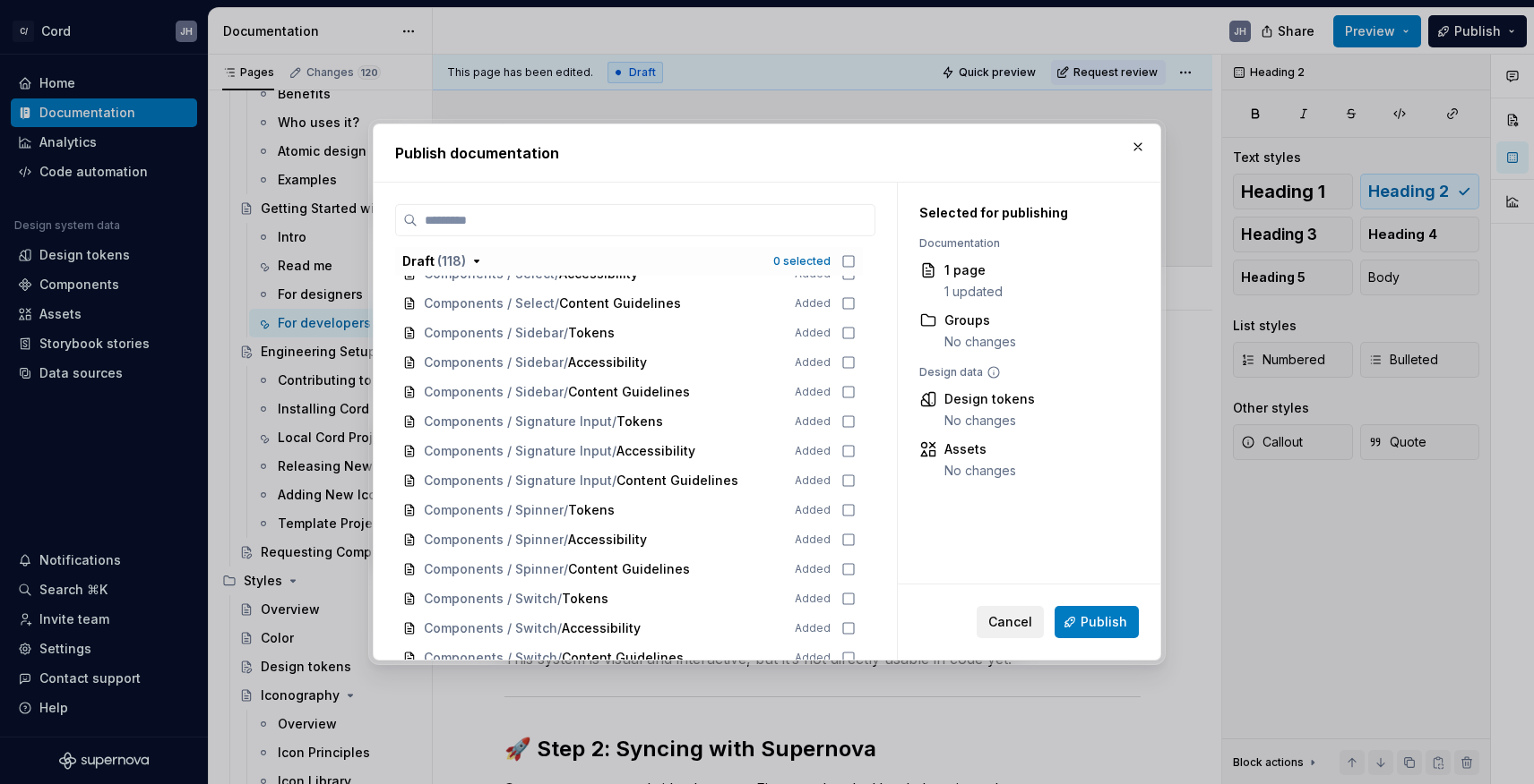
click at [1000, 625] on span "Cancel" at bounding box center [1010, 622] width 44 height 18
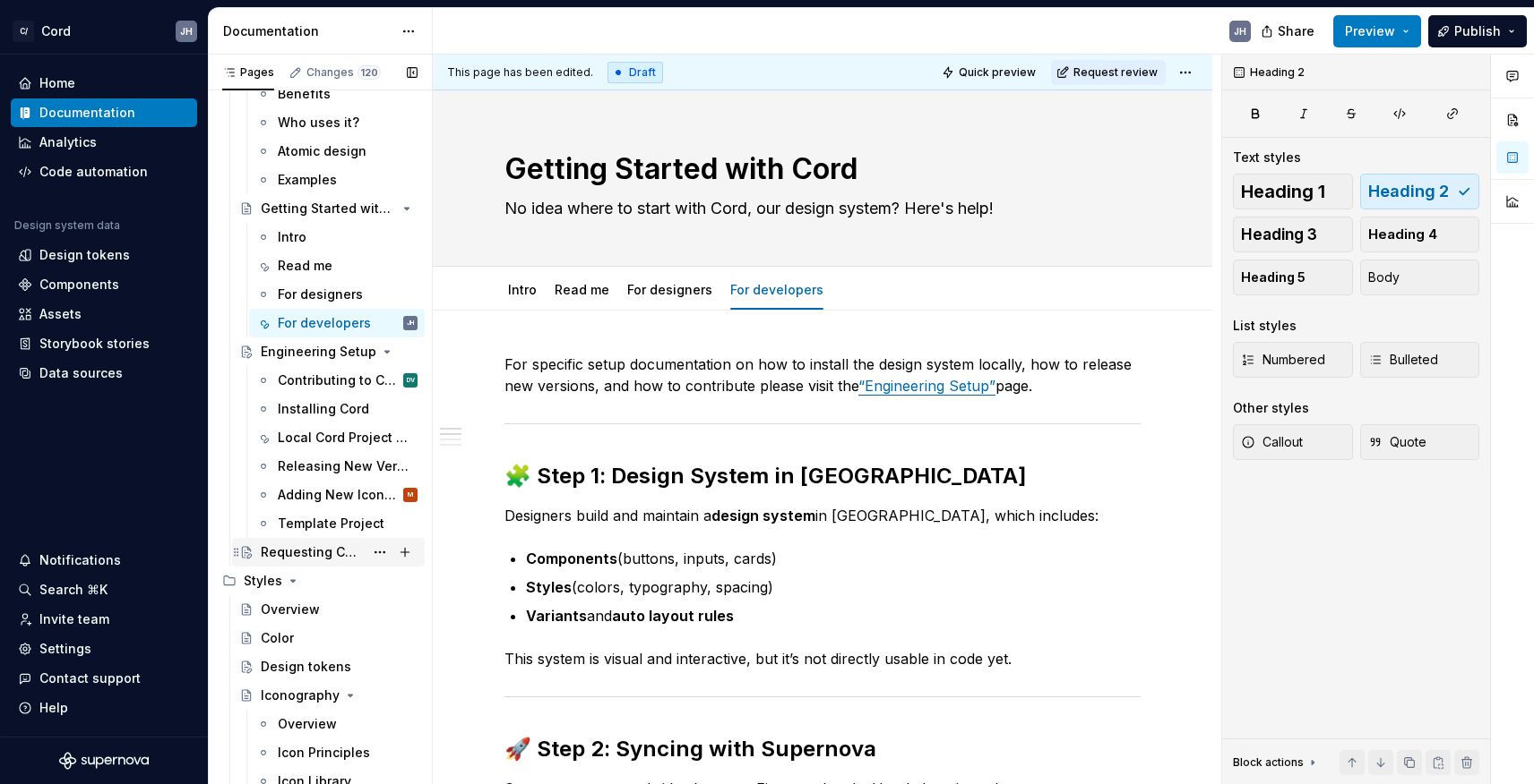
click at [306, 549] on div "Requesting Component Creation / Updates" at bounding box center [312, 552] width 103 height 18
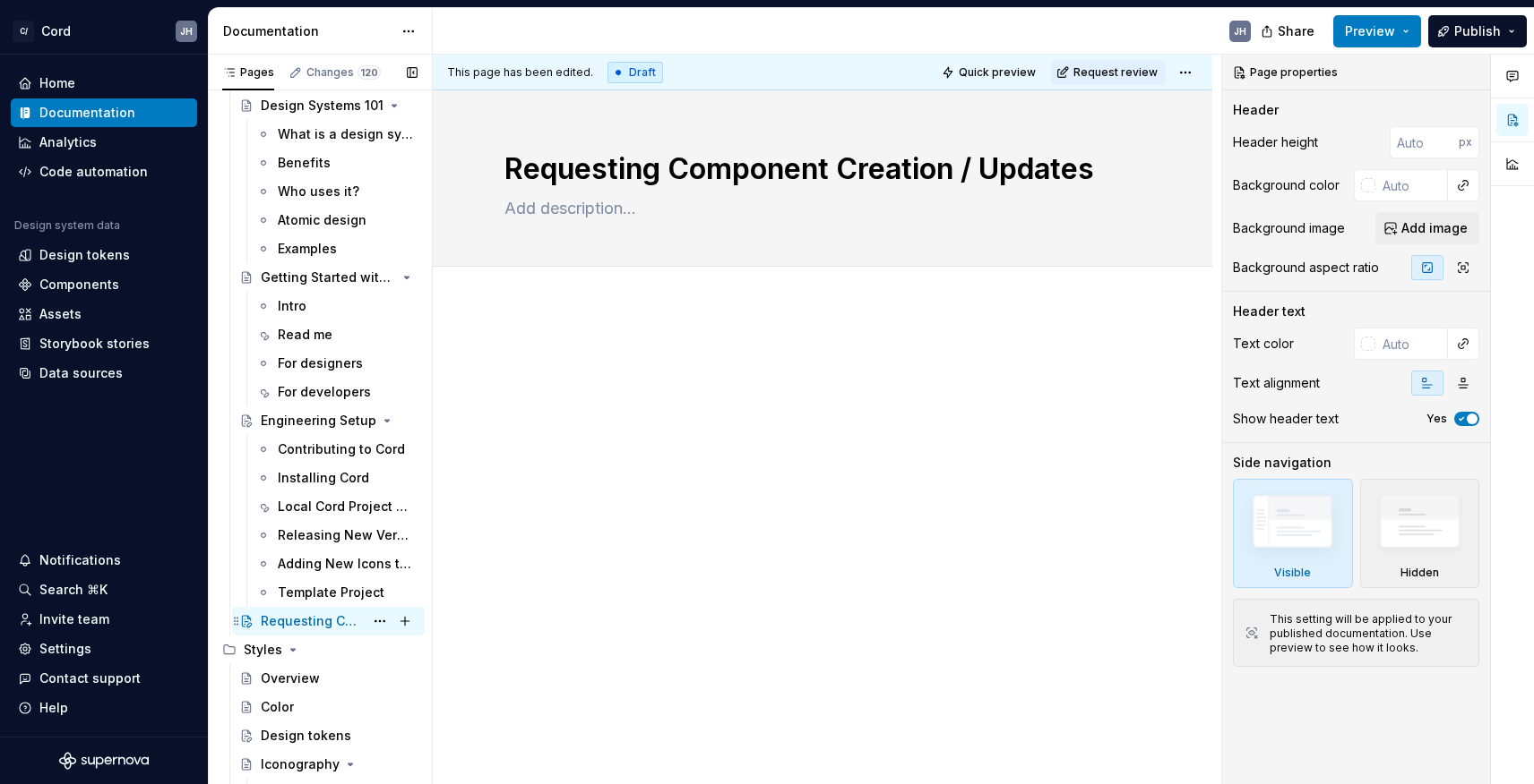
scroll to position [64, 0]
type textarea "*"
click at [673, 358] on p at bounding box center [823, 360] width 636 height 21
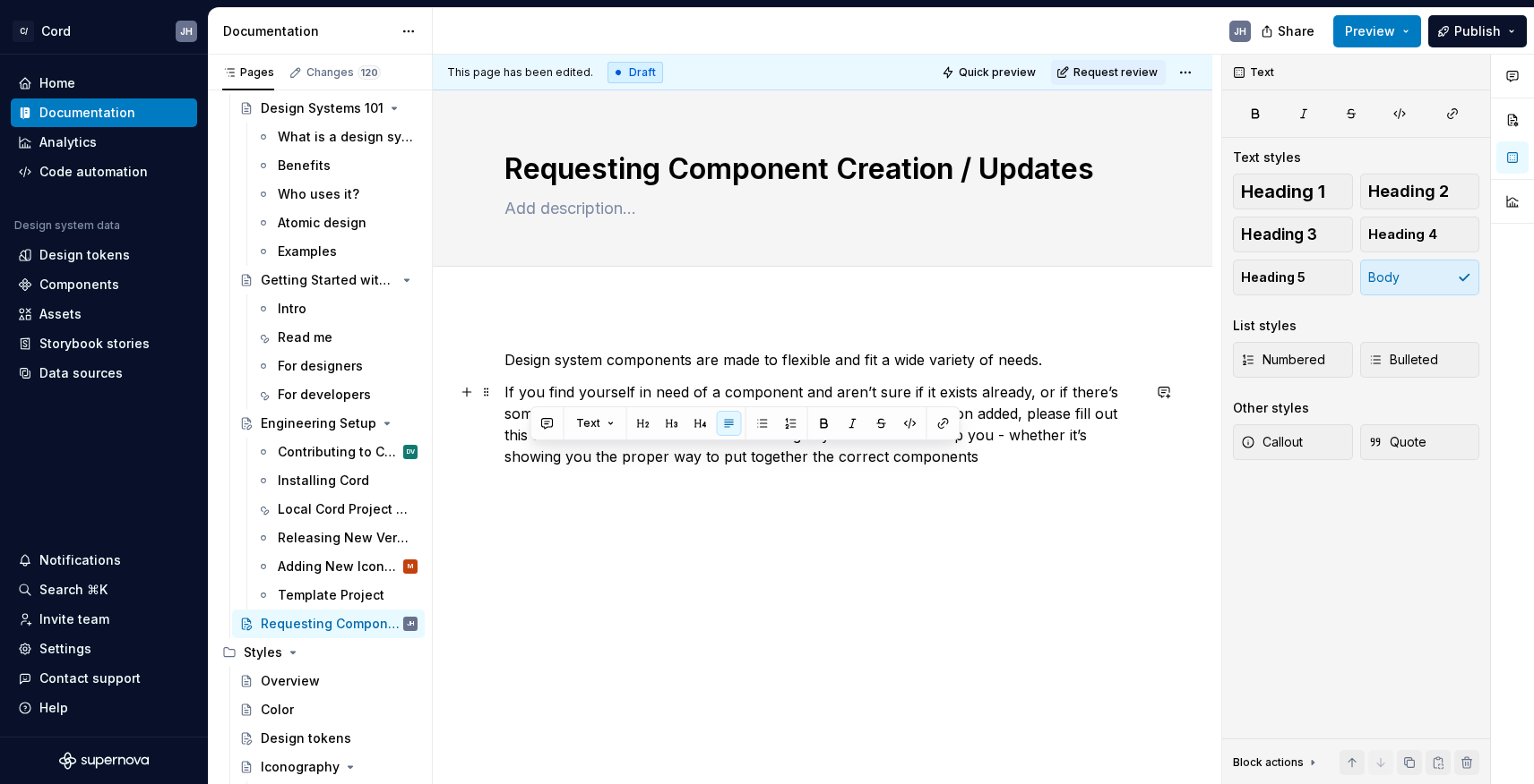
drag, startPoint x: 897, startPoint y: 450, endPoint x: 530, endPoint y: 464, distance: 367.3
click at [530, 464] on p "If you find yourself in need of a component and aren’t sure if it exists alread…" at bounding box center [823, 425] width 636 height 86
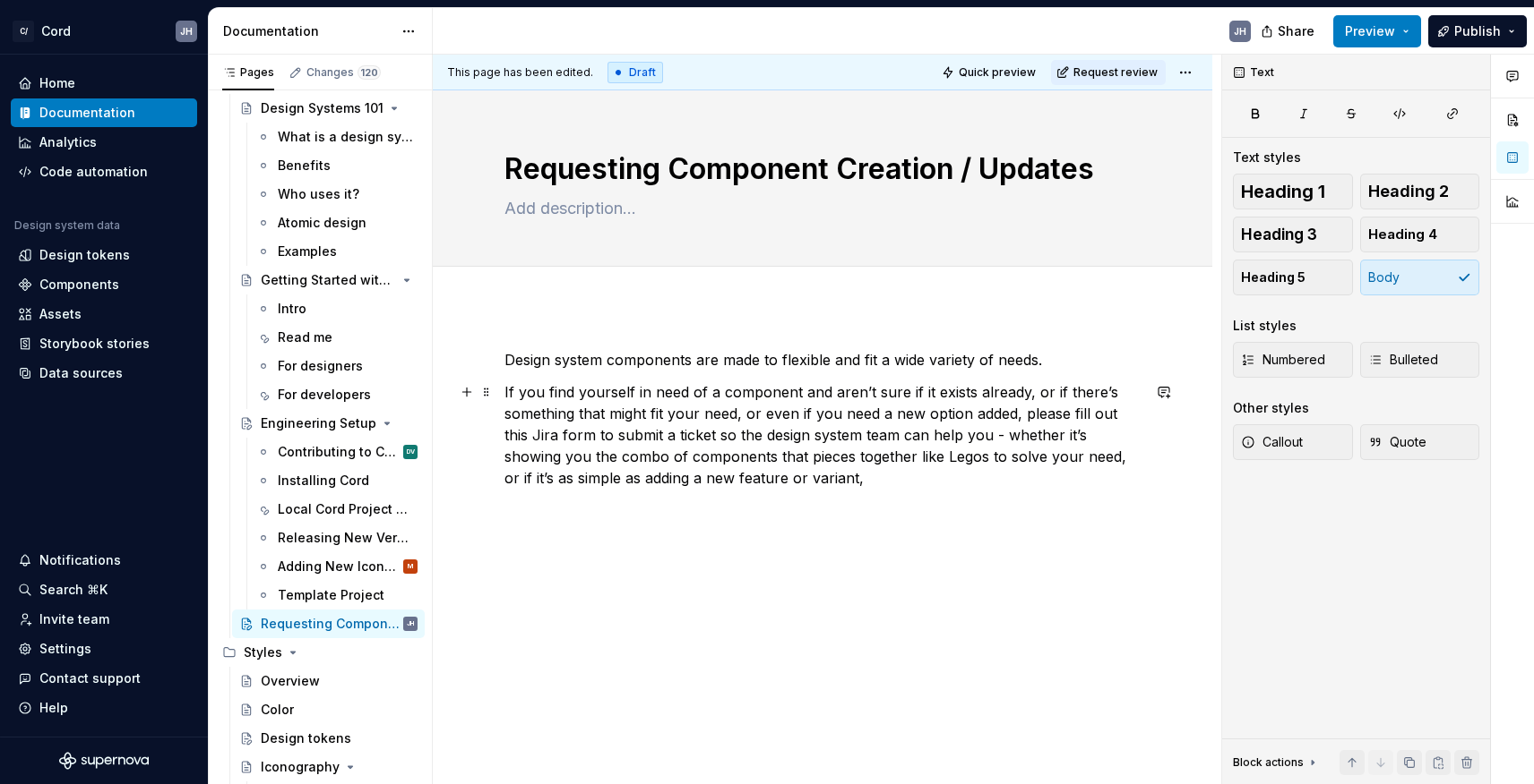
click at [958, 434] on p "If you find yourself in need of a component and aren’t sure if it exists alread…" at bounding box center [823, 436] width 636 height 107
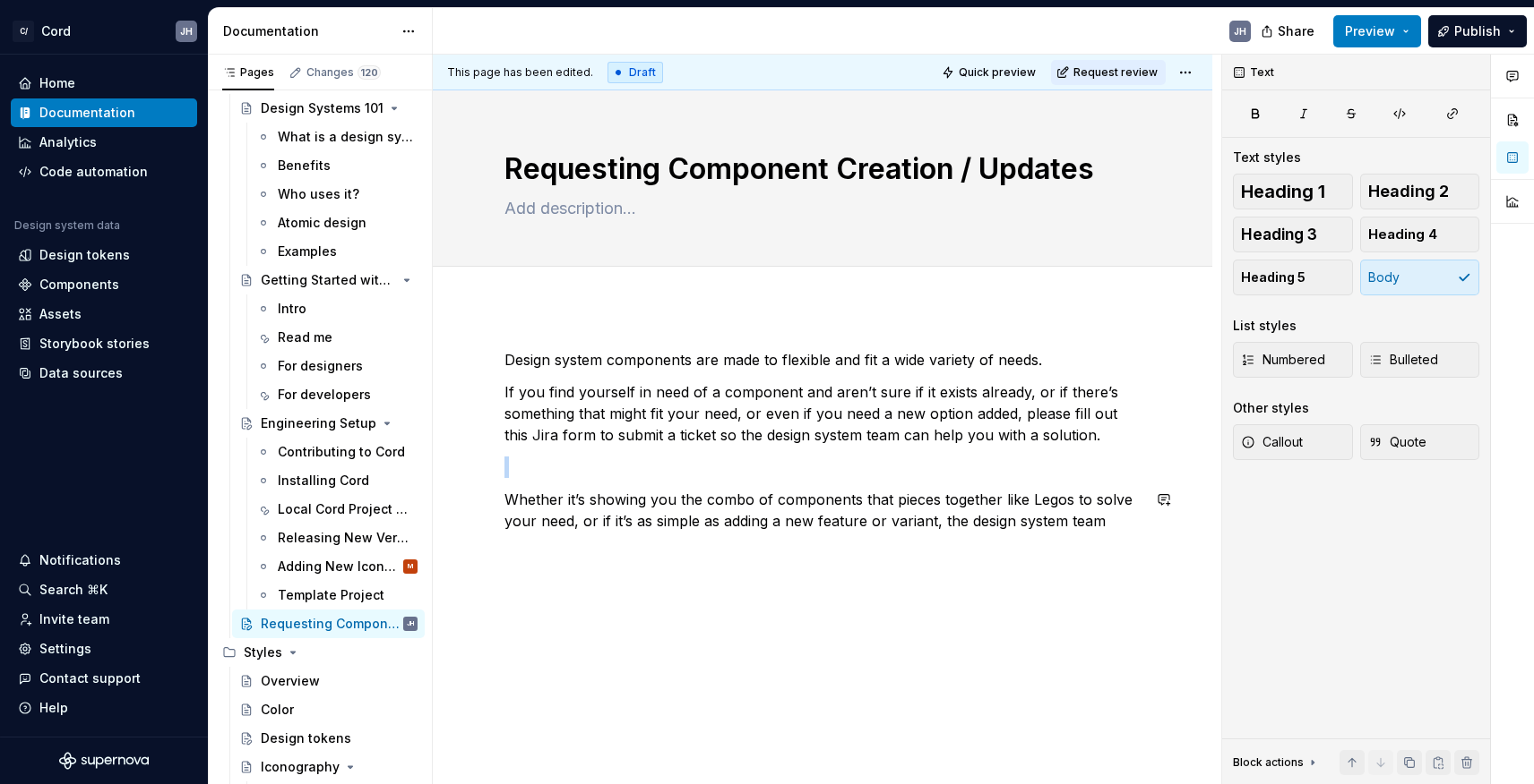
click at [1005, 478] on div "Design system components are made to flexible and fit a wide variety of needs. …" at bounding box center [823, 440] width 636 height 183
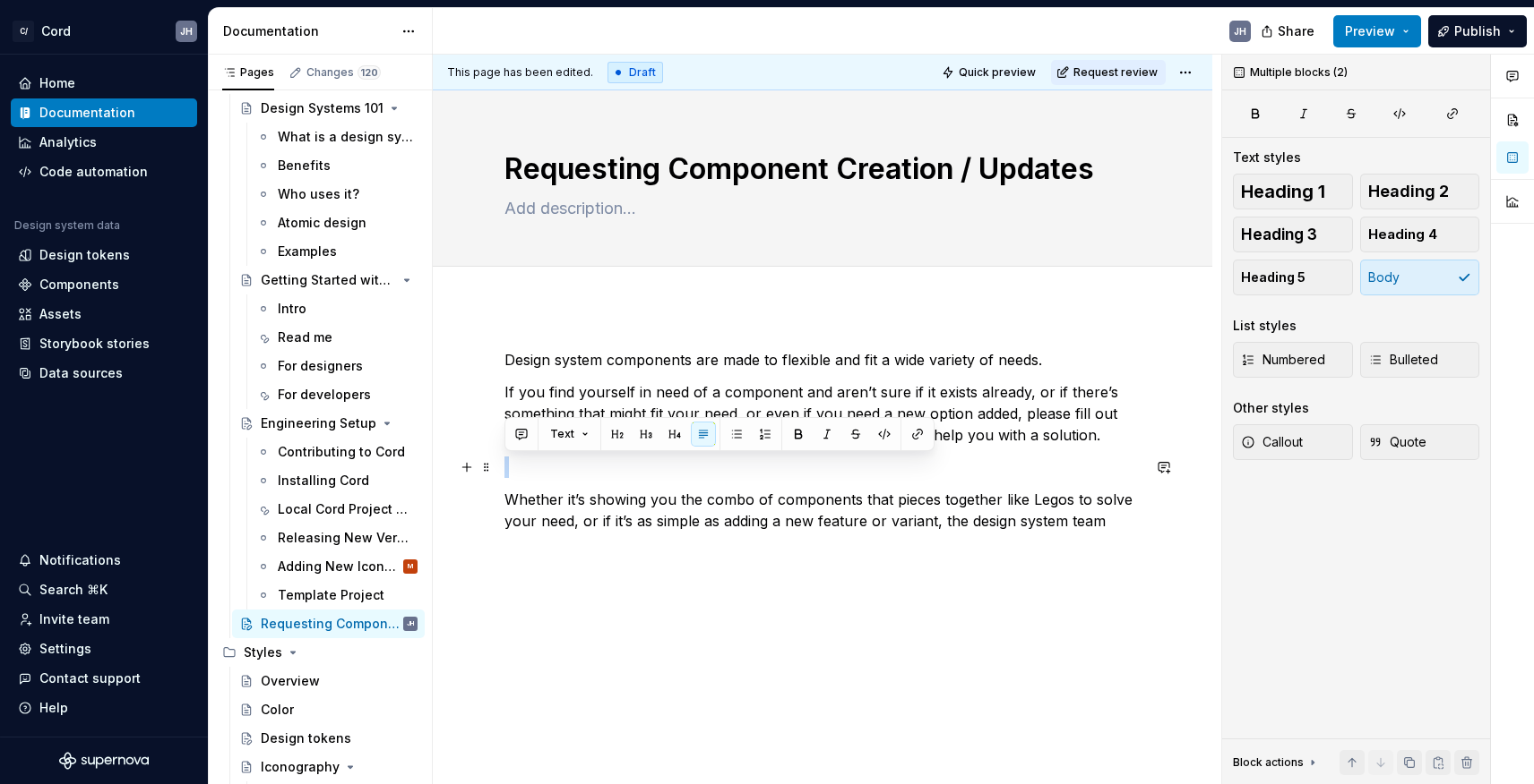
click at [1005, 478] on p at bounding box center [823, 467] width 636 height 21
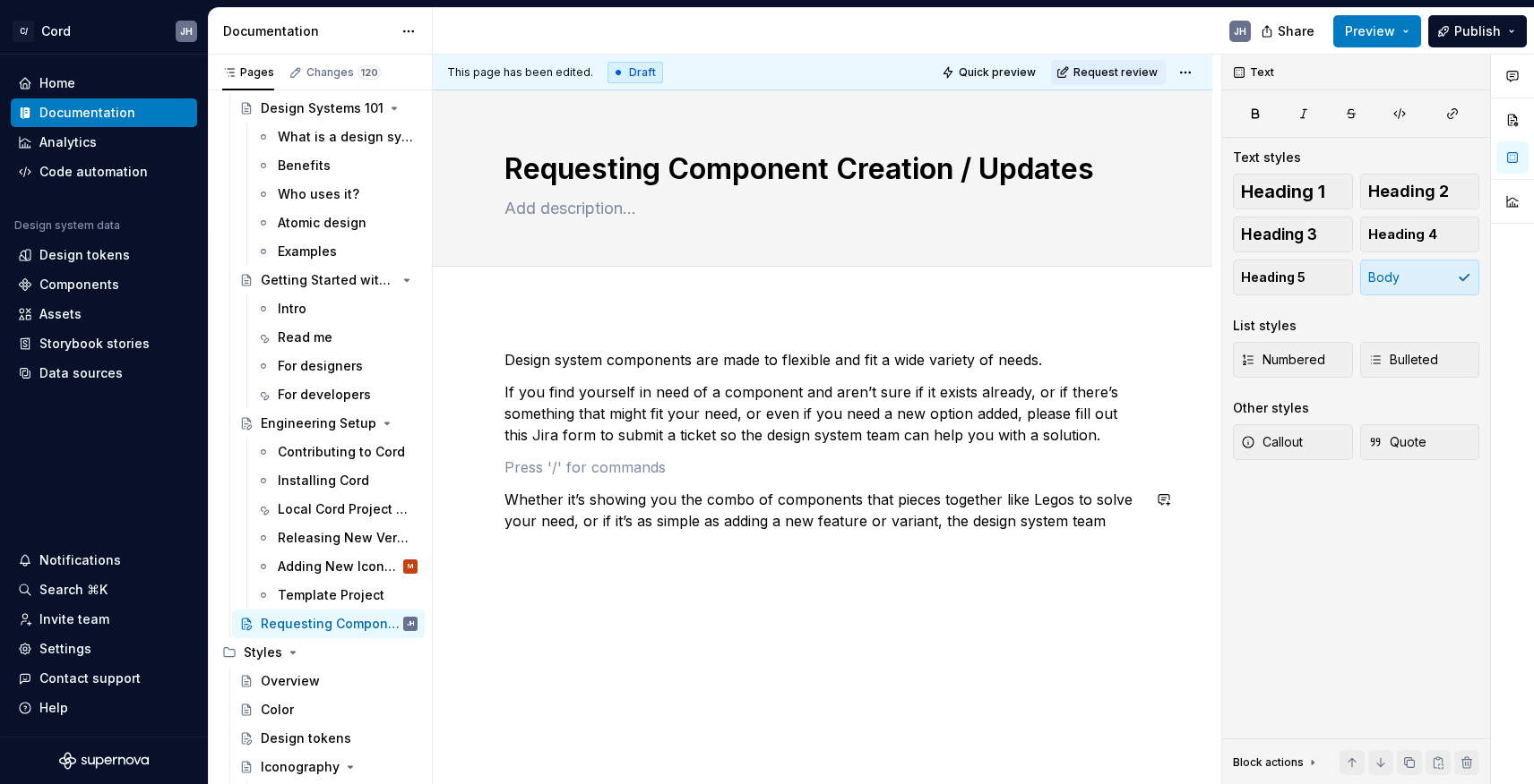
click at [962, 537] on div "Design system components are made to flexible and fit a wide variety of needs. …" at bounding box center [823, 451] width 636 height 204
click at [952, 564] on div "Design system components are made to flexible and fit a wide variety of needs. …" at bounding box center [823, 548] width 779 height 482
click at [773, 570] on div "Design system components are made to flexible and fit a wide variety of needs. …" at bounding box center [823, 467] width 636 height 236
click at [576, 306] on div "Design system components are made to flexible and fit a wide variety of needs. …" at bounding box center [823, 564] width 779 height 515
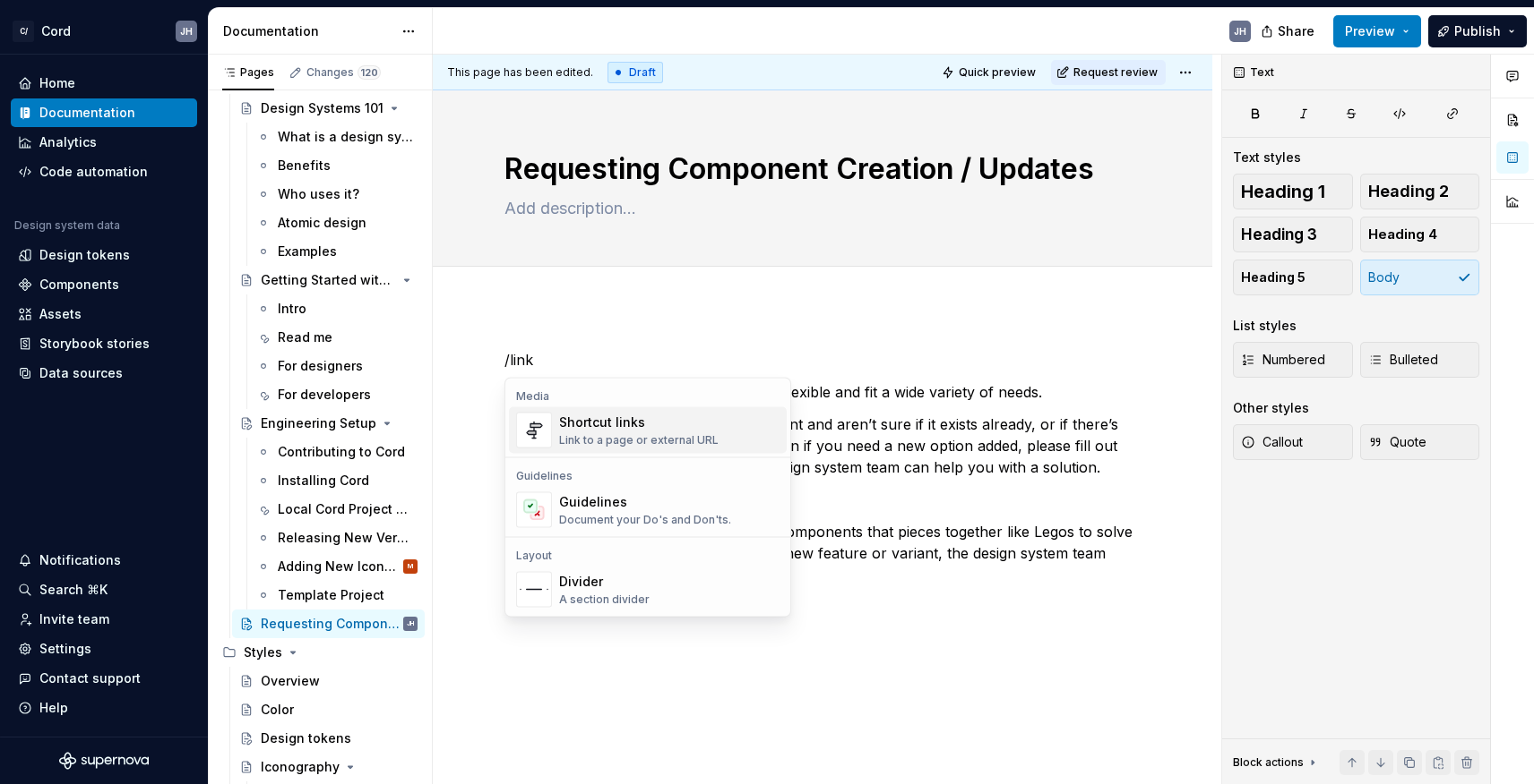
click at [650, 429] on div "Shortcut links" at bounding box center [639, 422] width 160 height 18
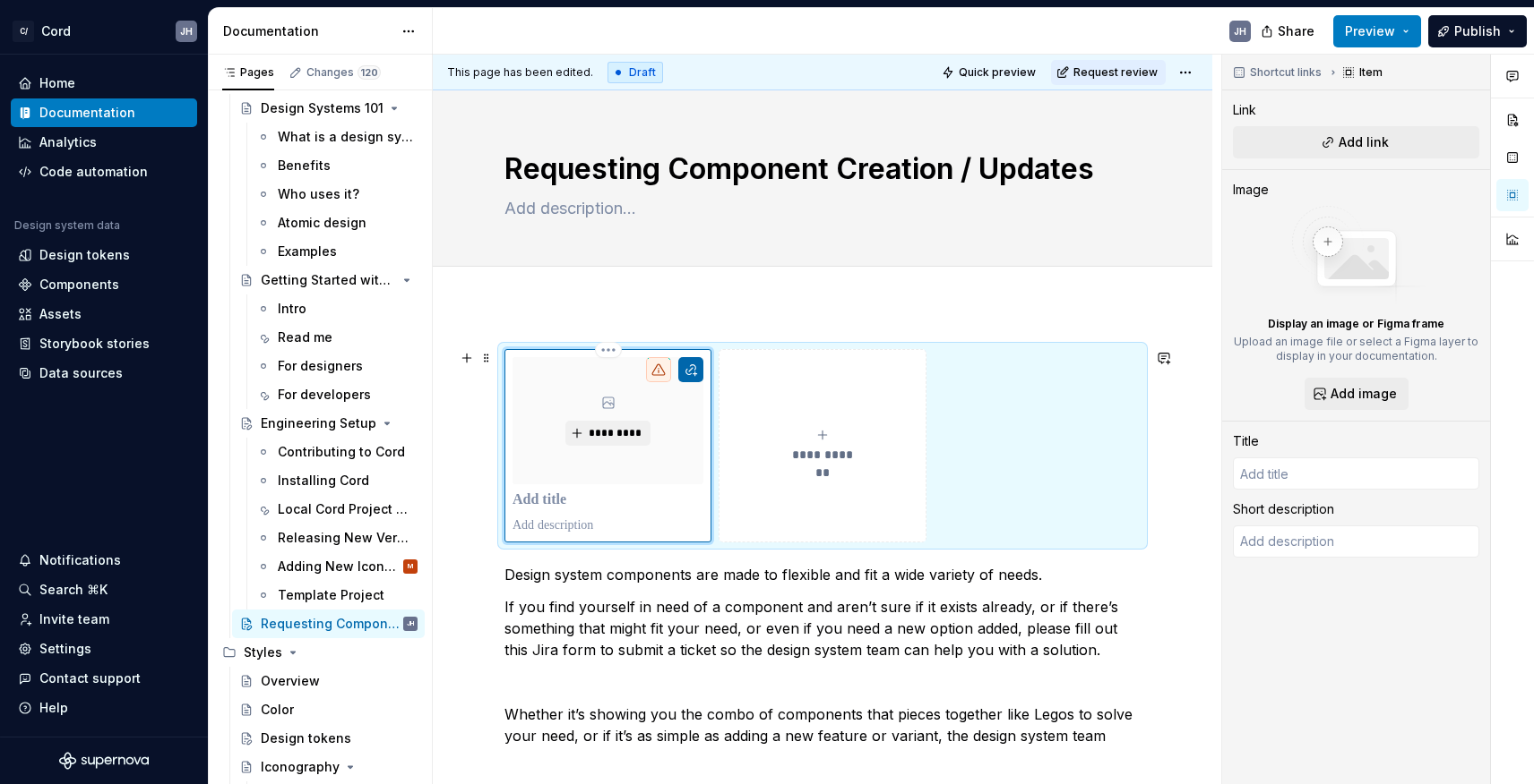
click at [688, 368] on button "button" at bounding box center [690, 370] width 25 height 25
type textarea "*"
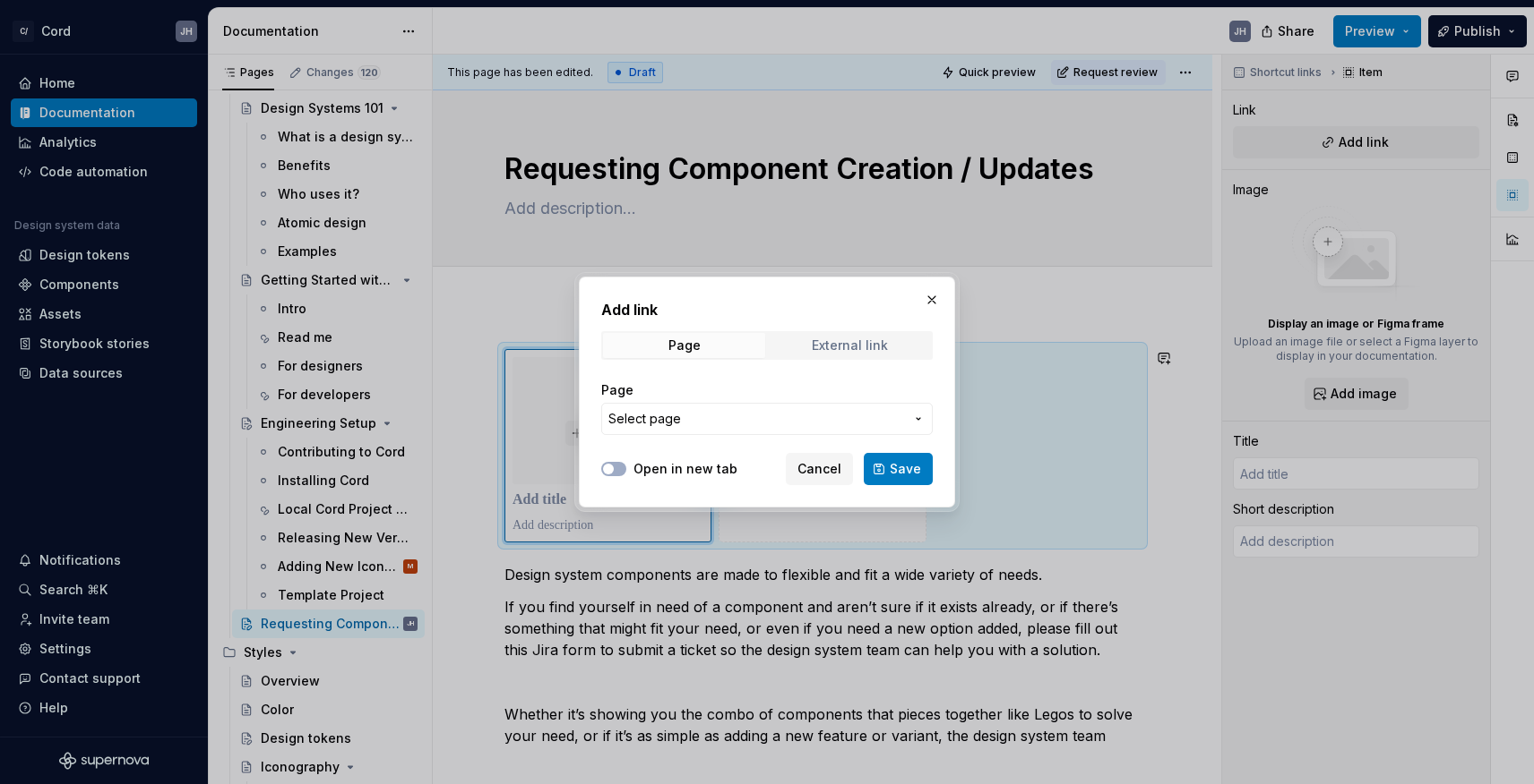
click at [799, 344] on span "External link" at bounding box center [849, 346] width 162 height 25
click at [660, 486] on div "Add link Page External link URL Open in new tab Cancel Save" at bounding box center [766, 392] width 376 height 231
click at [660, 466] on label "Open in new tab" at bounding box center [685, 469] width 104 height 18
click at [626, 466] on button "Open in new tab" at bounding box center [614, 469] width 25 height 14
click at [678, 416] on input "URL" at bounding box center [767, 419] width 331 height 33
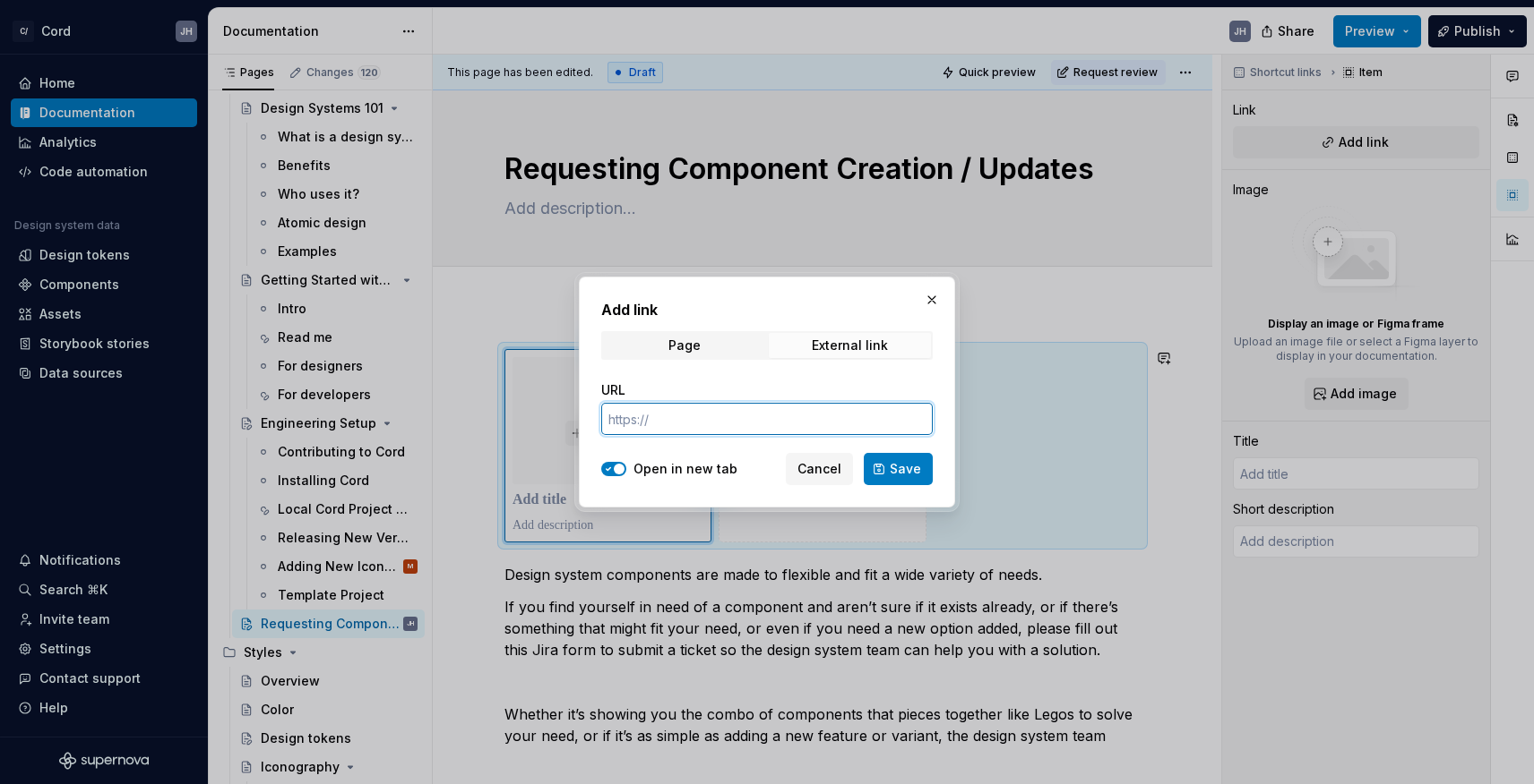
paste input "⁠ [PERSON_NAME] - for the prepare & place of the icons - is that after it's in …"
type input "⁠ [PERSON_NAME] - for the prepare & place of the icons - is that after it's in …"
type textarea "*"
click at [742, 407] on input "URL" at bounding box center [767, 419] width 331 height 33
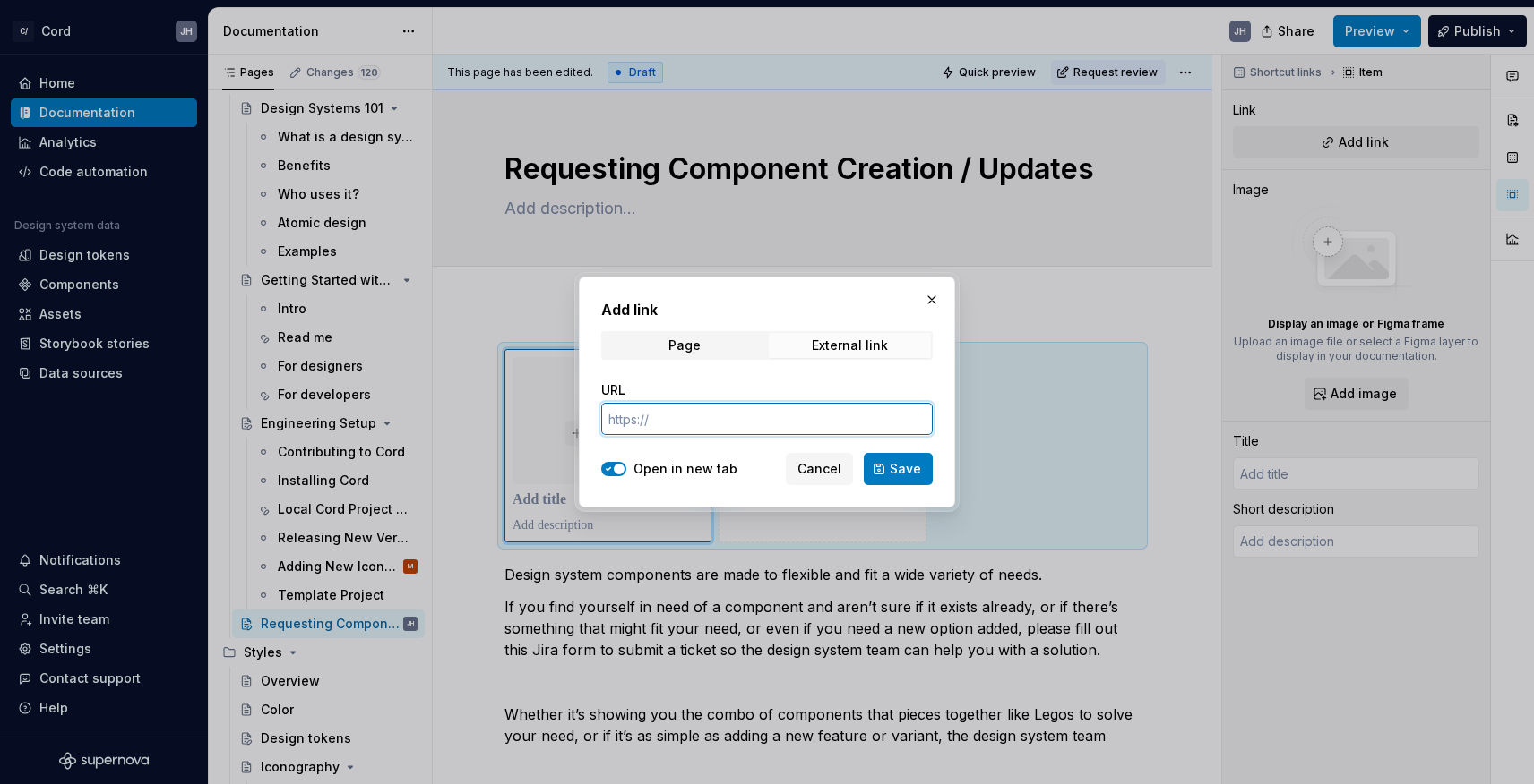
paste input "[URL][DOMAIN_NAME]"
type input "[URL][DOMAIN_NAME]"
click at [909, 473] on span "Save" at bounding box center [905, 469] width 32 height 18
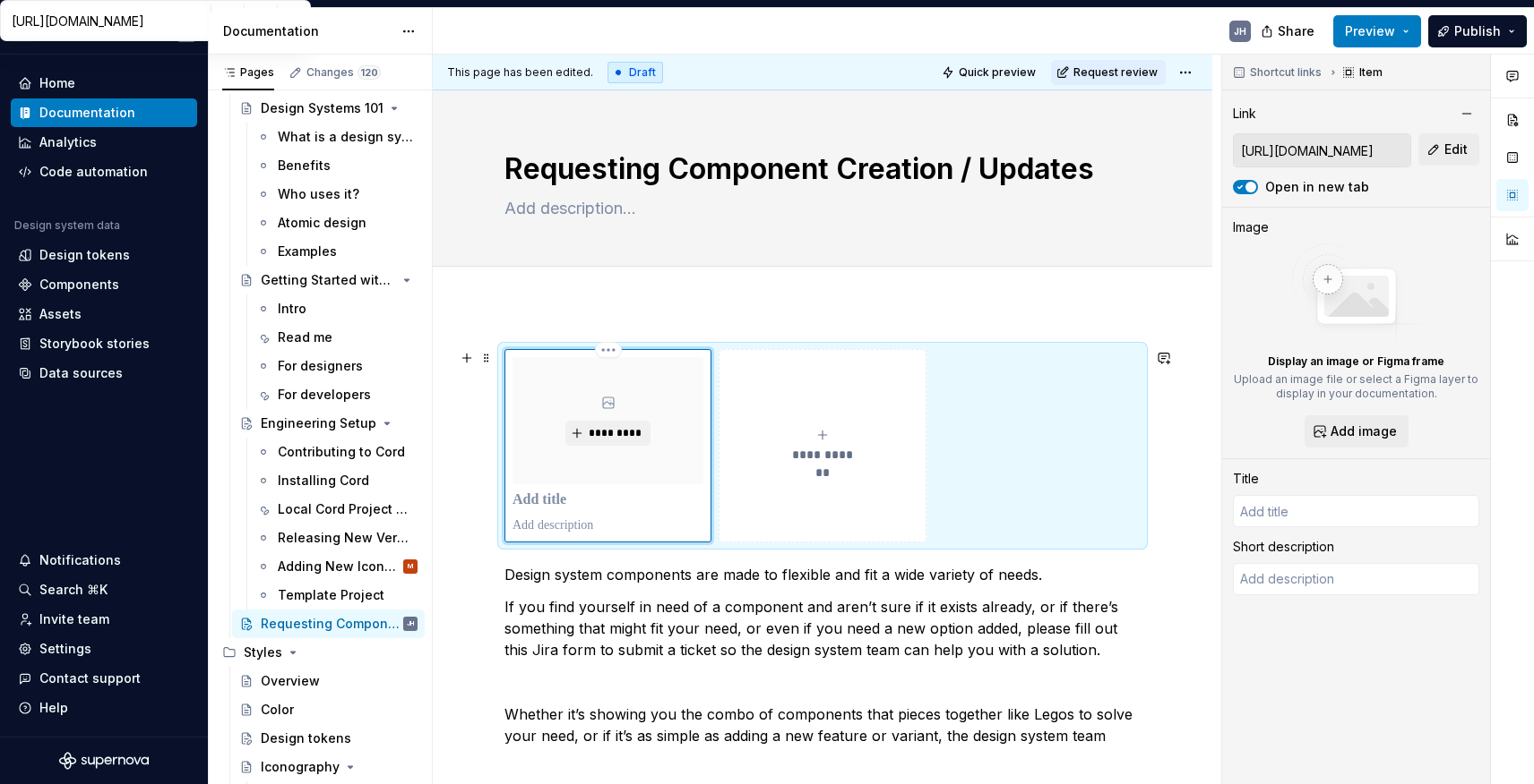
click at [565, 504] on p at bounding box center [607, 501] width 191 height 18
type textarea "*"
type input "R"
type textarea "*"
type input "Re"
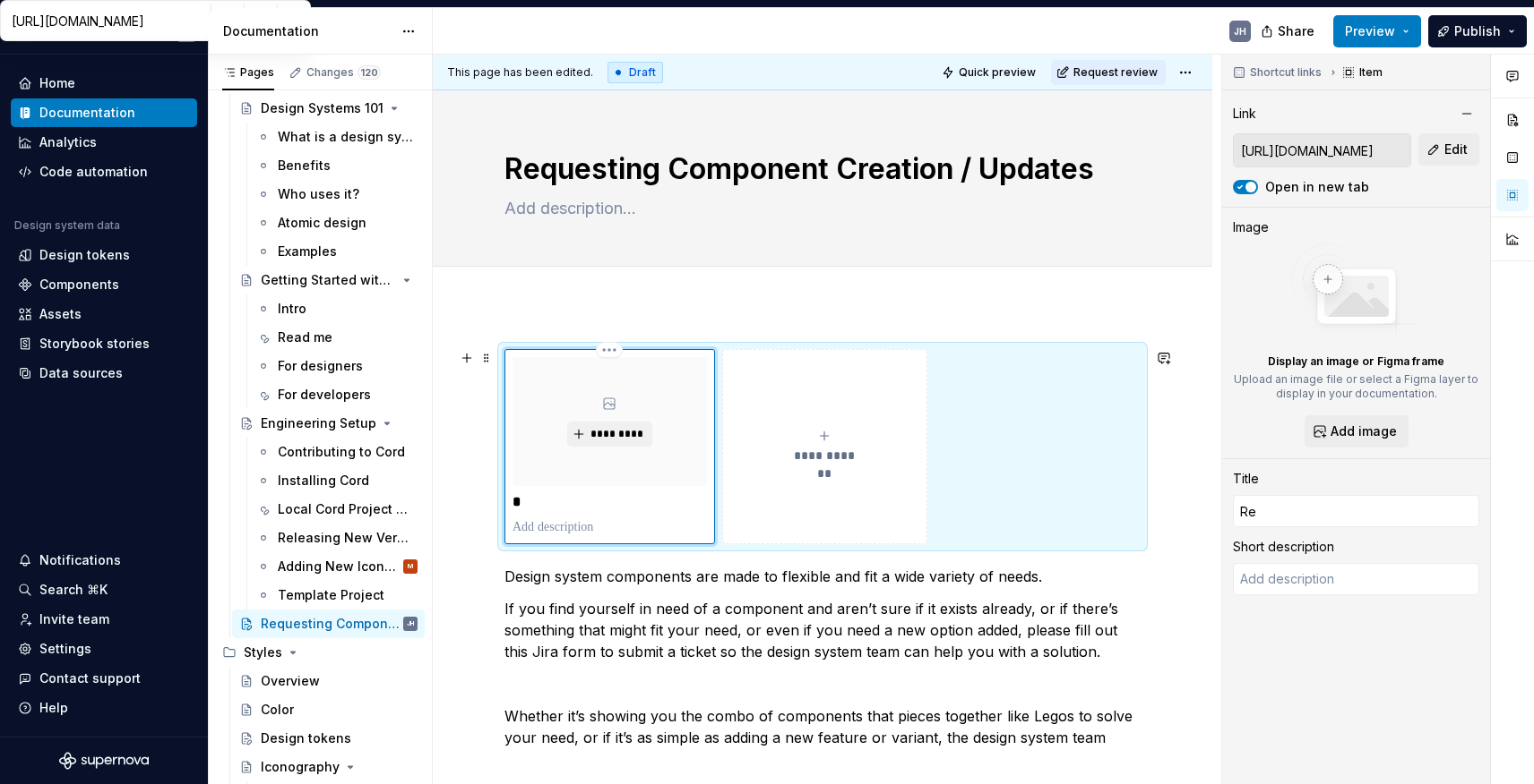
type textarea "*"
type input "Req"
type textarea "*"
type input "Requ"
type textarea "*"
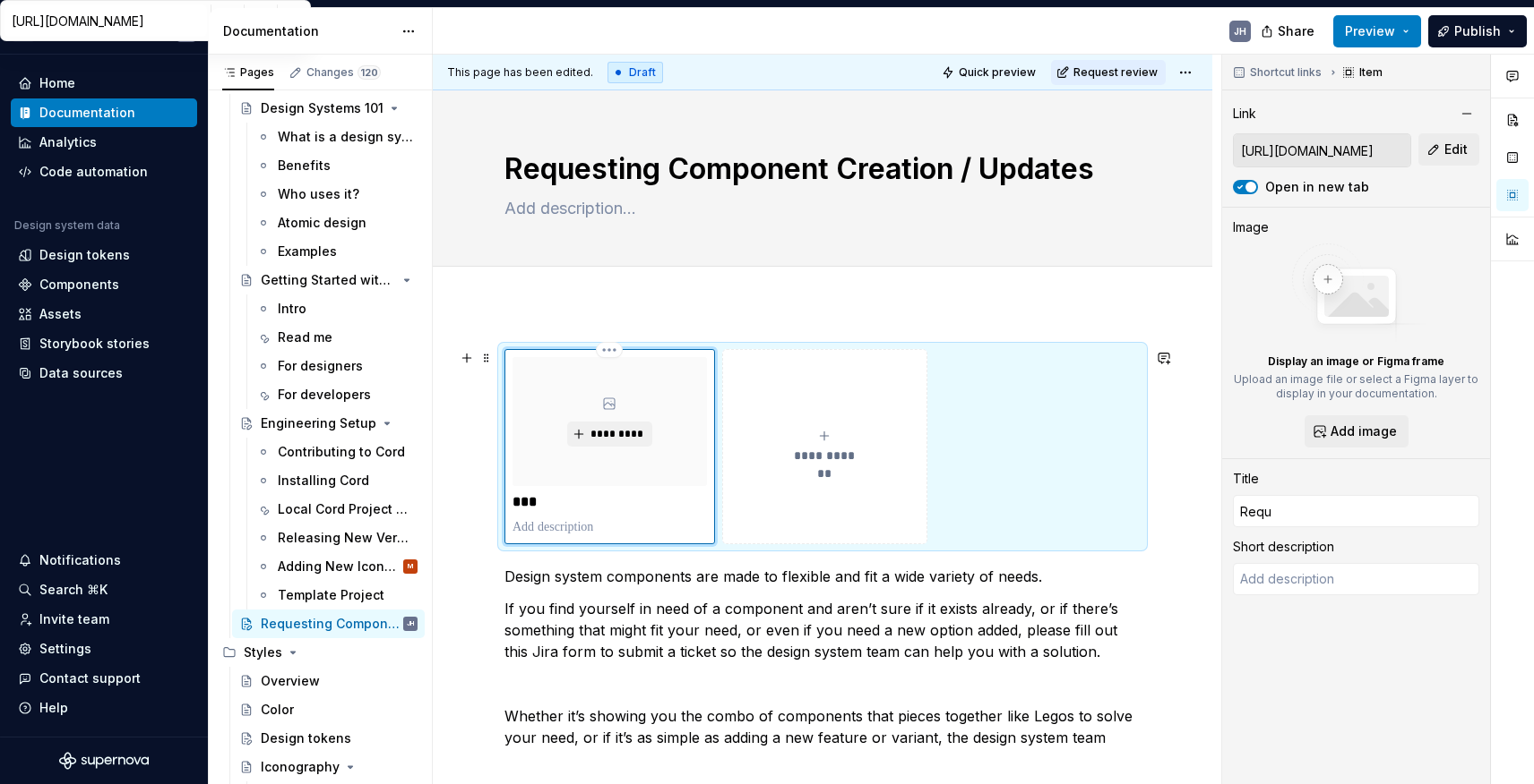
type input "Reque"
type textarea "*"
type input "Reques"
type textarea "*"
type input "Request"
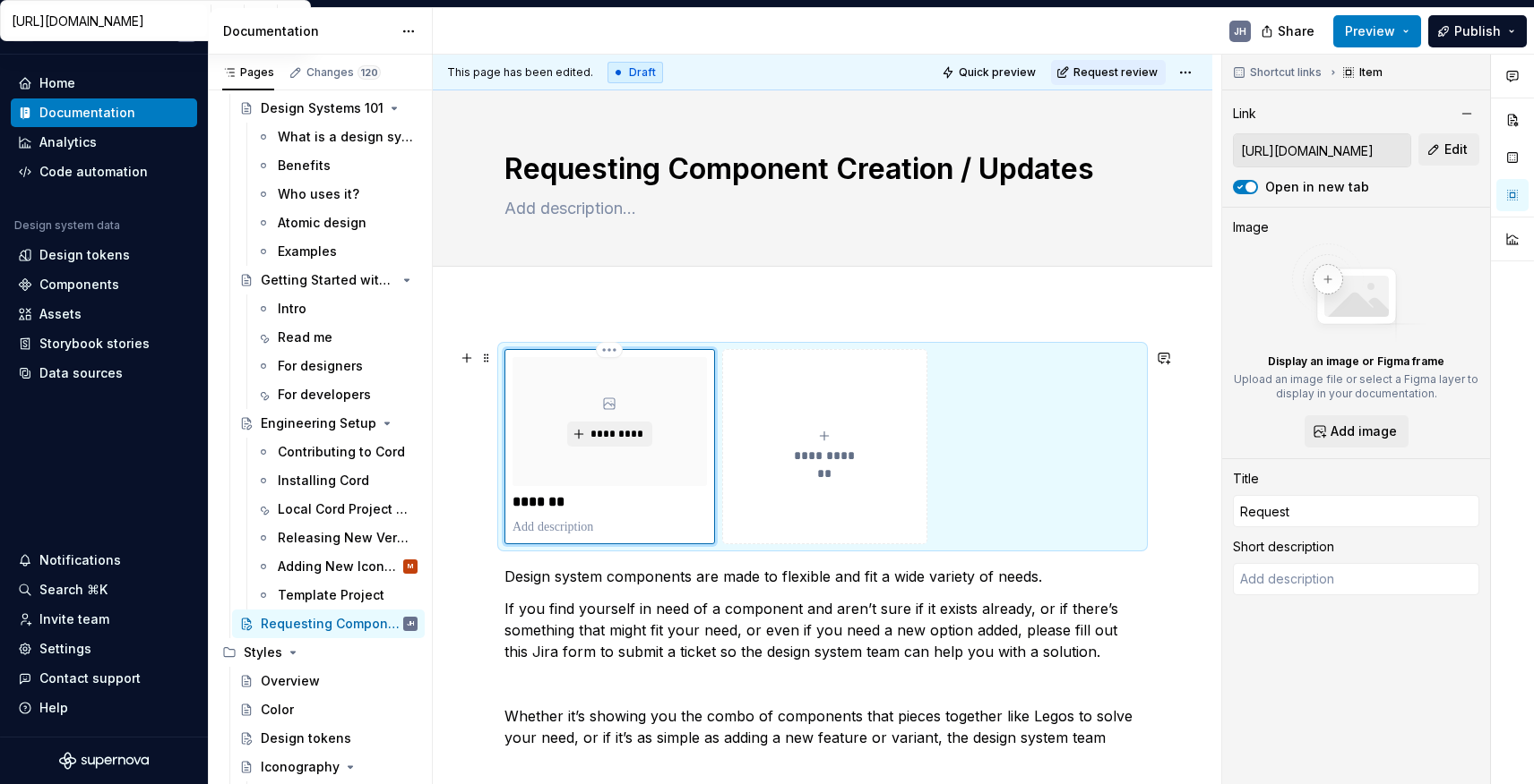
type textarea "*"
type input "Request"
type textarea "*"
type input "common.concepts.forms.title - Jira"
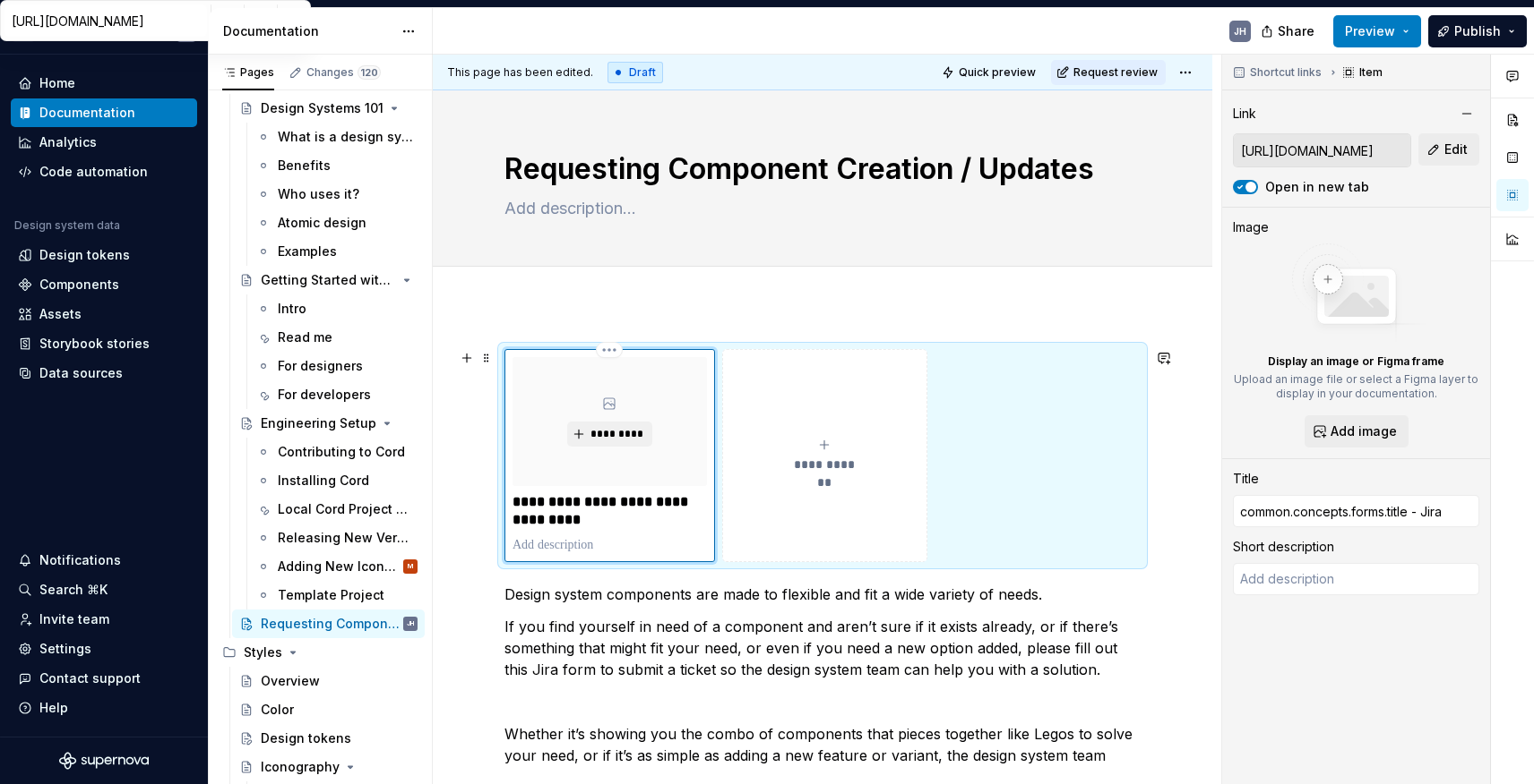
type textarea "*"
type input "common.concepts.forms.title - Jiraa"
type textarea "*"
type input "common.concepts.forms.title - Jiraa"
type textarea "*"
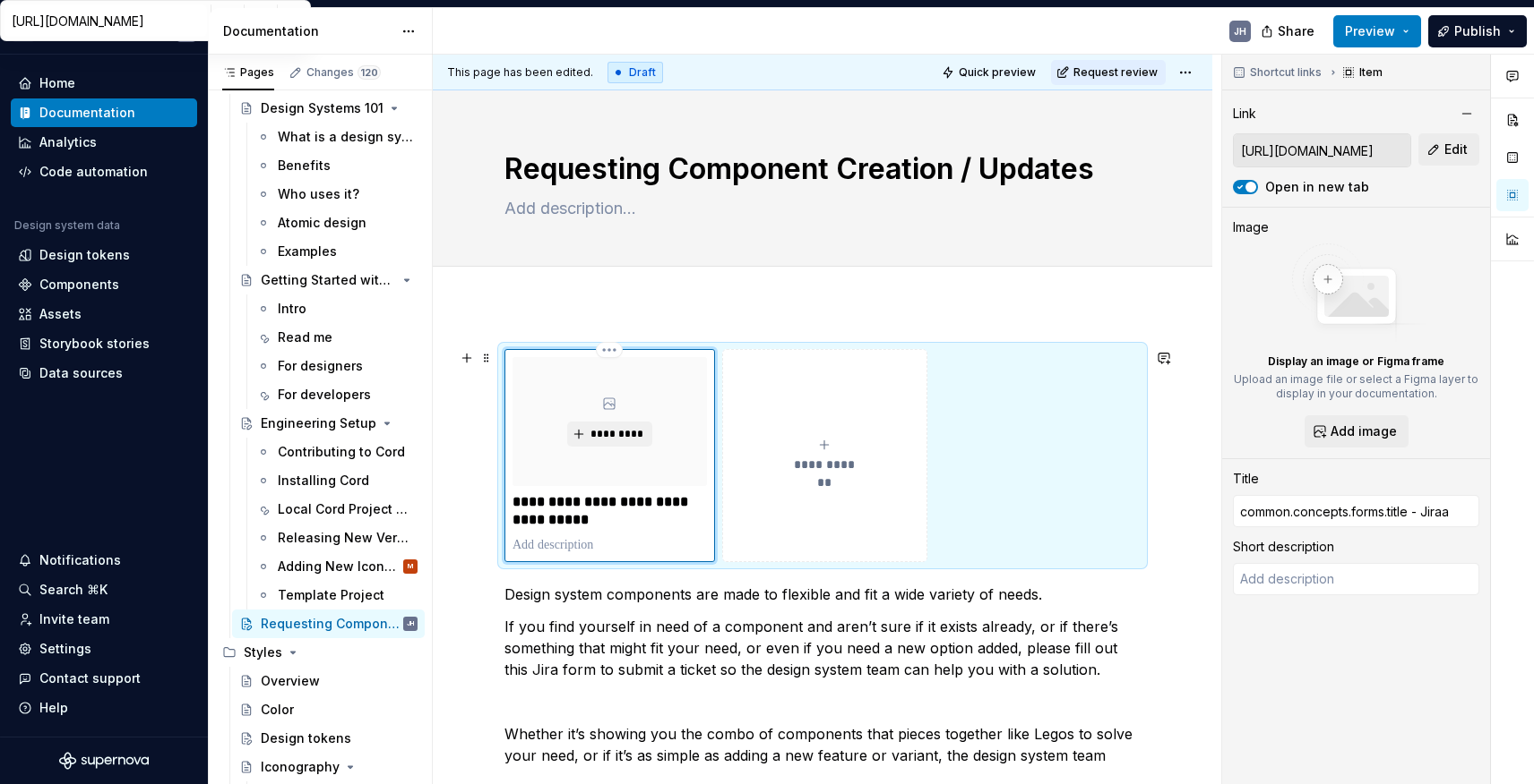
type input "common.concepts.forms.title - Jira"
type textarea "*"
type input "R"
type textarea "*"
type input "Re"
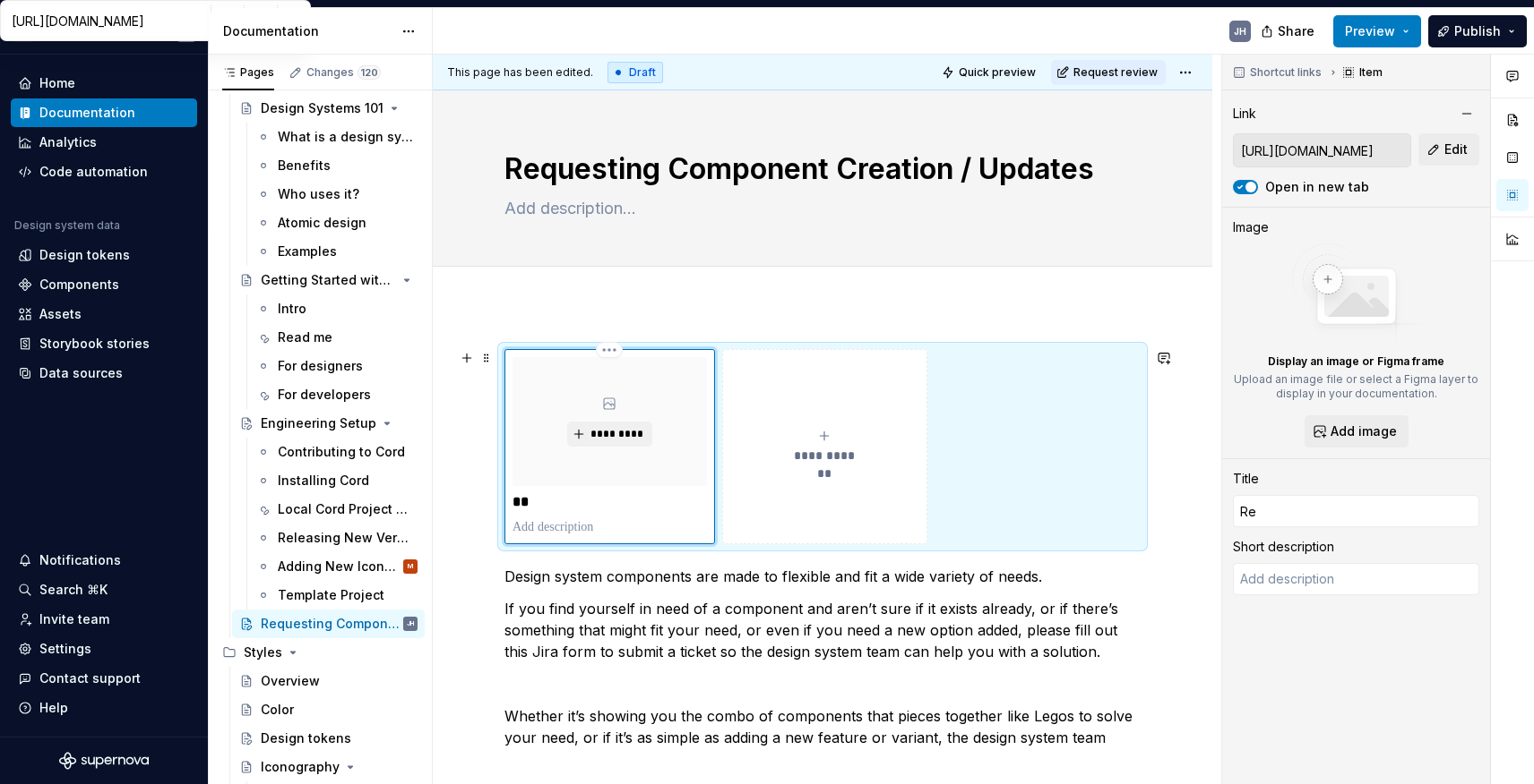
type textarea "*"
type input "Req"
type textarea "*"
type input "Requ"
type textarea "*"
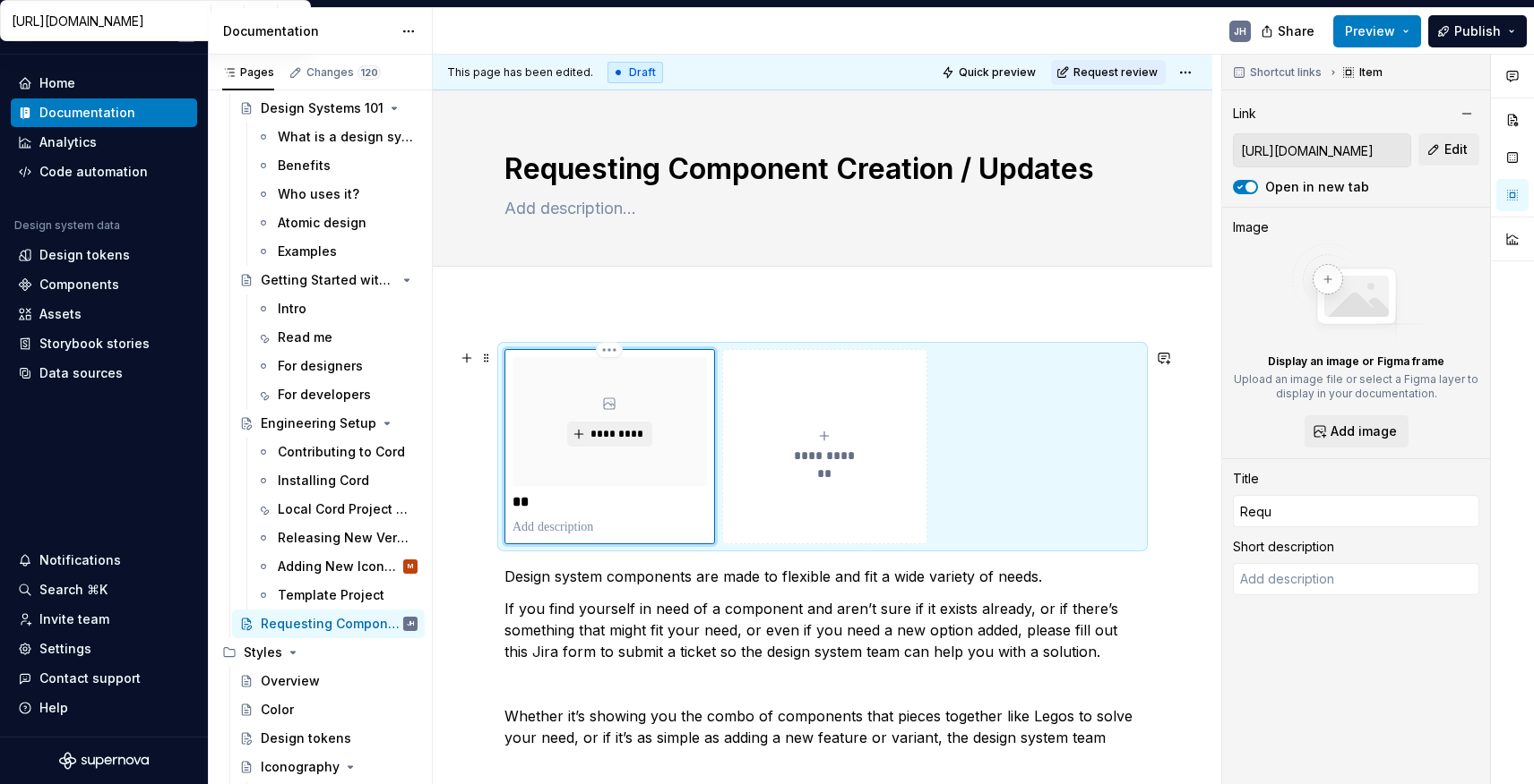
type input "Reque"
type textarea "*"
type input "Reques"
type textarea "*"
type input "Request"
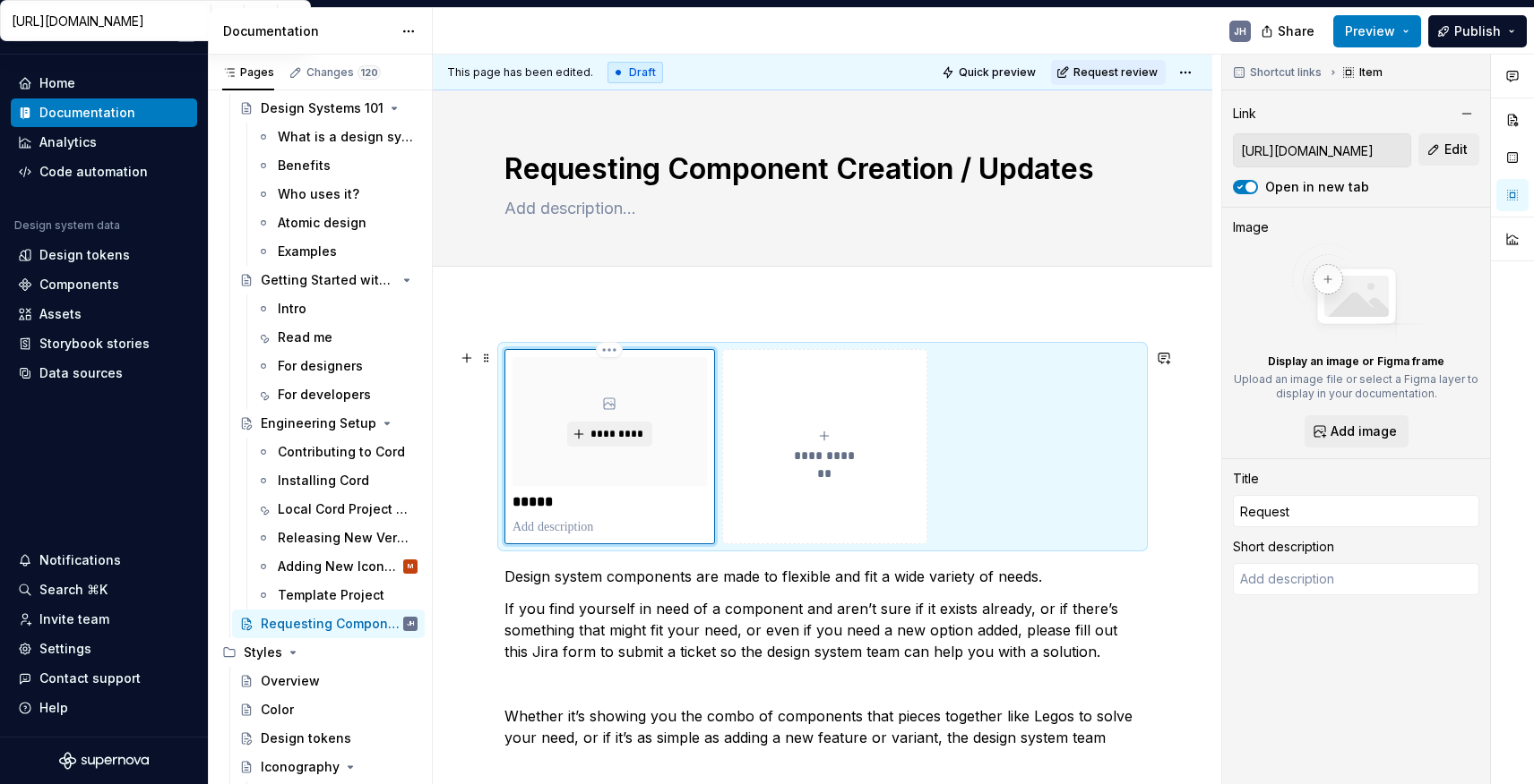
type textarea "*"
type input "Request"
type textarea "*"
type input "Request a"
type textarea "*"
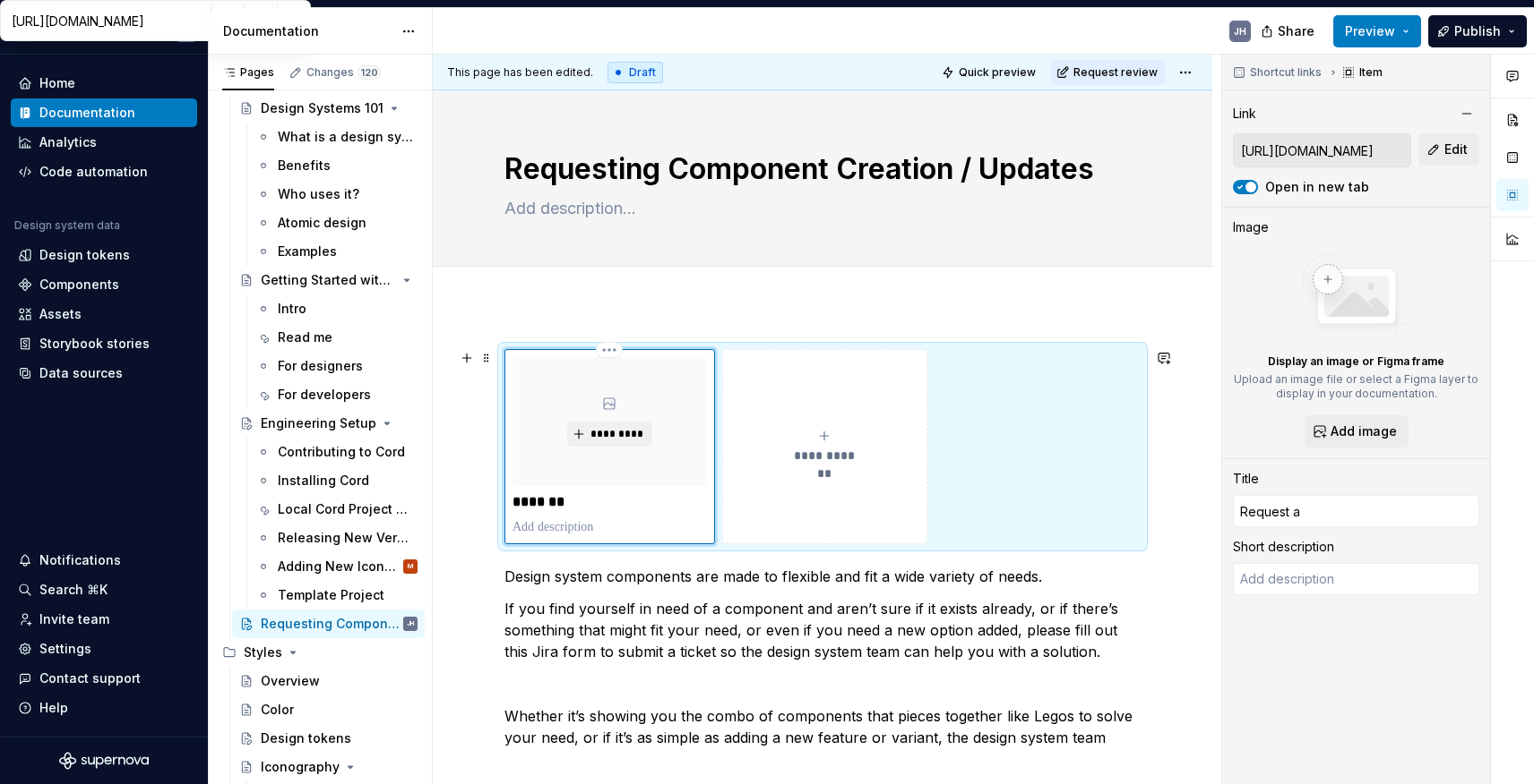
type input "Request a"
type textarea "*"
type input "Request a c"
type textarea "*"
type input "Request a co"
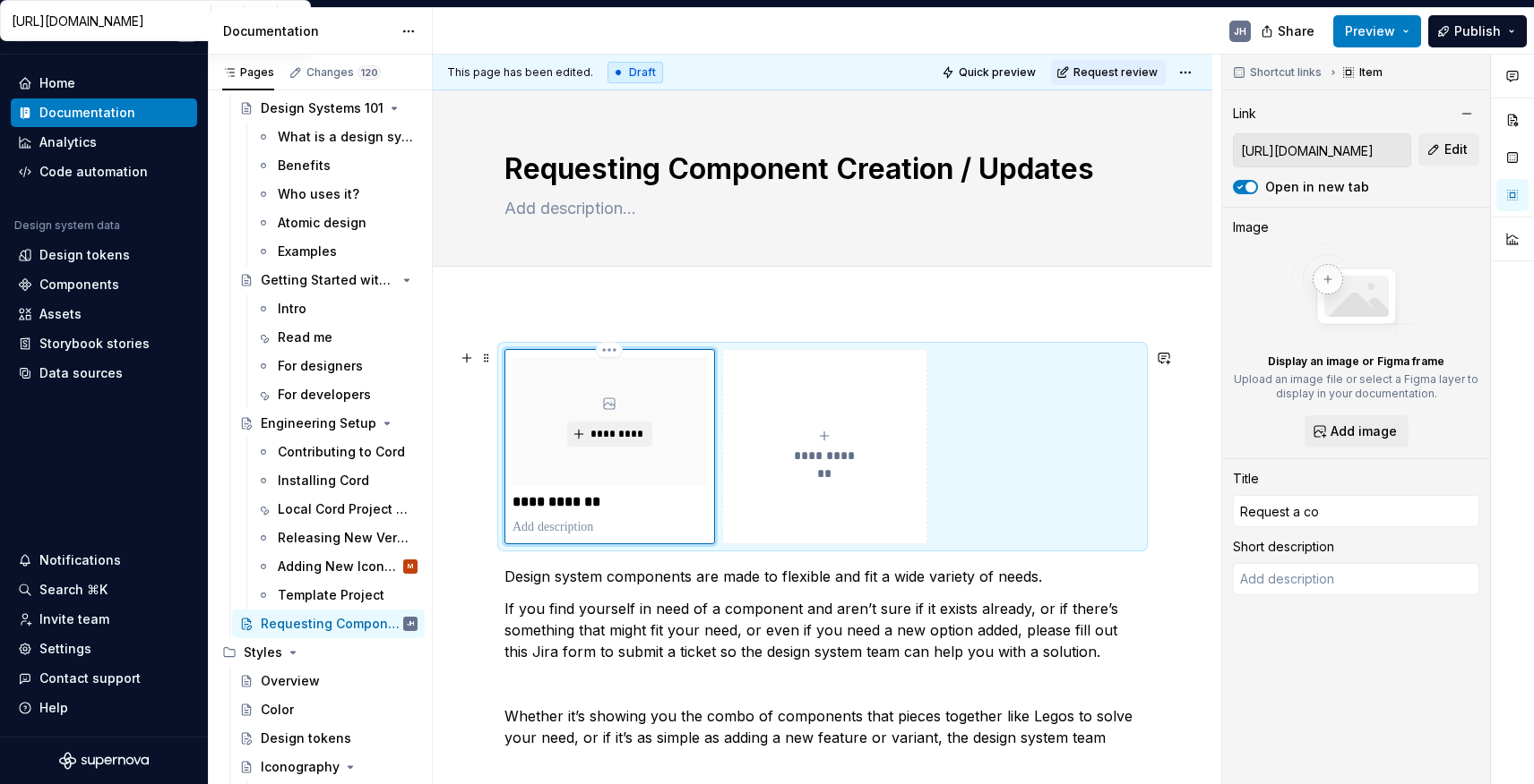
type textarea "*"
type input "Request a com"
type textarea "*"
type input "Request a comp"
type textarea "*"
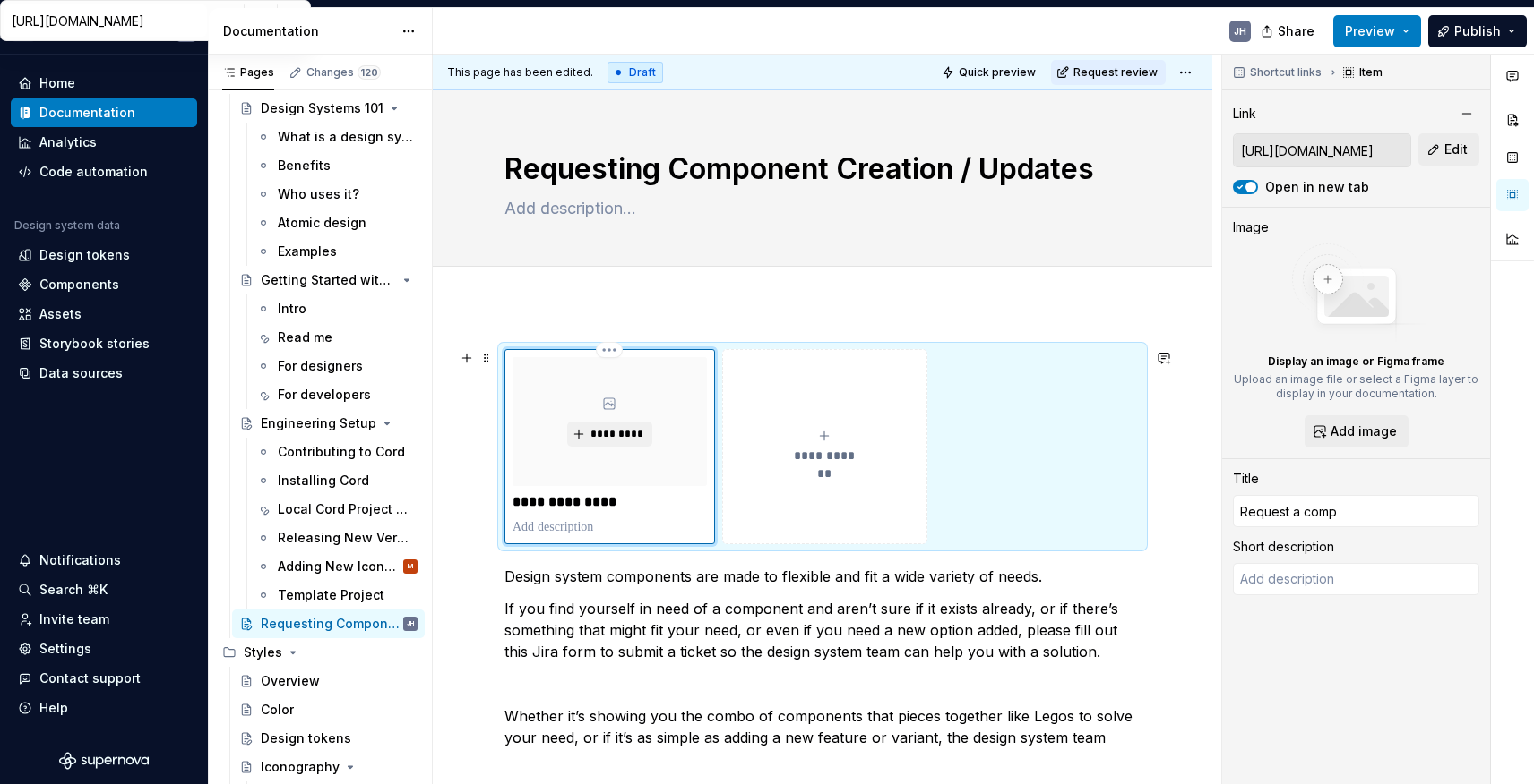
type input "Request a compo"
type textarea "*"
type input "Request a compon"
type textarea "*"
type input "Request a compone"
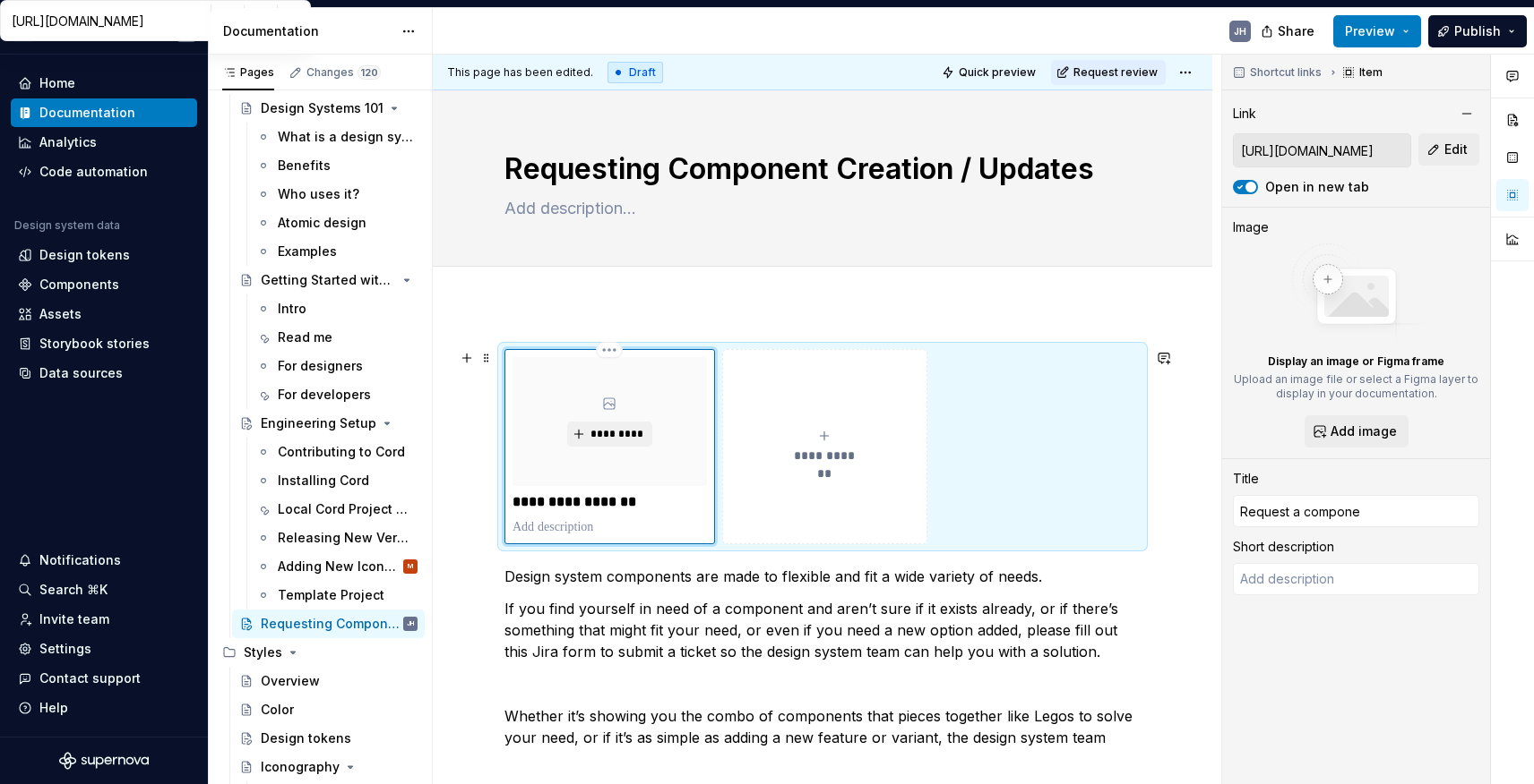
type textarea "*"
type input "Request a componen"
type textarea "*"
type input "Request a component"
type textarea "*"
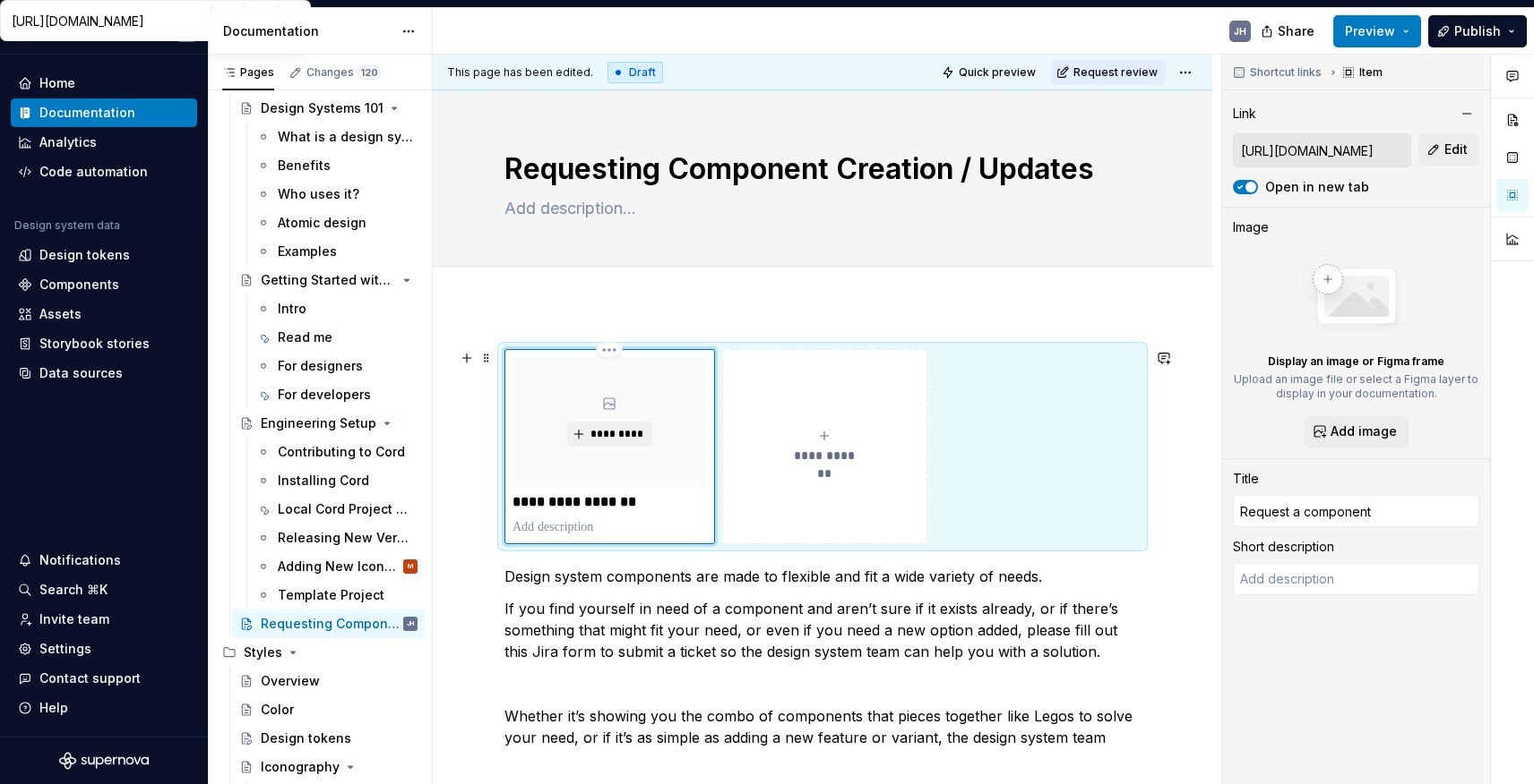
type input "Request a component"
type textarea "*"
type input "Request a component o"
type textarea "*"
type input "Request a component or"
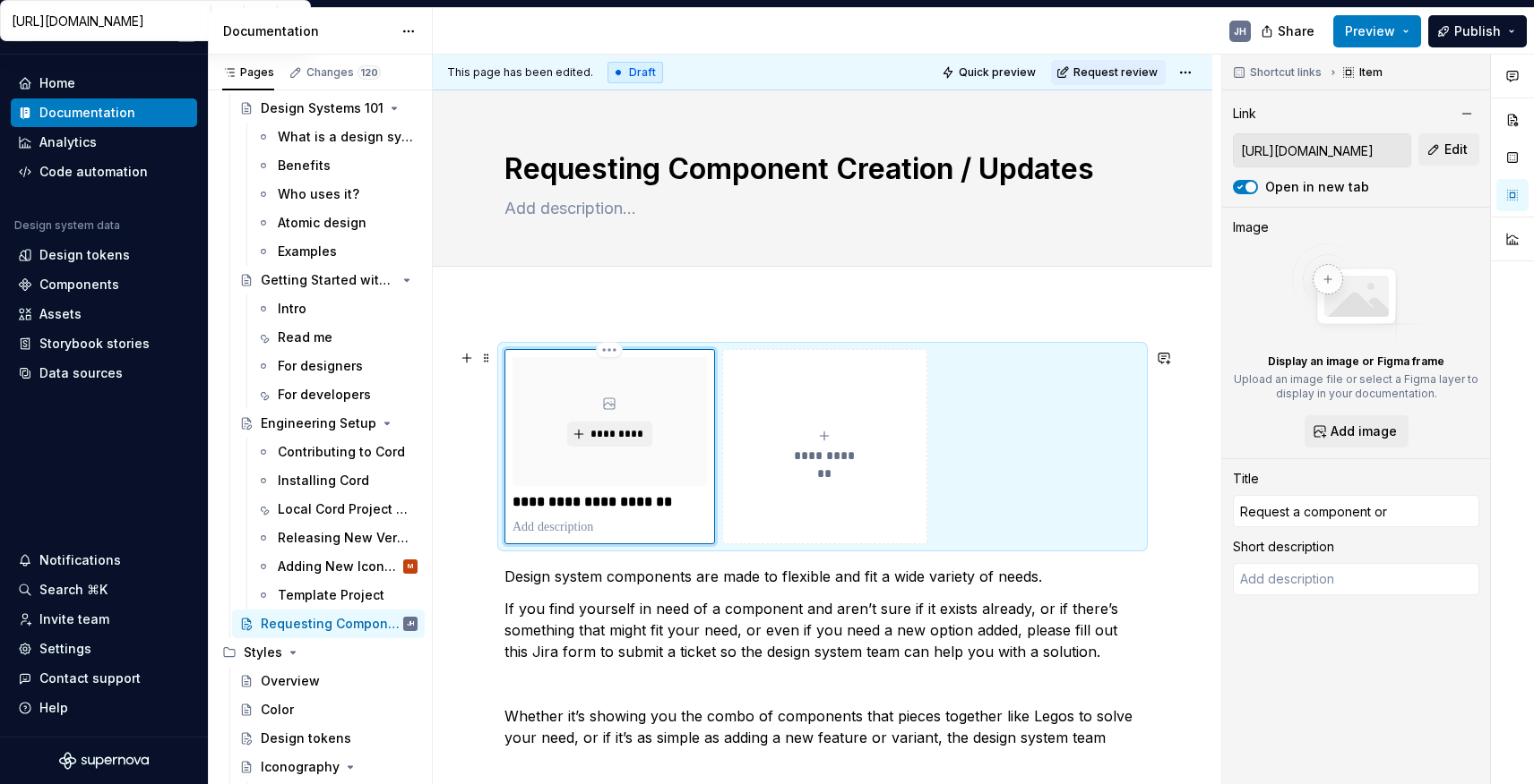
type textarea "*"
type input "Request a component or"
type textarea "*"
type input "Request a component or c"
type textarea "*"
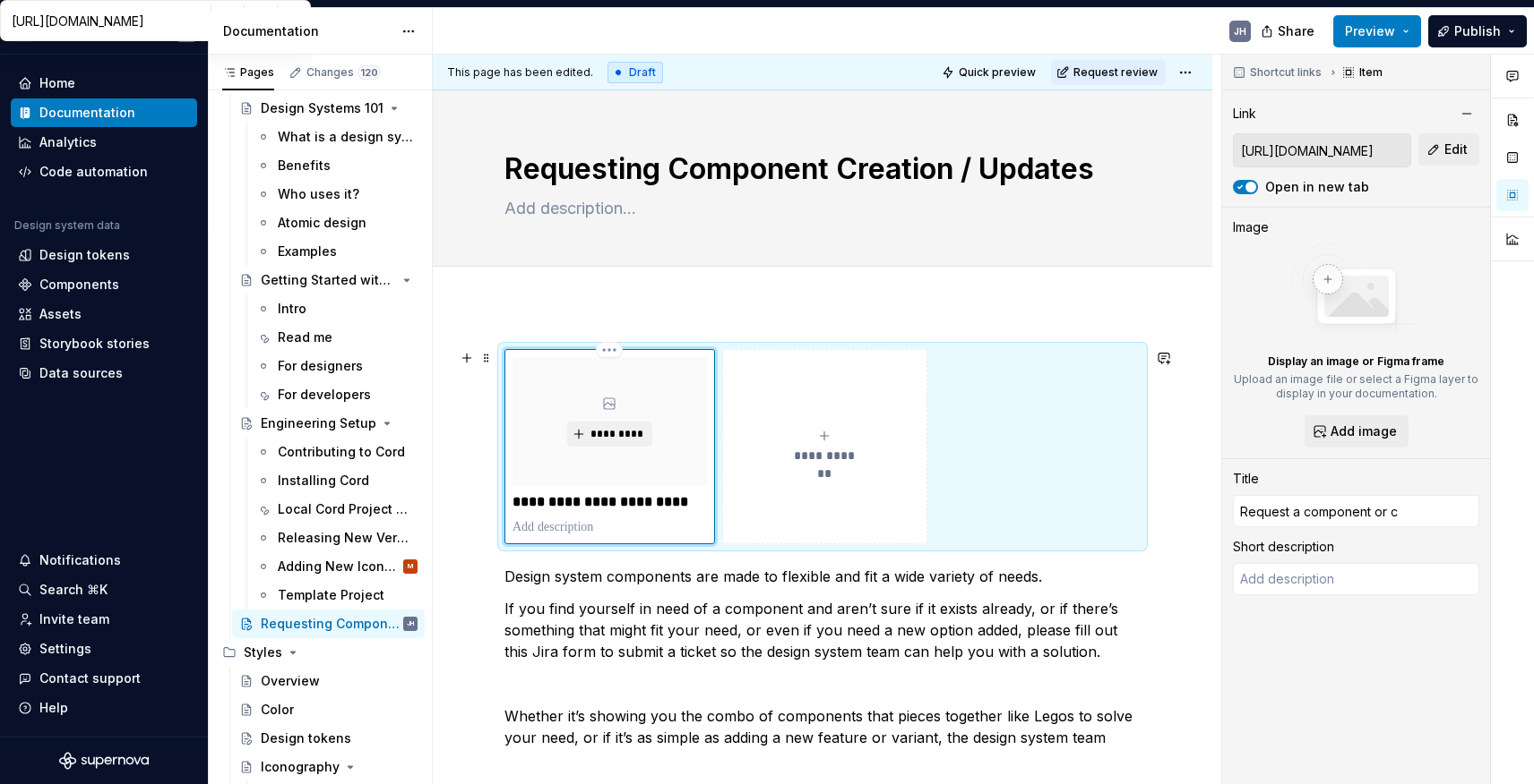
type input "Request a component or co"
type textarea "*"
type input "Request a component or com"
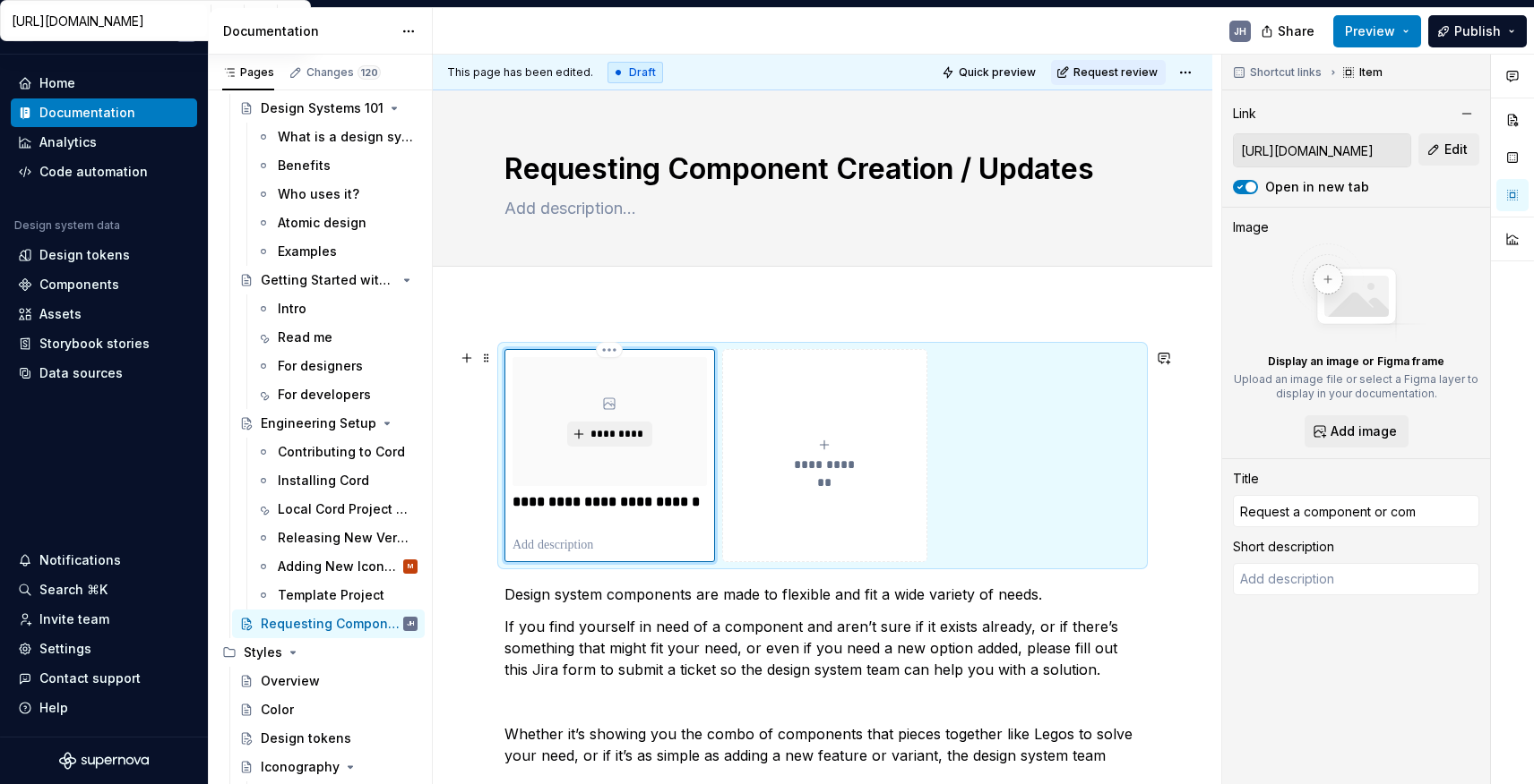
type textarea "*"
type input "Request a component or comp"
type textarea "*"
type input "Request a component or compo"
type textarea "*"
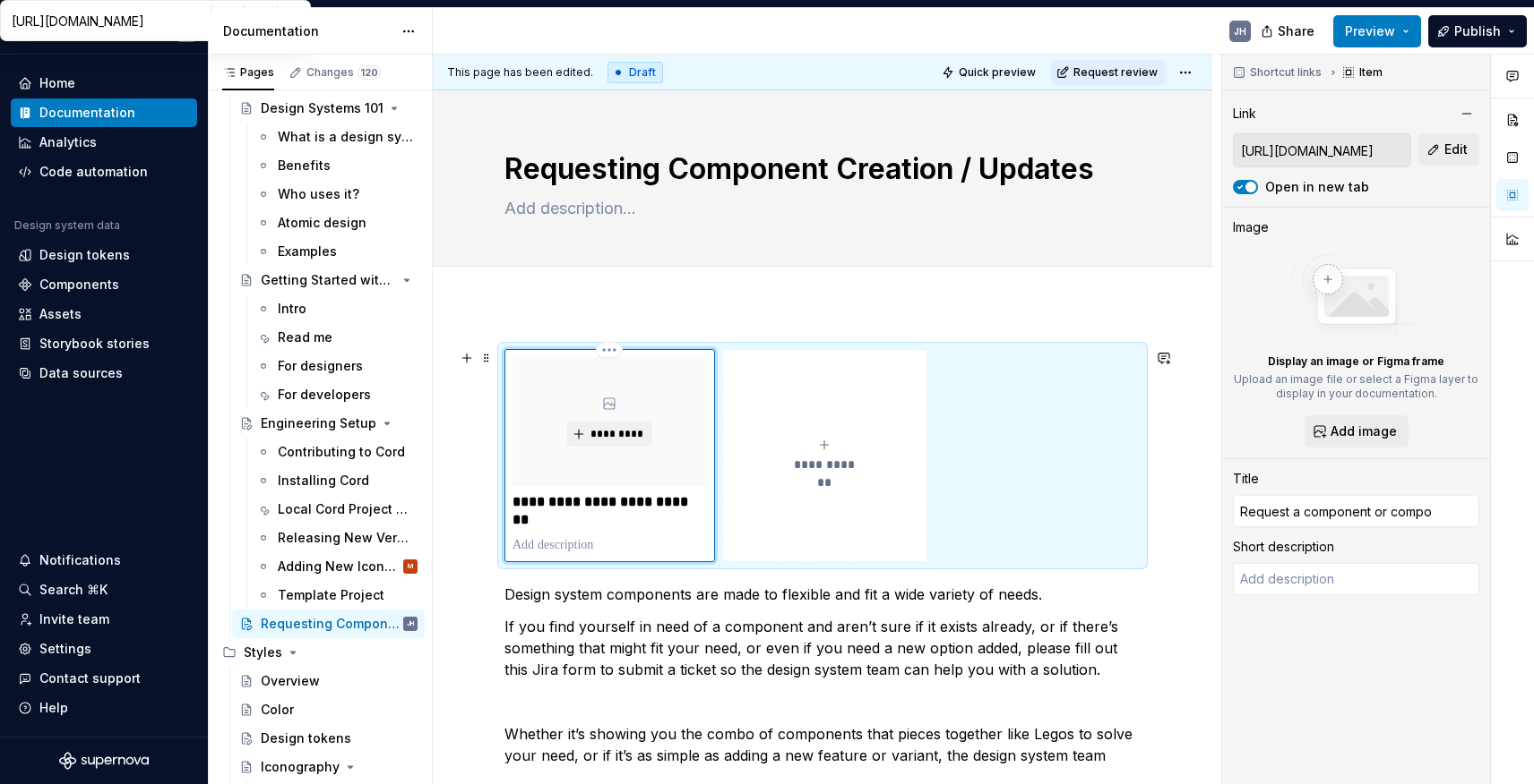
type input "Request a component or compon"
type textarea "*"
type input "Request a component or compone"
type textarea "*"
type input "Request a component or componen"
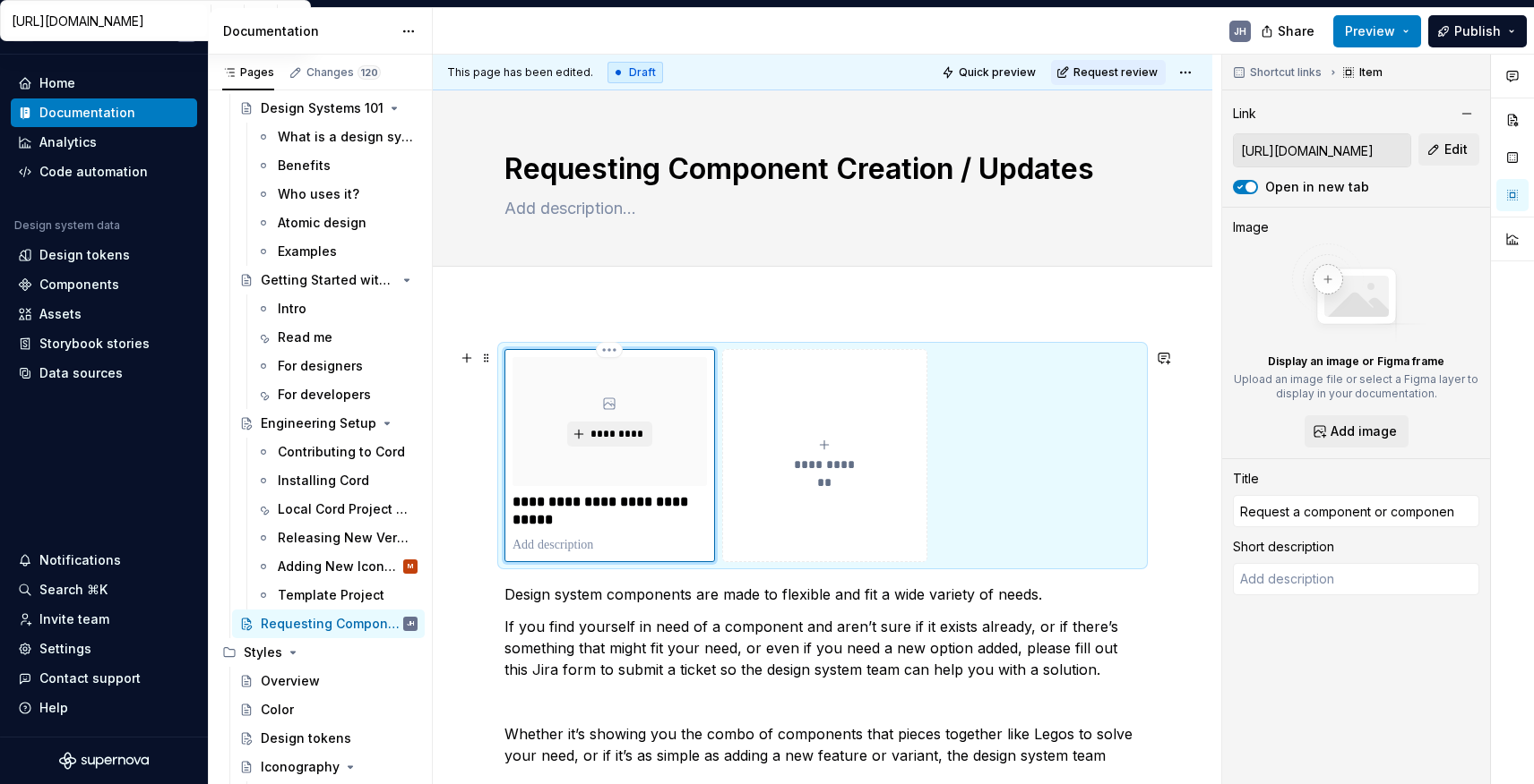
type textarea "*"
type input "Request a component or component"
type textarea "*"
type input "Request a component or component"
type textarea "*"
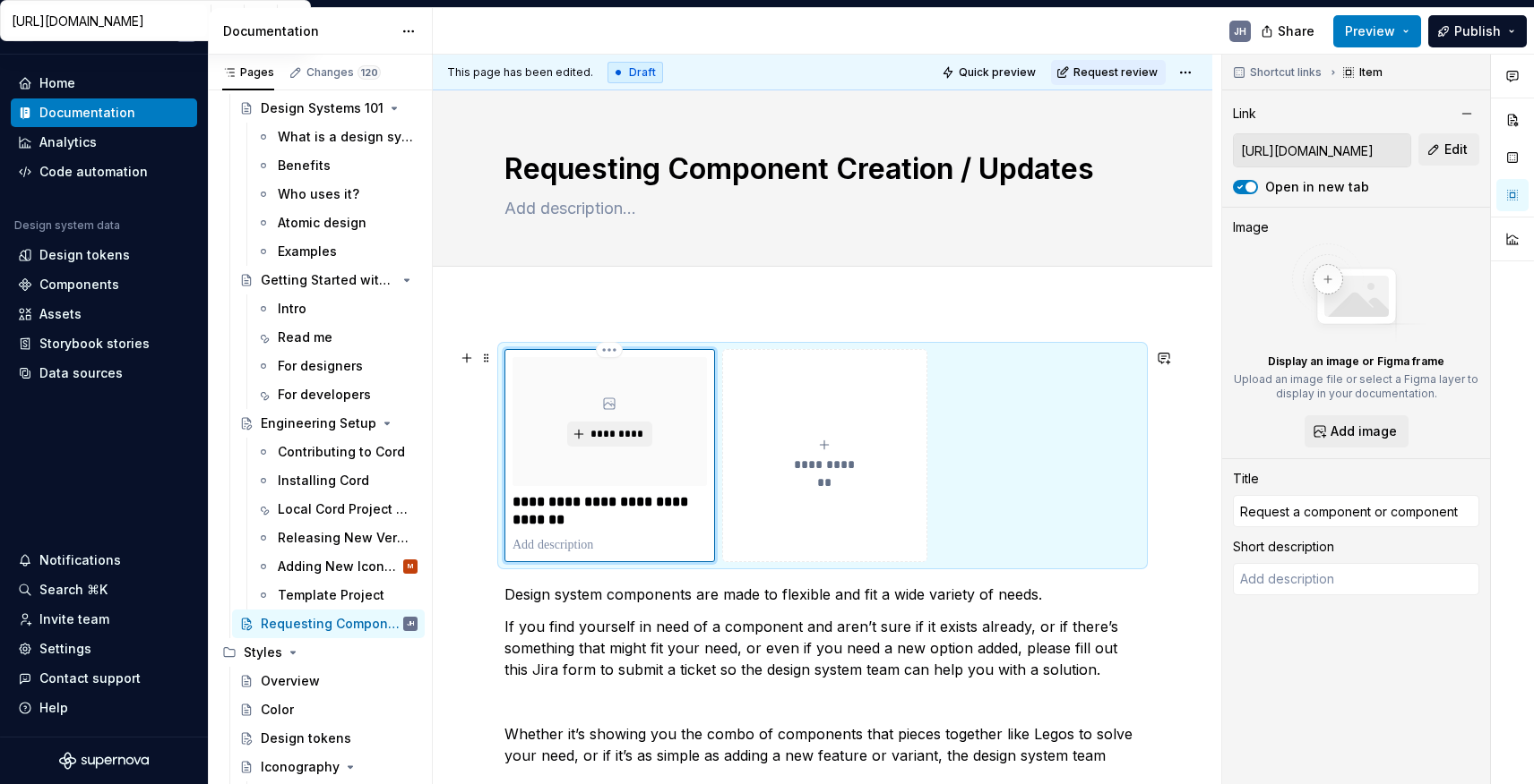
type input "Request a component or component u"
type textarea "*"
type input "Request a component or component up"
type textarea "*"
type input "Request a component or component upd"
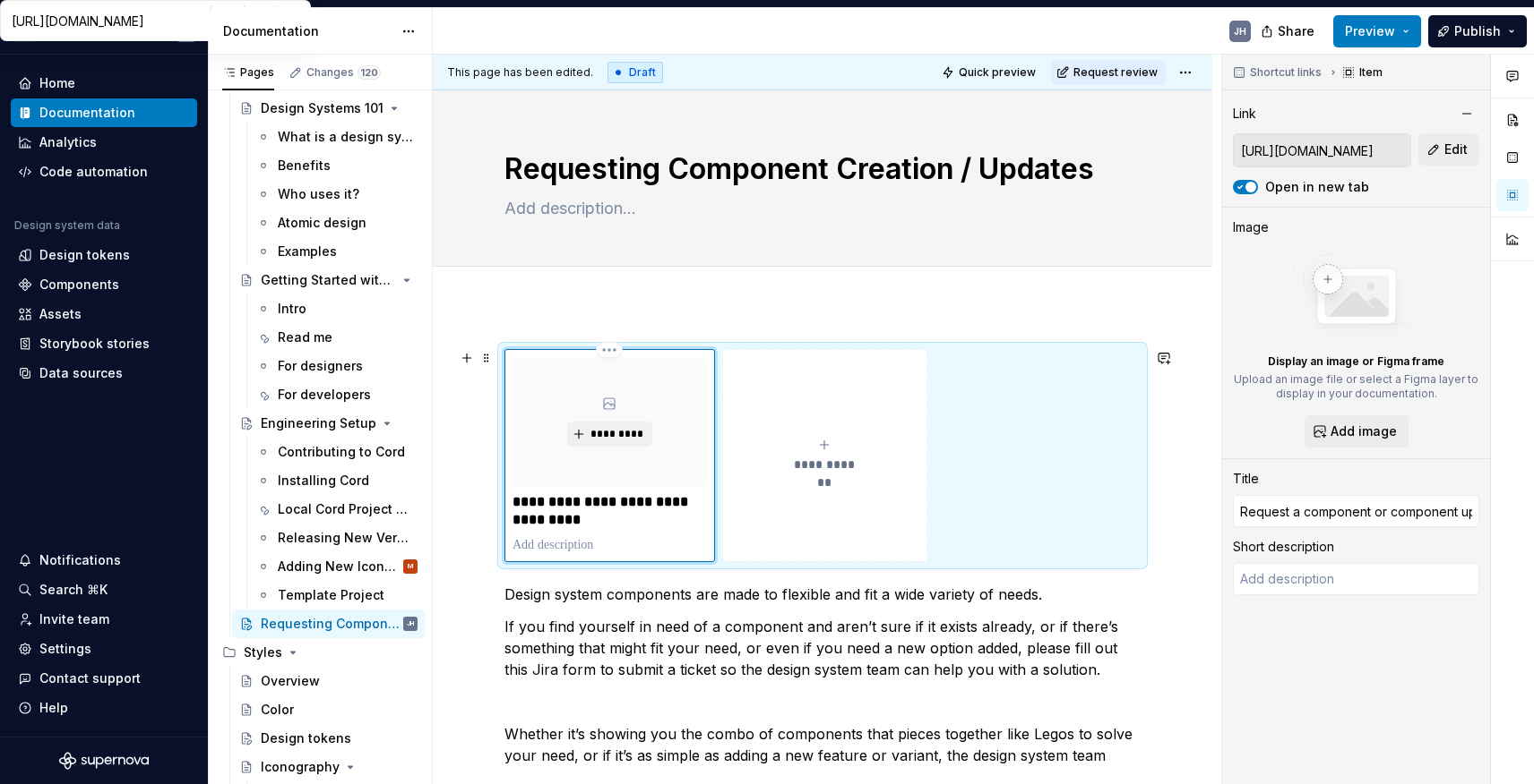
type textarea "*"
type input "Request a component or component updat"
type textarea "*"
type input "Request a component or component update"
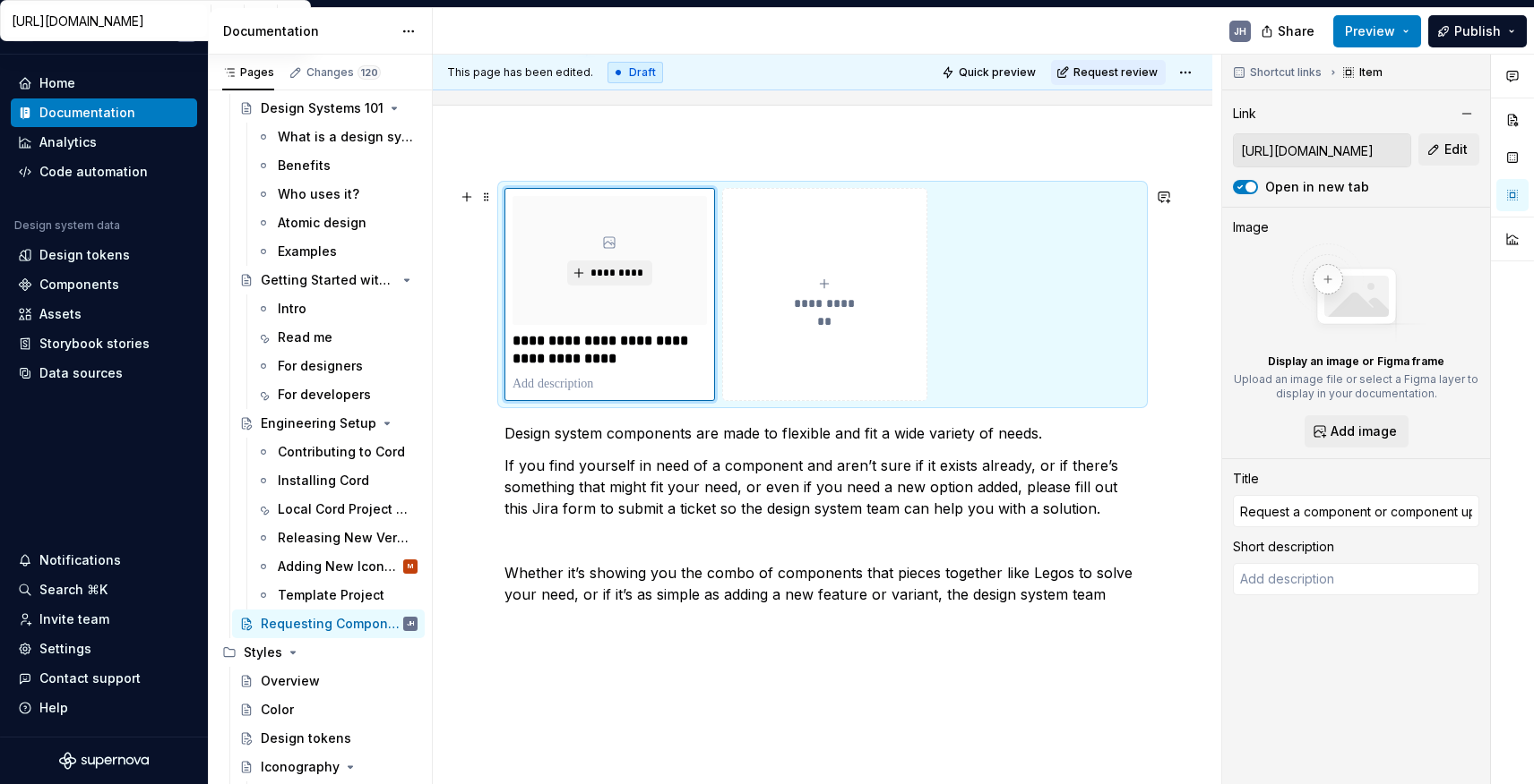
scroll to position [160, 0]
click at [742, 617] on div "**********" at bounding box center [823, 414] width 636 height 450
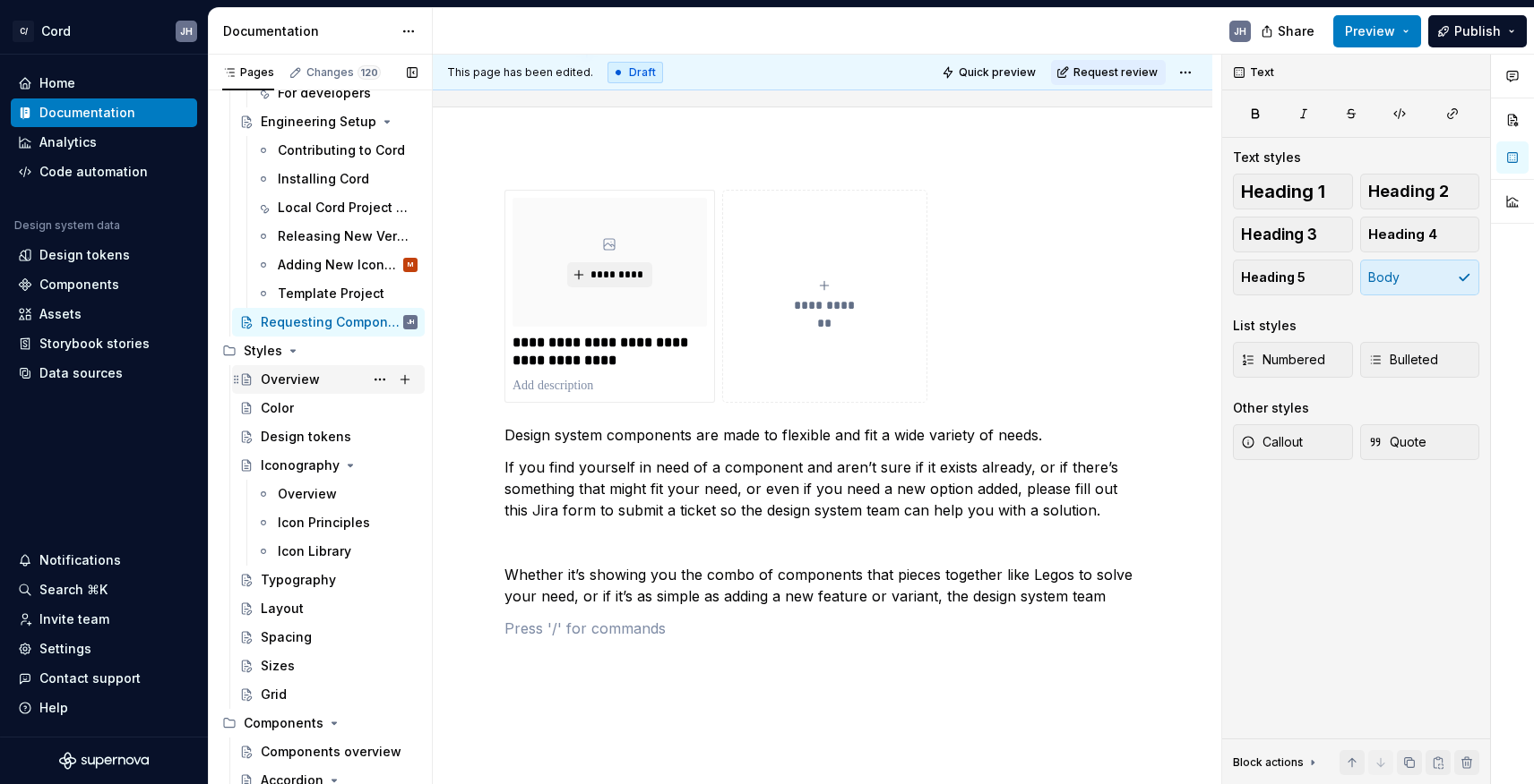
scroll to position [395, 0]
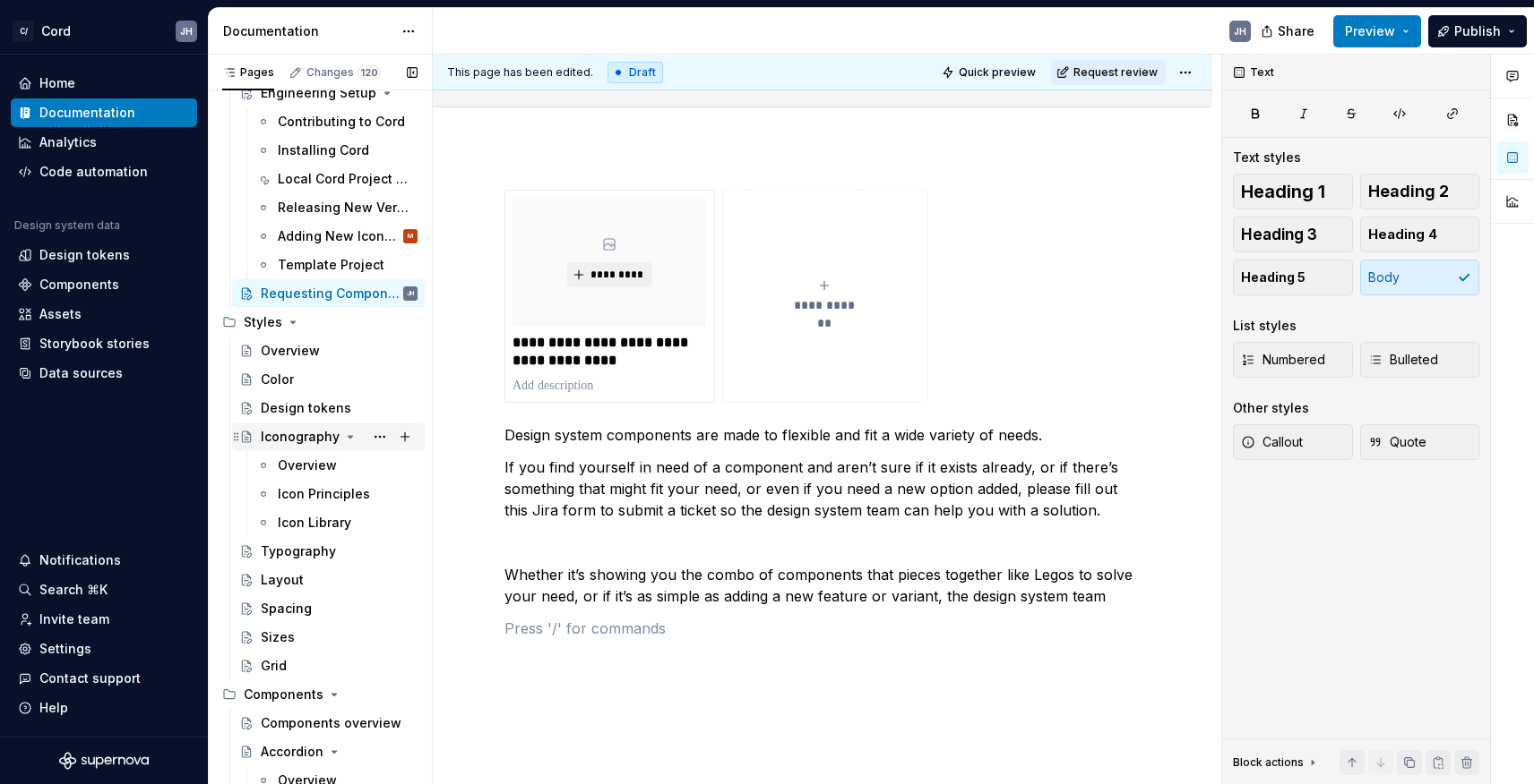
click at [300, 431] on div "Iconography" at bounding box center [300, 437] width 79 height 18
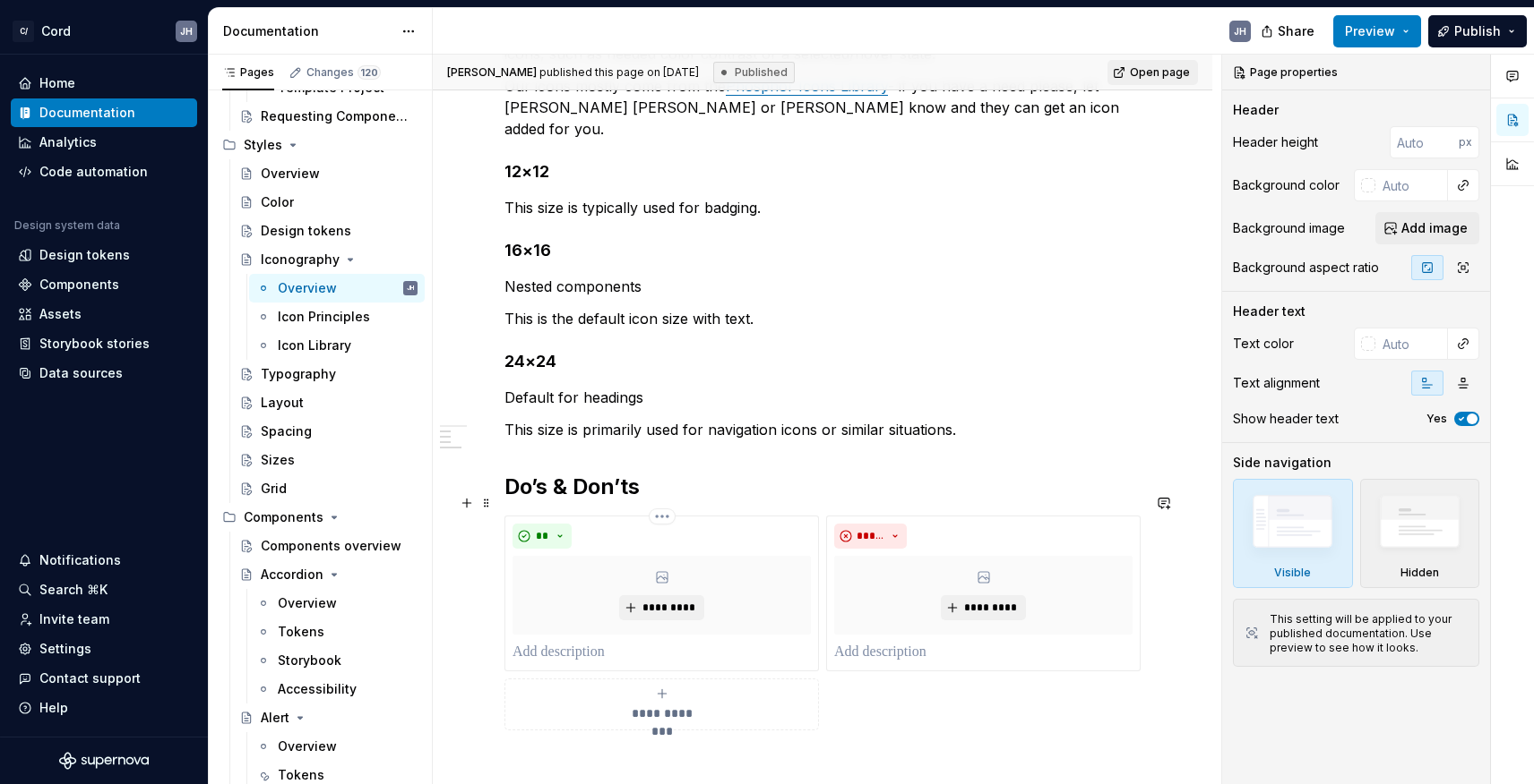
scroll to position [667, 0]
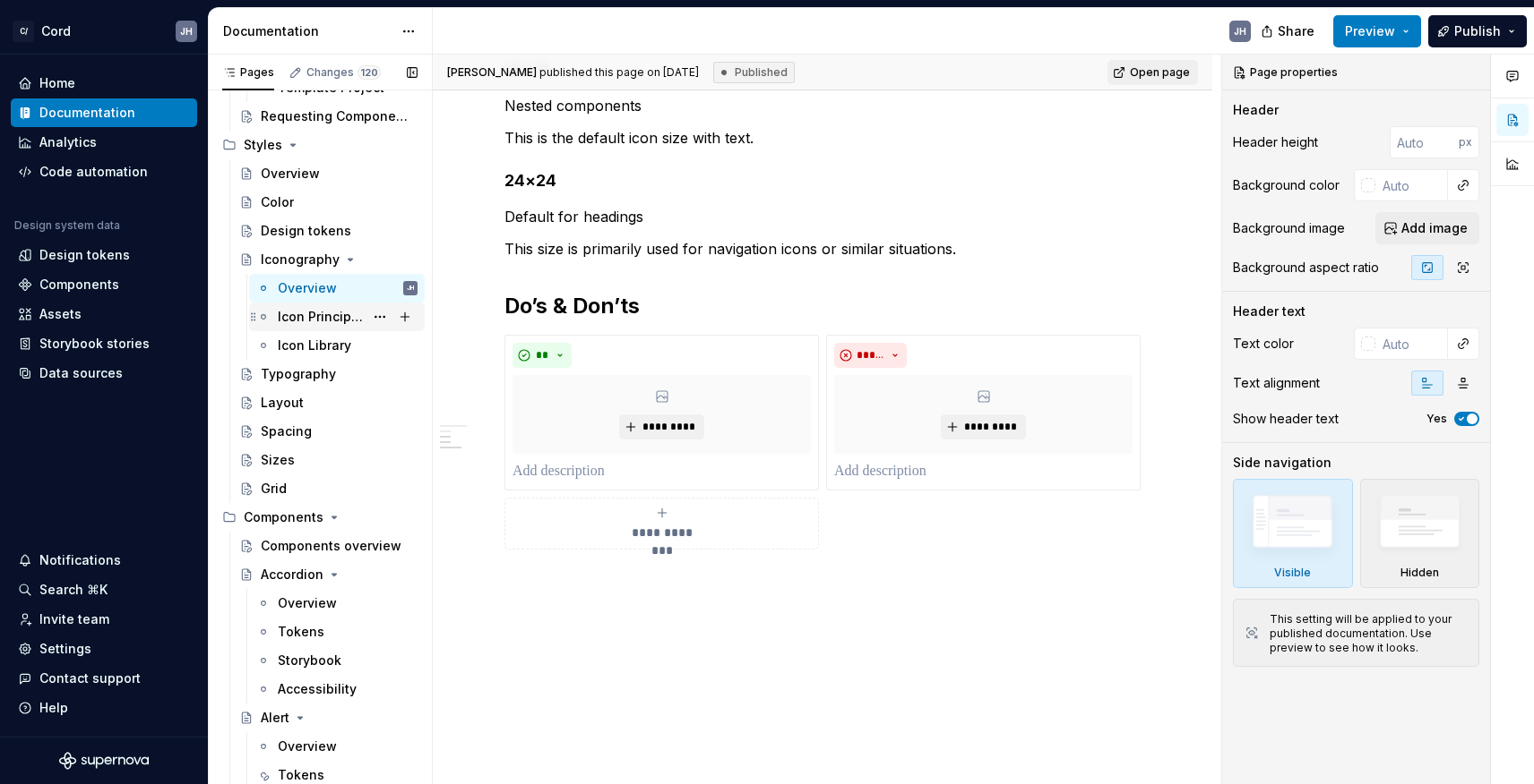
click at [327, 304] on div "Icon Principles" at bounding box center [348, 317] width 140 height 25
click at [311, 351] on div "Icon Library" at bounding box center [314, 346] width 74 height 18
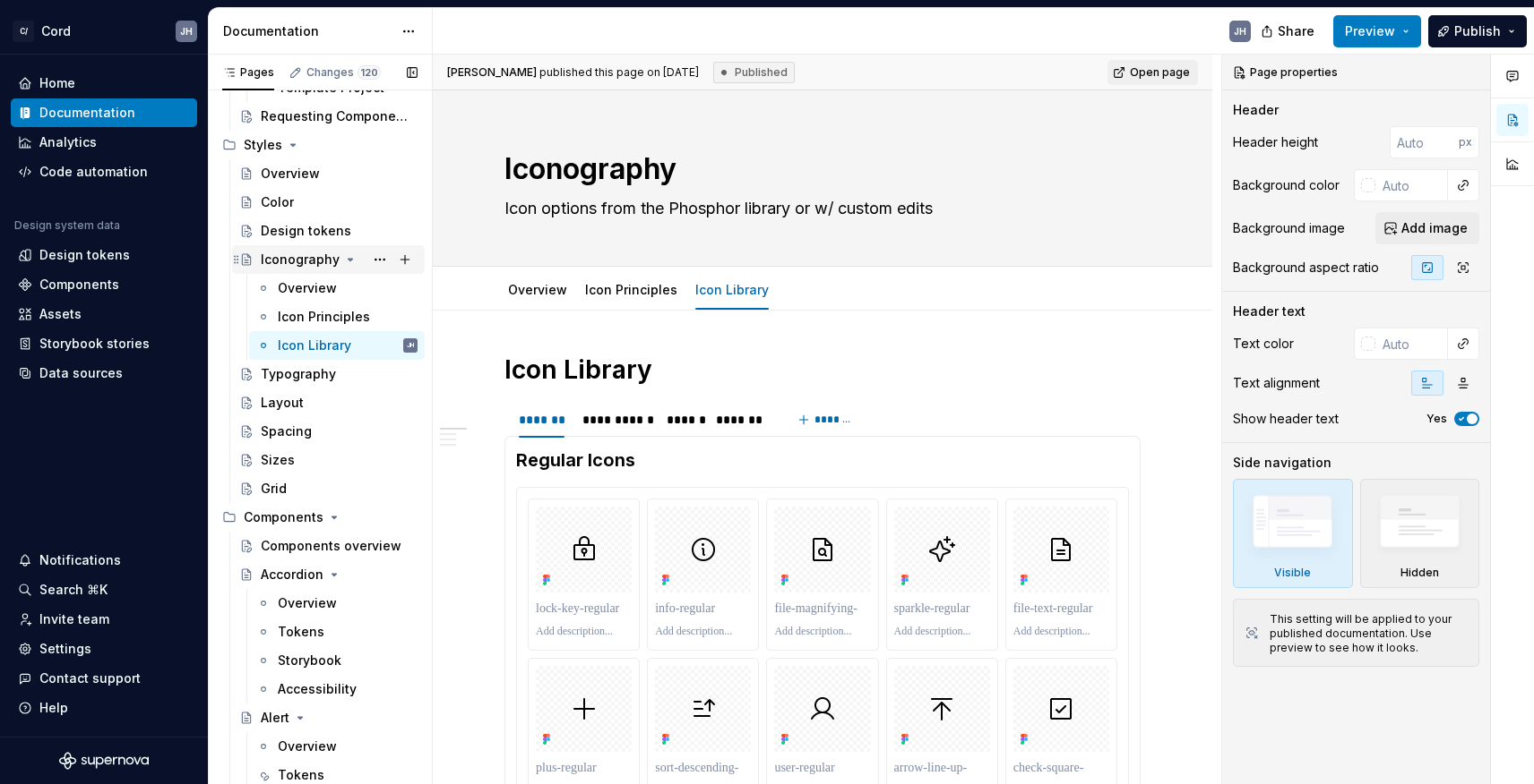
click at [296, 262] on div "Iconography" at bounding box center [300, 259] width 79 height 18
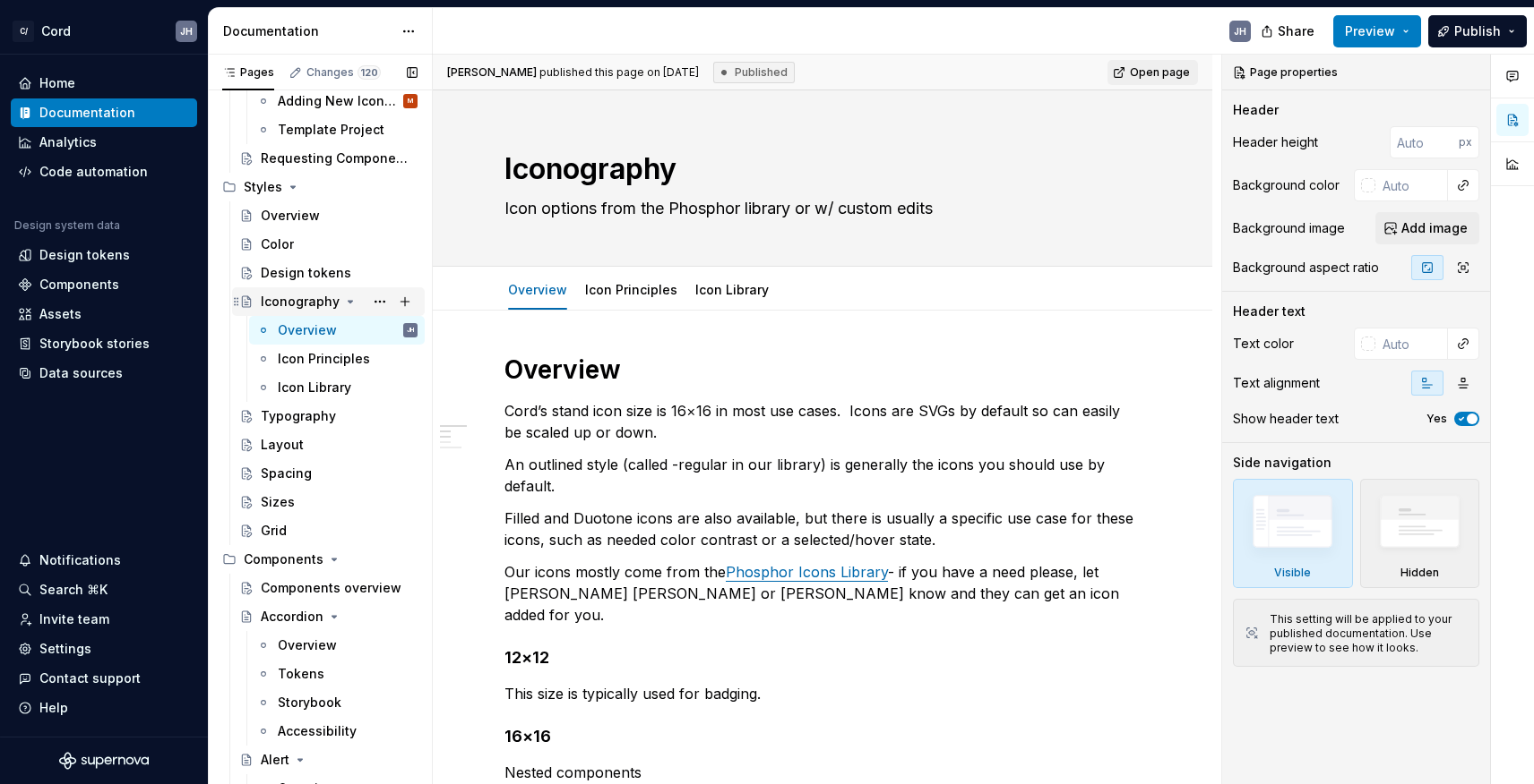
scroll to position [508, 0]
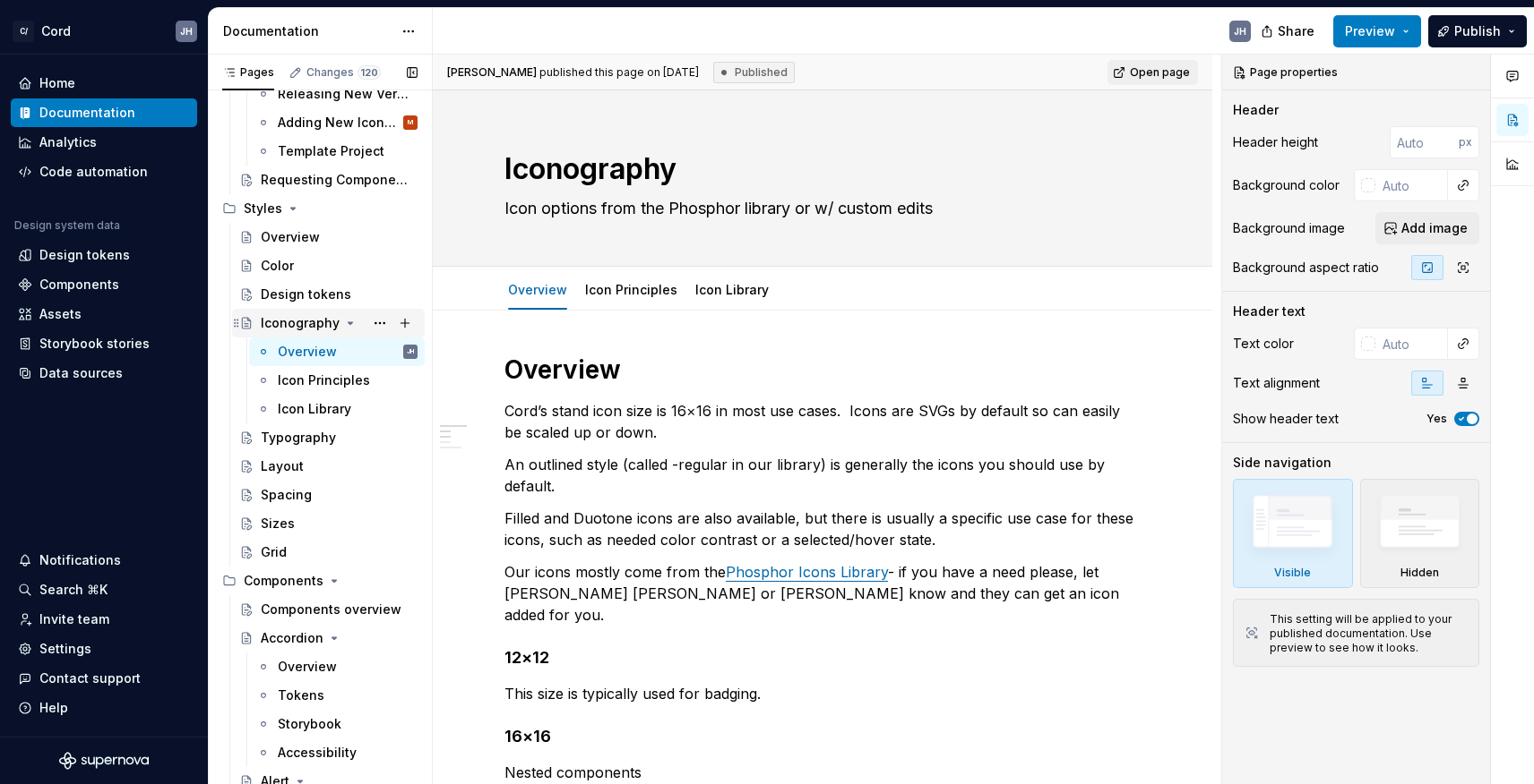
click at [281, 331] on div "Iconography" at bounding box center [300, 323] width 79 height 18
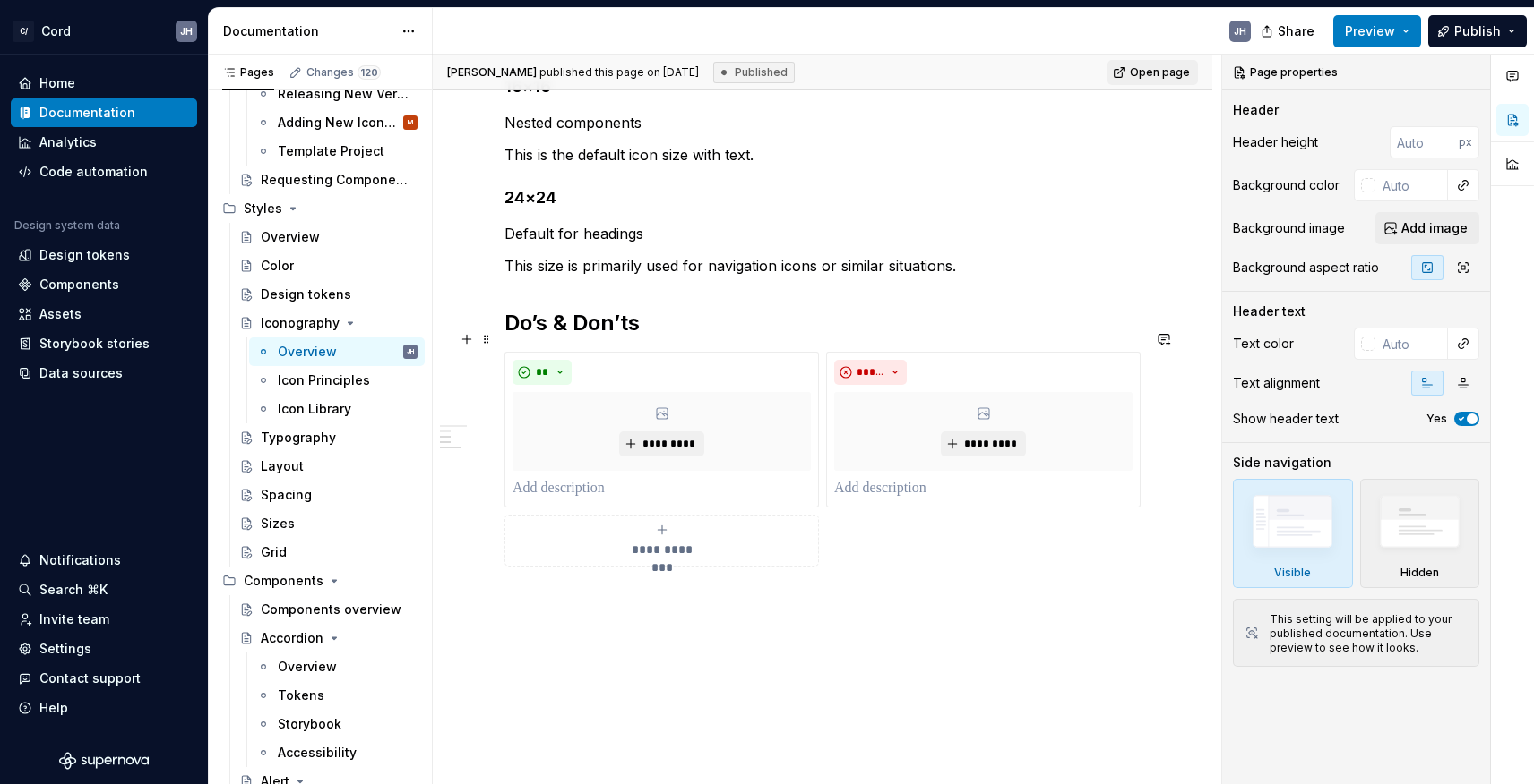
scroll to position [645, 0]
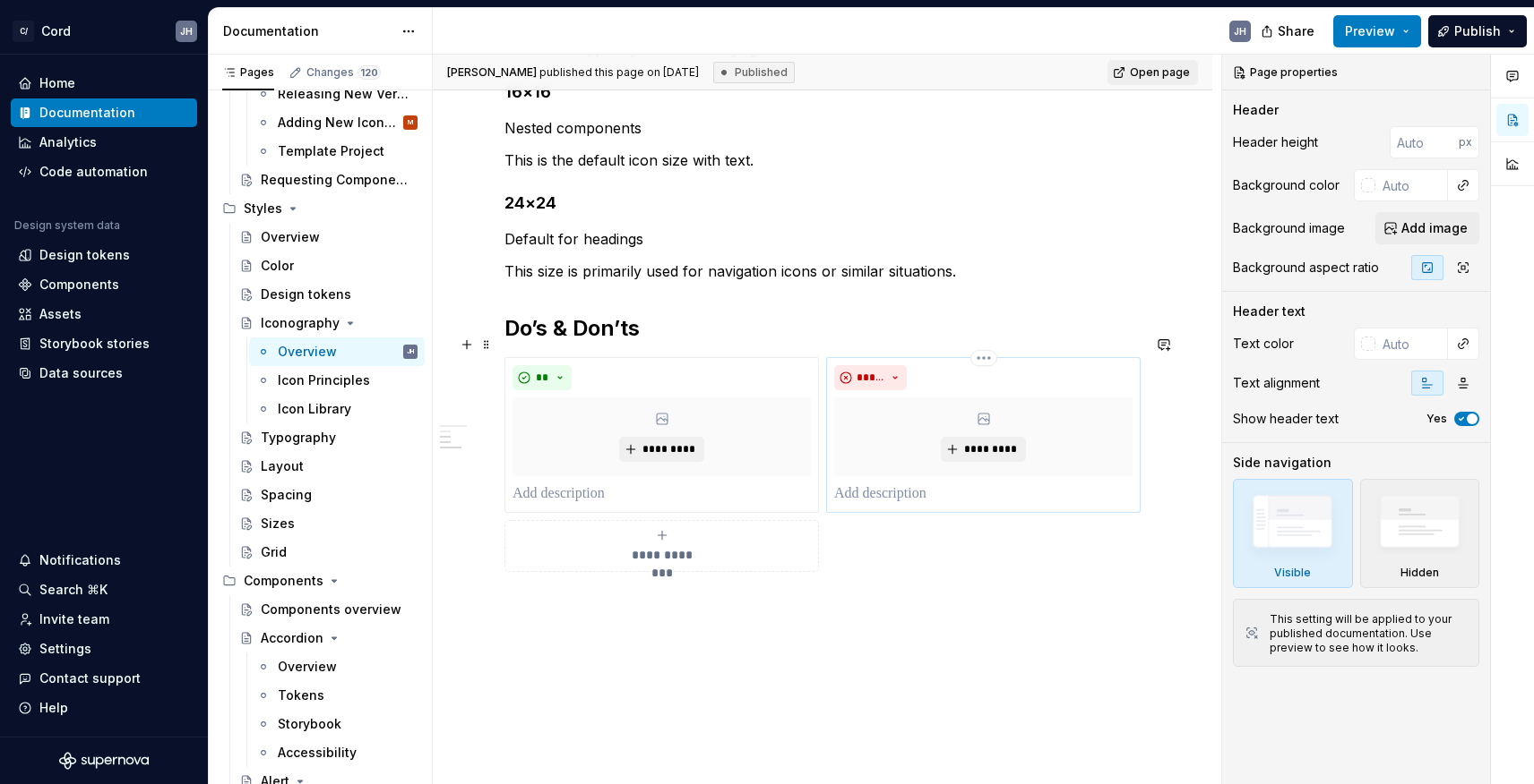
type textarea "*"
click at [890, 483] on p at bounding box center [983, 494] width 299 height 21
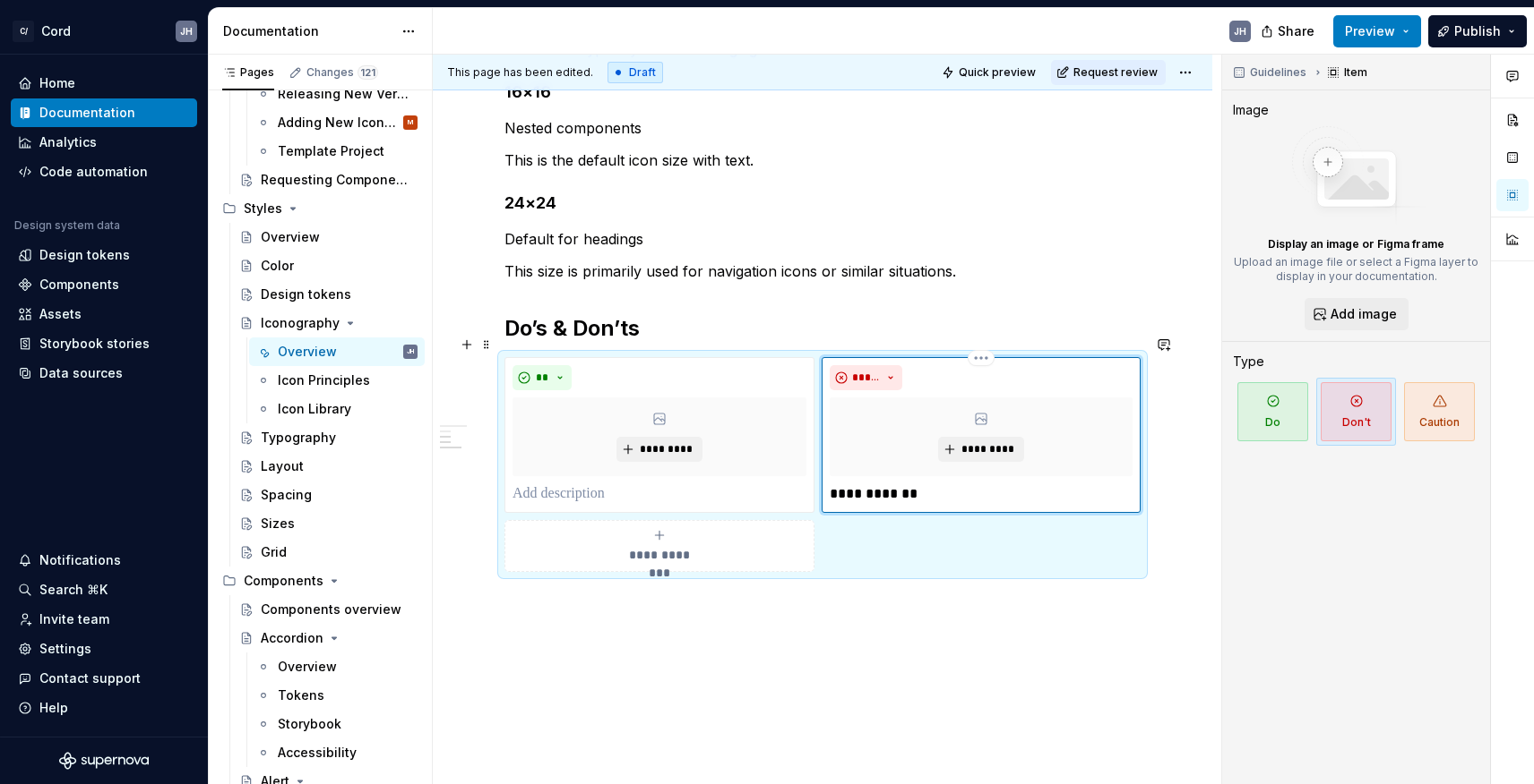
type textarea "*"
click at [660, 547] on span "**********" at bounding box center [659, 555] width 82 height 18
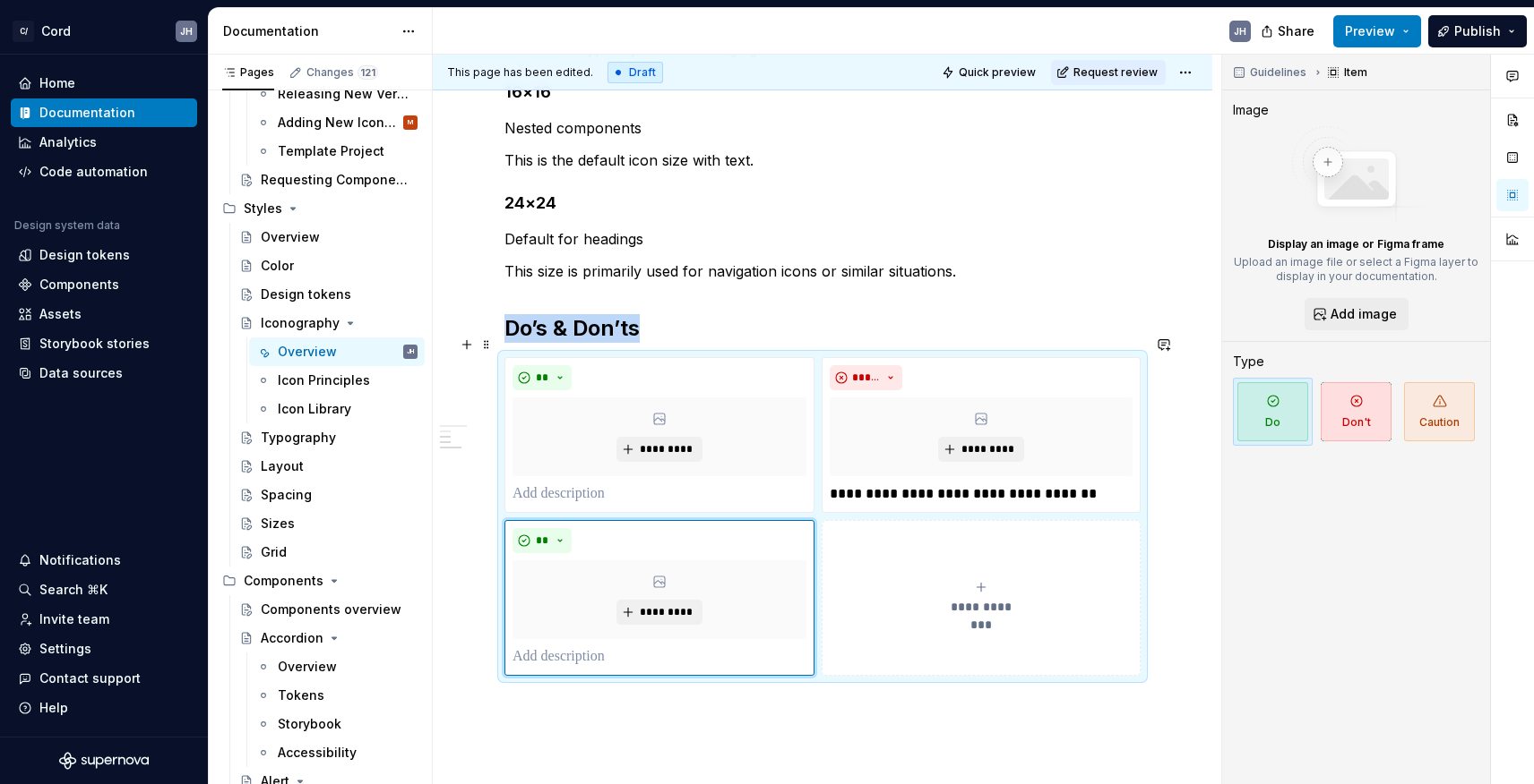
click at [973, 551] on button "**********" at bounding box center [981, 598] width 319 height 156
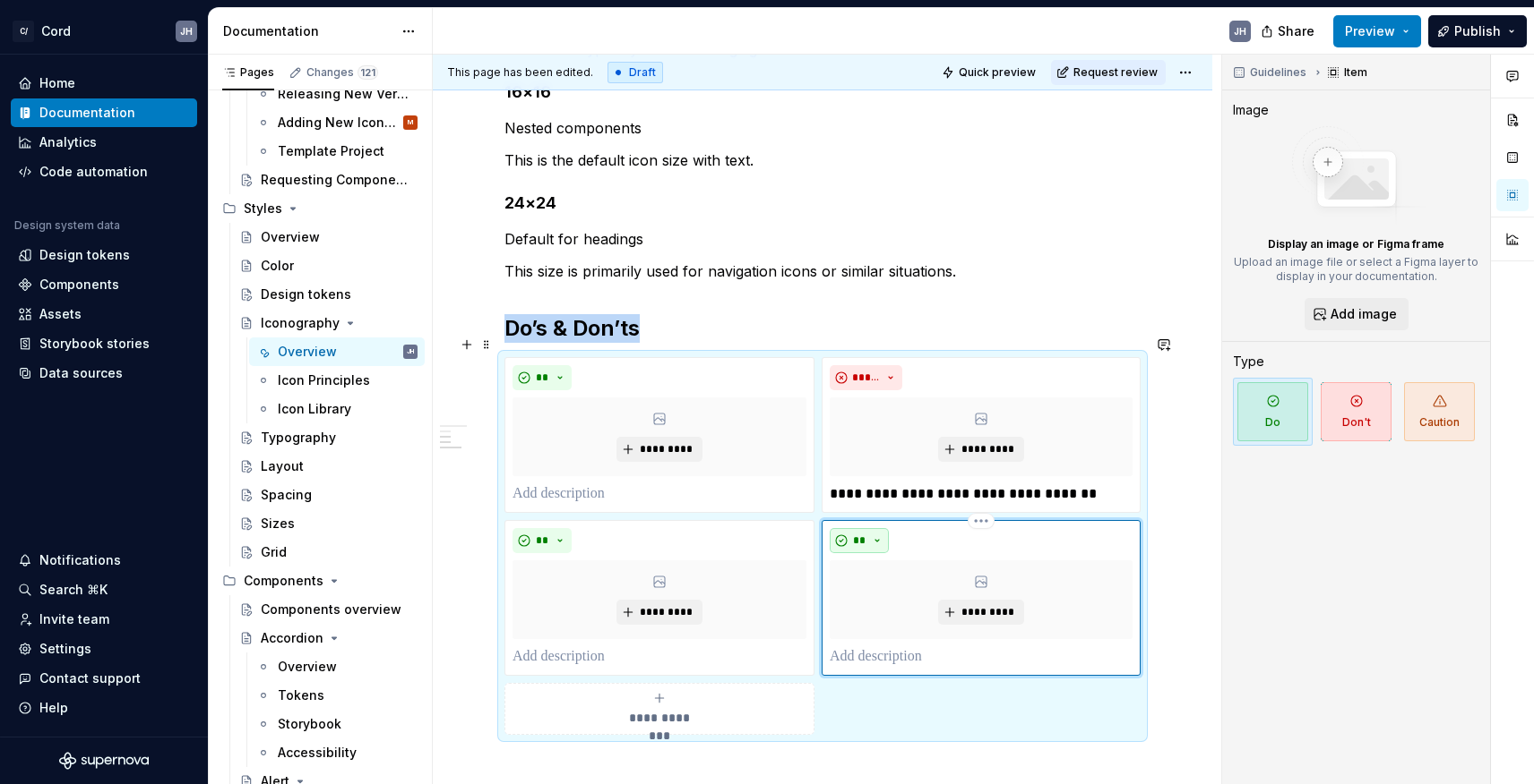
click at [887, 528] on button "**" at bounding box center [859, 541] width 59 height 25
click at [879, 577] on div "Suggestions" at bounding box center [878, 583] width 14 height 14
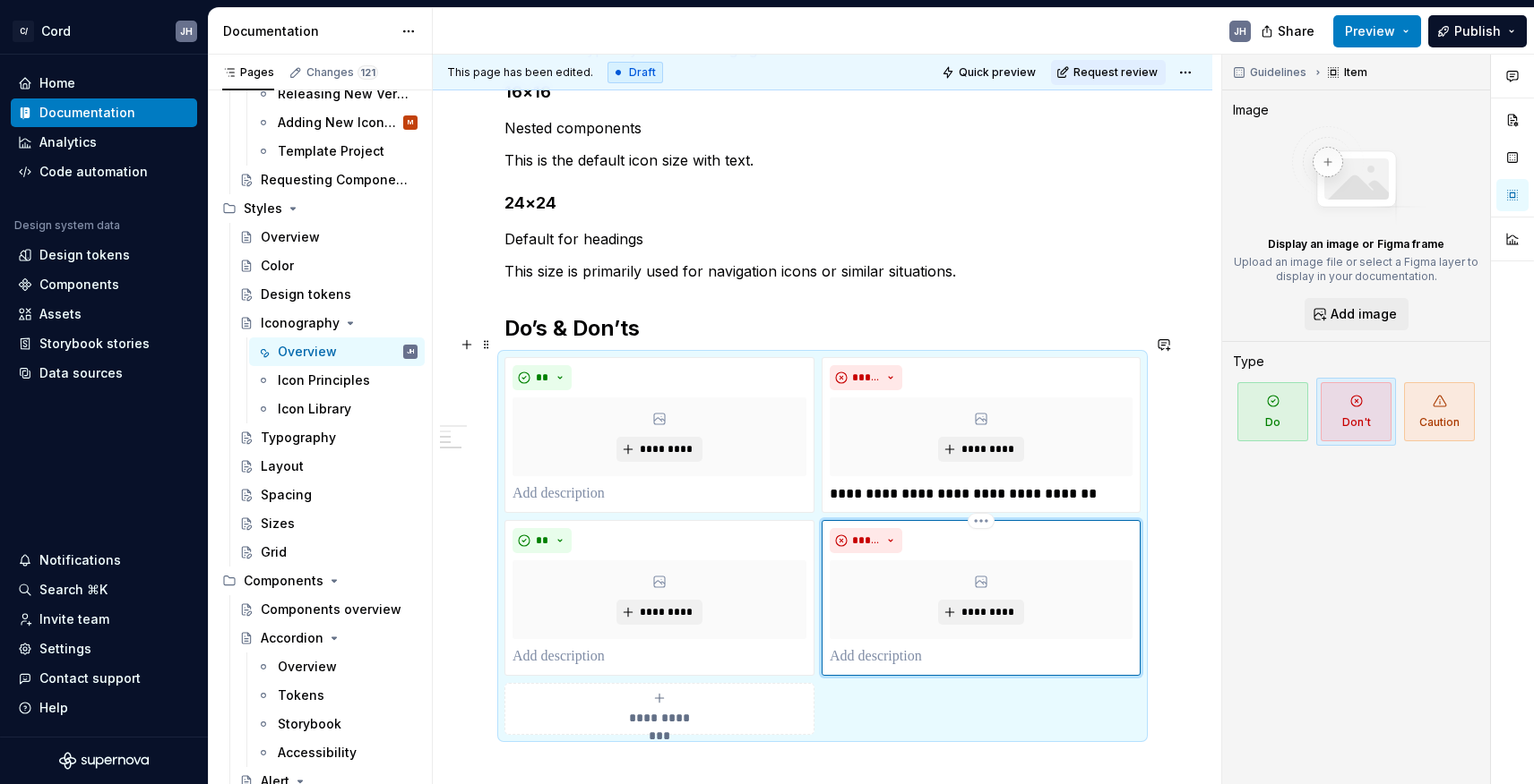
click at [906, 646] on p at bounding box center [981, 657] width 303 height 21
click at [846, 483] on p "**********" at bounding box center [981, 494] width 303 height 21
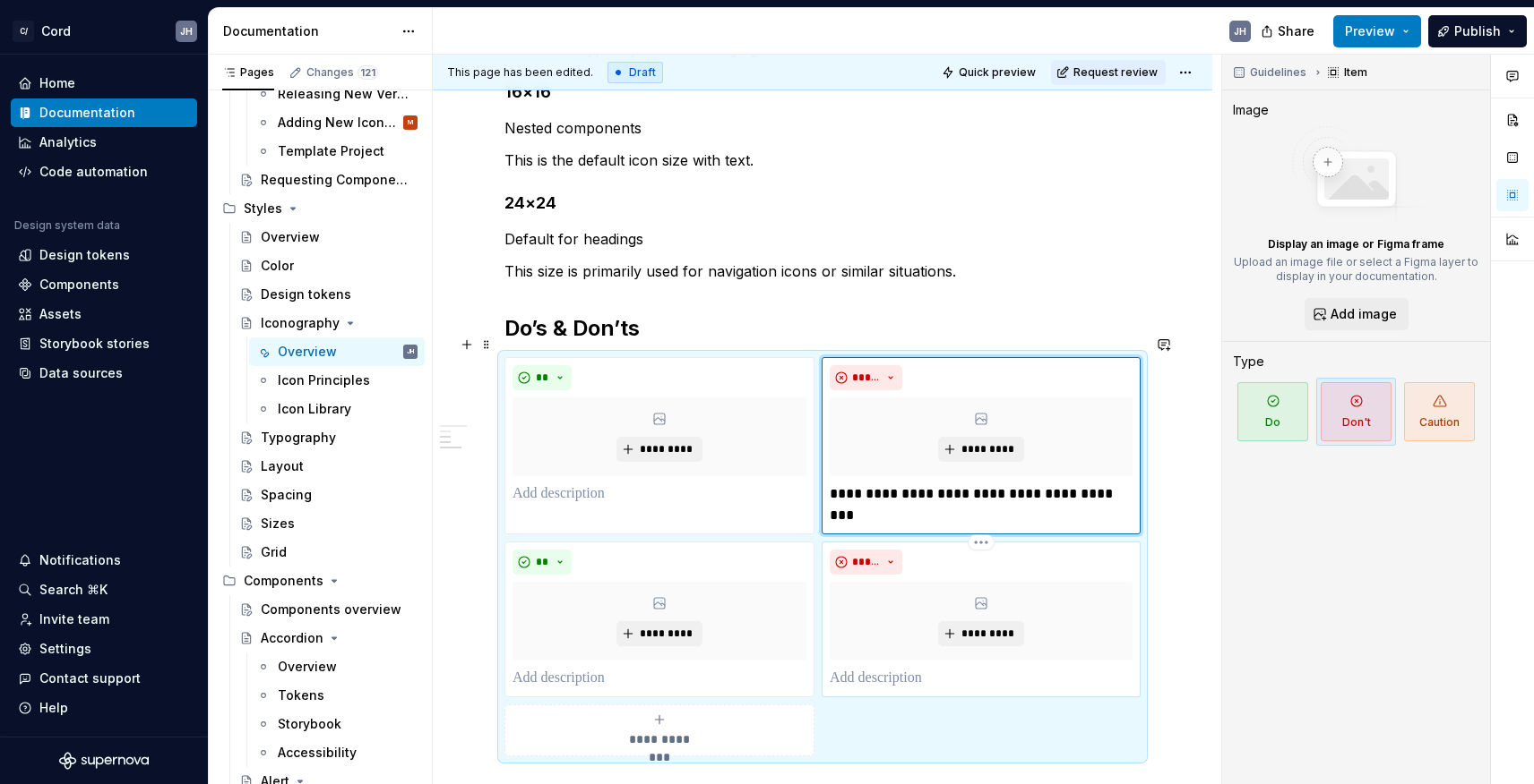
click at [857, 668] on p at bounding box center [981, 679] width 303 height 21
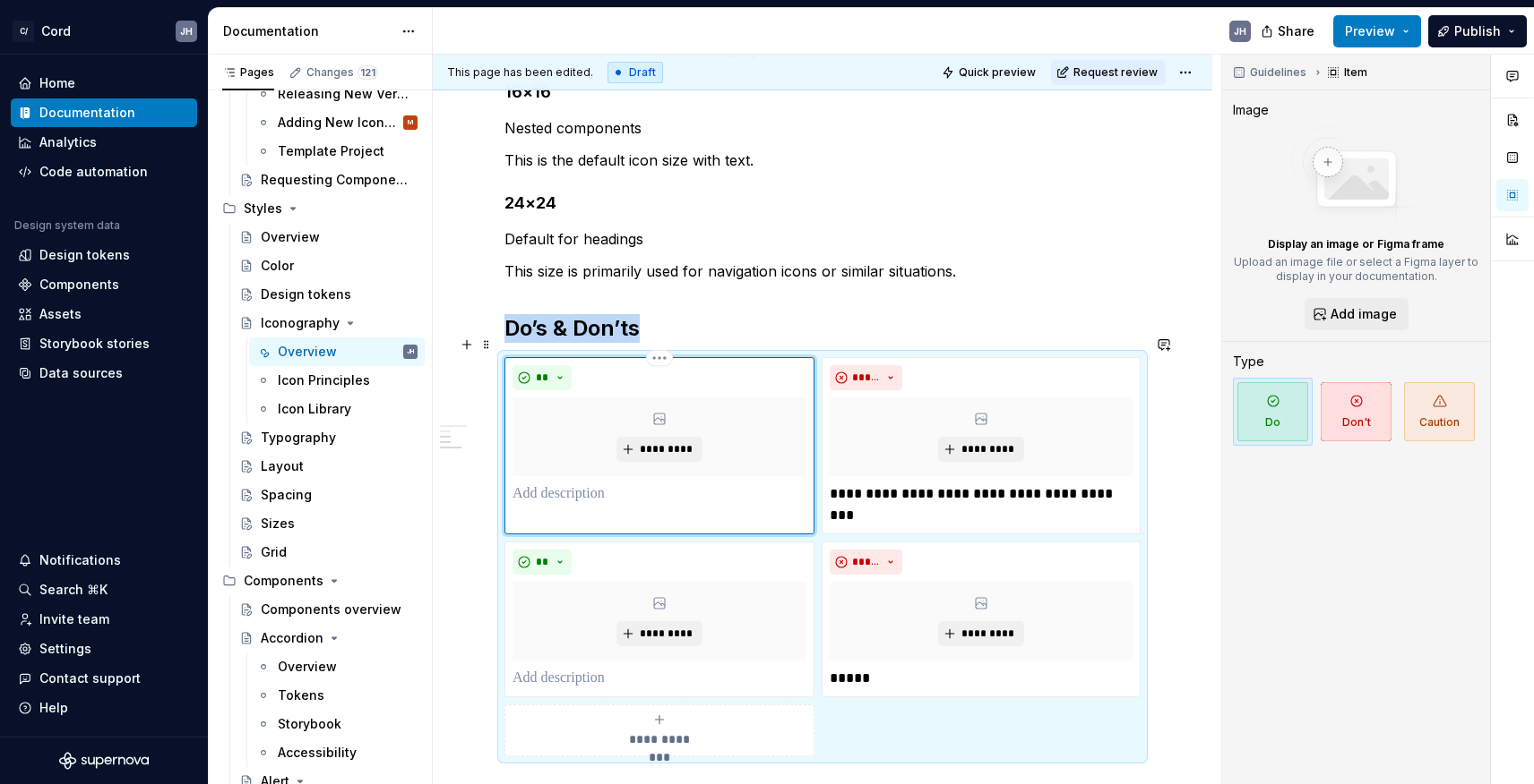
click at [616, 494] on div "** *********" at bounding box center [660, 445] width 310 height 177
click at [583, 483] on p at bounding box center [659, 494] width 294 height 21
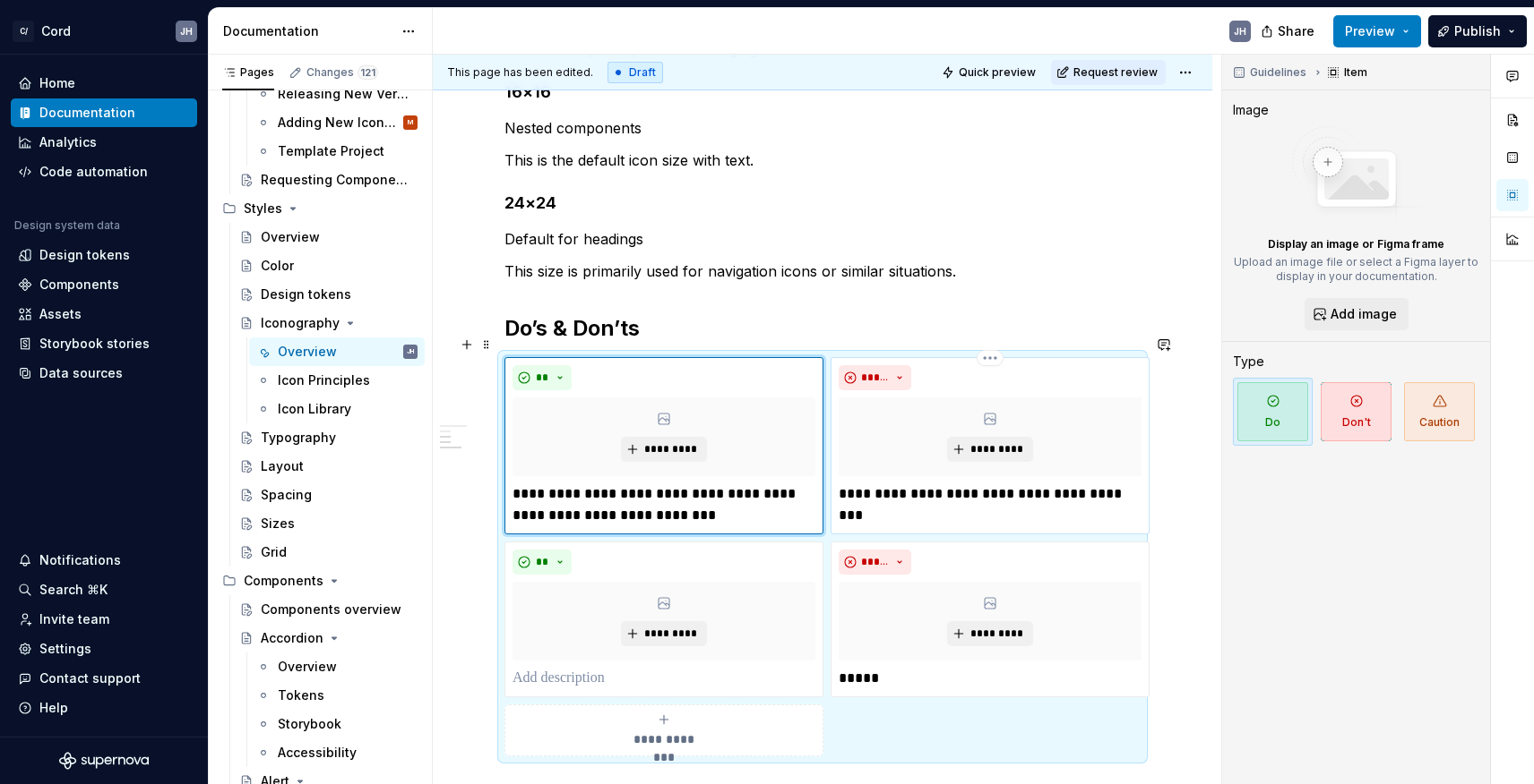
click at [847, 499] on p "**********" at bounding box center [990, 504] width 303 height 43
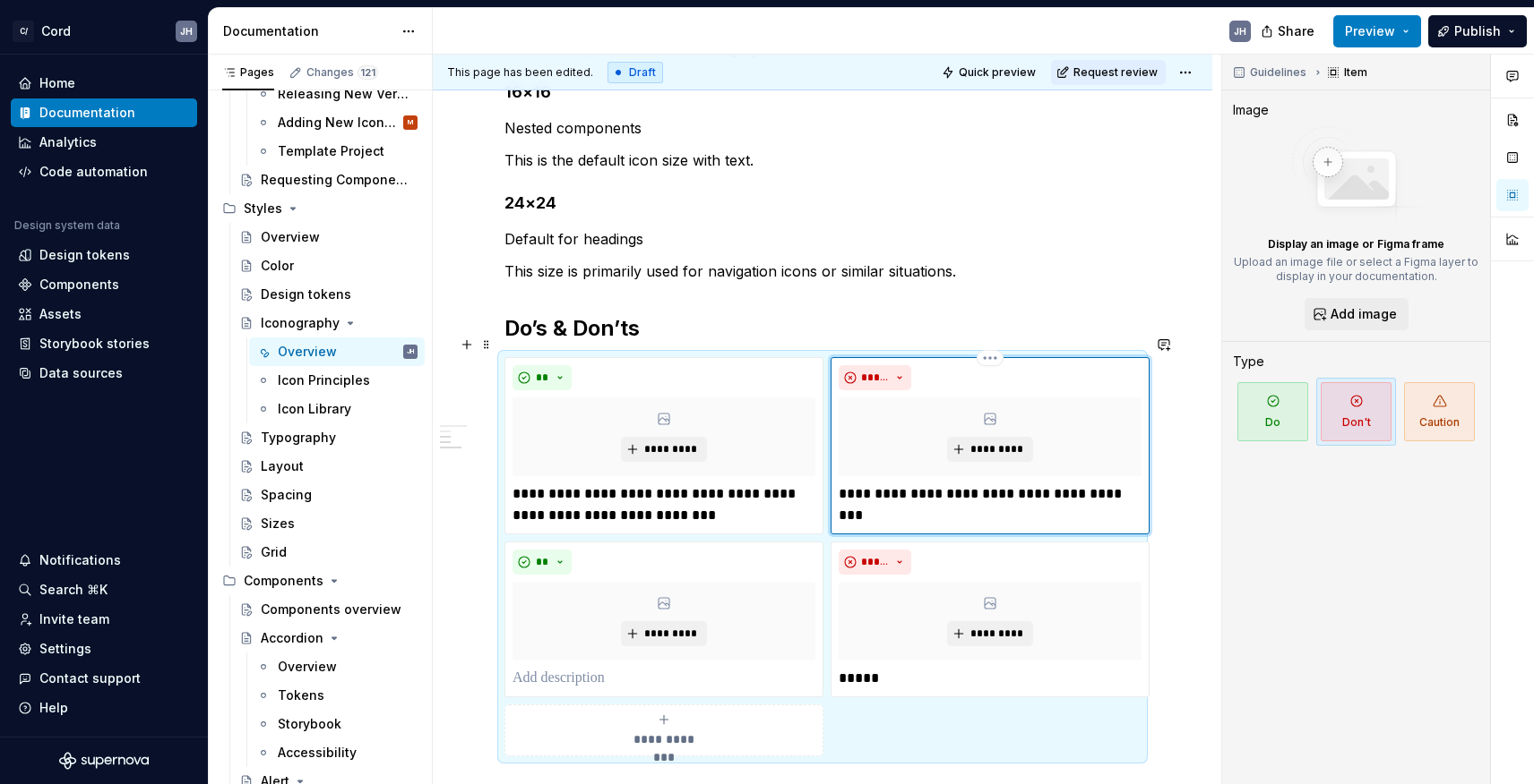
click at [932, 491] on p "**********" at bounding box center [990, 504] width 303 height 43
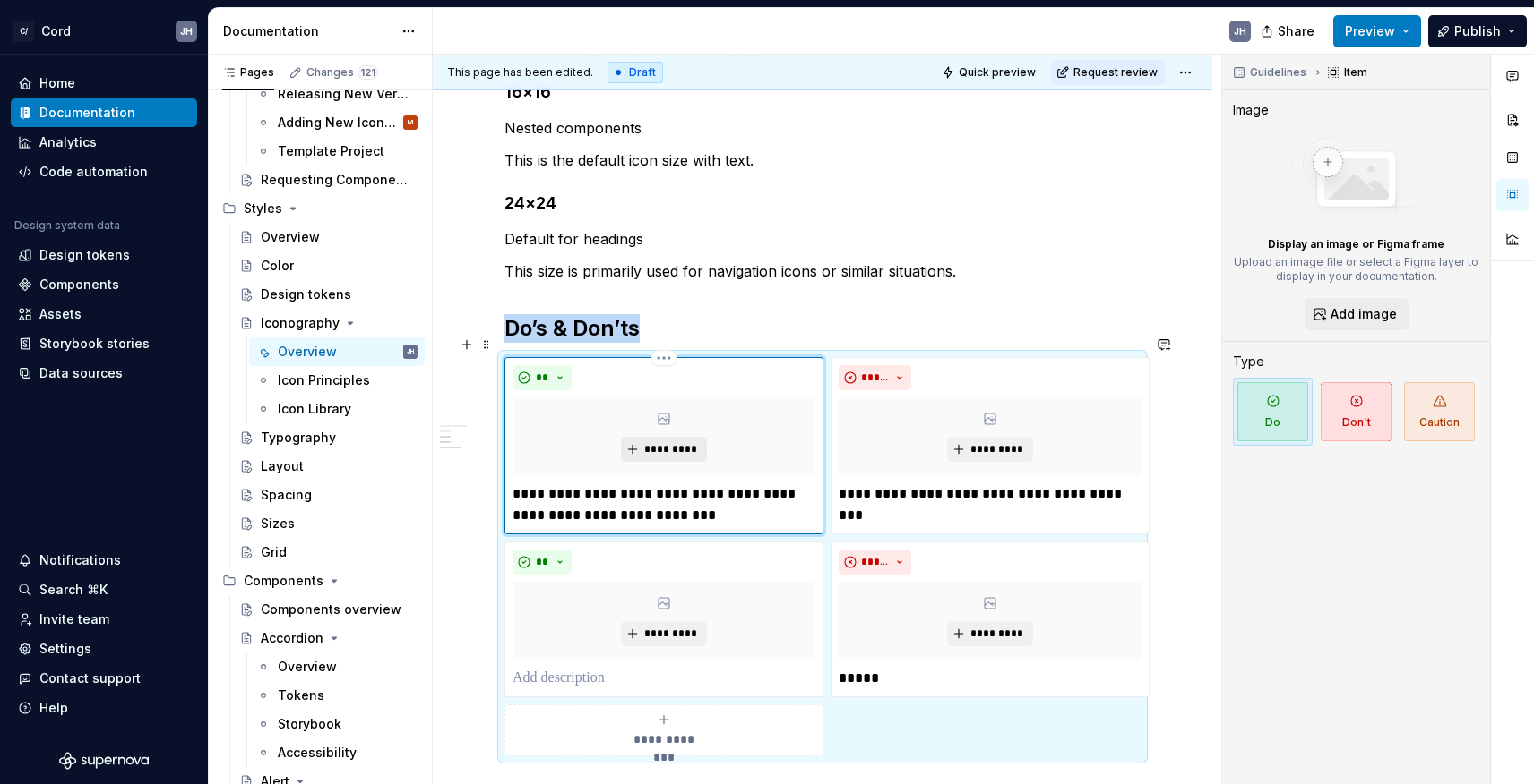
click at [684, 442] on span "*********" at bounding box center [670, 449] width 55 height 14
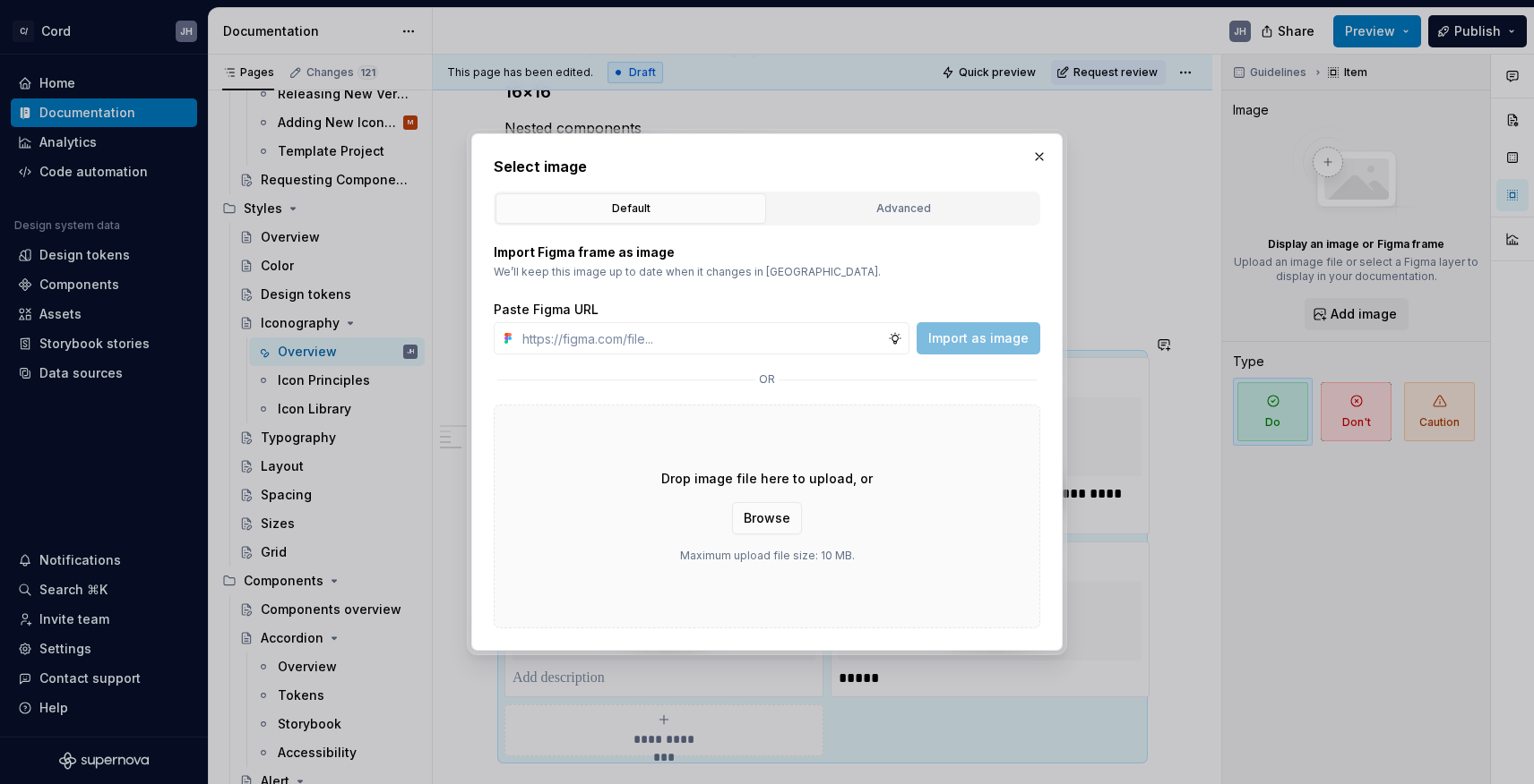
type textarea "*"
click at [965, 206] on div "Advanced" at bounding box center [902, 209] width 258 height 18
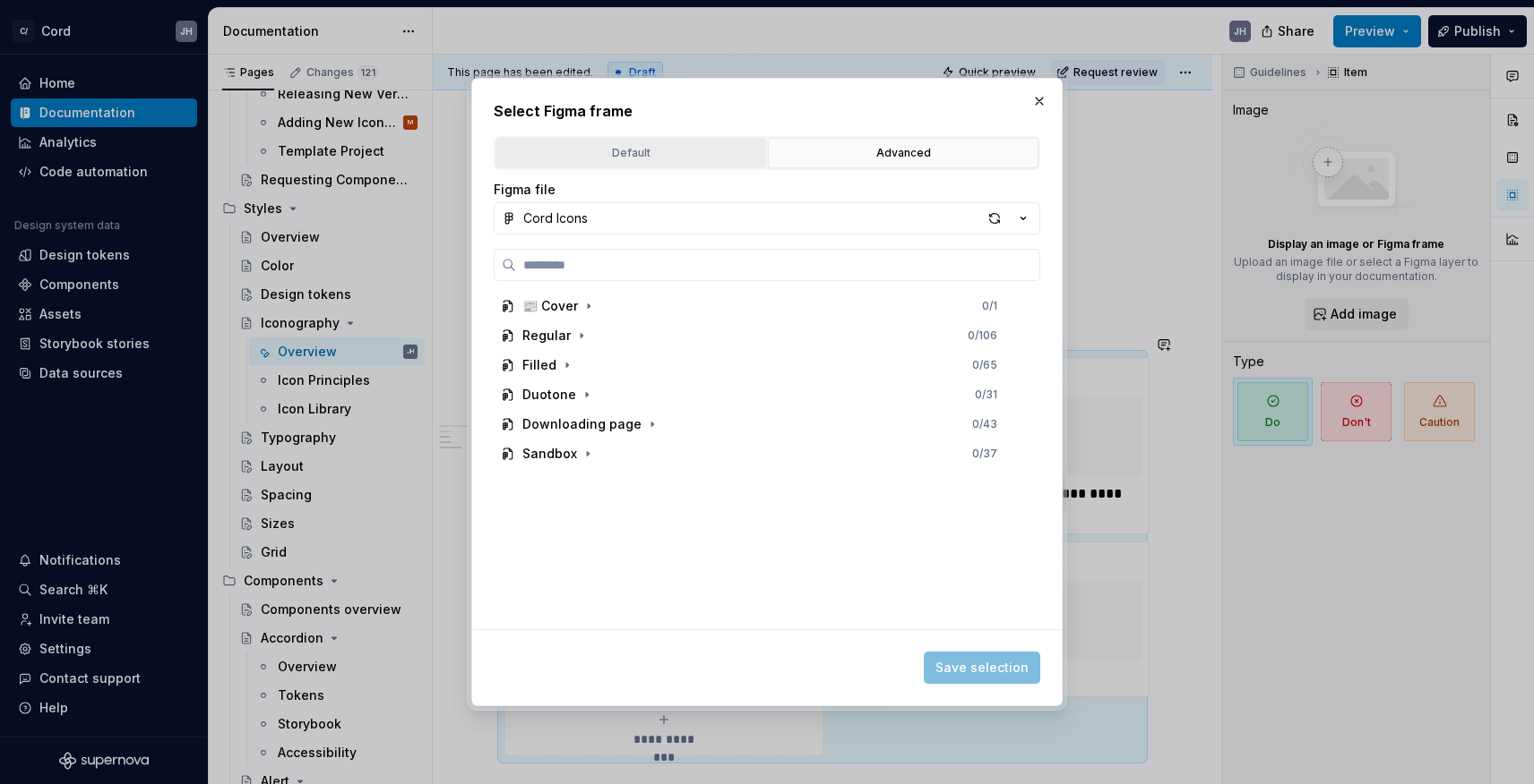
click at [608, 158] on div "Default" at bounding box center [630, 153] width 258 height 18
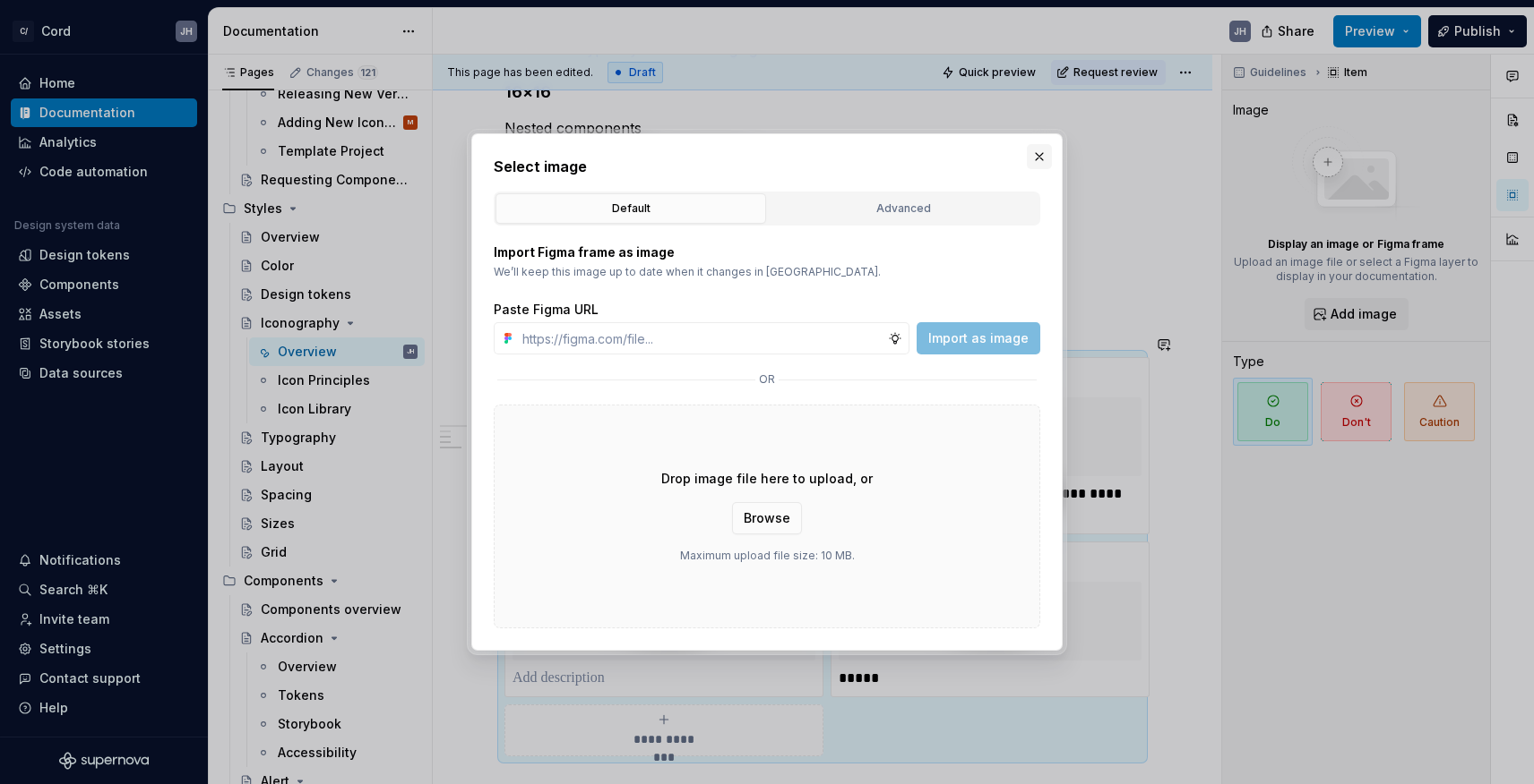
click at [1042, 148] on button "button" at bounding box center [1039, 157] width 25 height 25
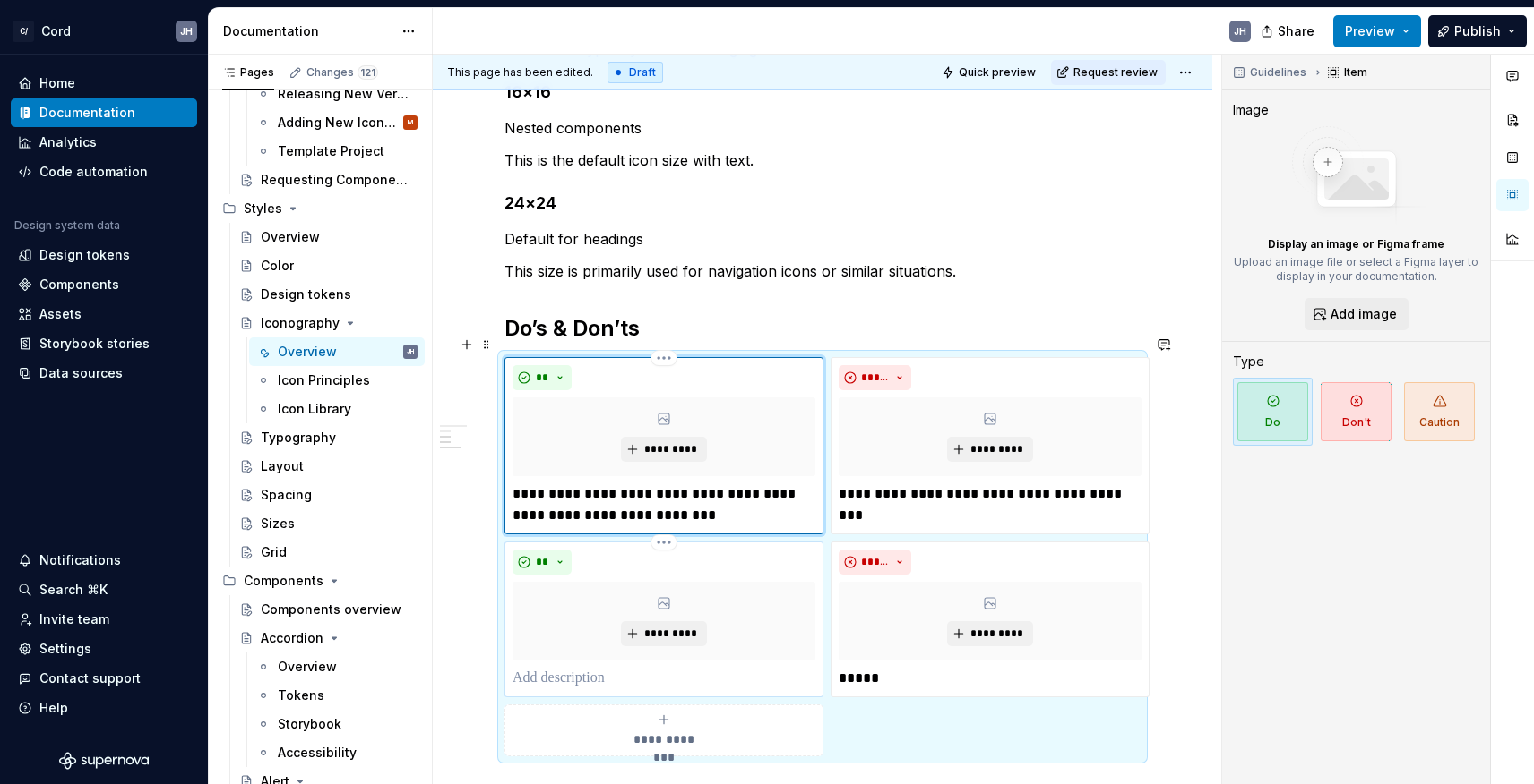
click at [561, 668] on p at bounding box center [664, 679] width 303 height 21
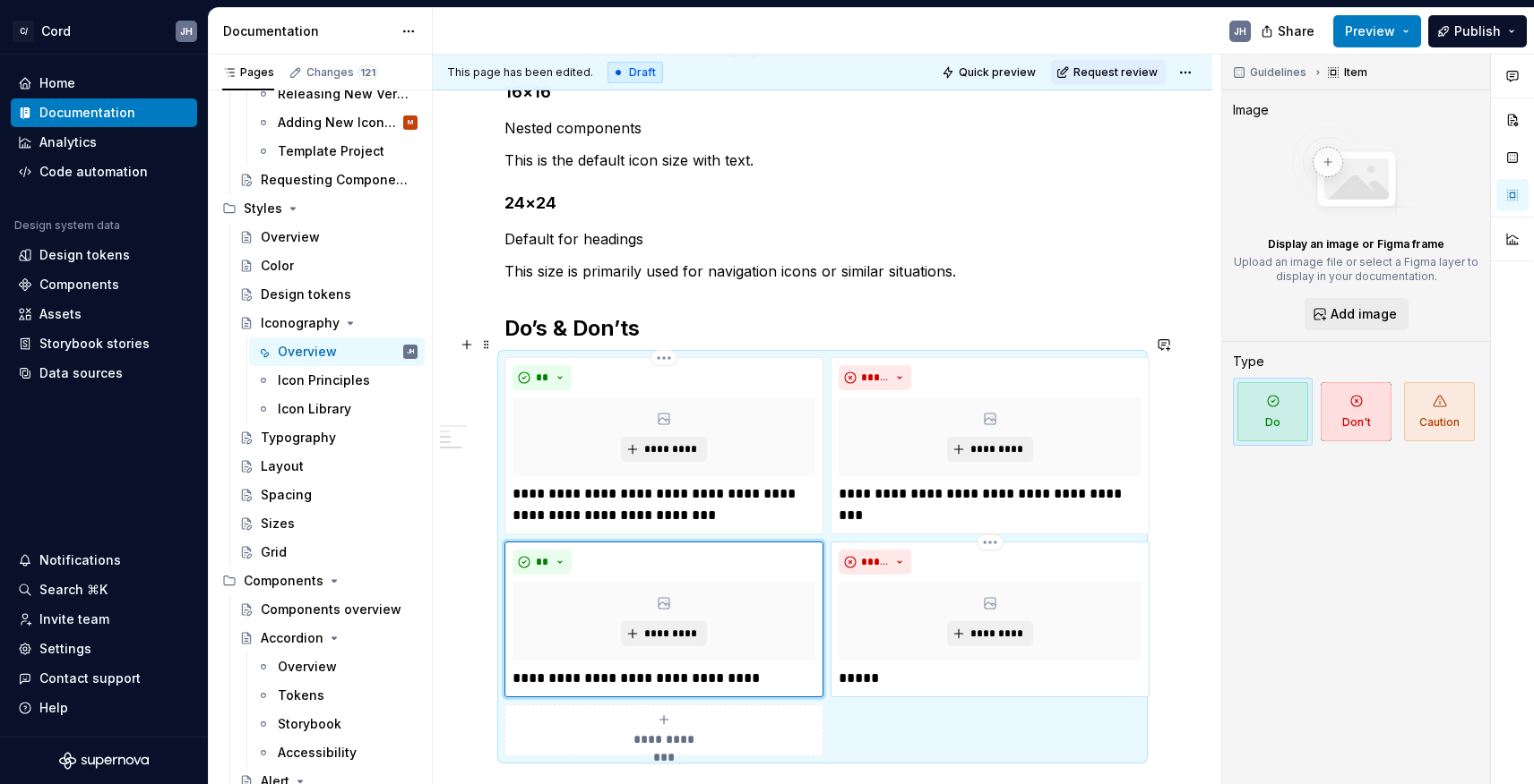
click at [956, 668] on p "*****" at bounding box center [990, 679] width 303 height 21
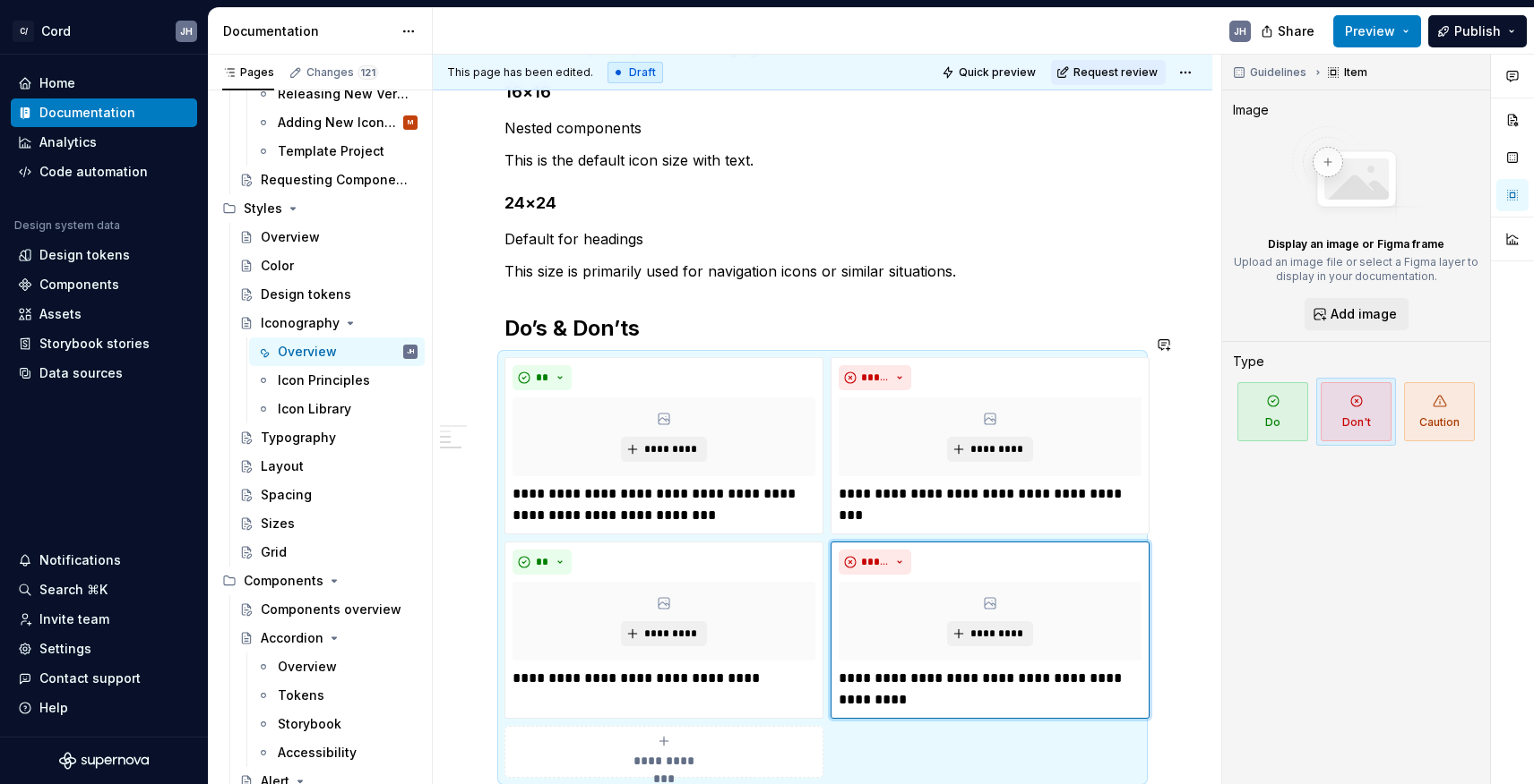
type textarea "*"
